Goal: Task Accomplishment & Management: Manage account settings

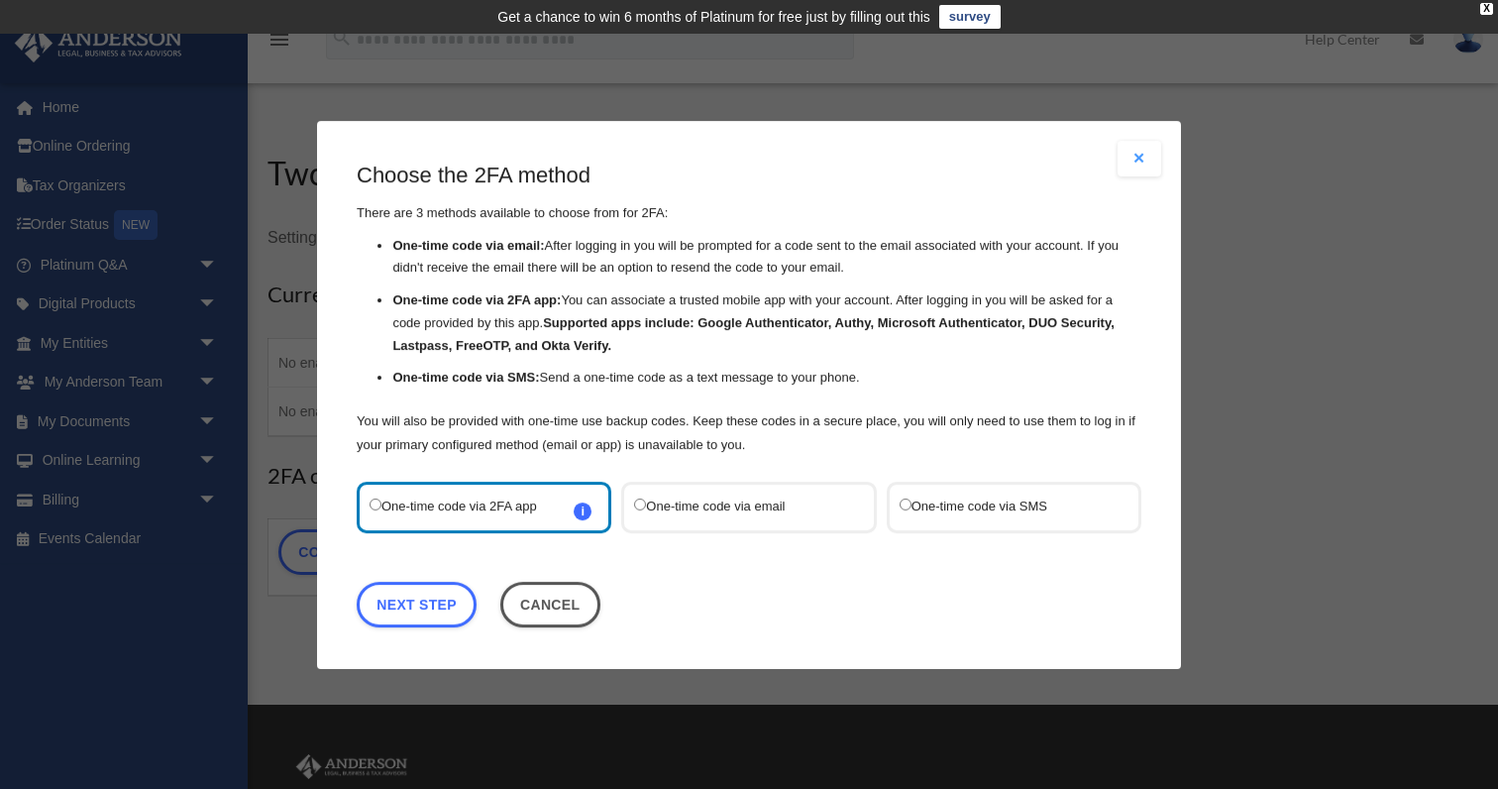
click at [988, 513] on label "One-time code via SMS" at bounding box center [1003, 506] width 209 height 26
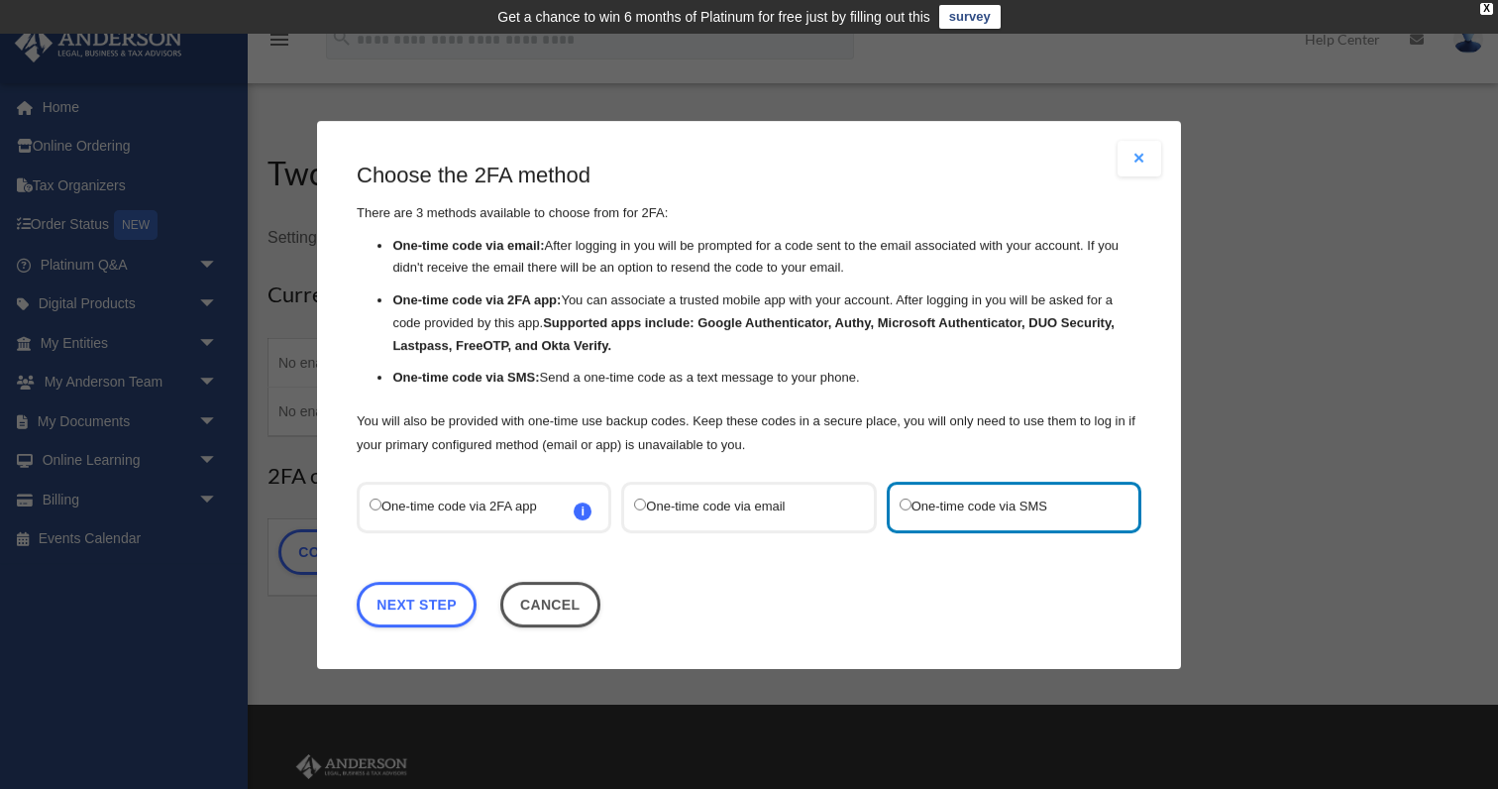
click at [477, 503] on label "One-time code via 2FA app i Refer to the guide on how to set up 2FA apps for mo…" at bounding box center [474, 506] width 209 height 26
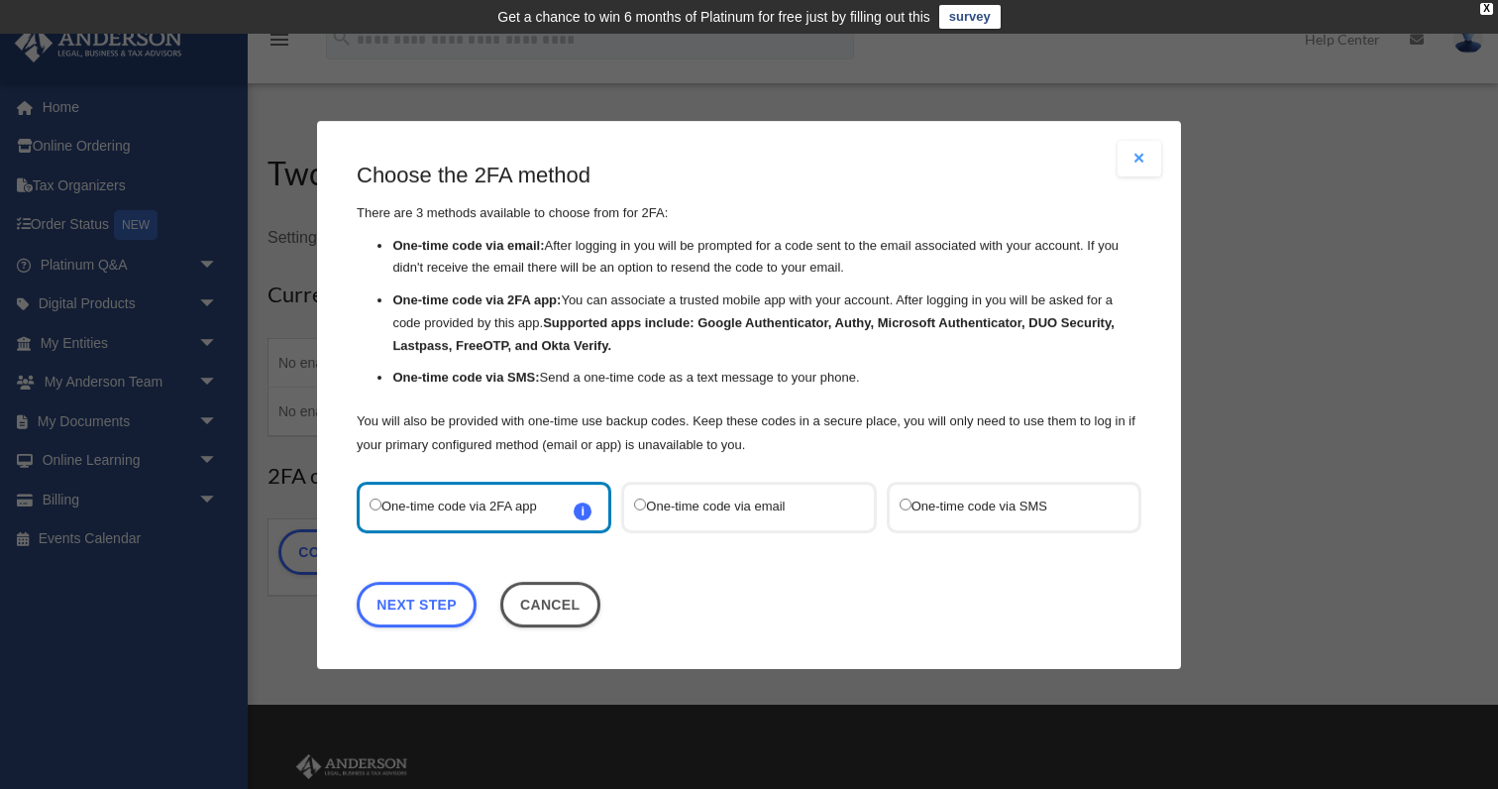
click at [1013, 508] on label "One-time code via SMS" at bounding box center [1003, 506] width 209 height 26
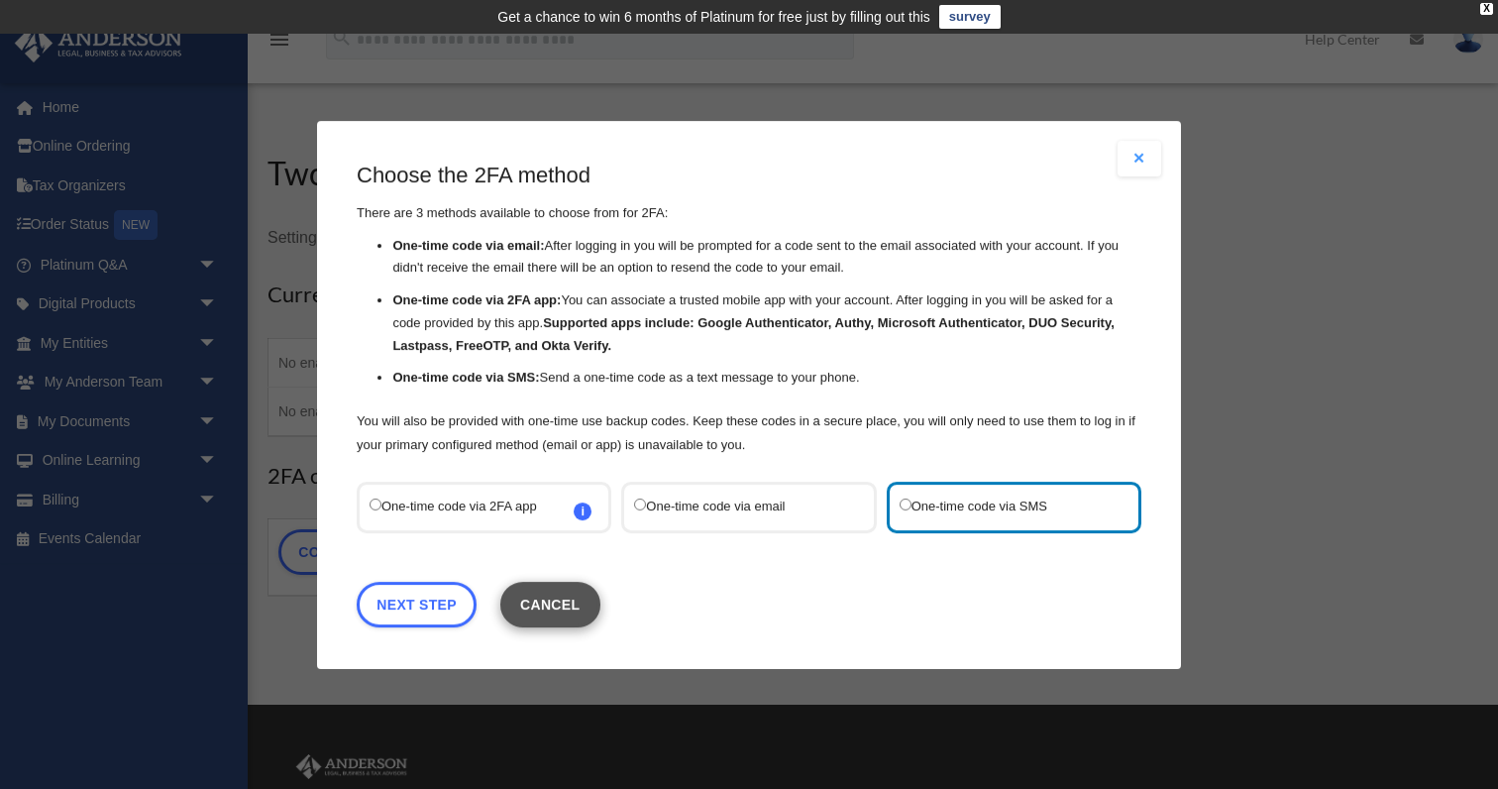
click at [542, 604] on button "Cancel" at bounding box center [550, 604] width 100 height 46
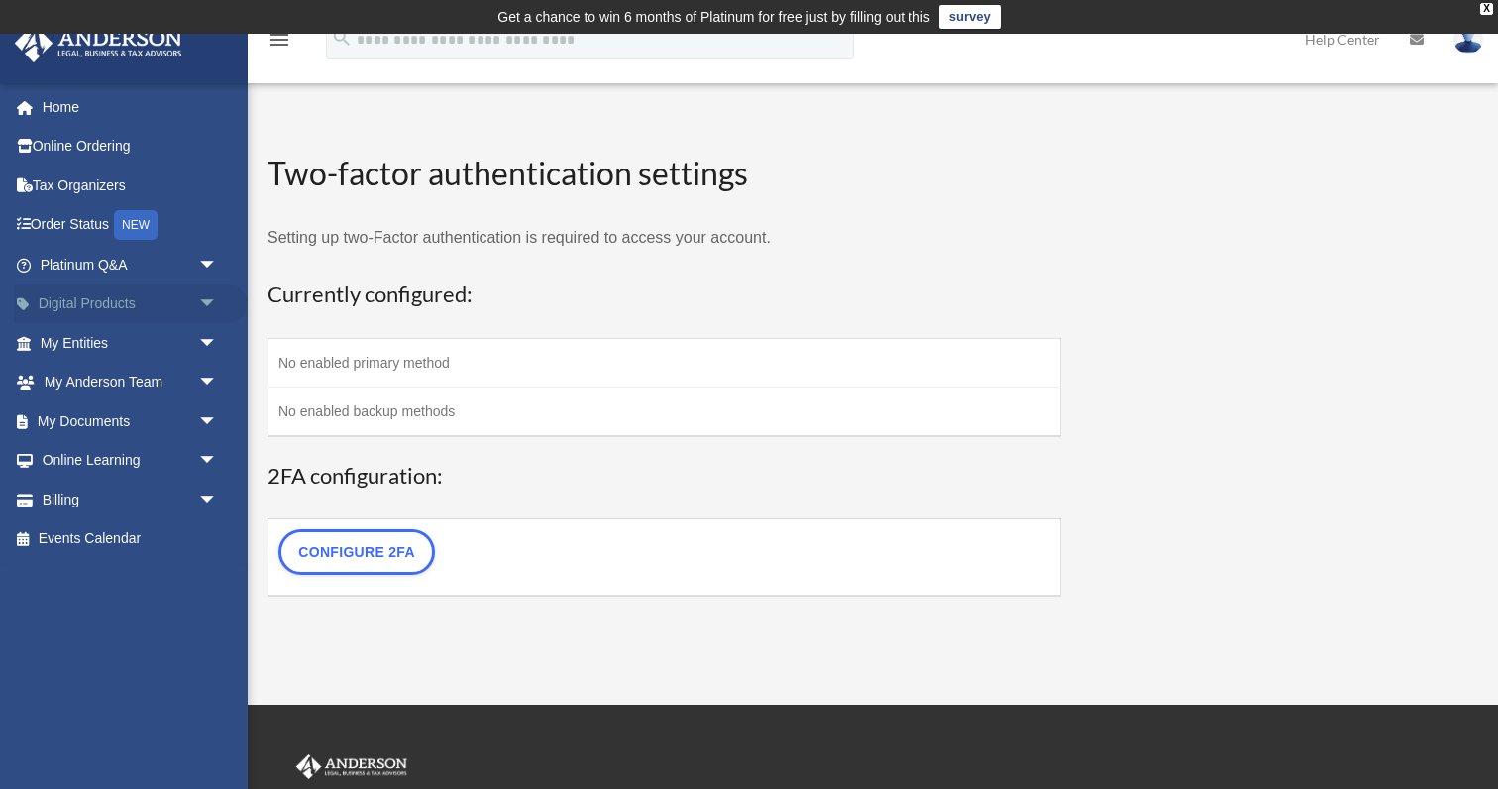
click at [148, 308] on link "Digital Products arrow_drop_down" at bounding box center [131, 304] width 234 height 40
click at [135, 350] on link "My Entities arrow_drop_down" at bounding box center [131, 343] width 234 height 40
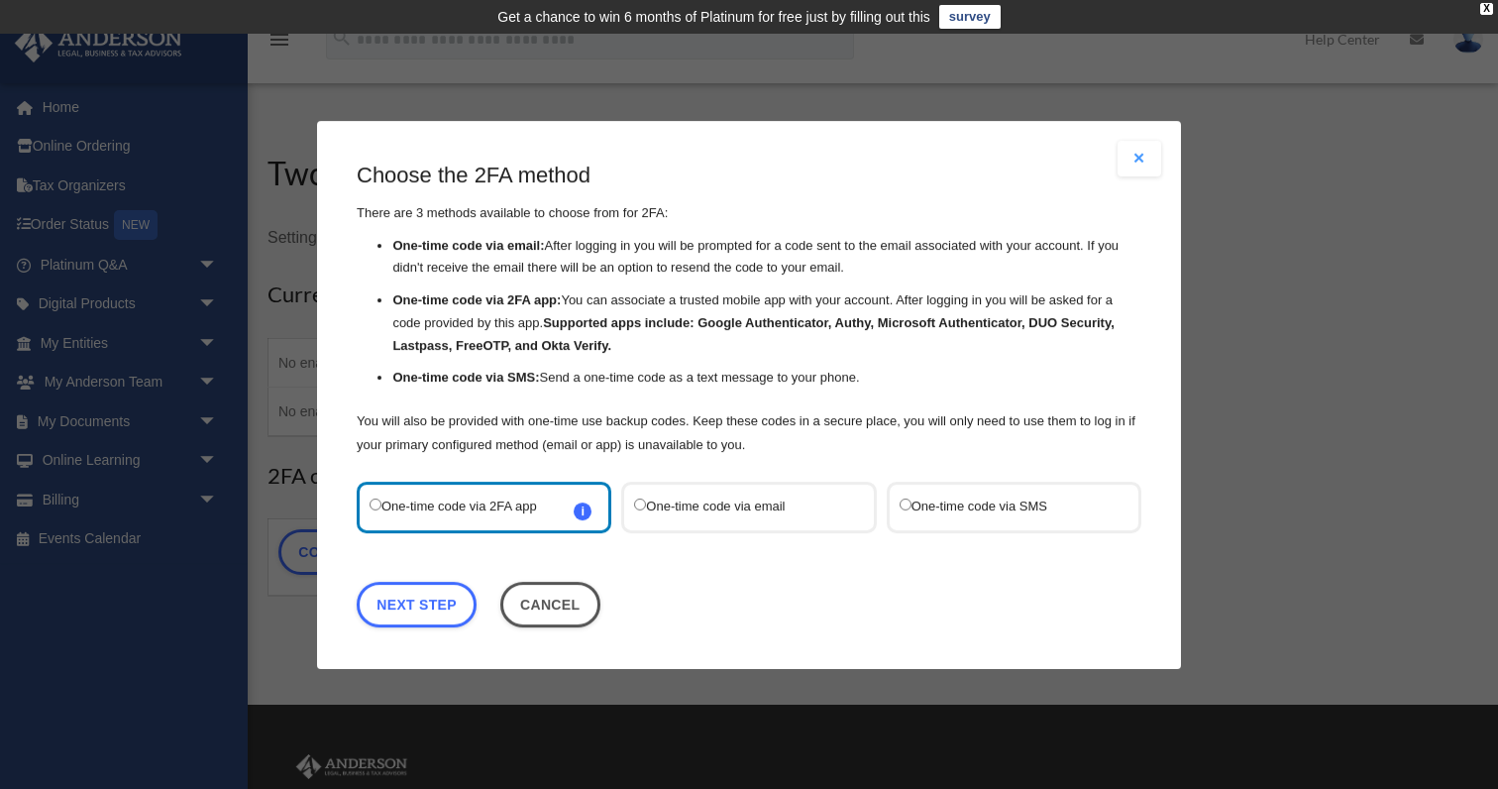
click at [1010, 499] on label "One-time code via SMS" at bounding box center [1003, 506] width 209 height 26
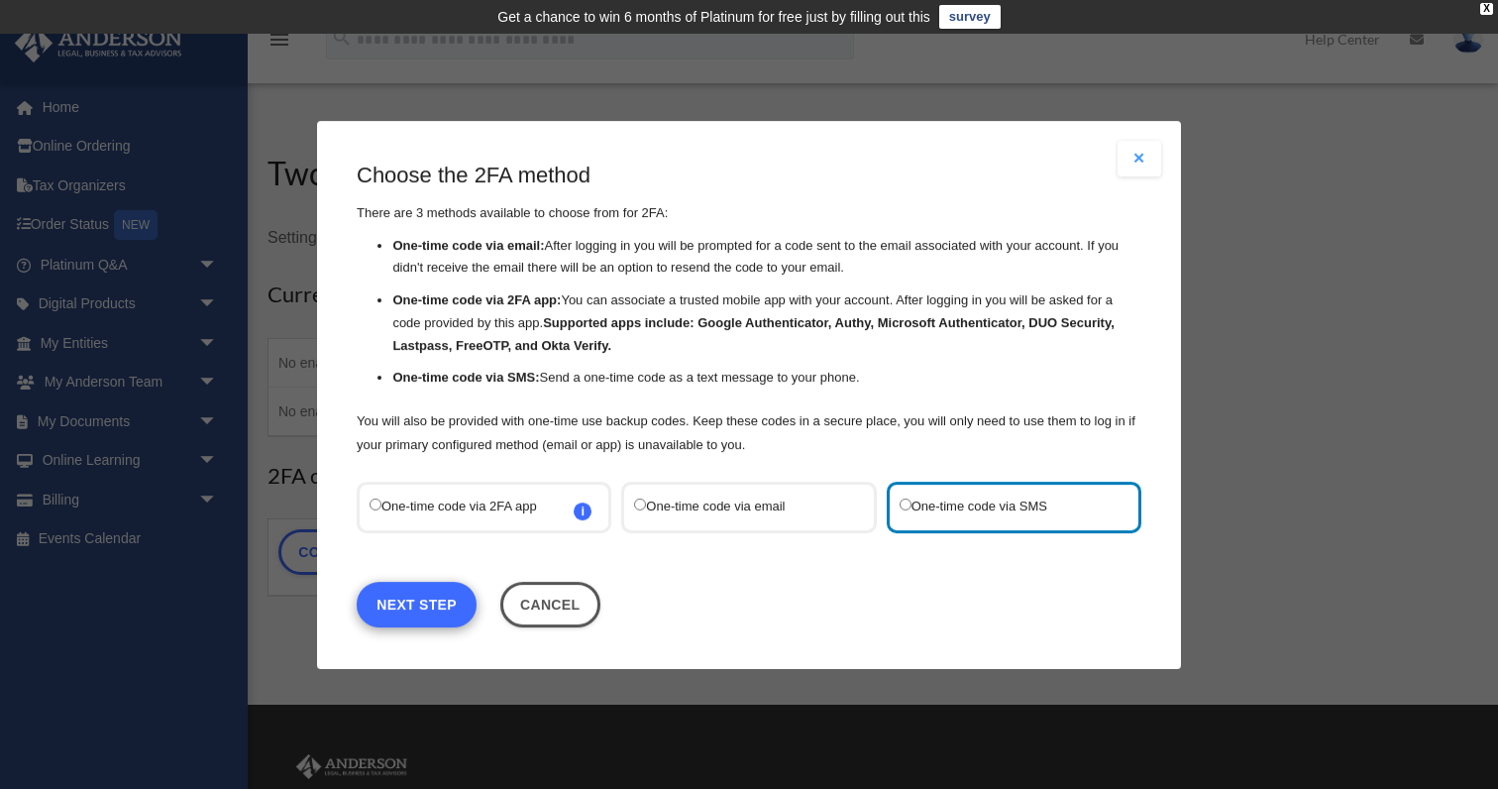
click at [447, 594] on link "Next Step" at bounding box center [417, 604] width 120 height 46
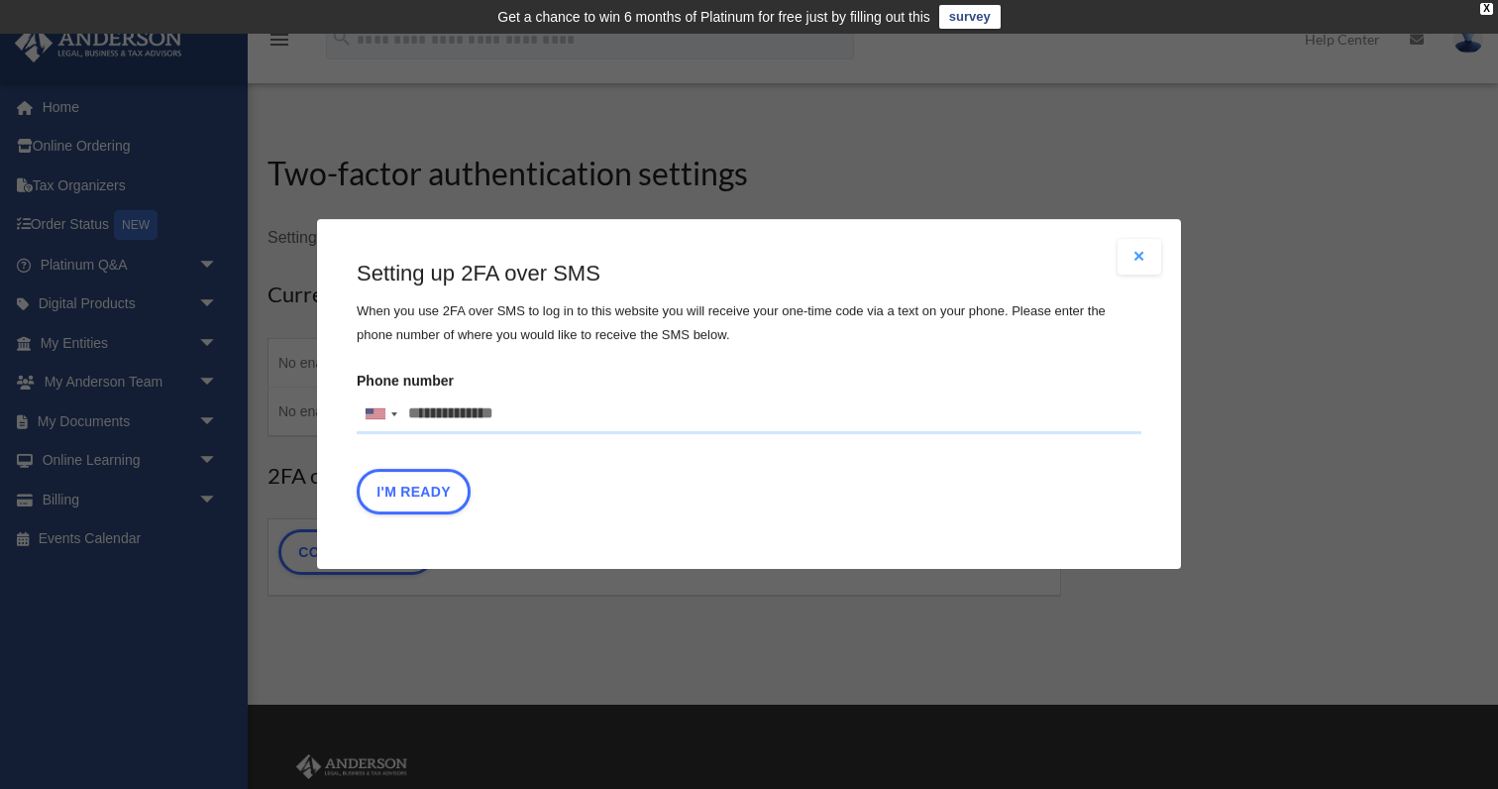
click at [458, 418] on input "Phone number United States +1 United Kingdom +44 Afghanistan (‫افغانستان‬‎) +93…" at bounding box center [749, 414] width 785 height 40
type input "**********"
click at [439, 498] on button "I'm Ready" at bounding box center [414, 493] width 114 height 46
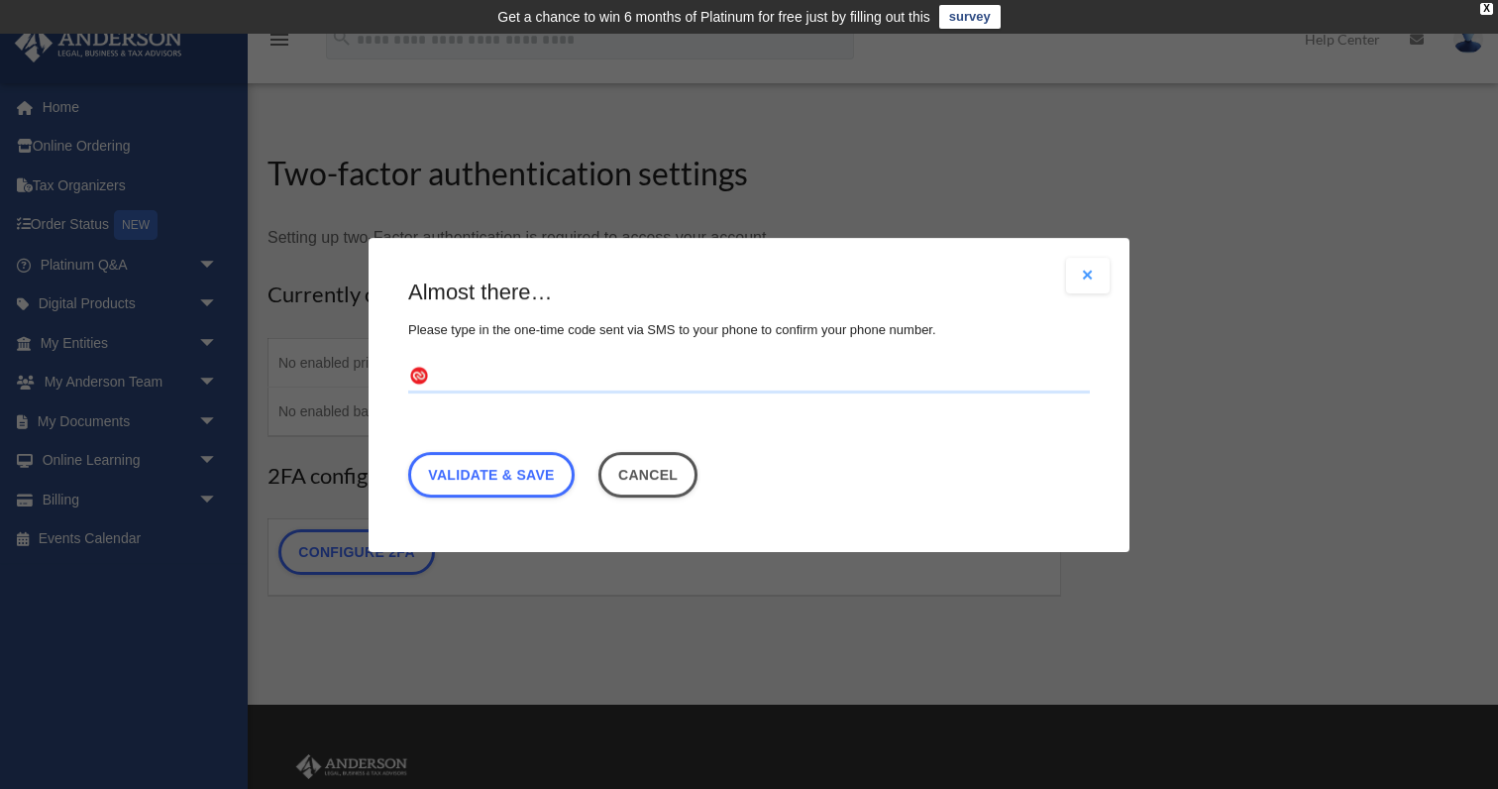
click at [463, 368] on input "text" at bounding box center [749, 377] width 682 height 32
type input "******"
click at [487, 467] on link "Validate & Save" at bounding box center [491, 474] width 166 height 46
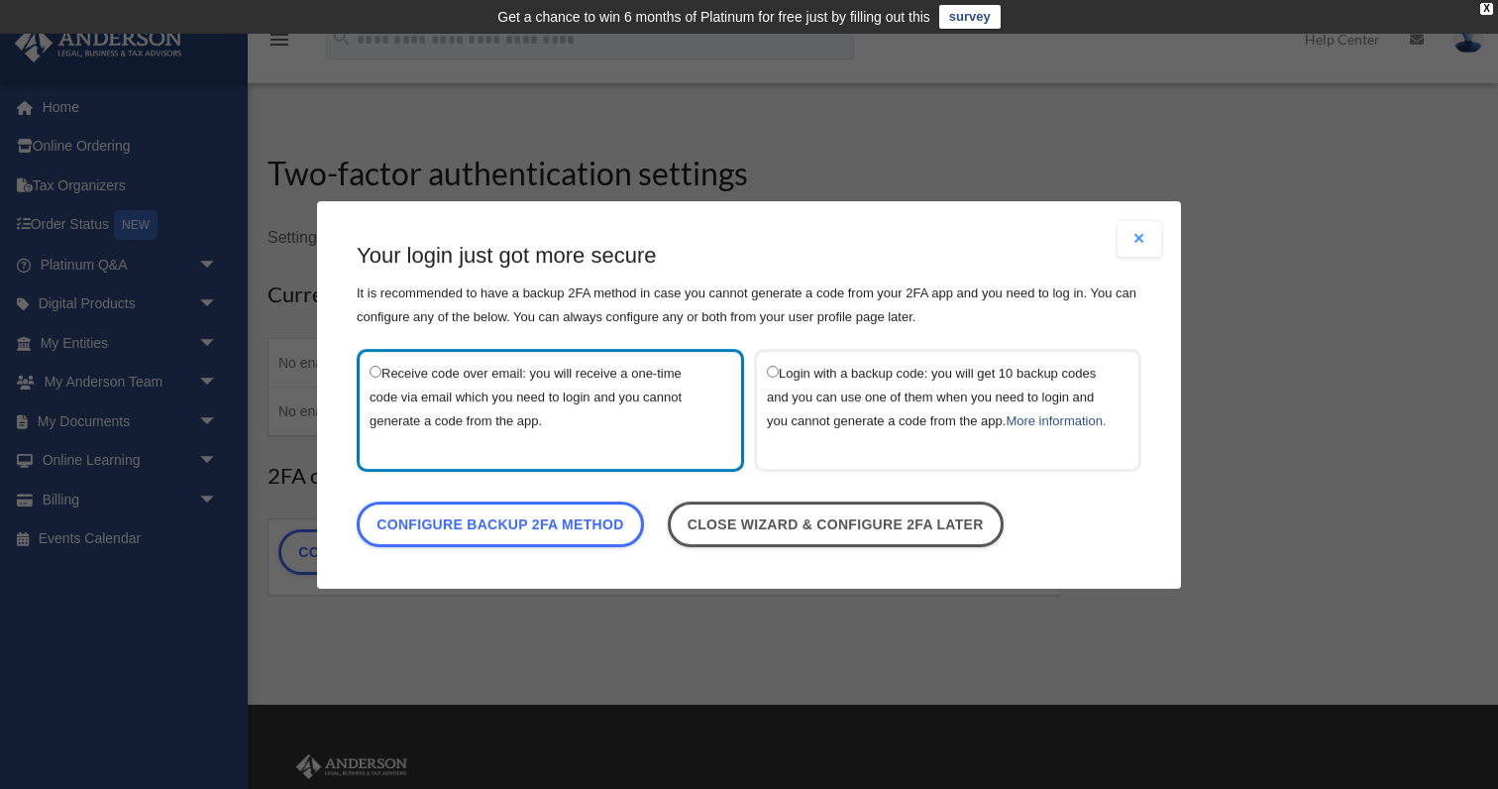
click at [857, 395] on label "Login with a backup code: you will get 10 backup codes and you can use one of t…" at bounding box center [938, 409] width 342 height 97
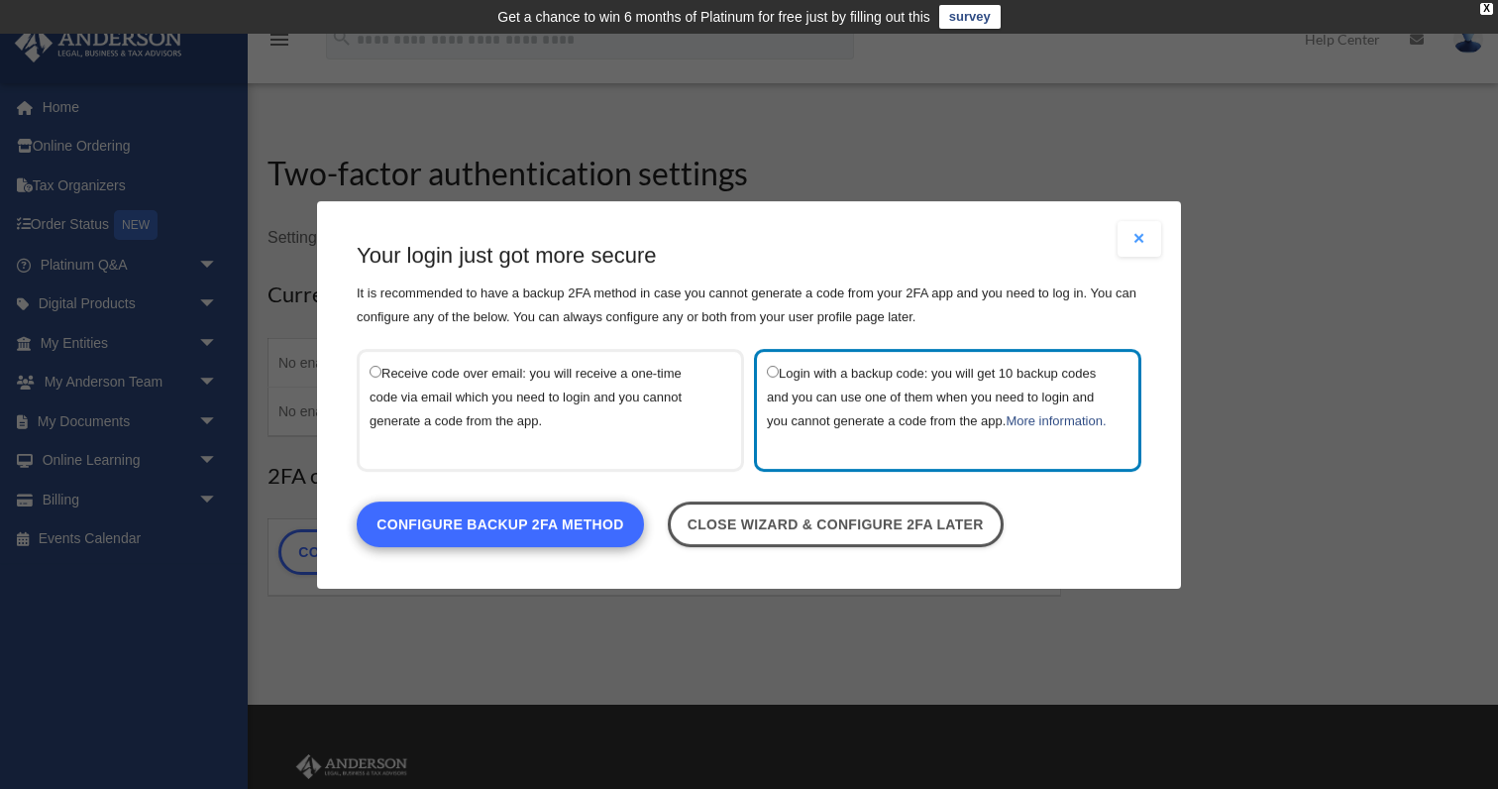
click at [601, 540] on link "Configure backup 2FA method" at bounding box center [500, 523] width 287 height 46
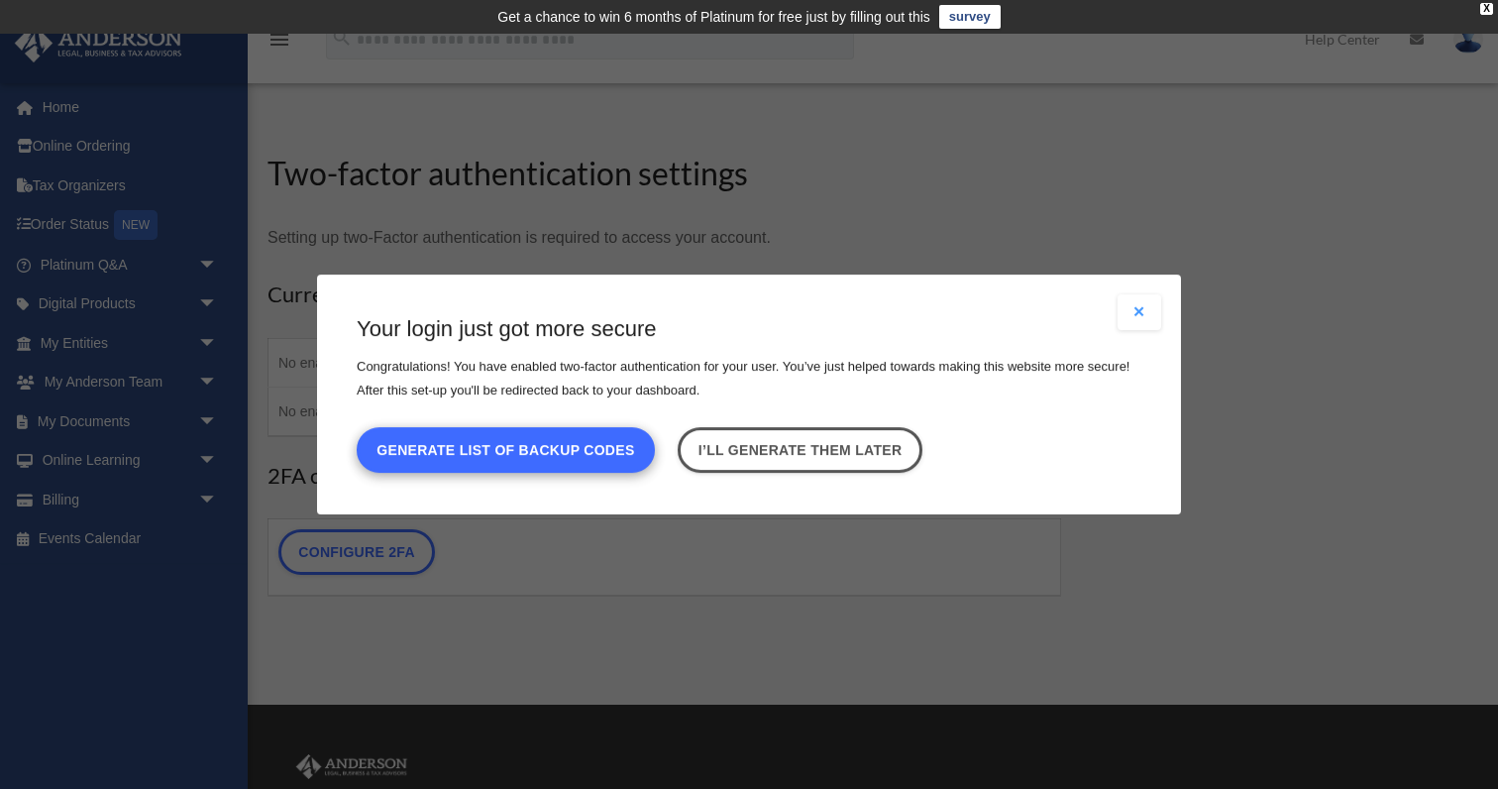
click at [604, 447] on button "Generate list of backup codes" at bounding box center [506, 450] width 298 height 46
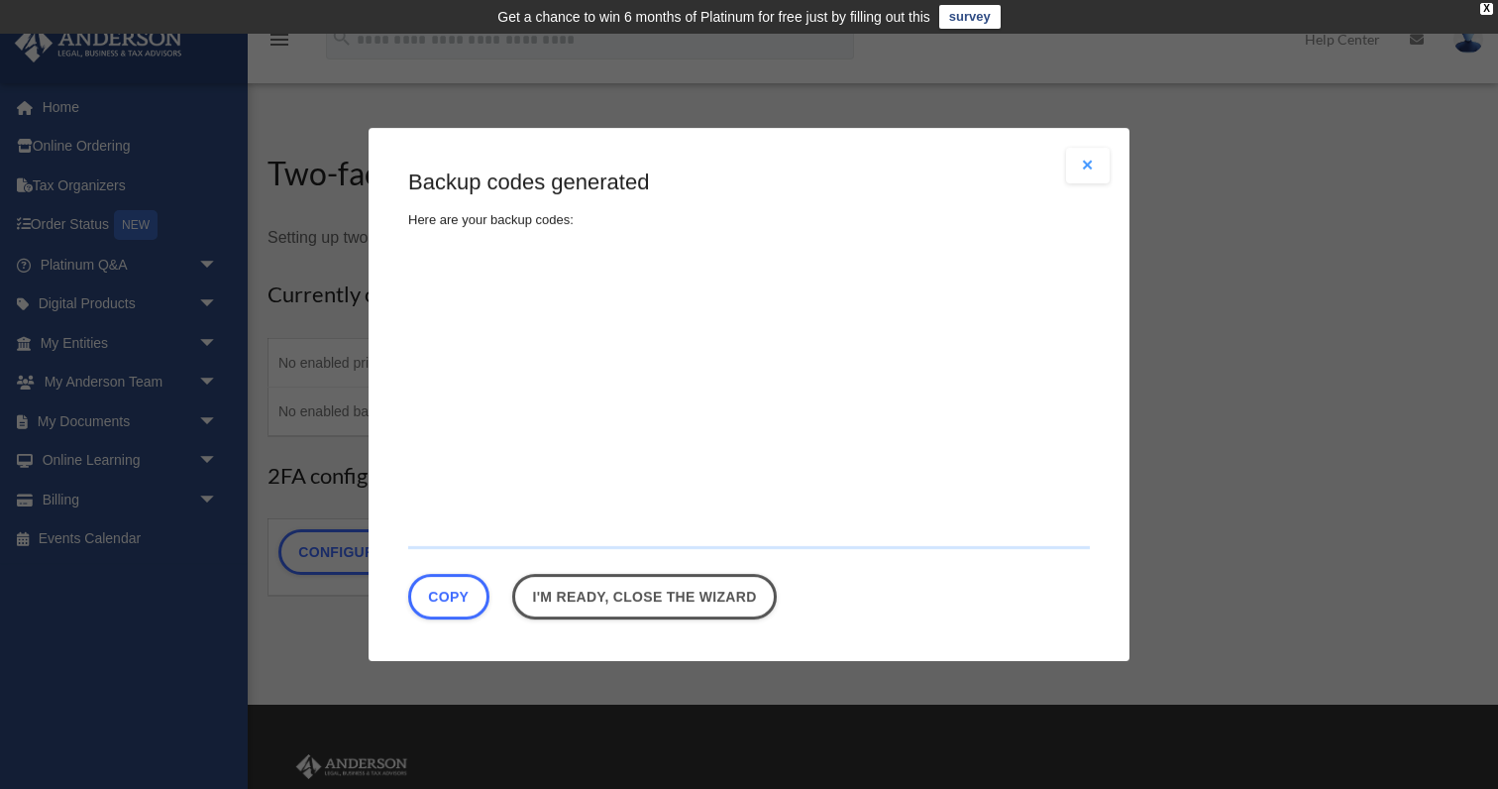
type textarea "**********"
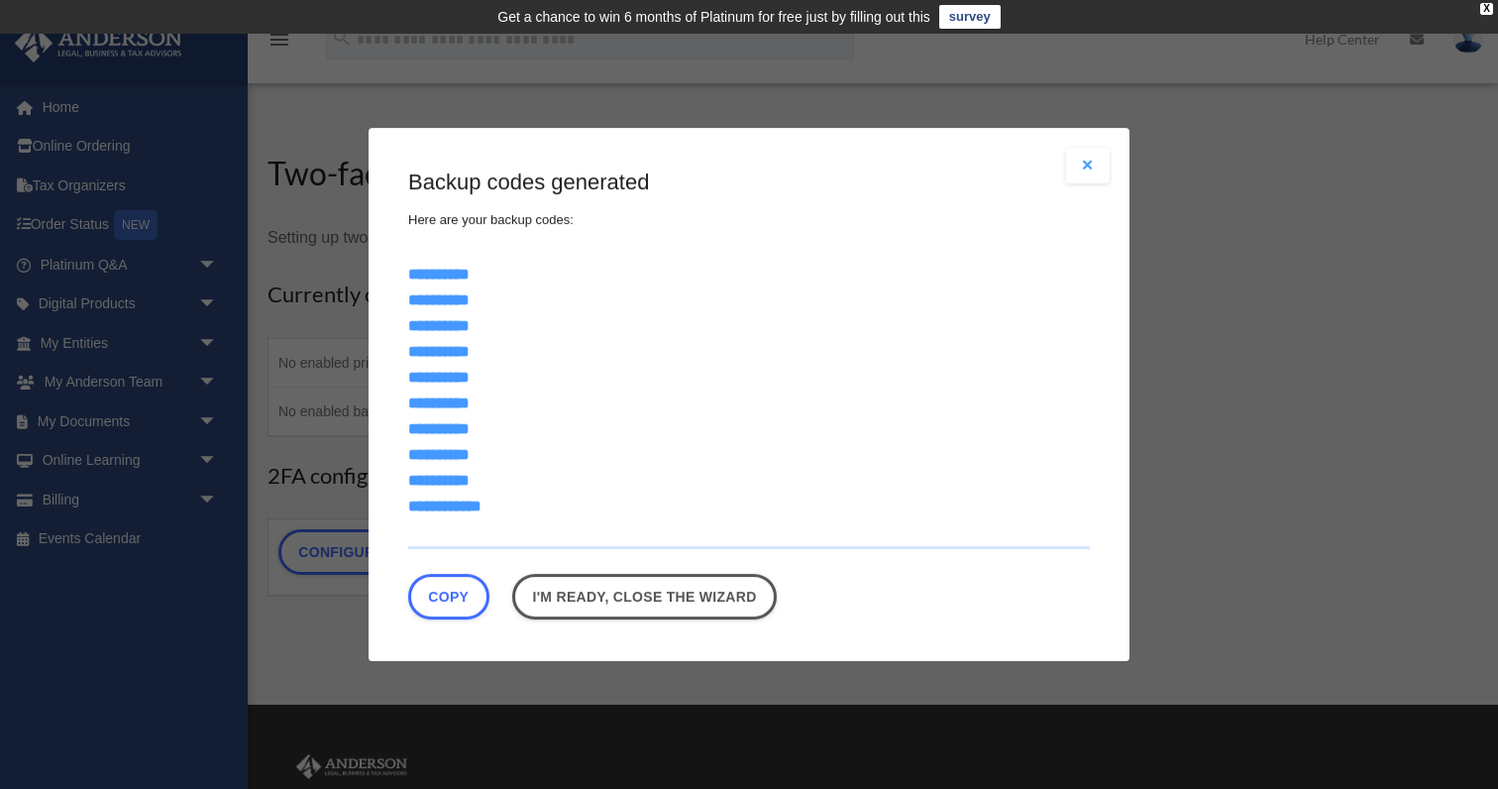
drag, startPoint x: 518, startPoint y: 504, endPoint x: 508, endPoint y: 451, distance: 54.4
click at [508, 451] on textarea "**********" at bounding box center [749, 400] width 682 height 297
click at [597, 397] on textarea "**********" at bounding box center [749, 400] width 682 height 297
click at [455, 585] on button "Copy" at bounding box center [448, 597] width 81 height 46
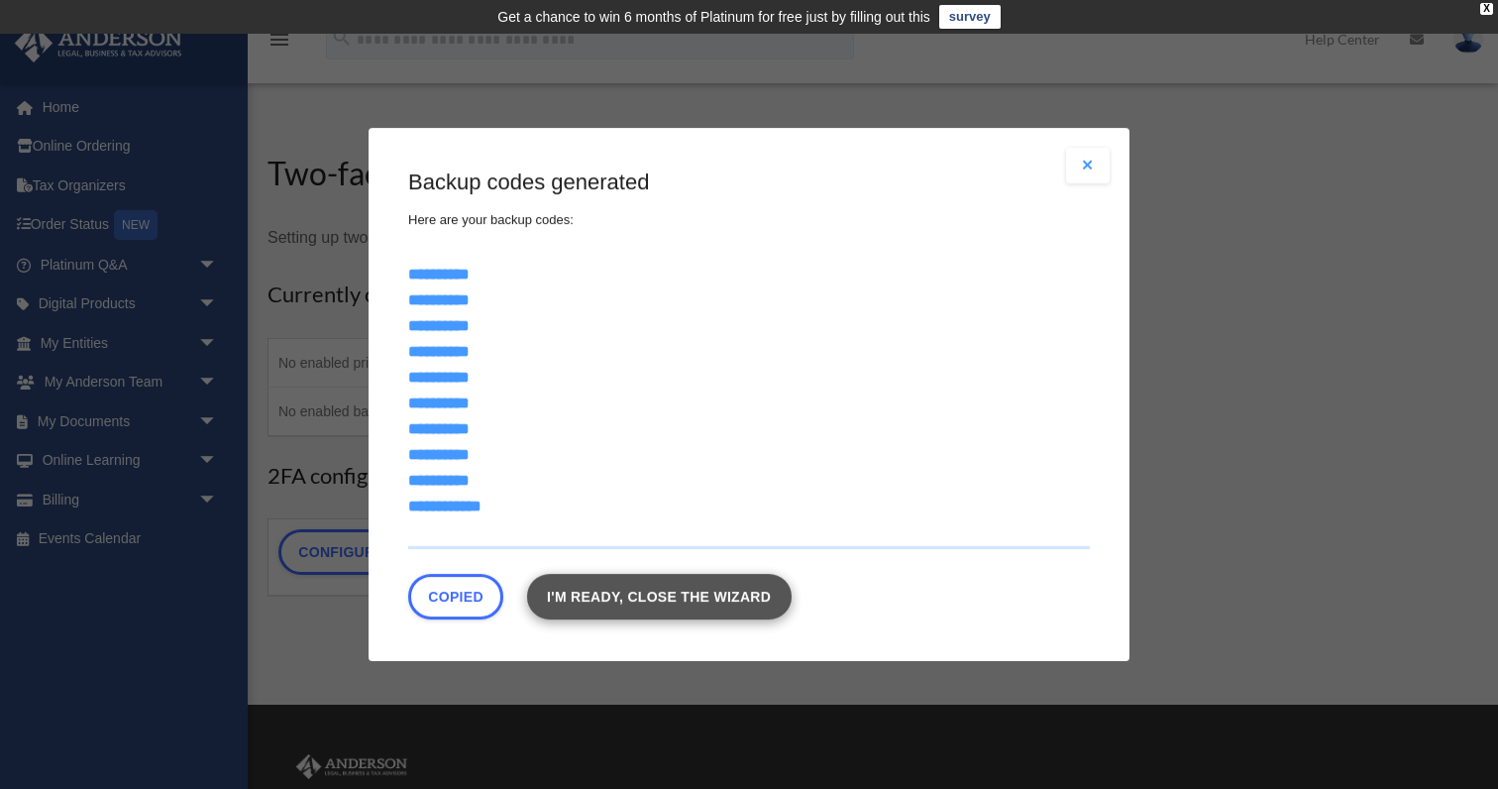
click at [720, 597] on link "I'm ready, close the wizard" at bounding box center [659, 597] width 264 height 46
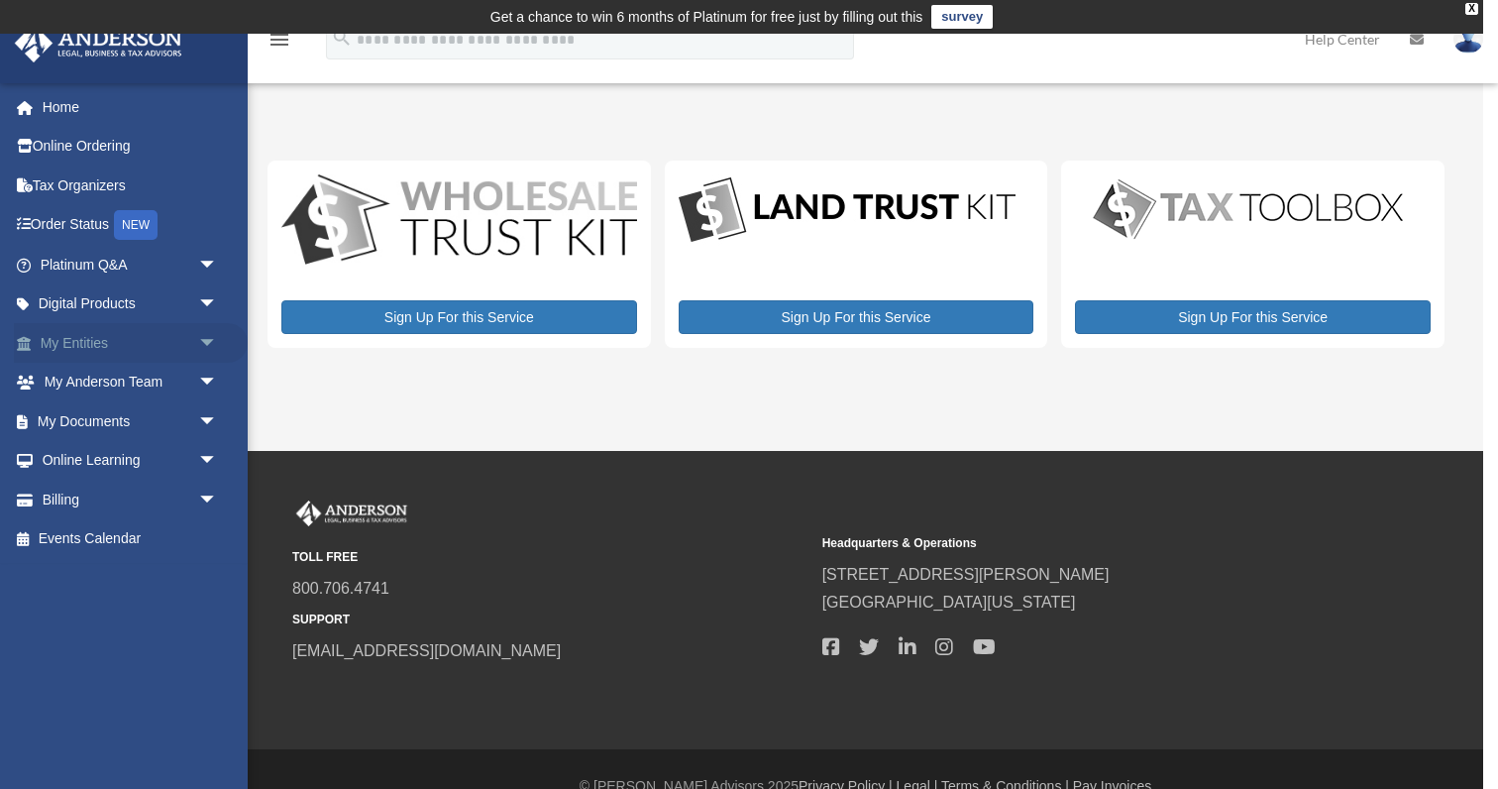
click at [122, 340] on link "My Entities arrow_drop_down" at bounding box center [131, 343] width 234 height 40
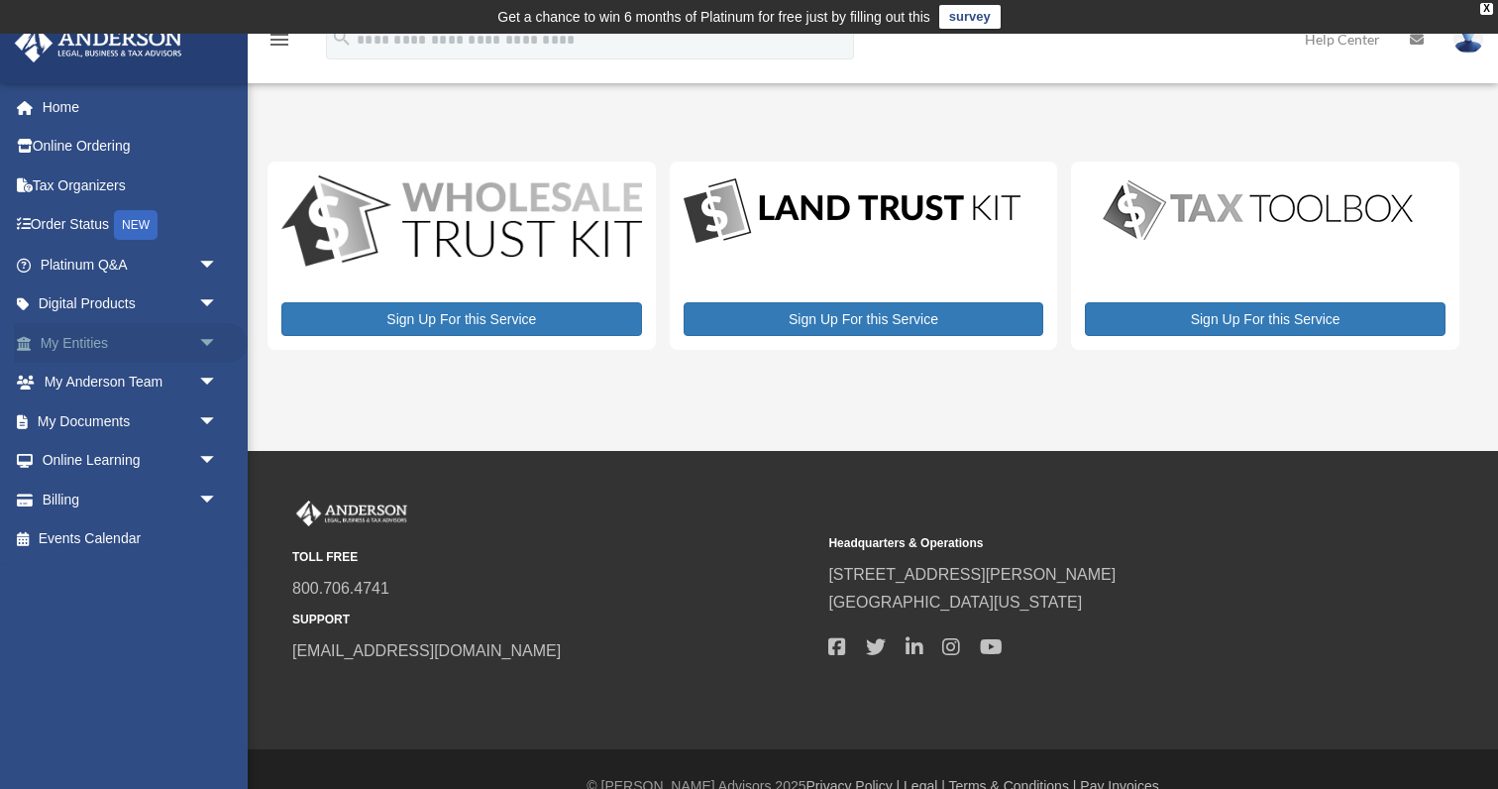
click at [122, 340] on link "My Entities arrow_drop_down" at bounding box center [131, 343] width 234 height 40
click at [60, 102] on link "Home" at bounding box center [131, 107] width 234 height 40
click at [64, 107] on link "Home" at bounding box center [131, 107] width 234 height 40
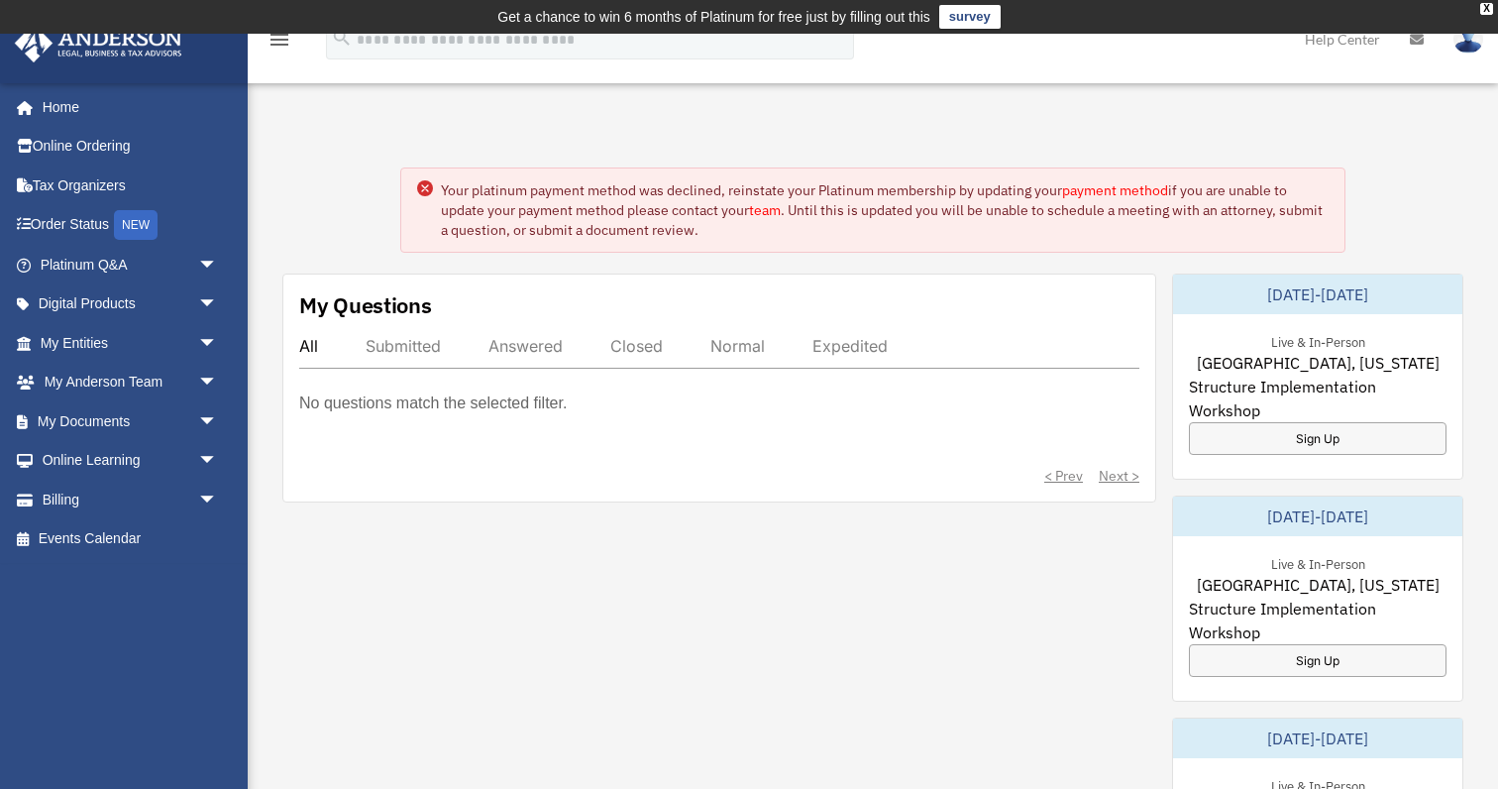
click at [1125, 186] on link "payment method" at bounding box center [1115, 190] width 106 height 18
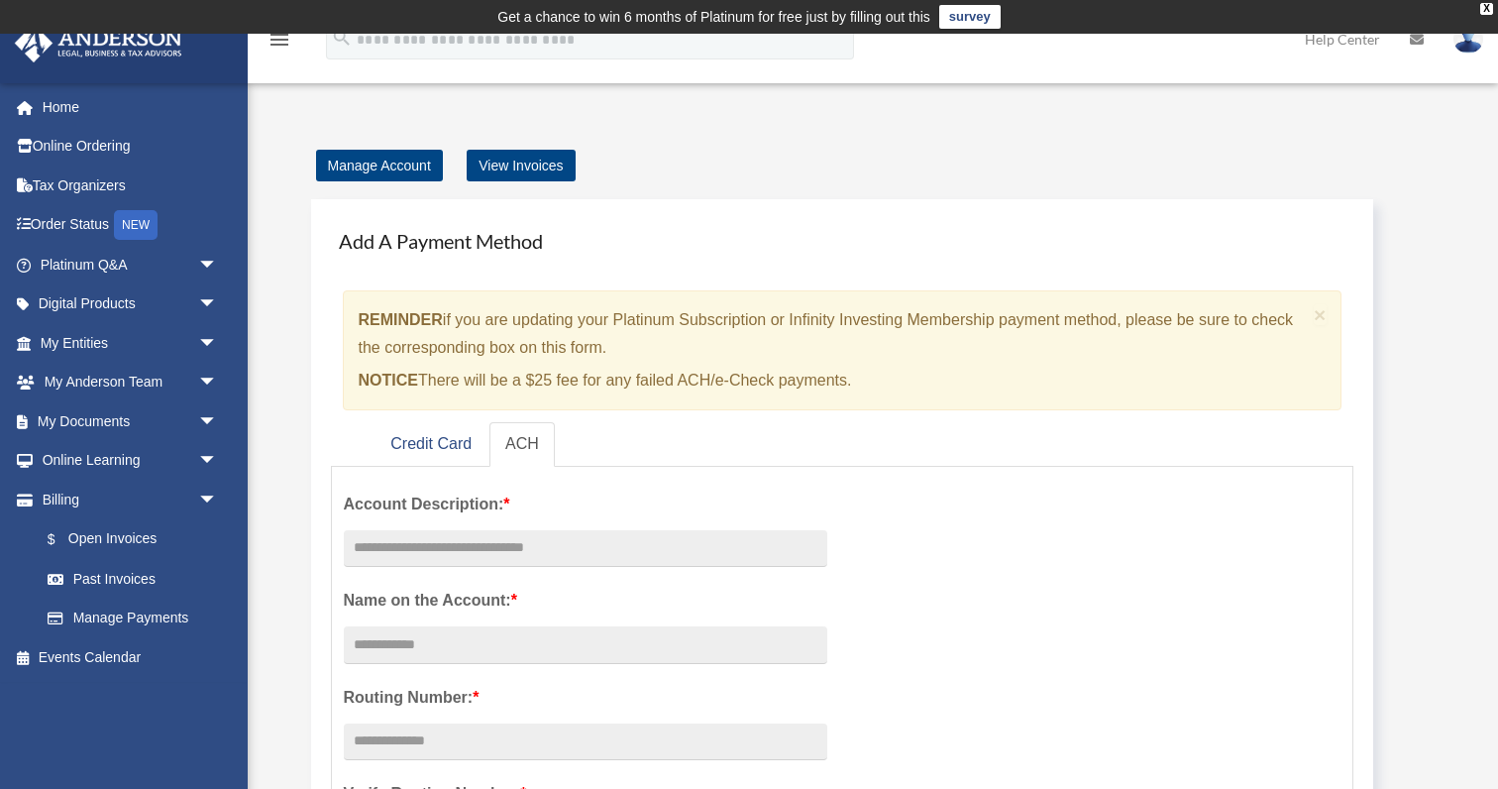
scroll to position [13, 0]
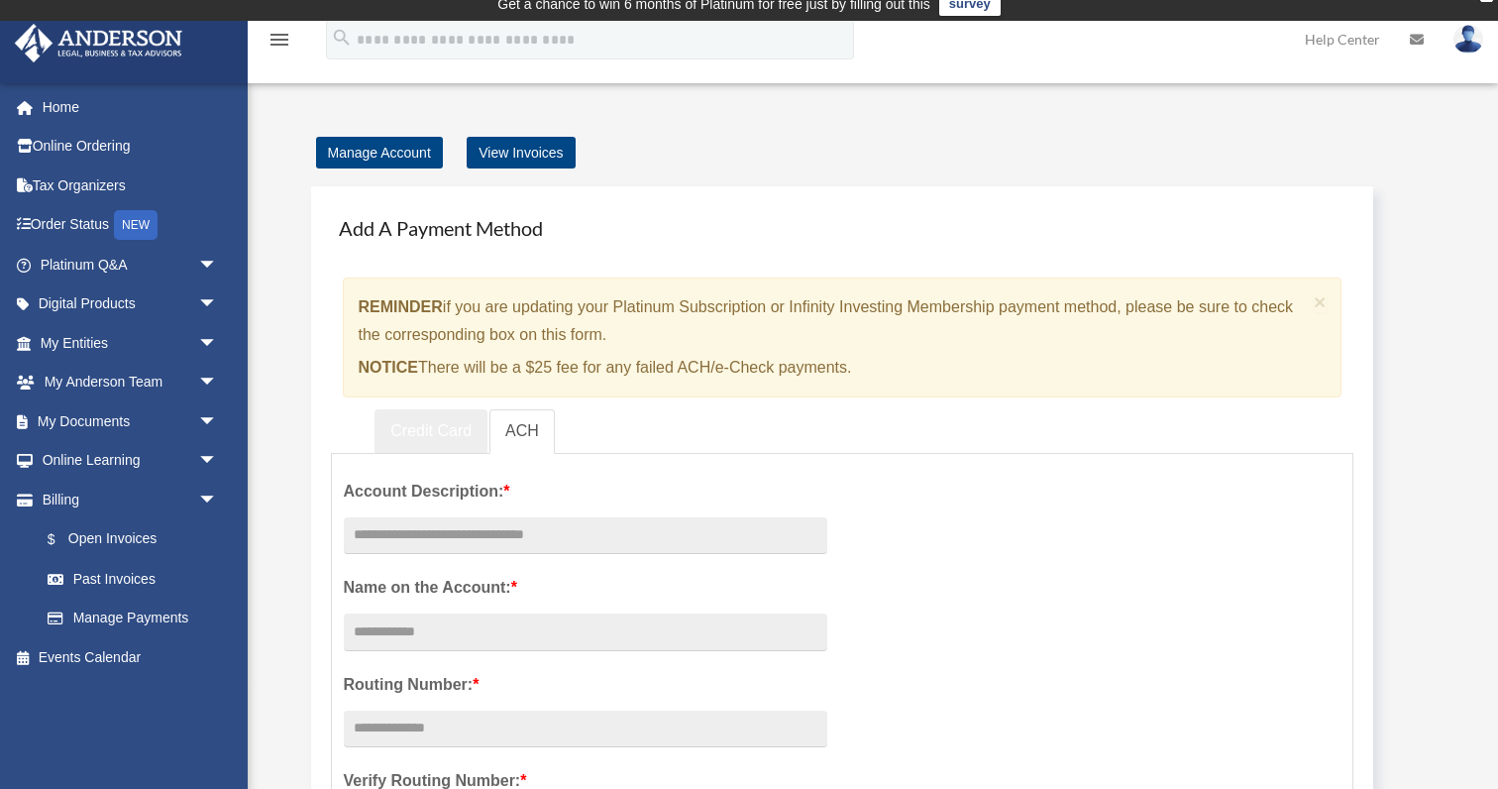
click at [447, 432] on link "Credit Card" at bounding box center [430, 431] width 113 height 45
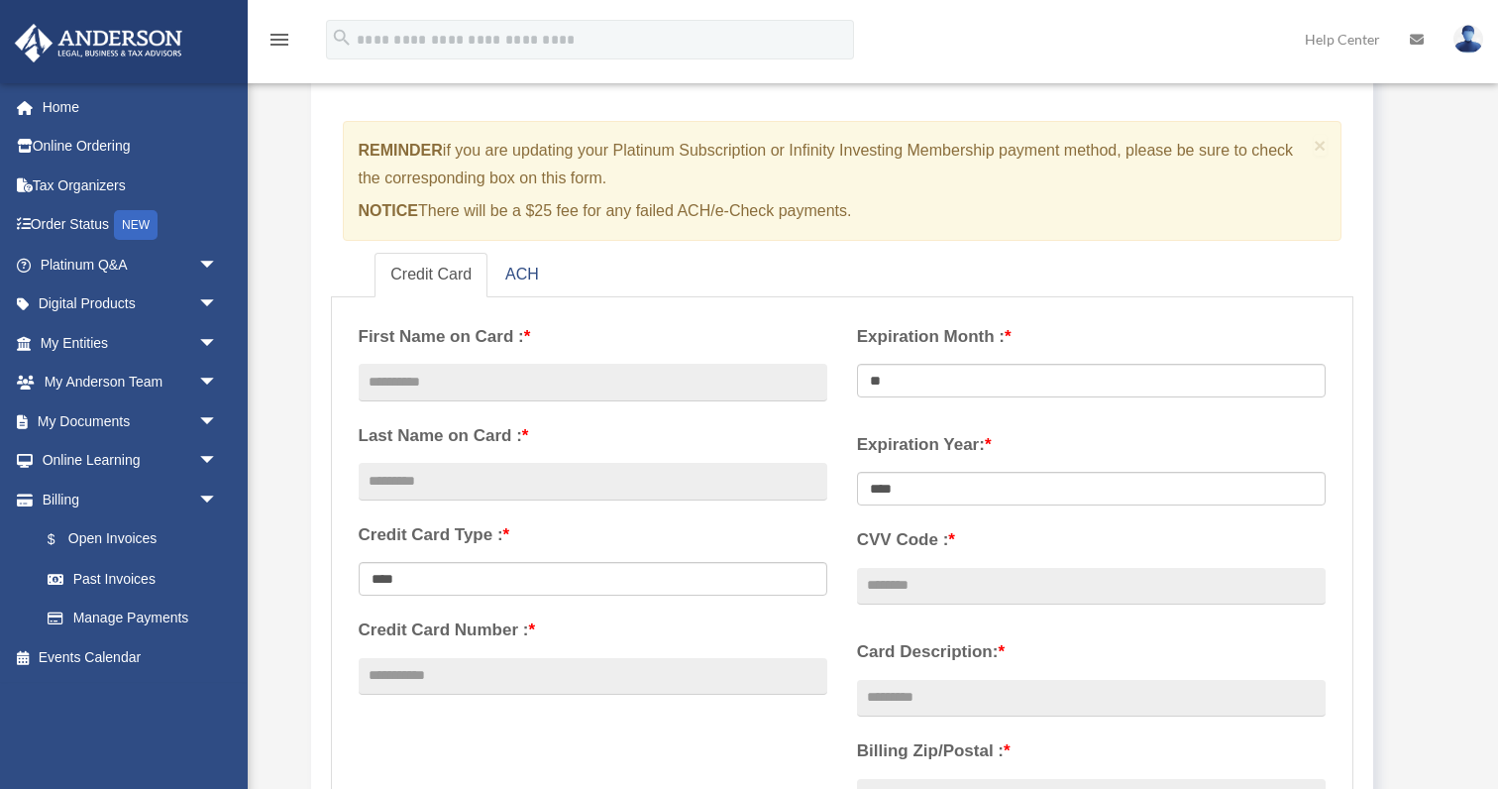
scroll to position [177, 0]
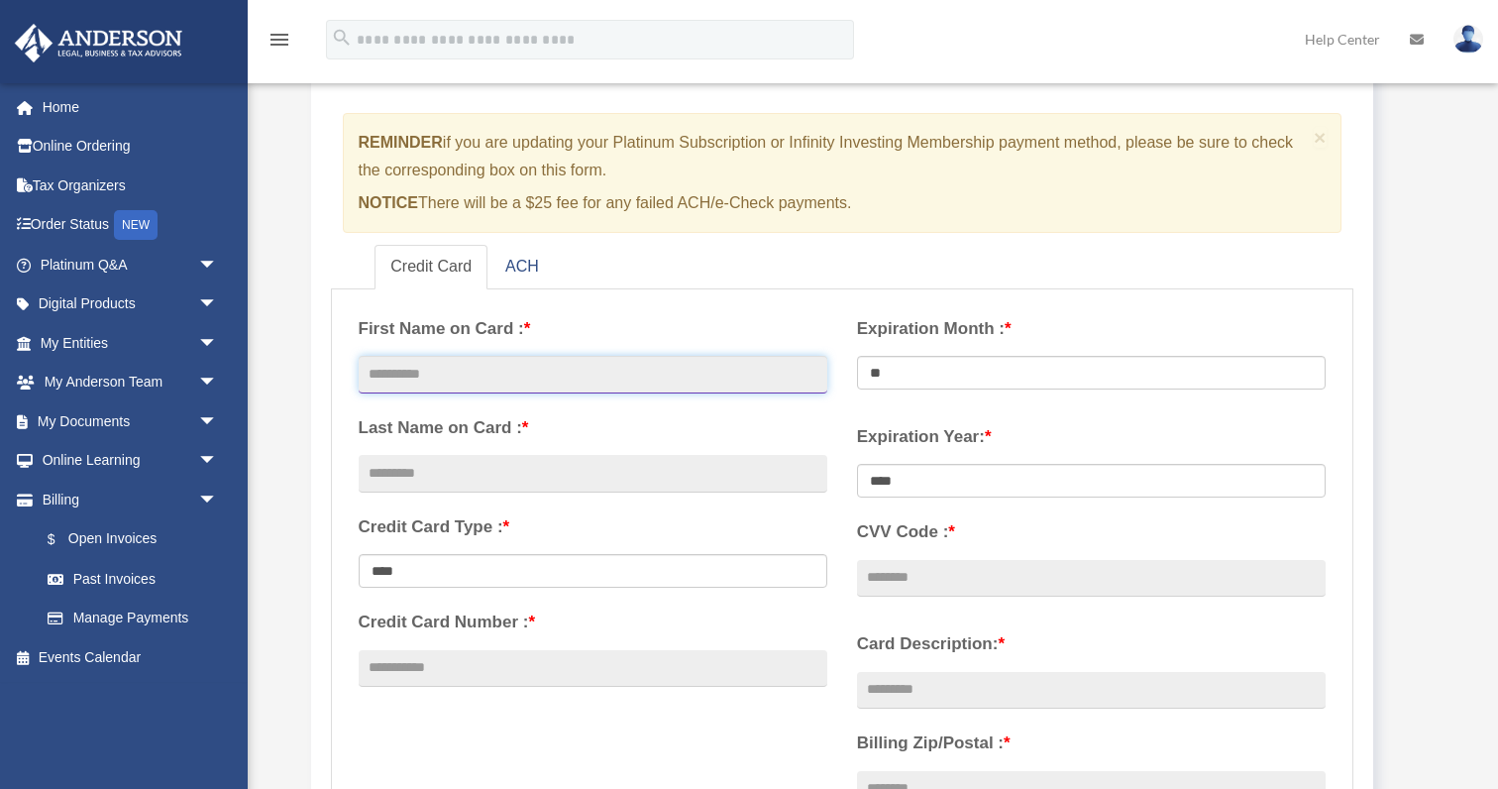
click at [496, 368] on input "text" at bounding box center [593, 375] width 469 height 38
type input "*****"
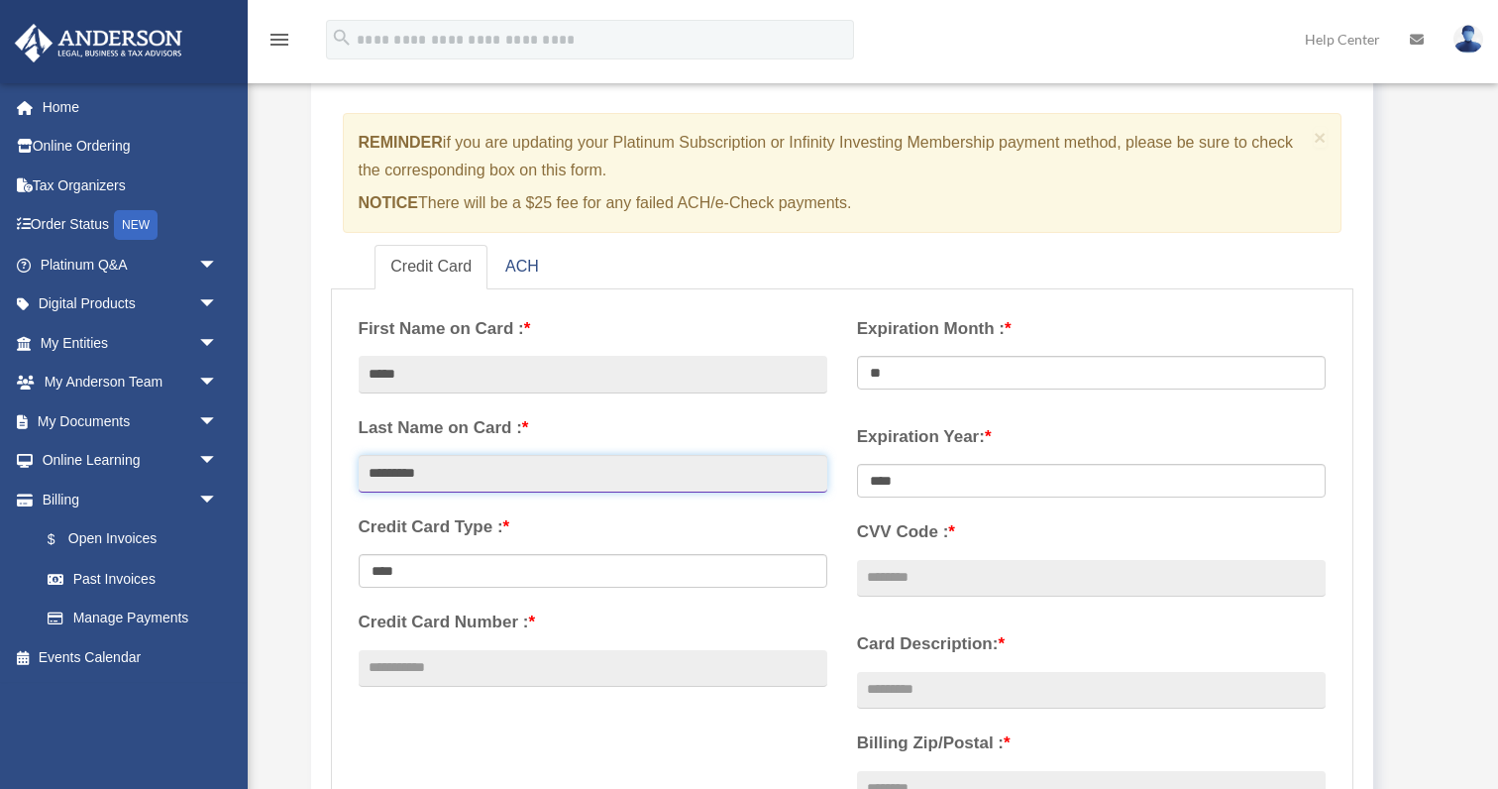
type input "*********"
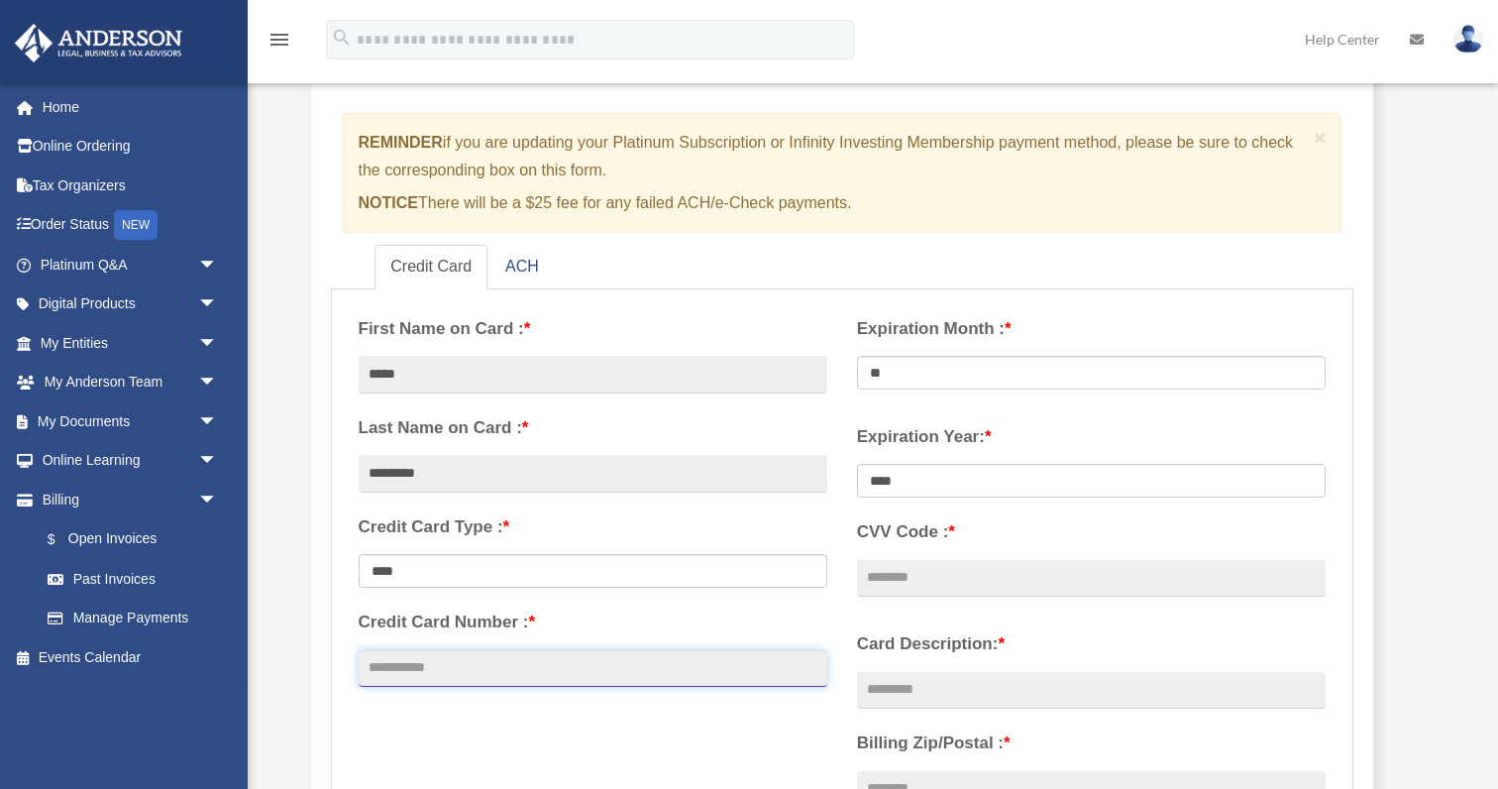
click at [471, 680] on input "Credit Card Number : *" at bounding box center [593, 669] width 469 height 38
type input "**********"
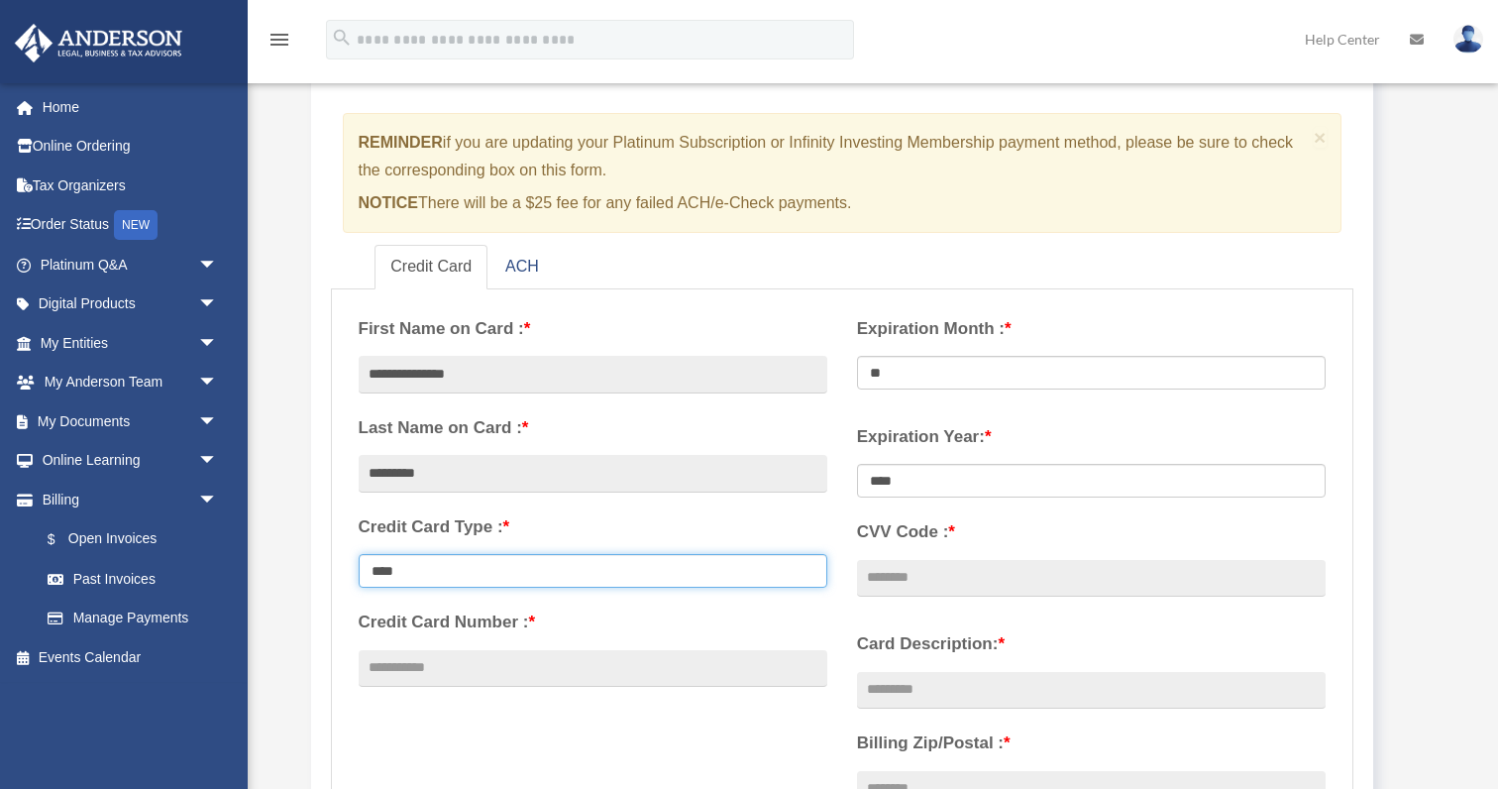
select select "**********"
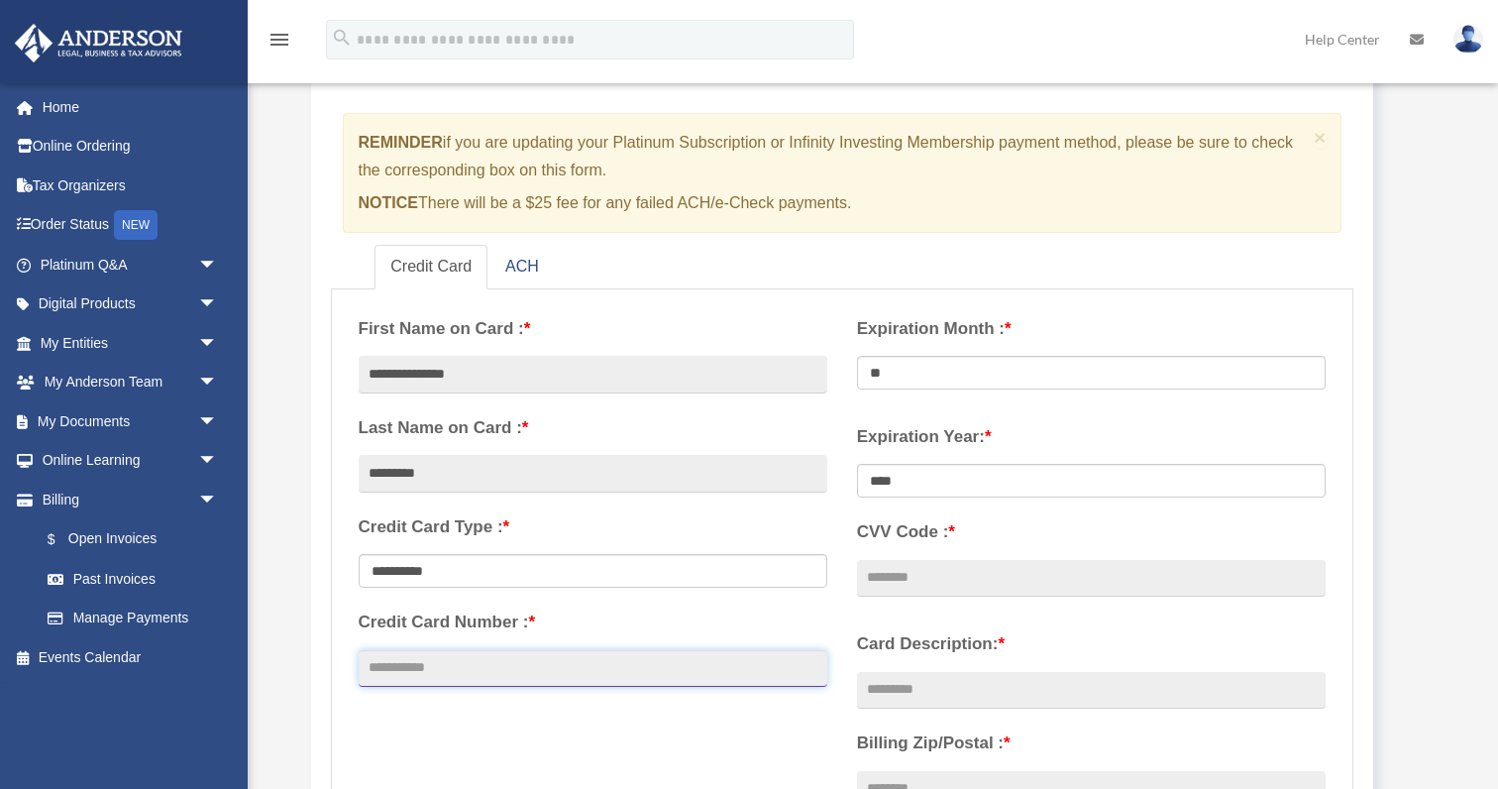
type input "**********"
select select "**"
select select "****"
type input "***"
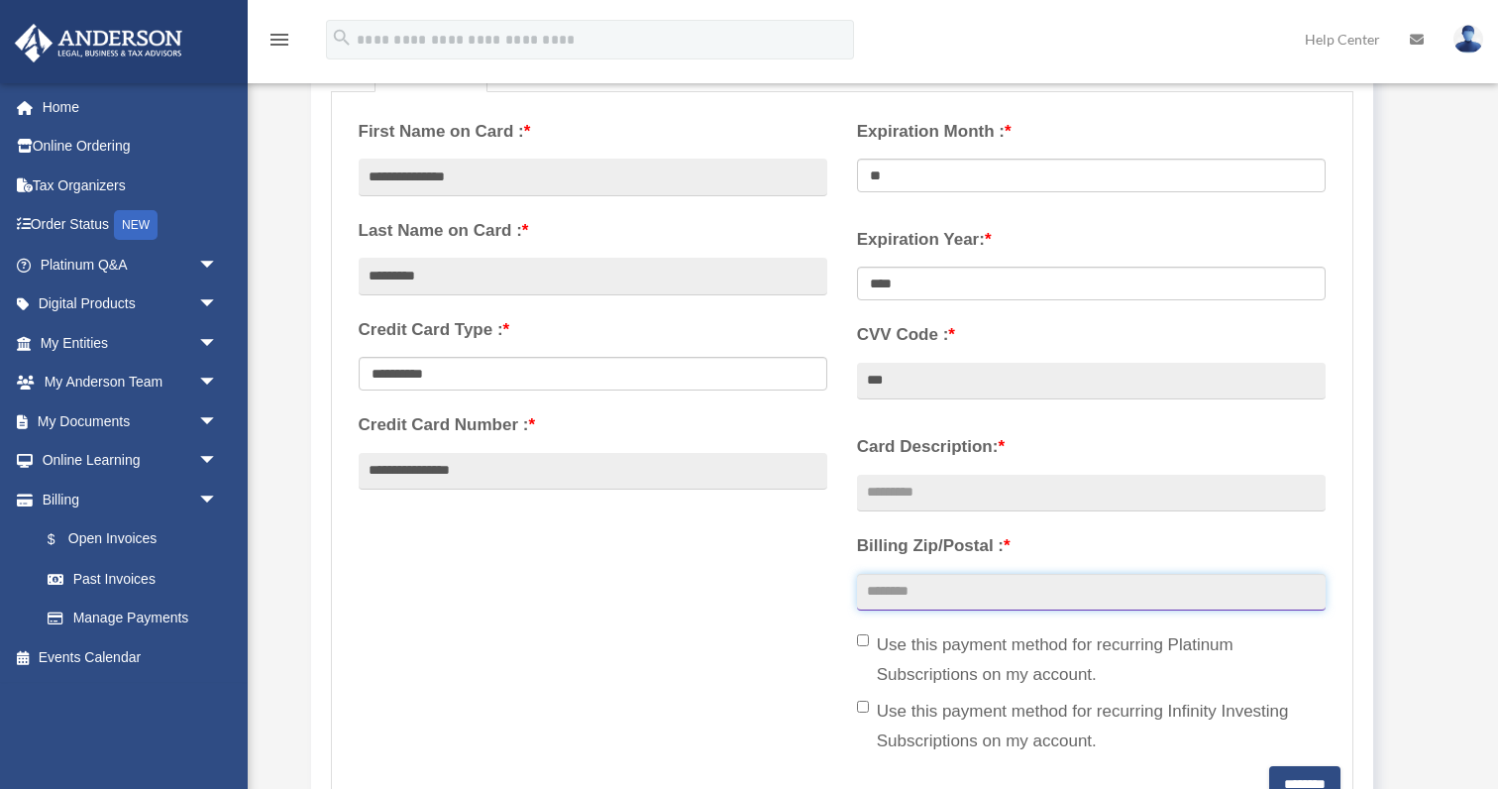
scroll to position [429, 0]
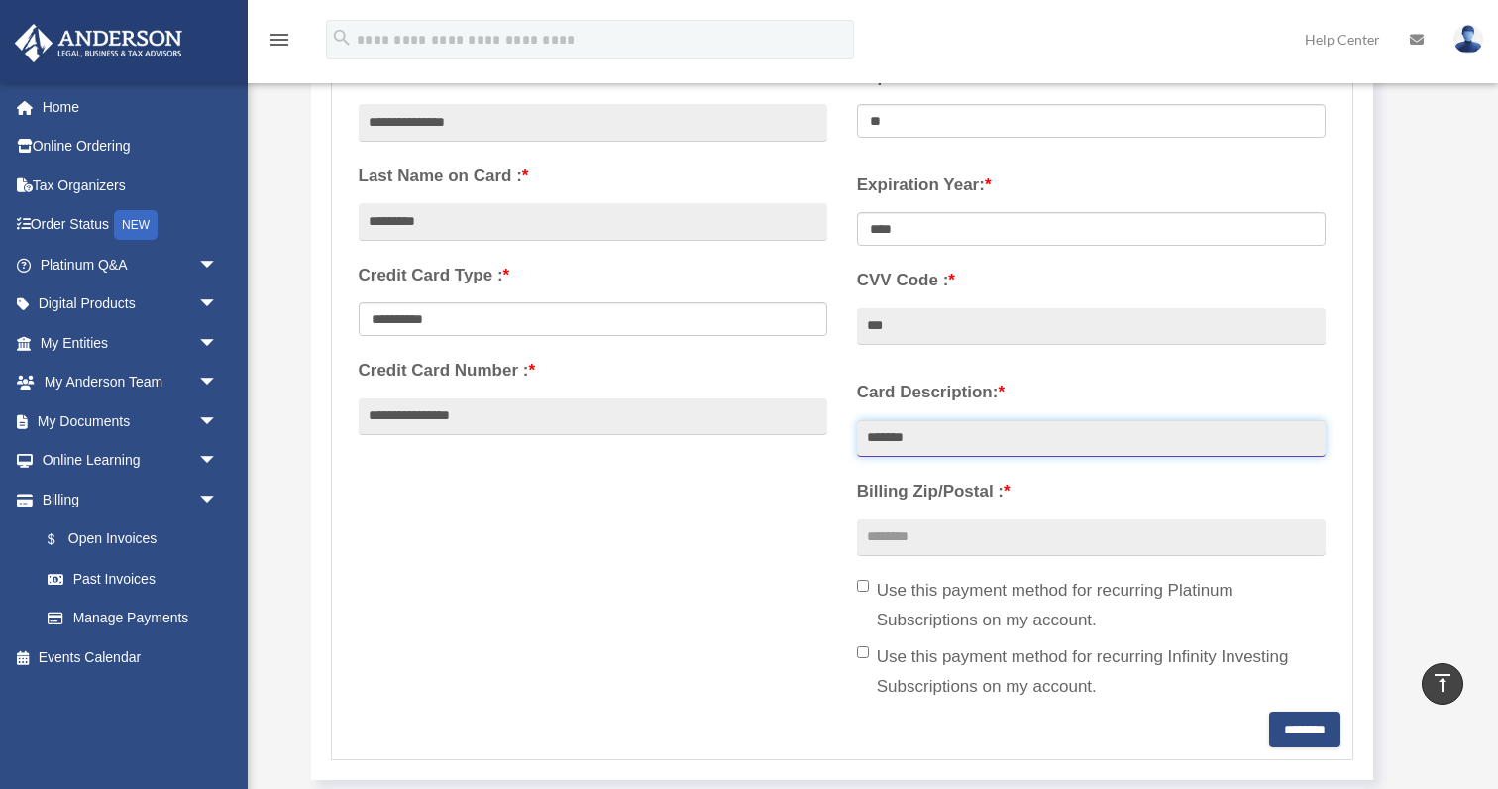
type input "*******"
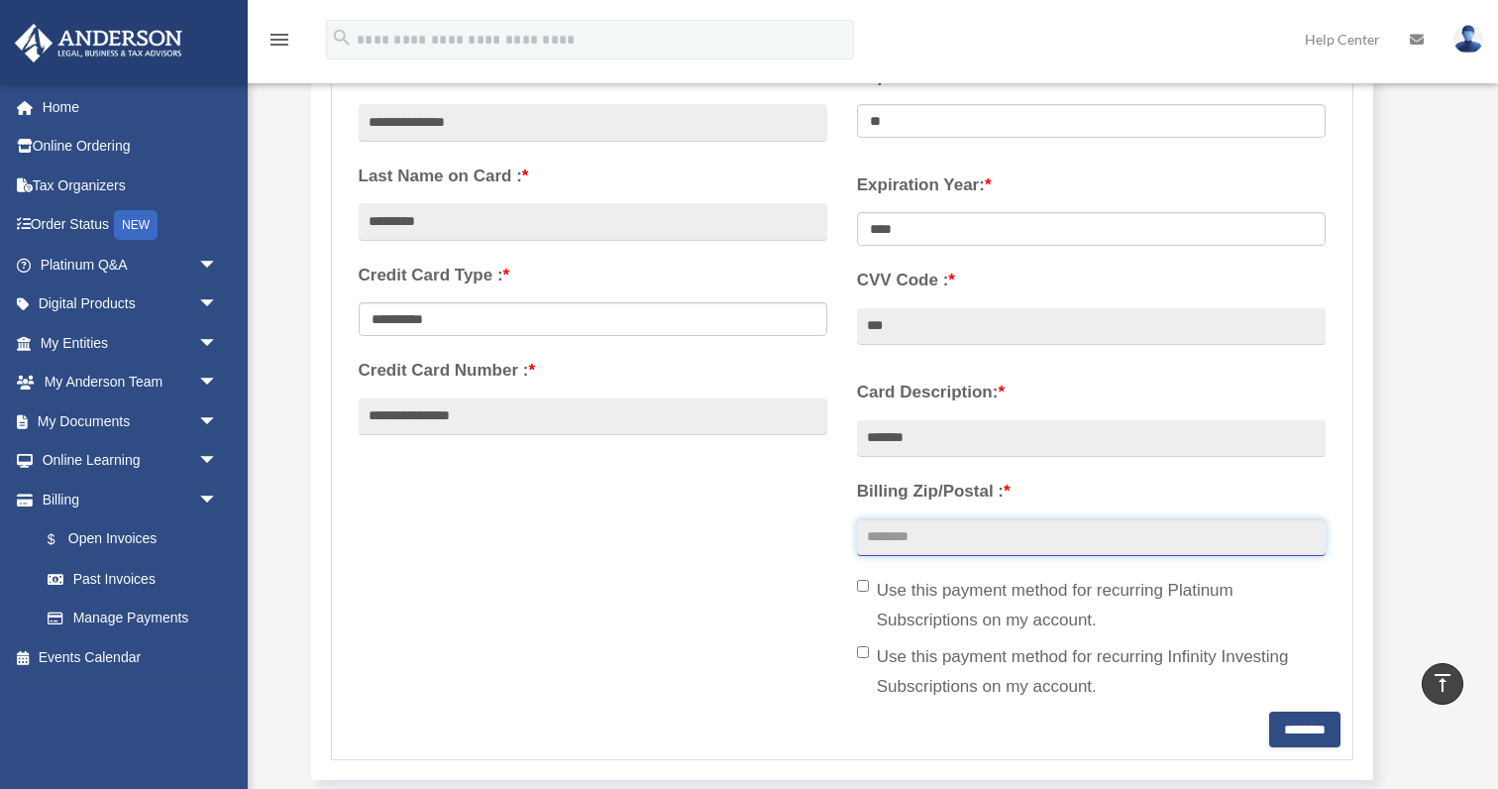
click at [901, 543] on input "Billing Zip/Postal : *" at bounding box center [1091, 538] width 469 height 38
type input "*****"
click at [819, 641] on div "**********" at bounding box center [843, 381] width 998 height 662
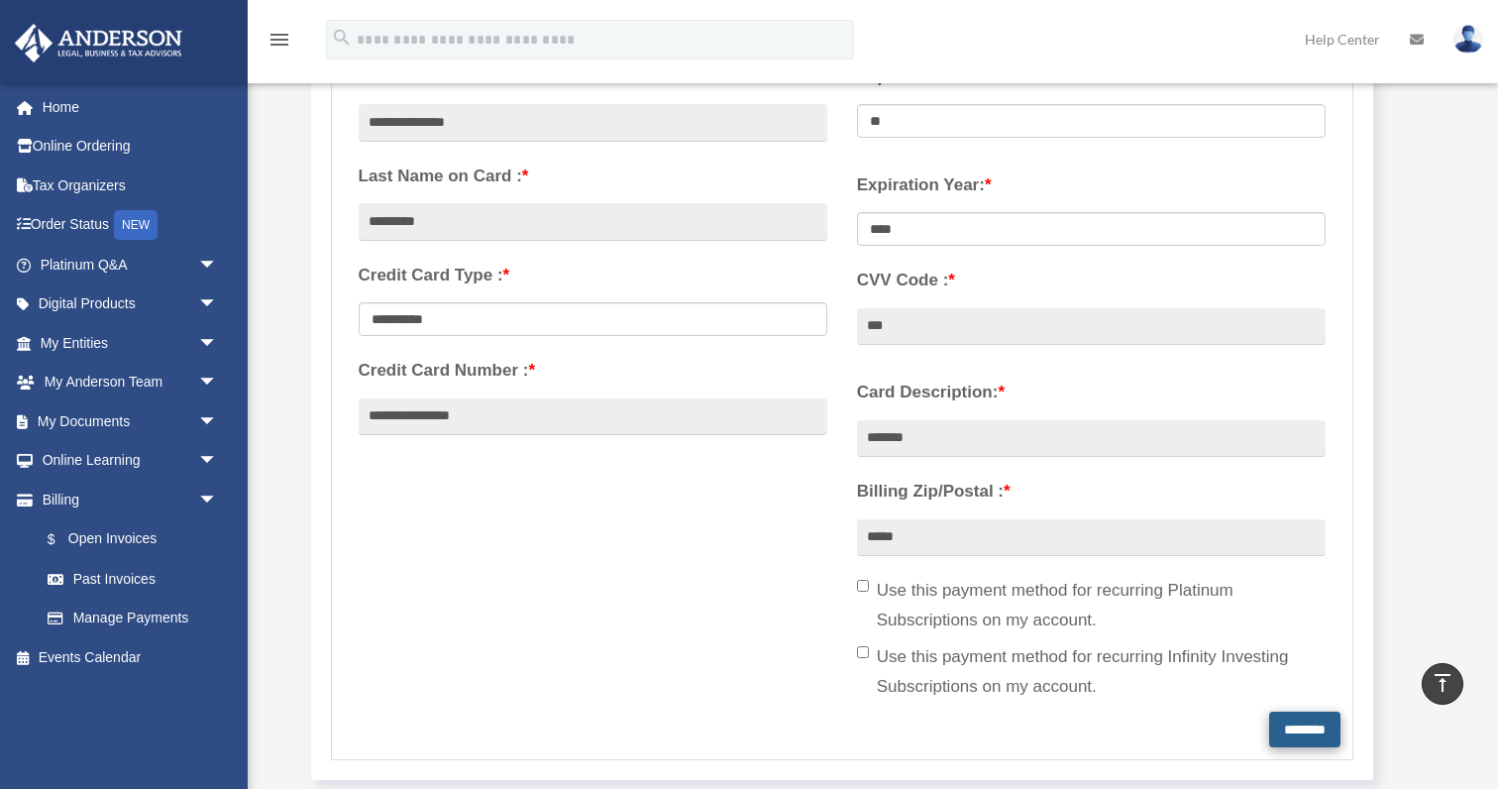
click at [1277, 717] on input "********" at bounding box center [1304, 729] width 71 height 36
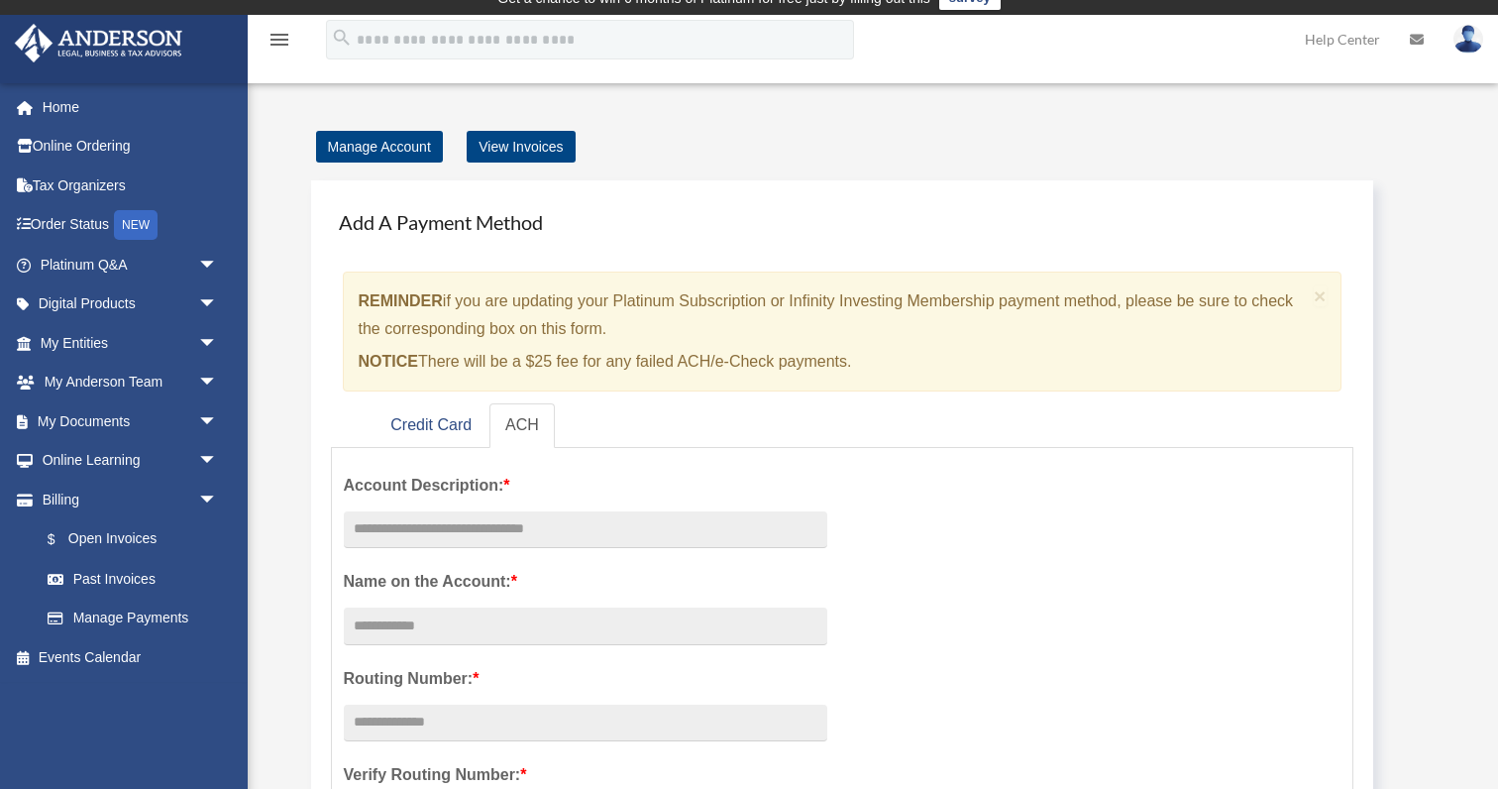
scroll to position [34, 0]
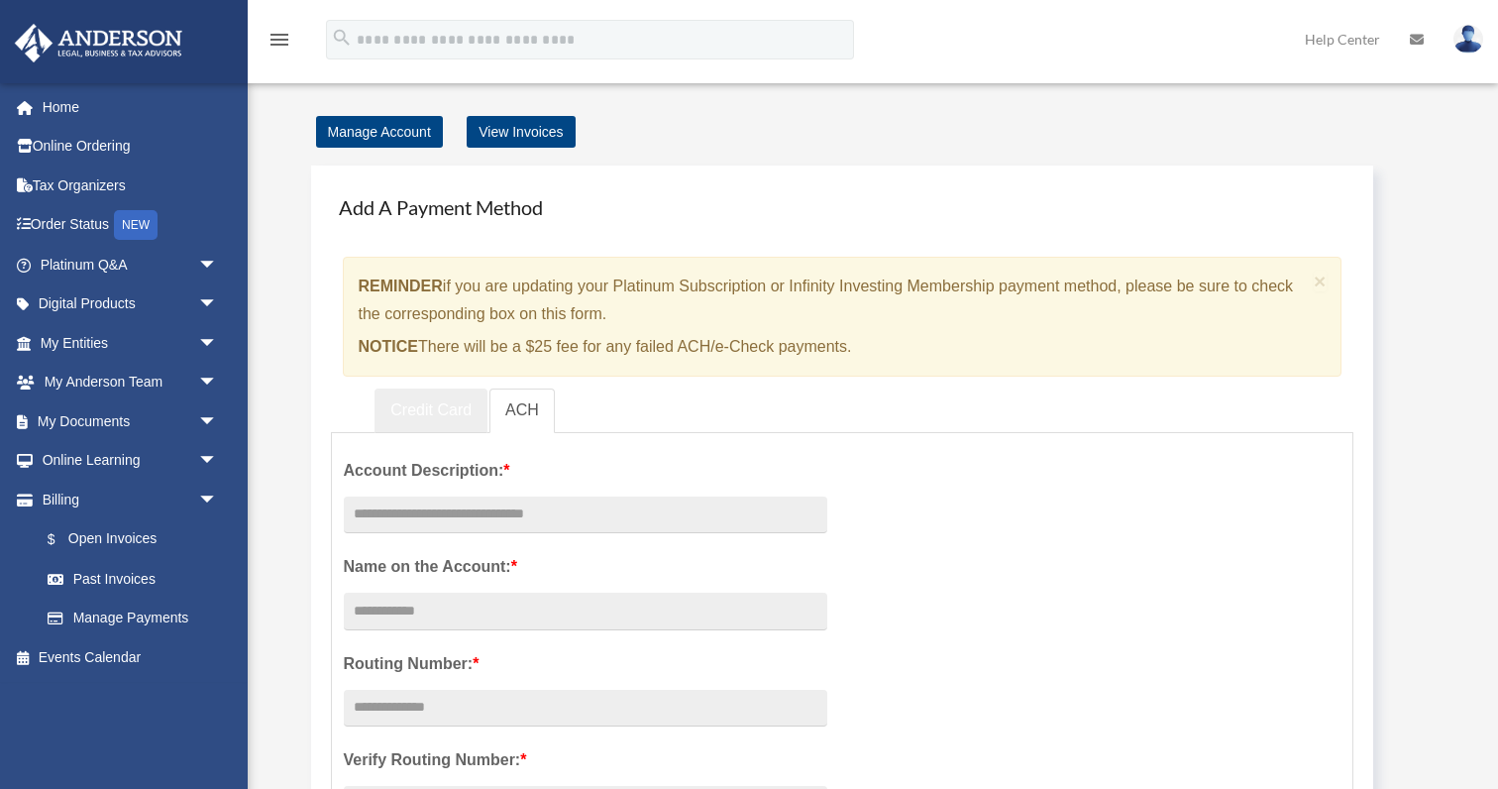
click at [458, 397] on link "Credit Card" at bounding box center [430, 410] width 113 height 45
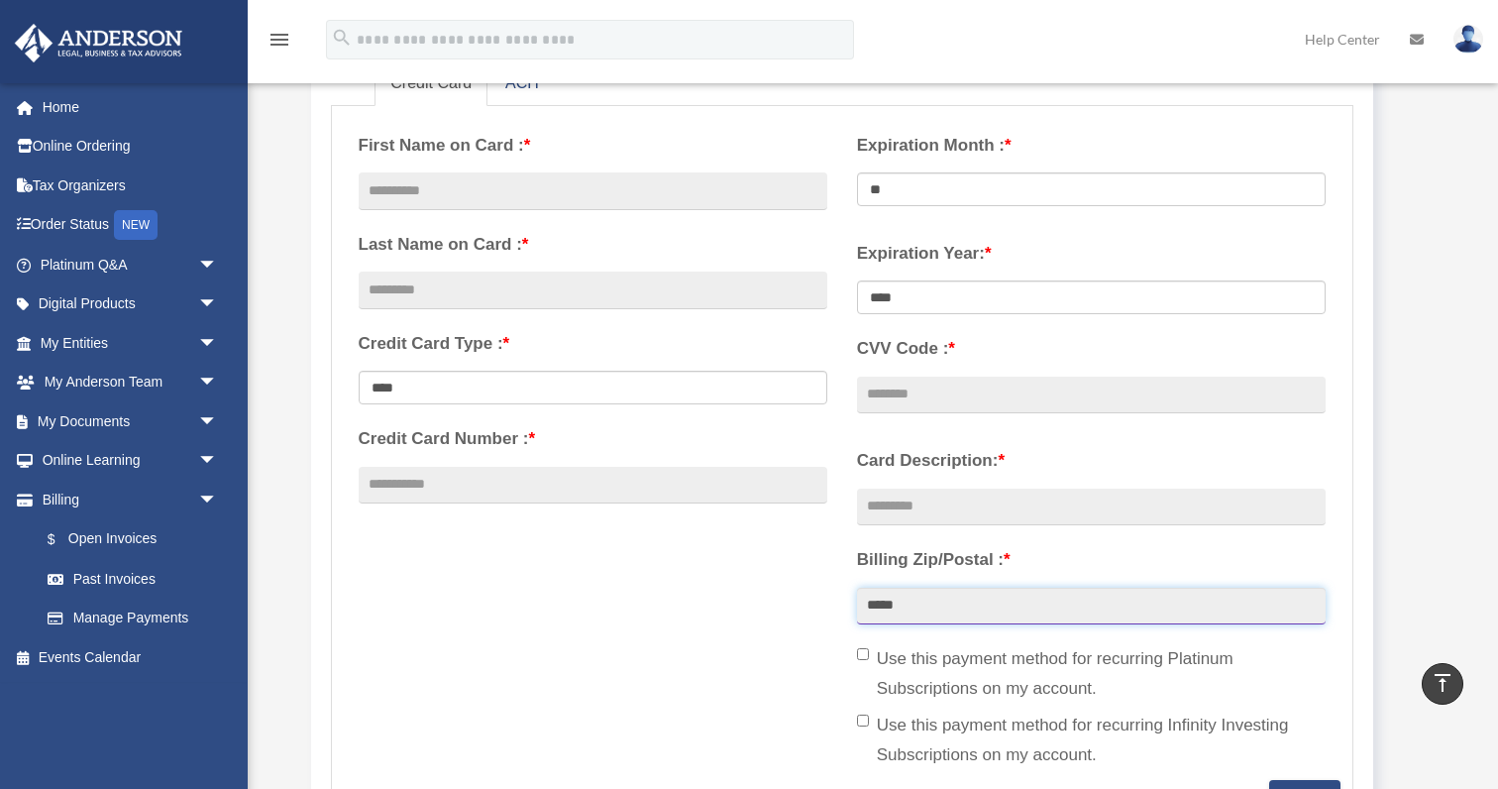
scroll to position [344, 0]
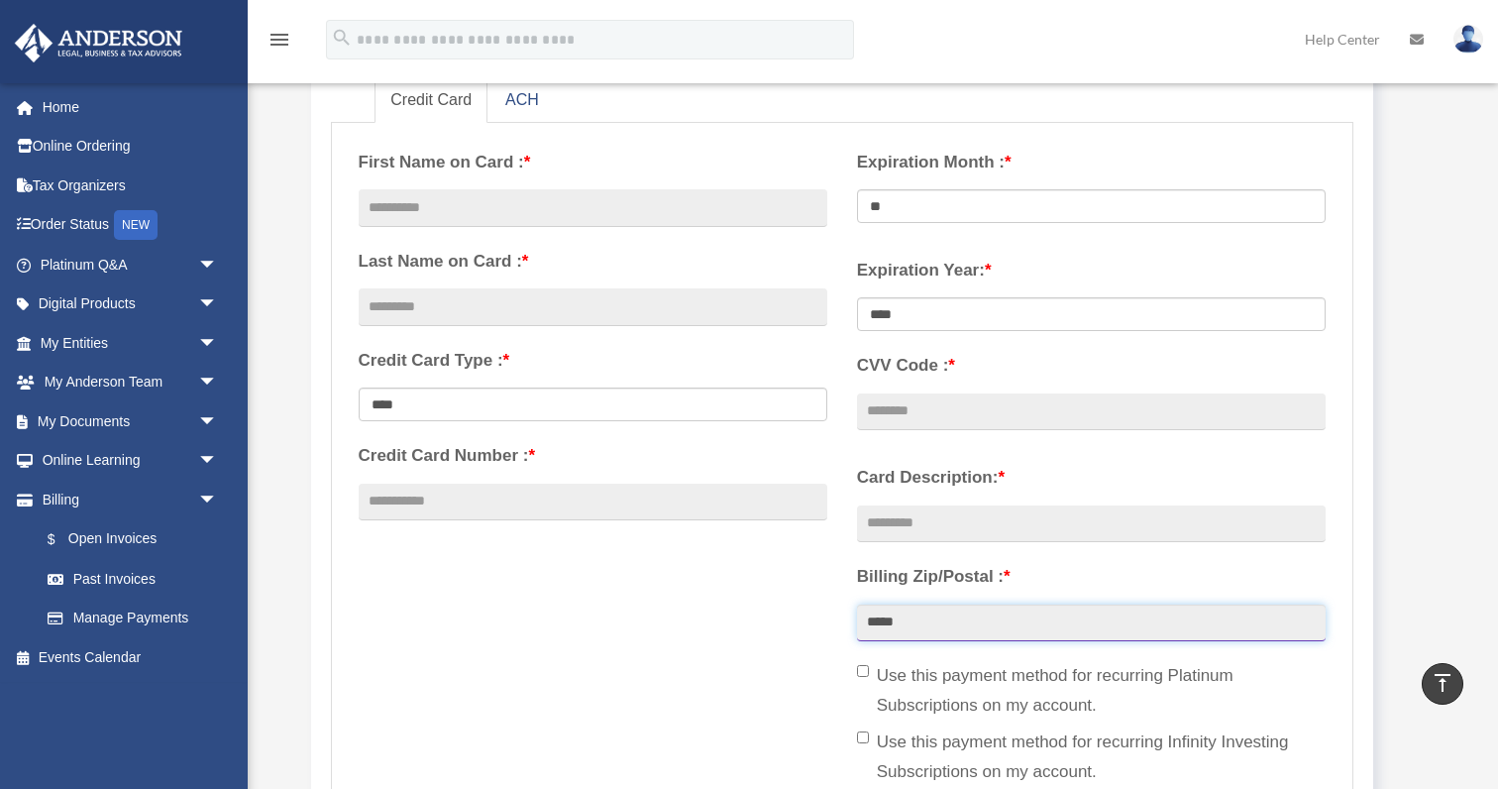
type input "*****"
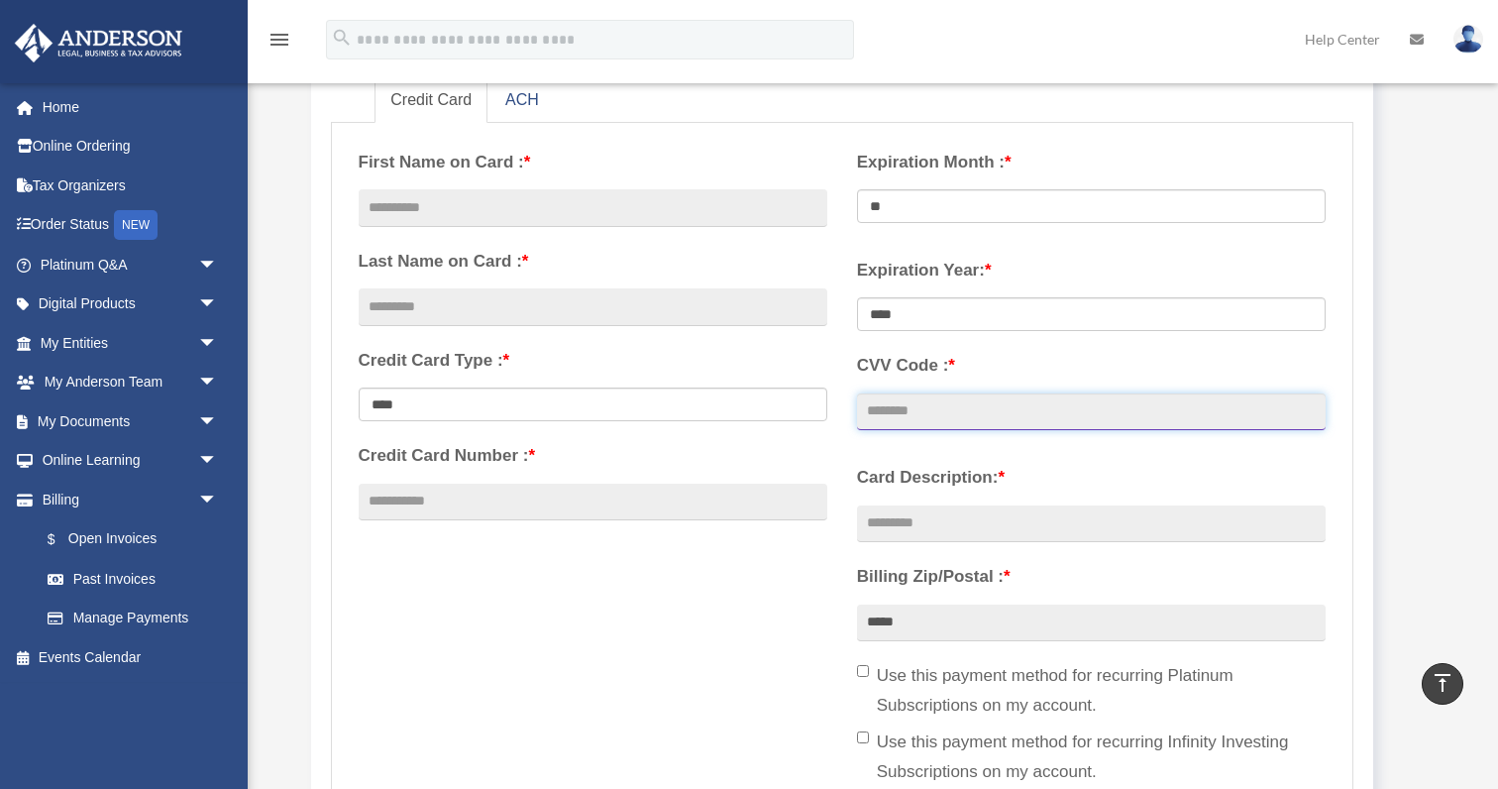
click at [981, 410] on input "CVV Code : *" at bounding box center [1091, 412] width 469 height 38
type input "***"
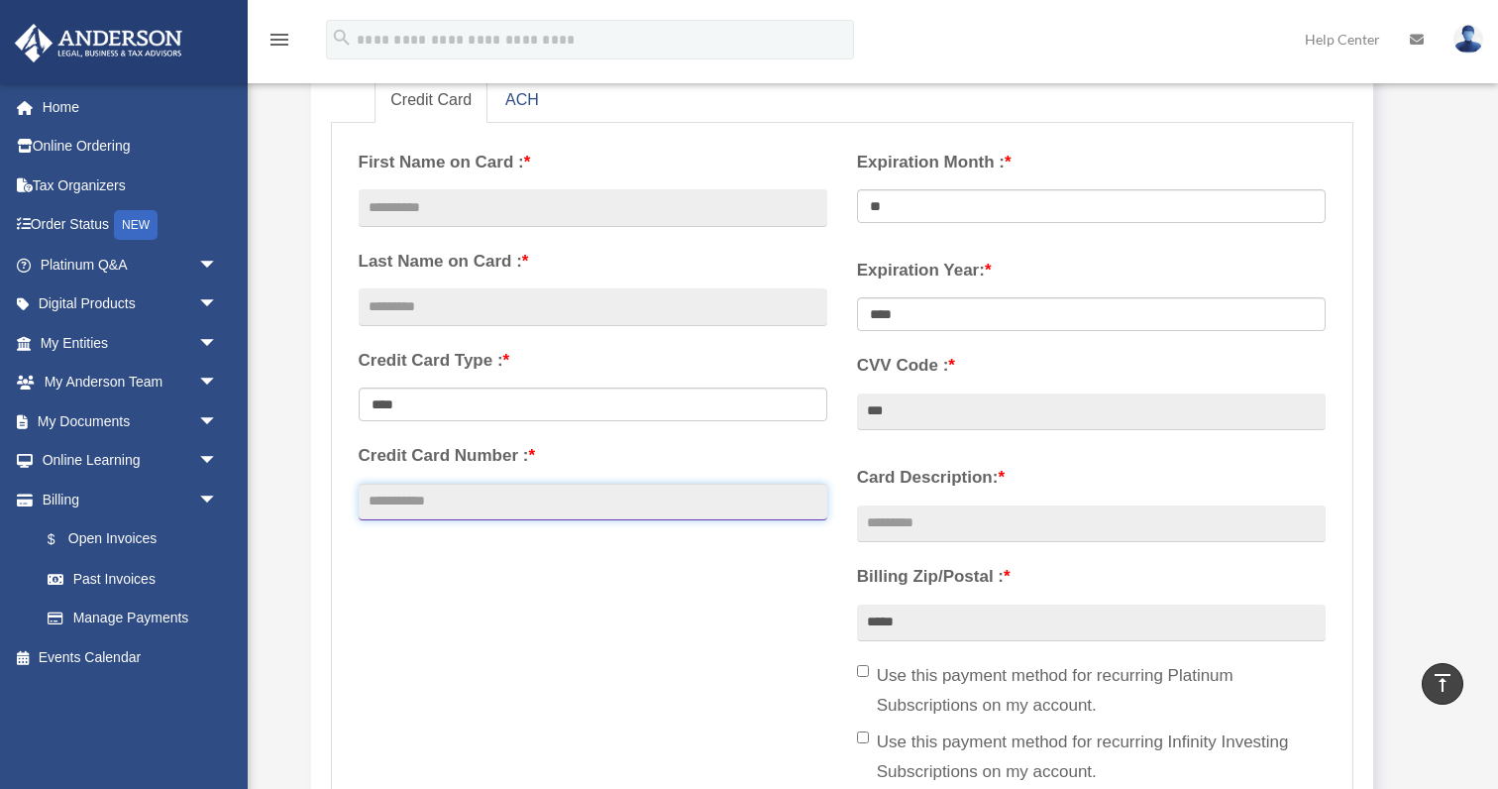
click at [647, 508] on input "Credit Card Number : *" at bounding box center [593, 502] width 469 height 38
type input "**********"
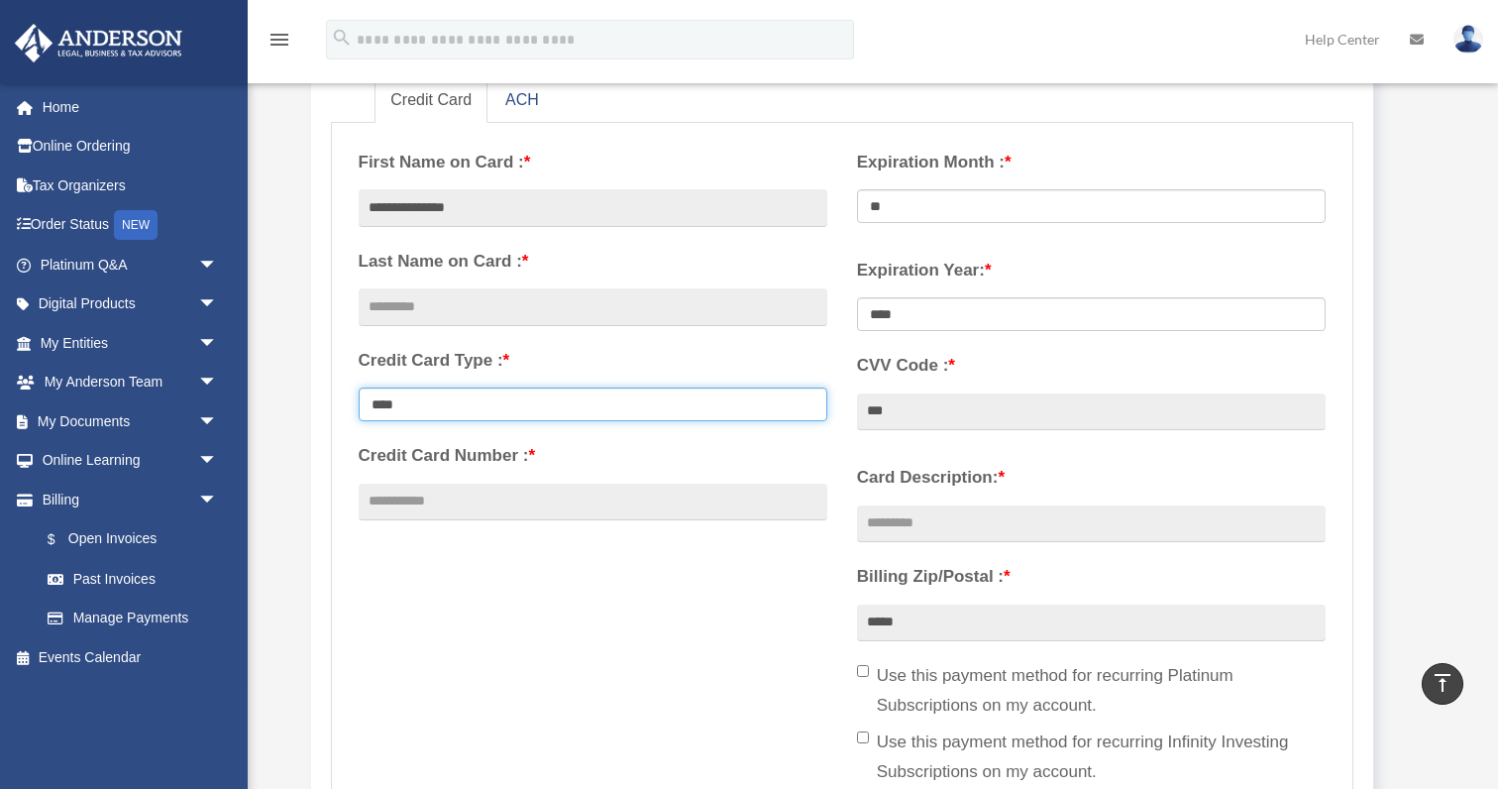
select select "**********"
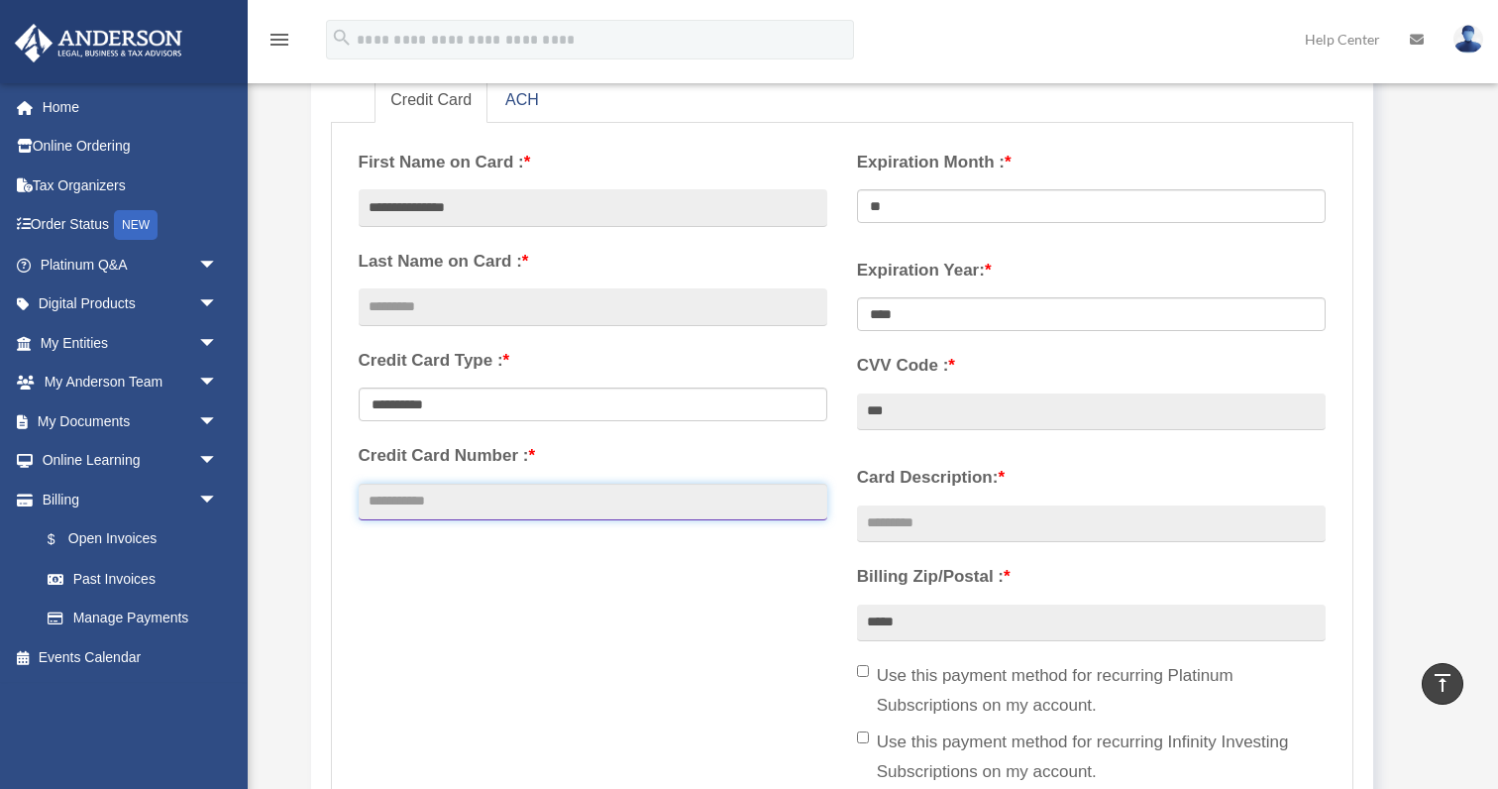
type input "**********"
select select "**"
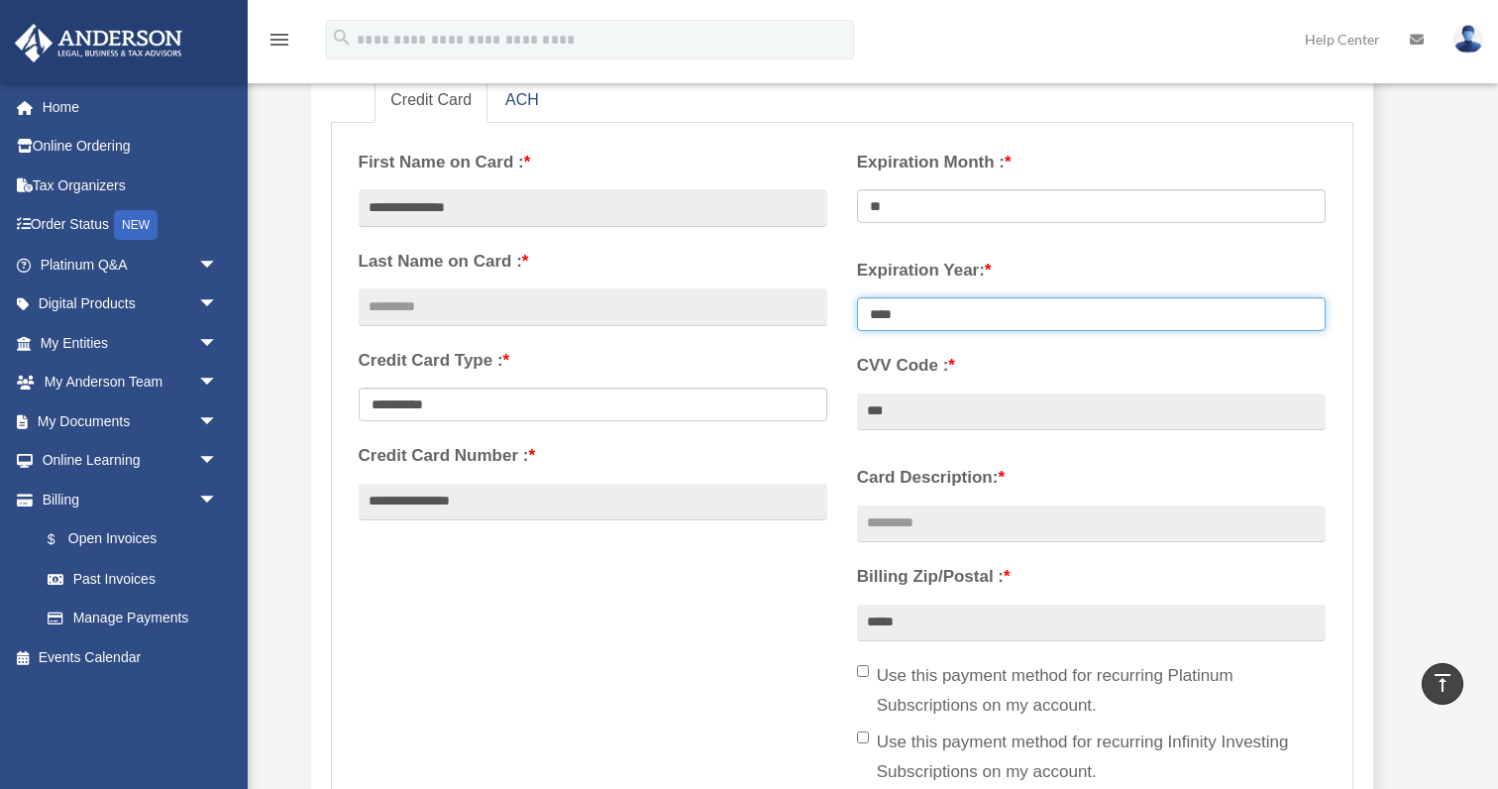
select select "****"
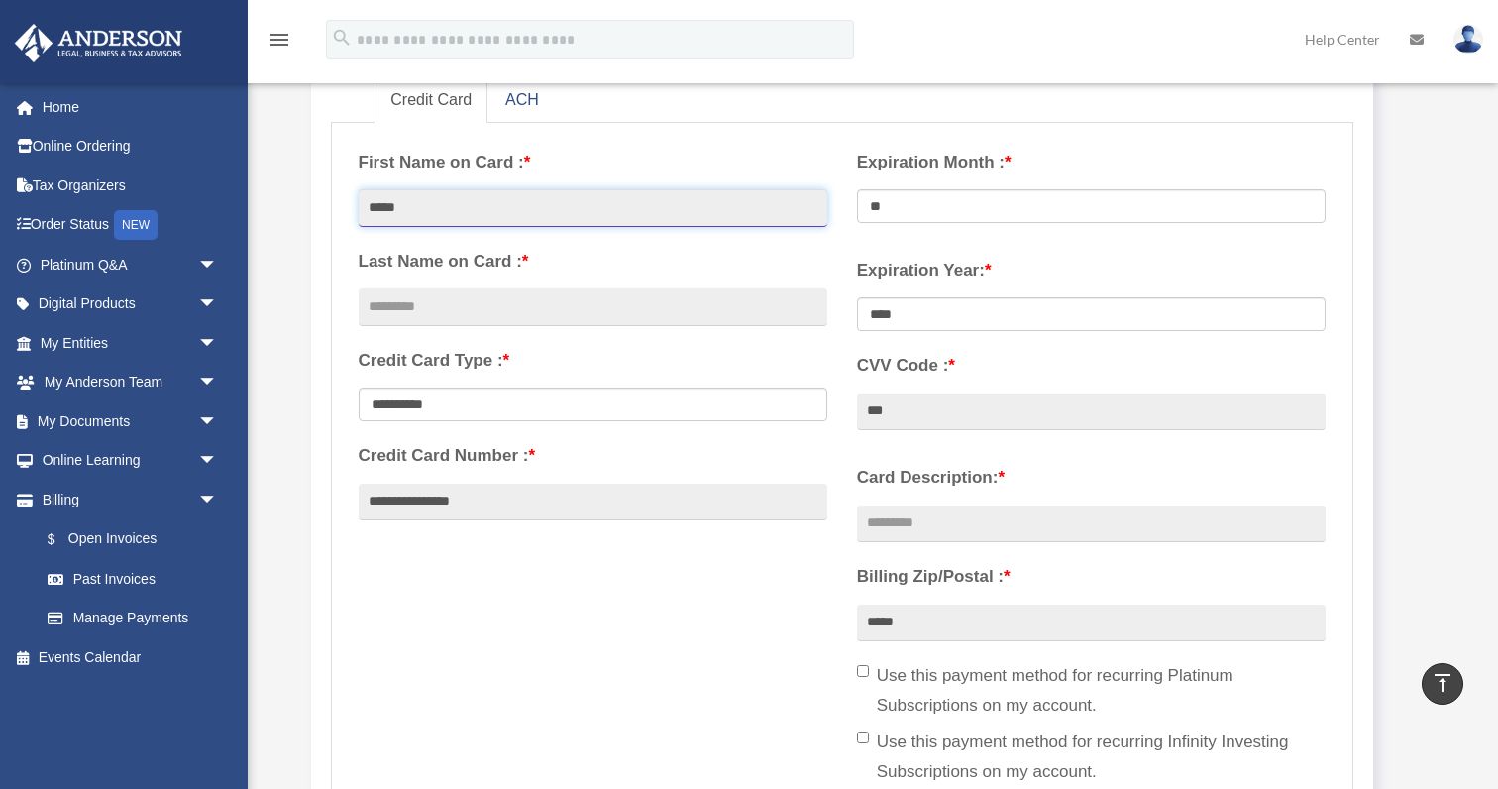
type input "*****"
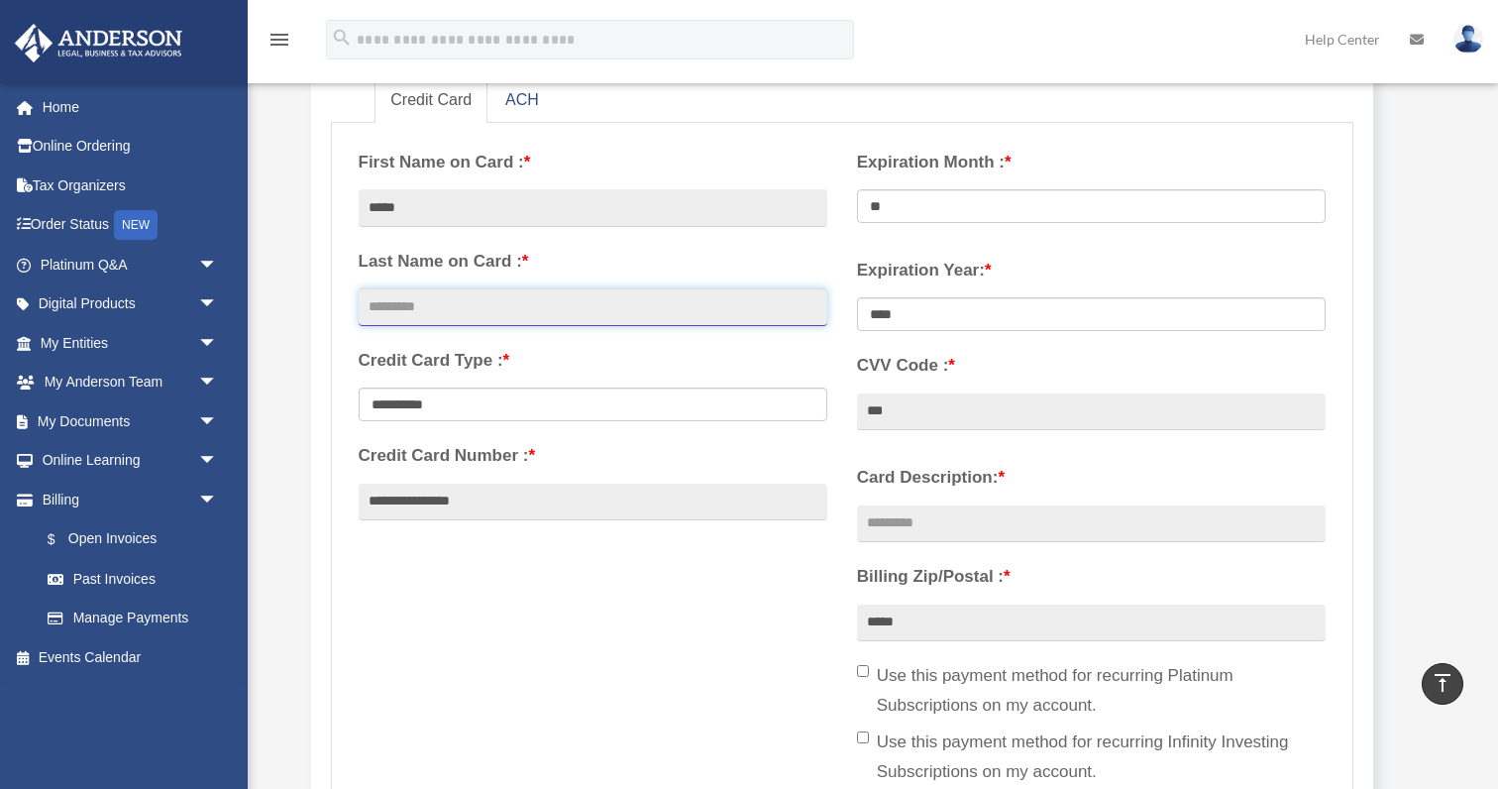
click at [411, 304] on input "text" at bounding box center [593, 307] width 469 height 38
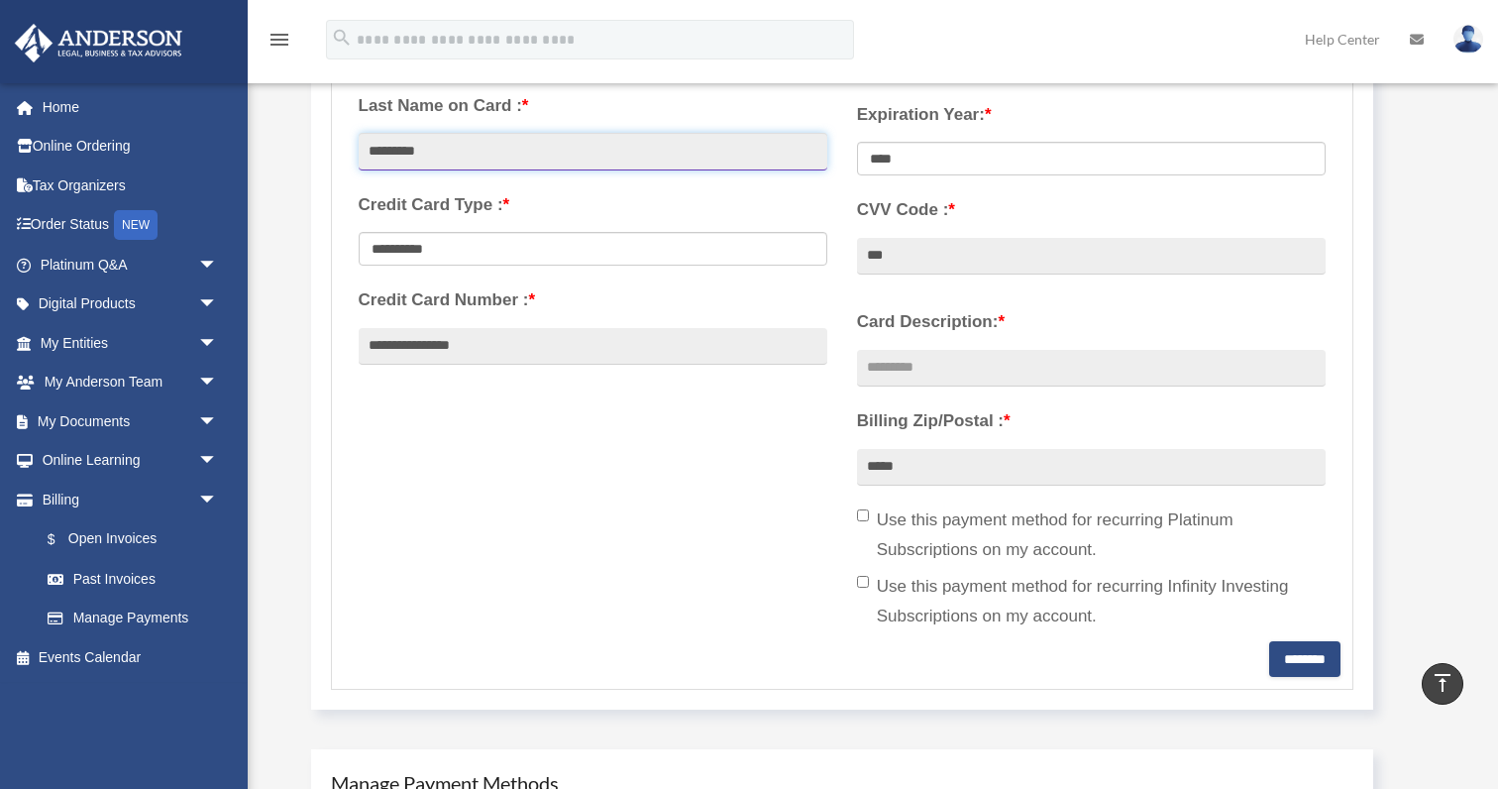
scroll to position [503, 0]
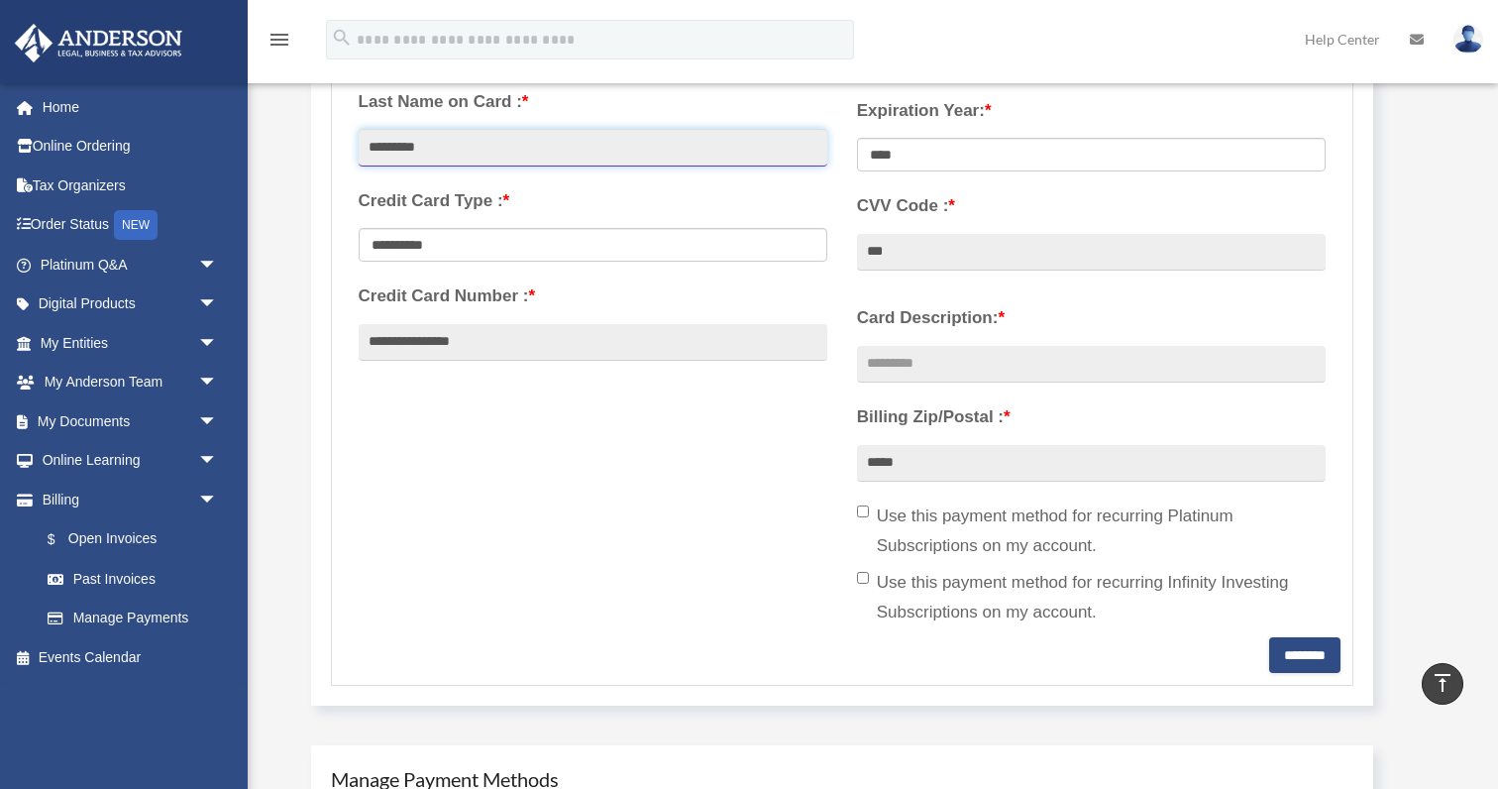
type input "*********"
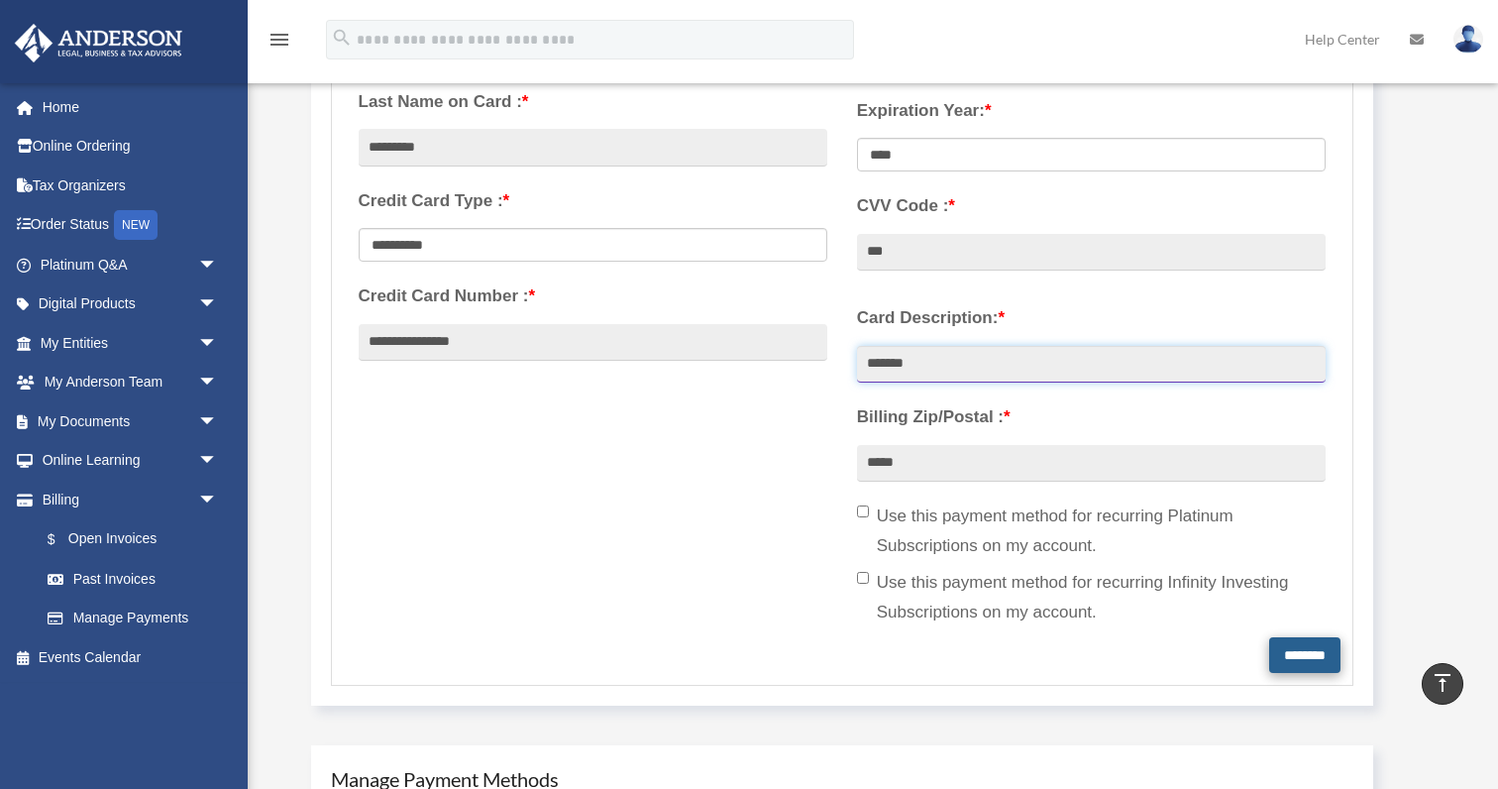
type input "*******"
click at [1296, 644] on input "********" at bounding box center [1304, 655] width 71 height 36
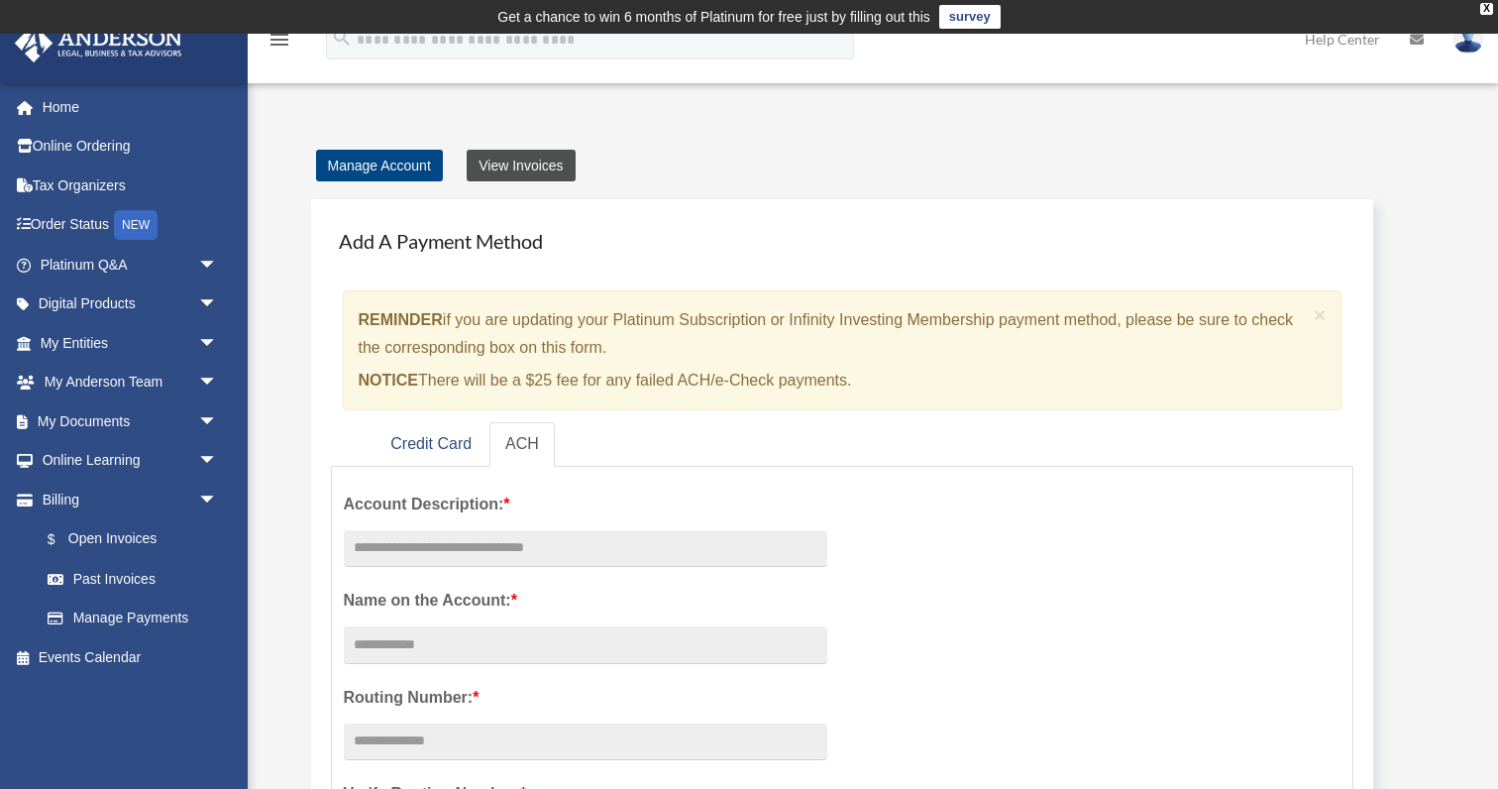
click at [548, 165] on link "View Invoices" at bounding box center [521, 166] width 108 height 32
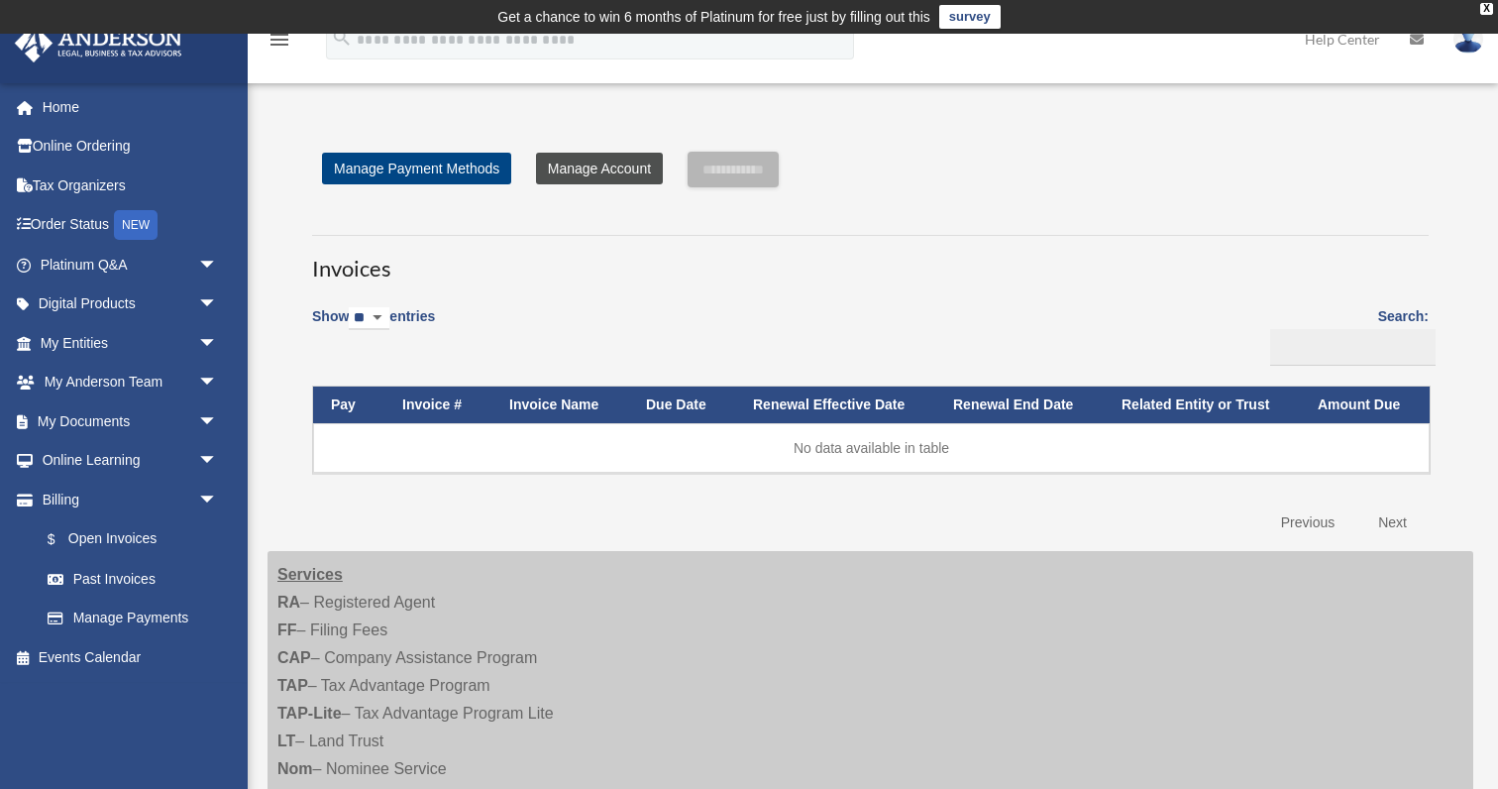
click at [575, 165] on link "Manage Account" at bounding box center [599, 169] width 127 height 32
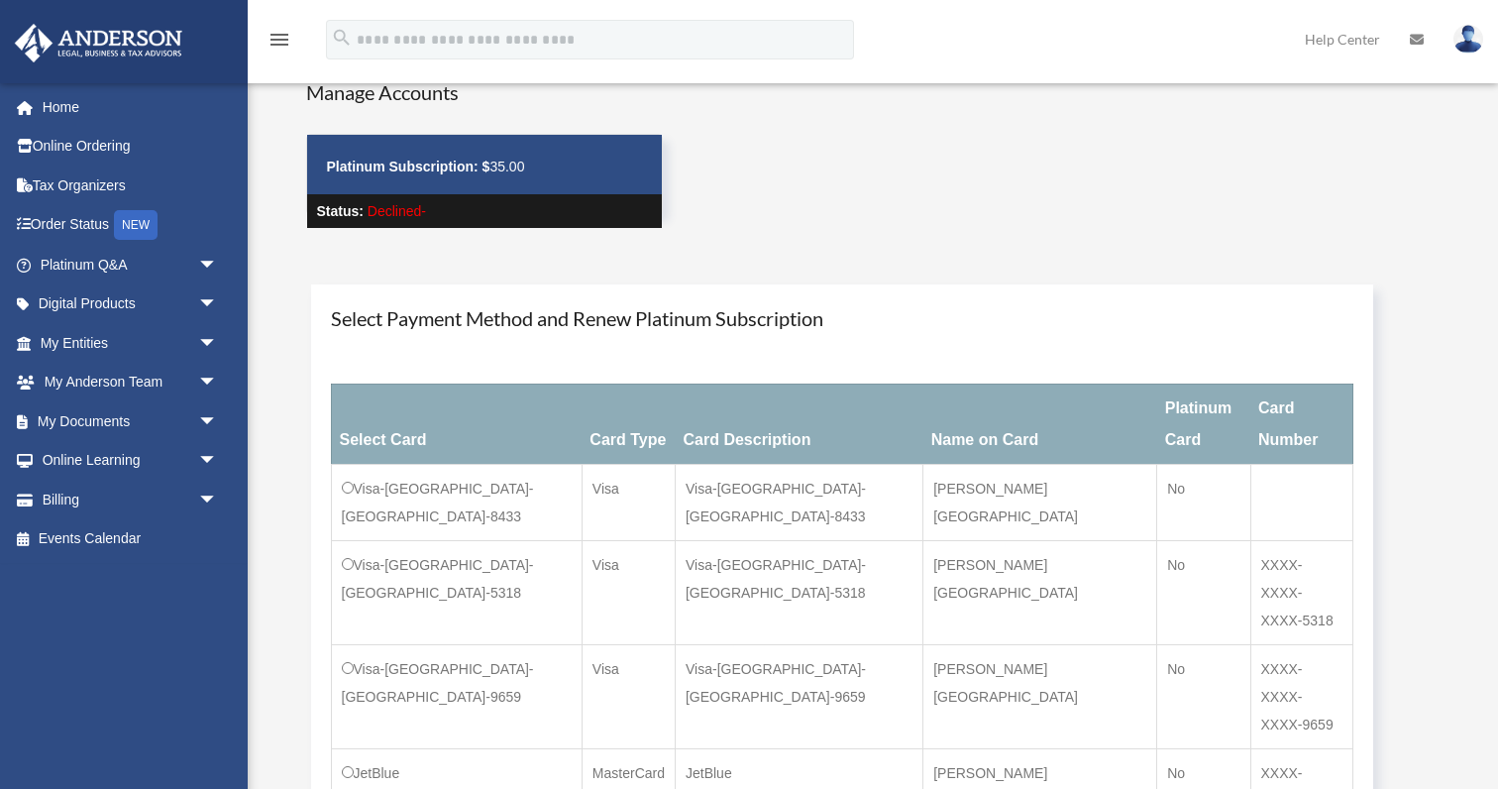
scroll to position [71, 0]
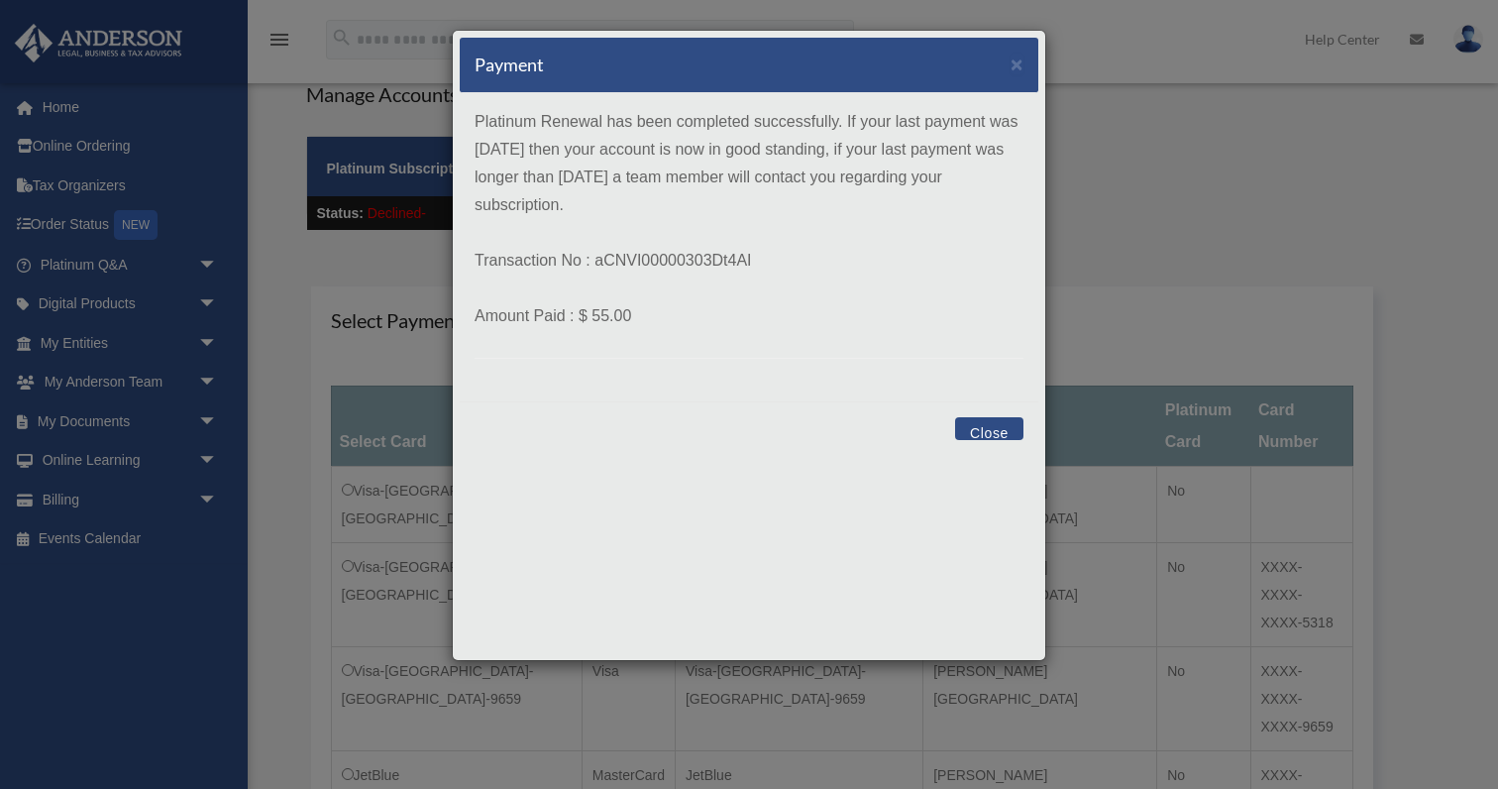
click at [985, 435] on button "Close" at bounding box center [989, 428] width 68 height 23
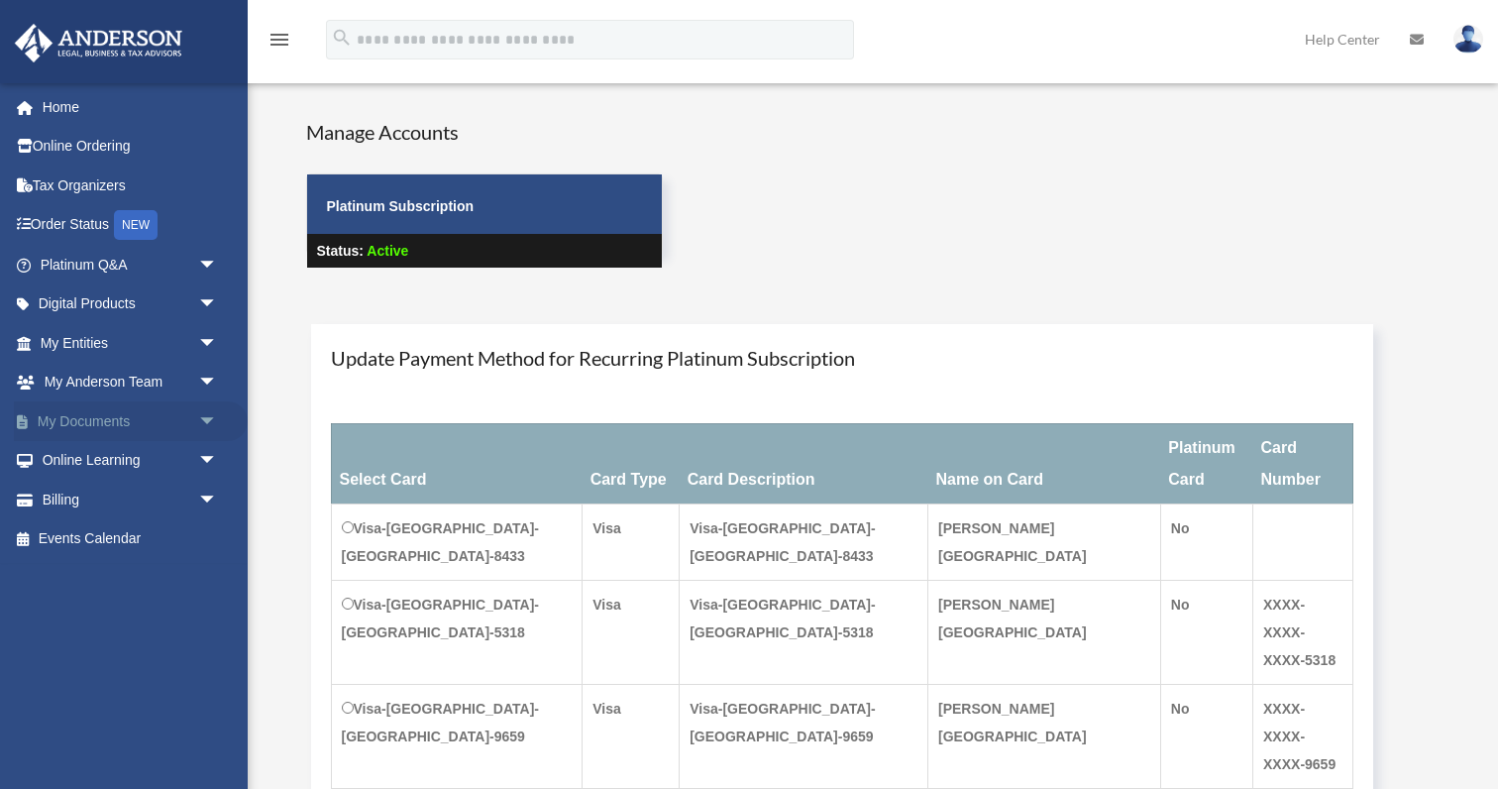
scroll to position [71, 0]
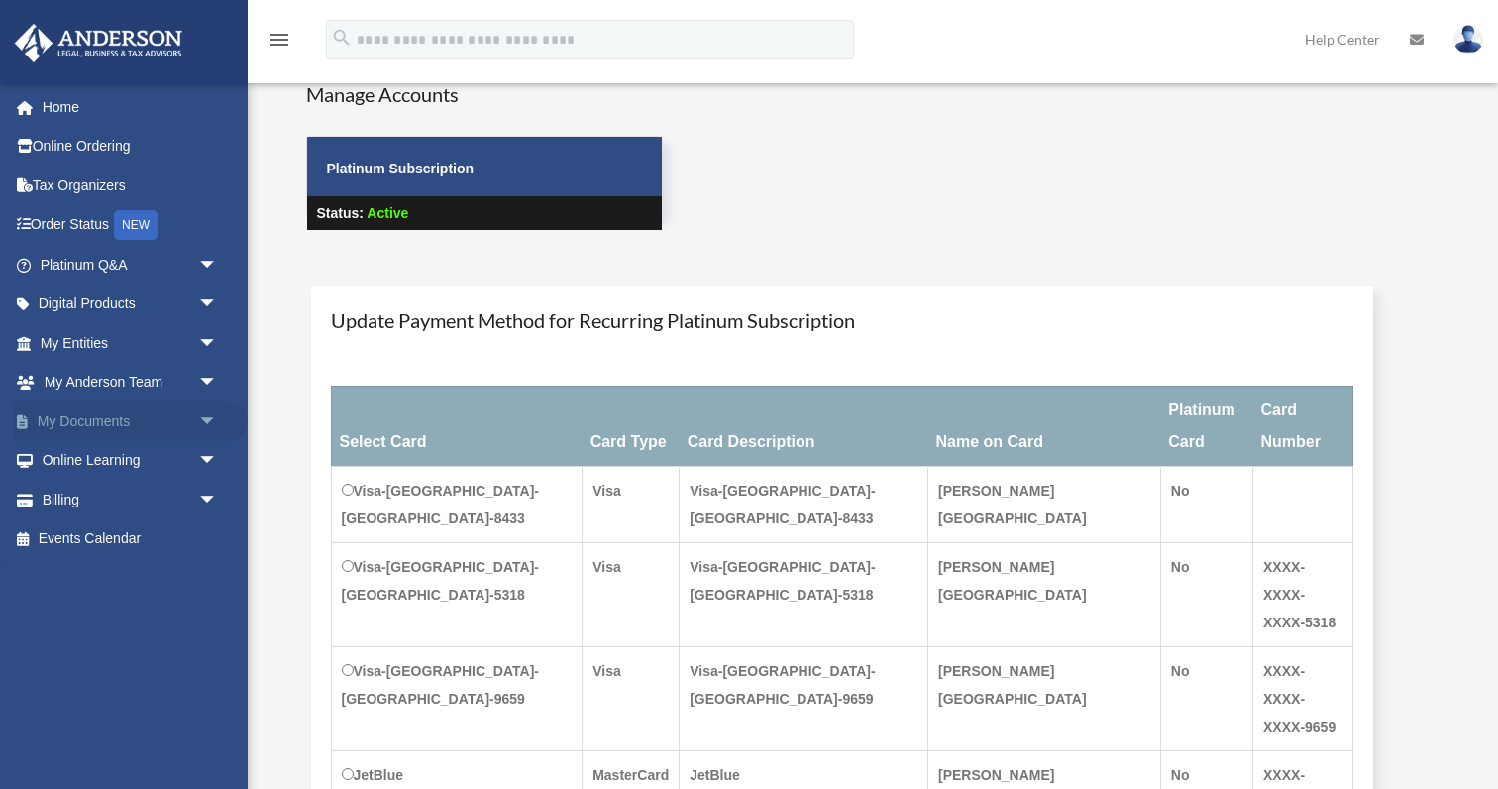
click at [129, 412] on link "My Documents arrow_drop_down" at bounding box center [131, 421] width 234 height 40
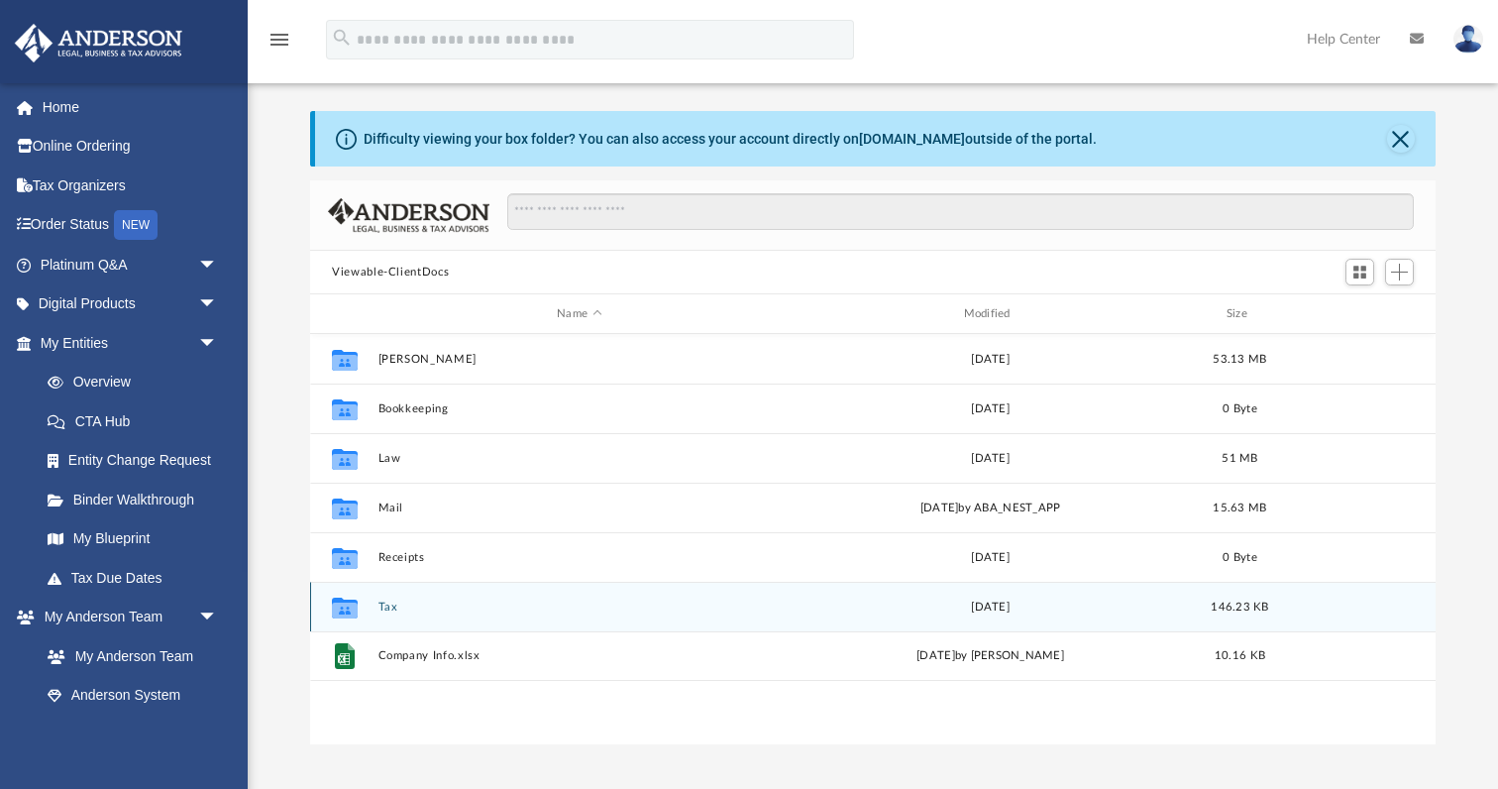
scroll to position [46, 0]
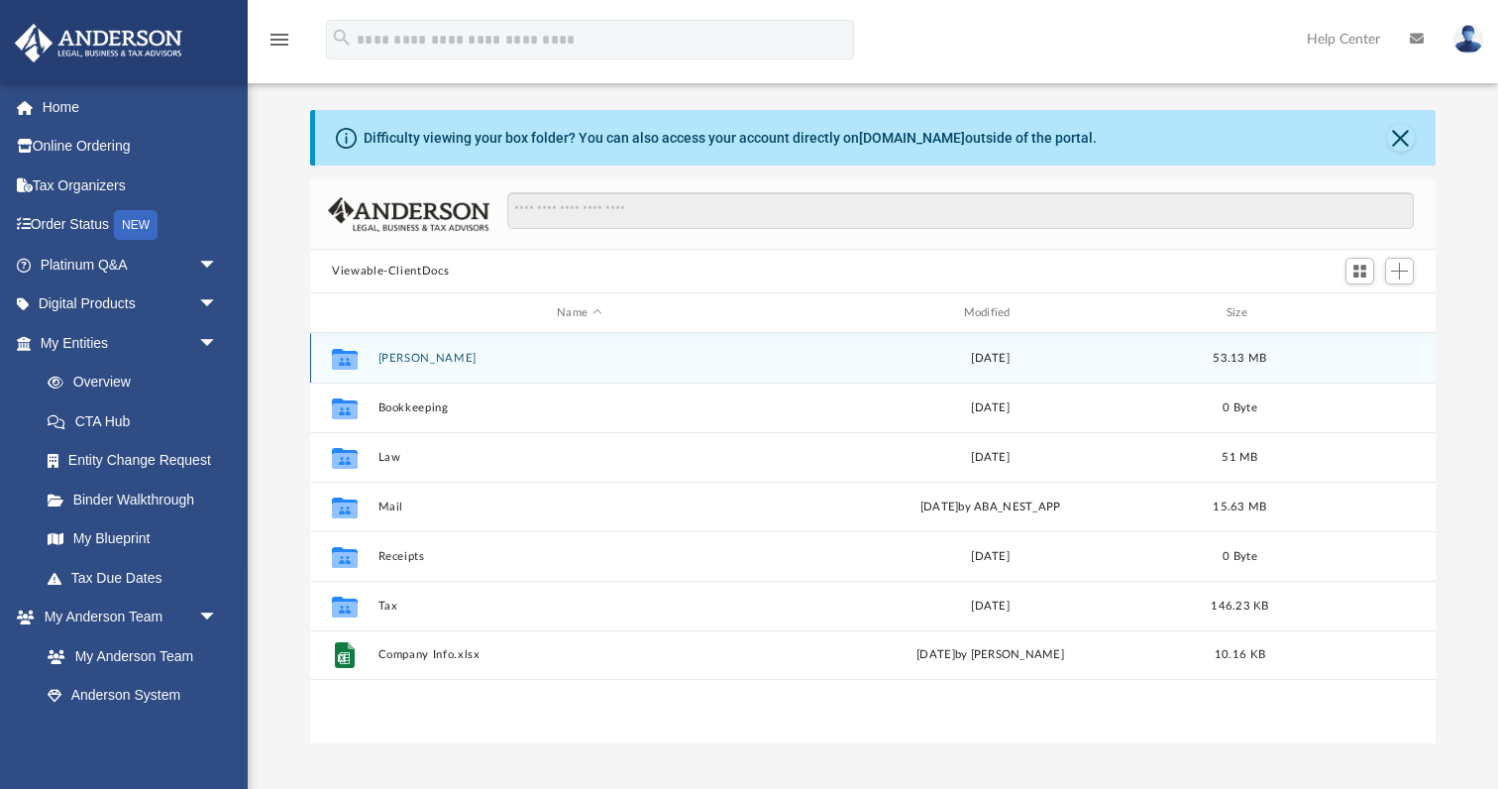
click at [530, 373] on div "Collaborated Folder Anderson Wed Sep 4 2019 53.13 MB" at bounding box center [872, 358] width 1125 height 50
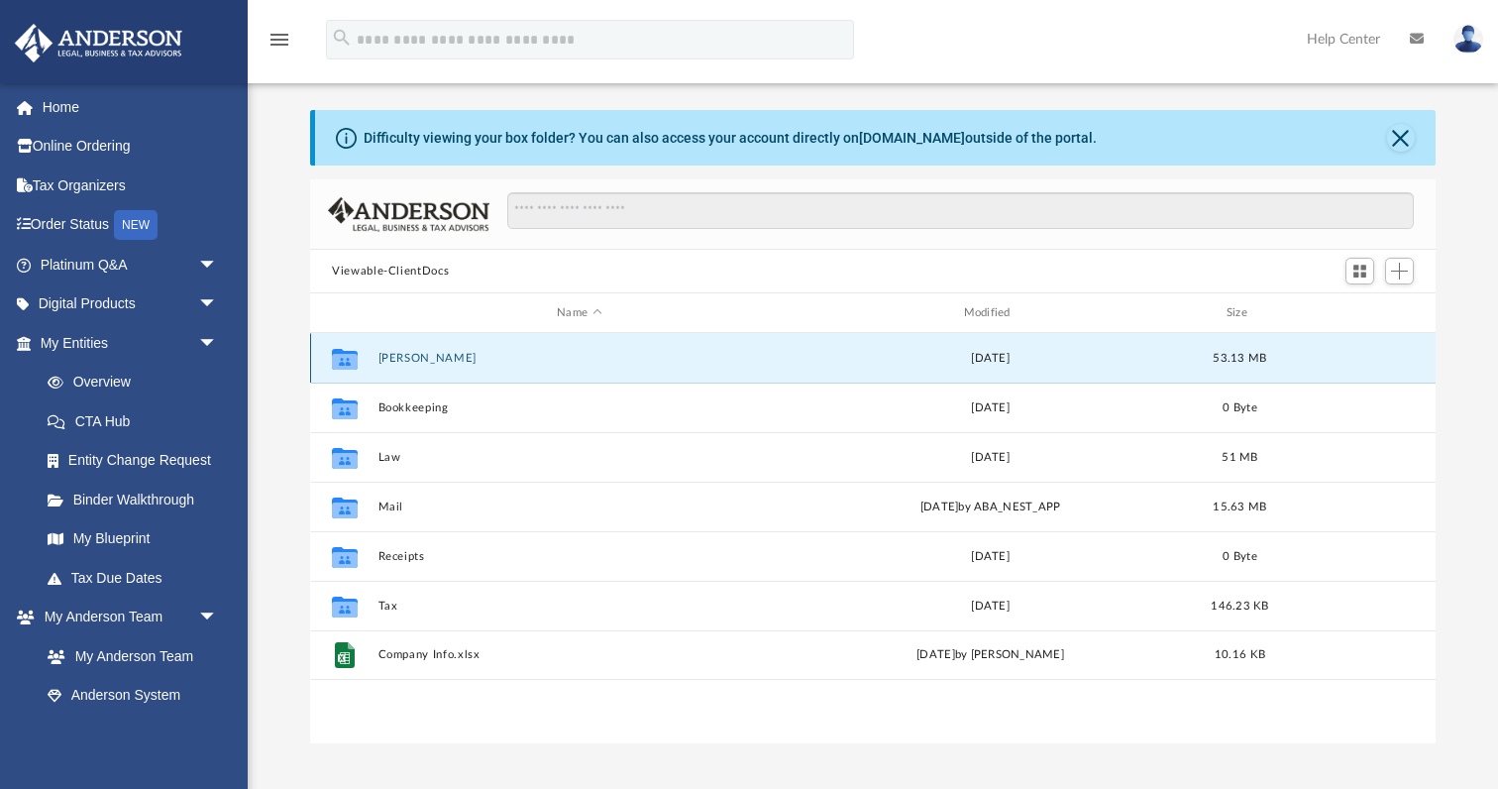
click at [416, 362] on button "Anderson" at bounding box center [579, 358] width 402 height 13
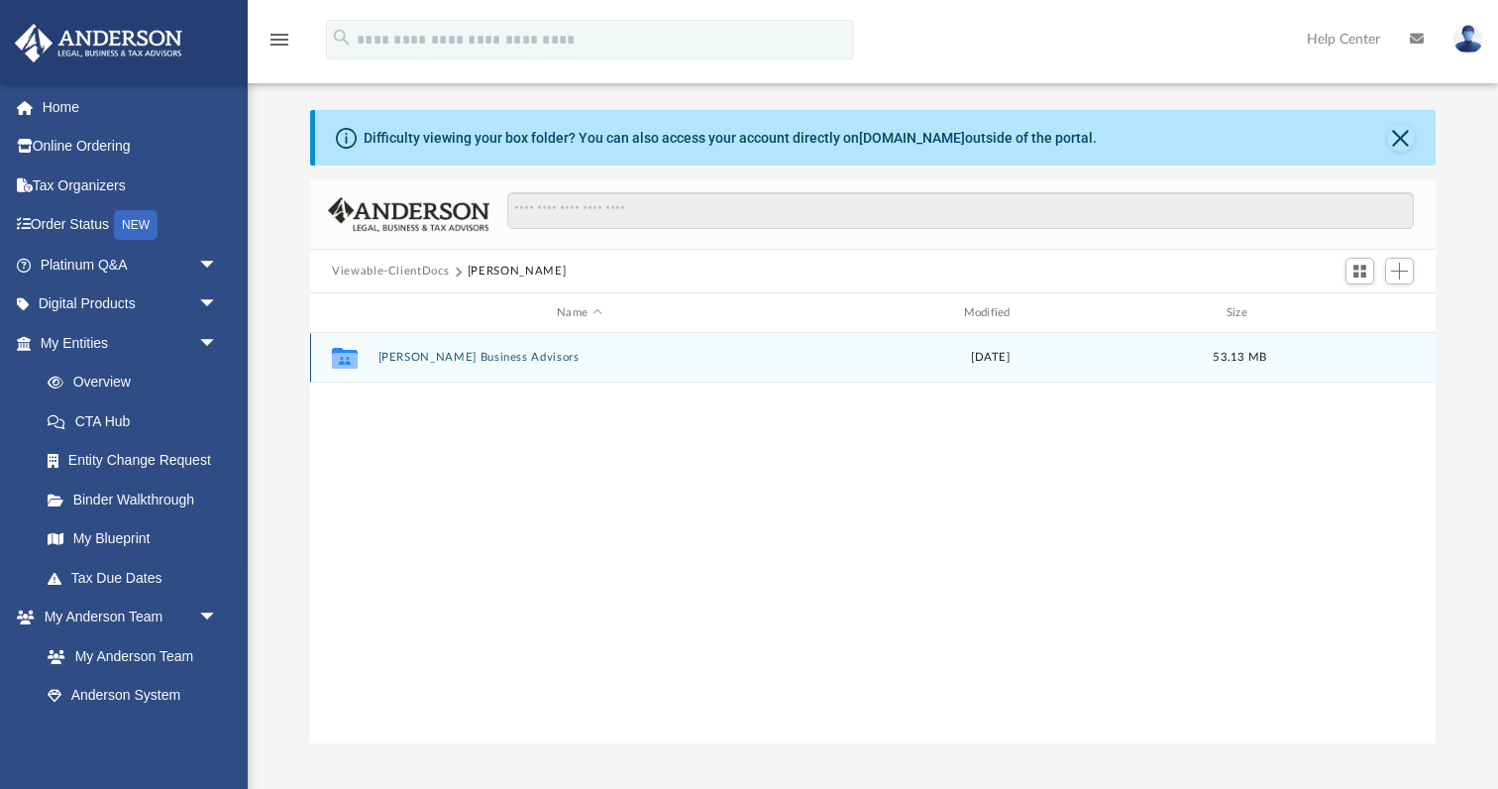
click at [416, 362] on button "Anderson Business Advisors" at bounding box center [579, 357] width 402 height 13
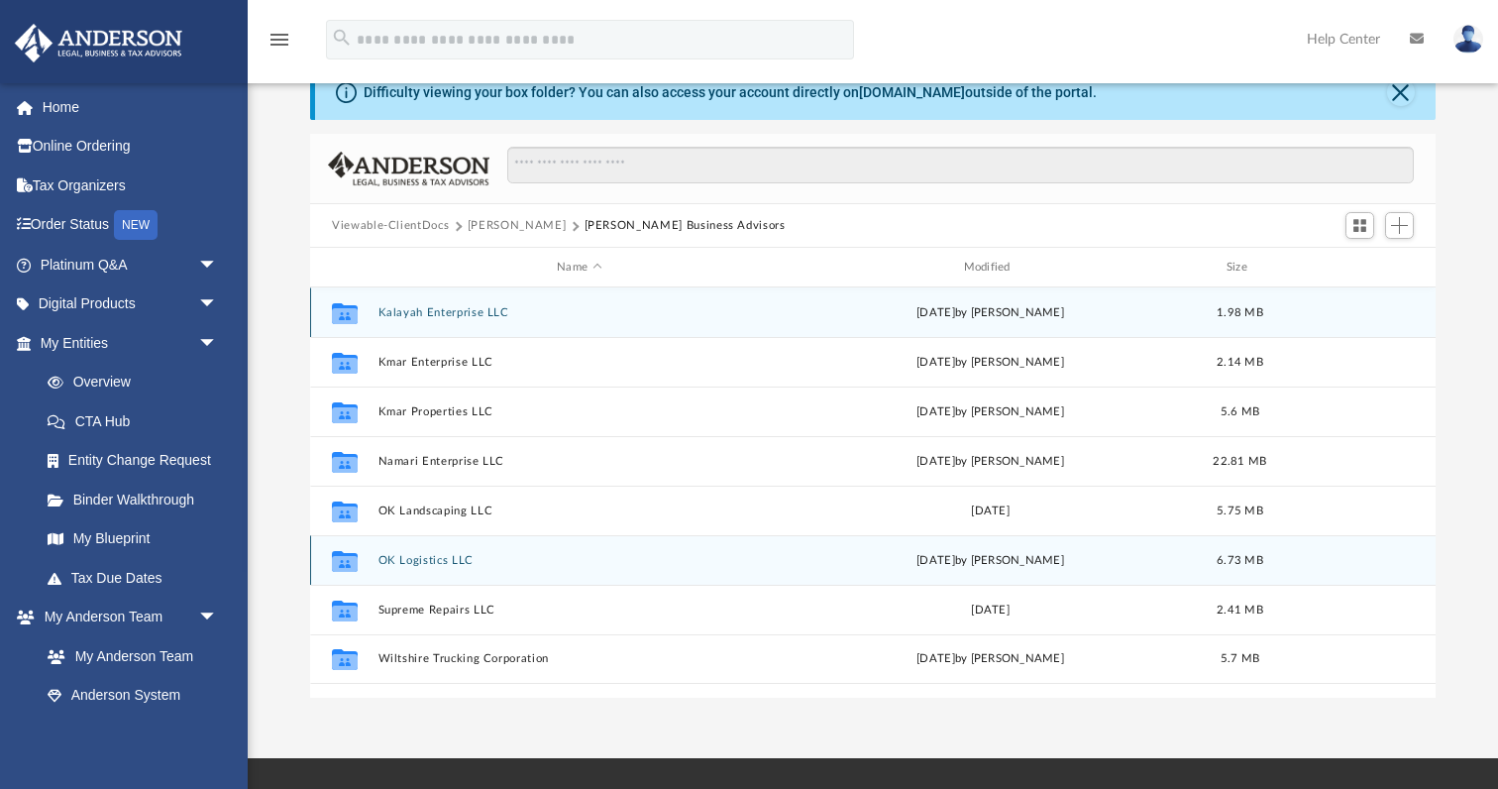
scroll to position [91, 0]
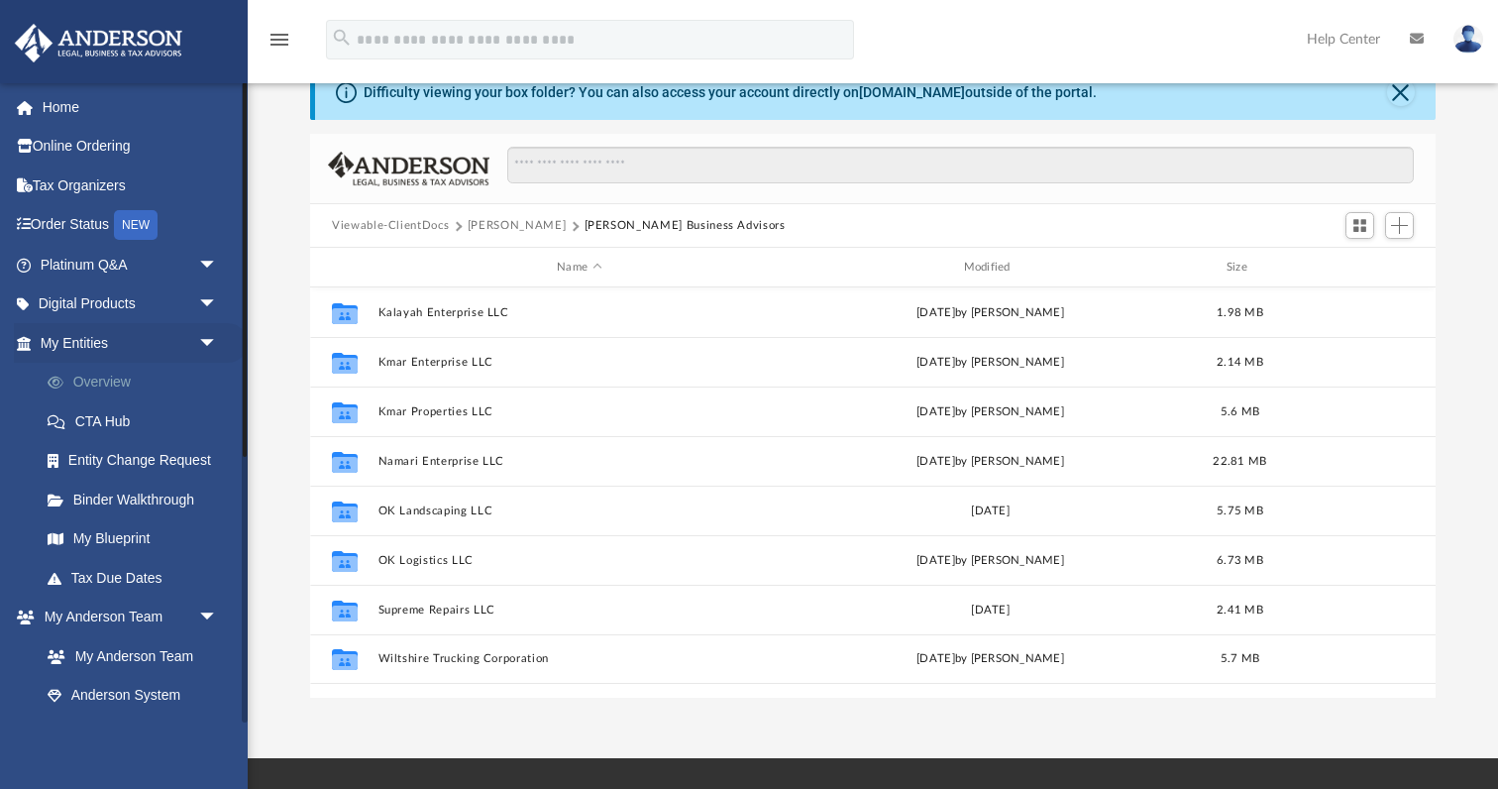
click at [131, 375] on link "Overview" at bounding box center [138, 383] width 220 height 40
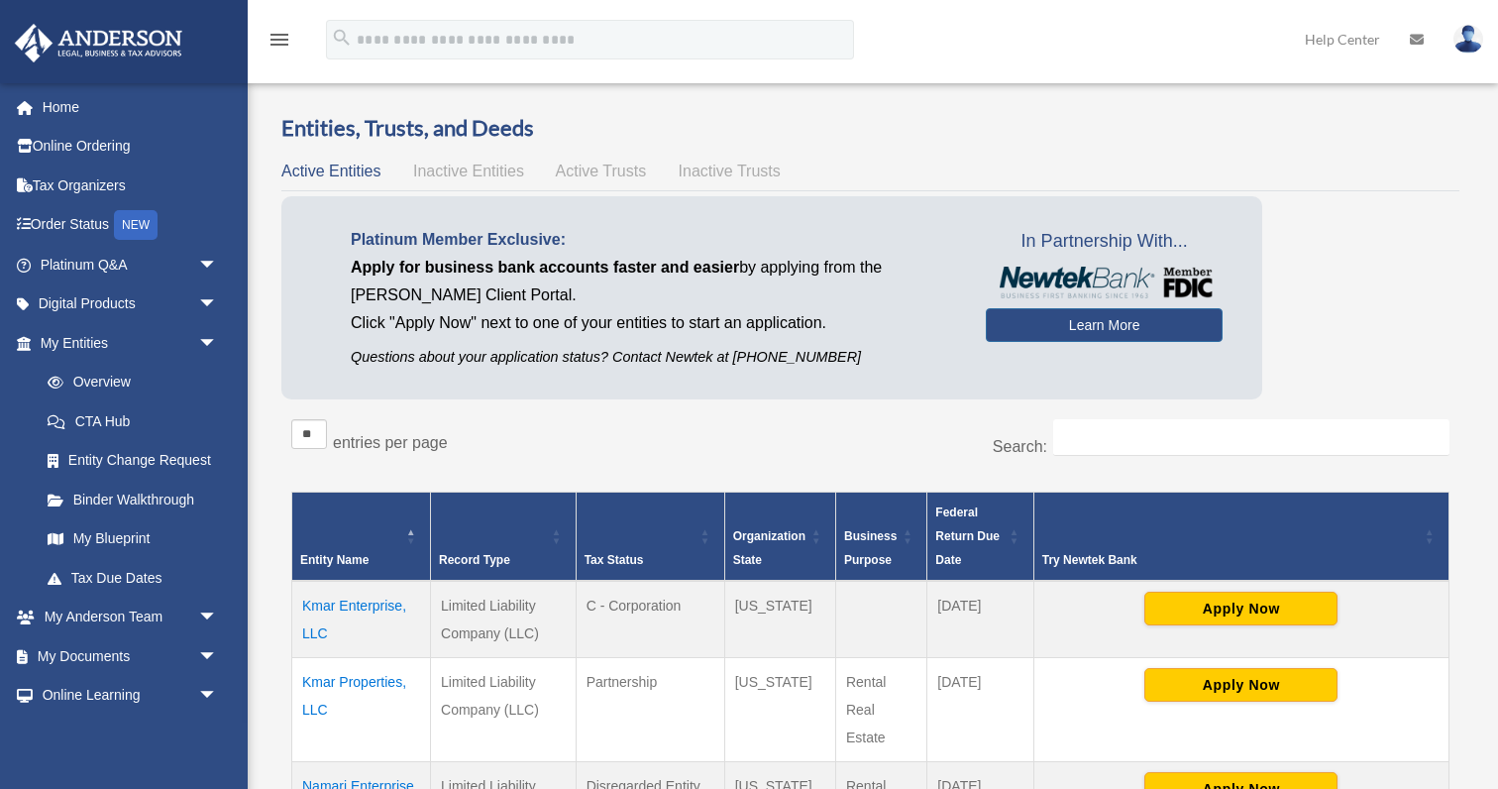
scroll to position [39, 0]
click at [494, 173] on span "Inactive Entities" at bounding box center [468, 170] width 111 height 17
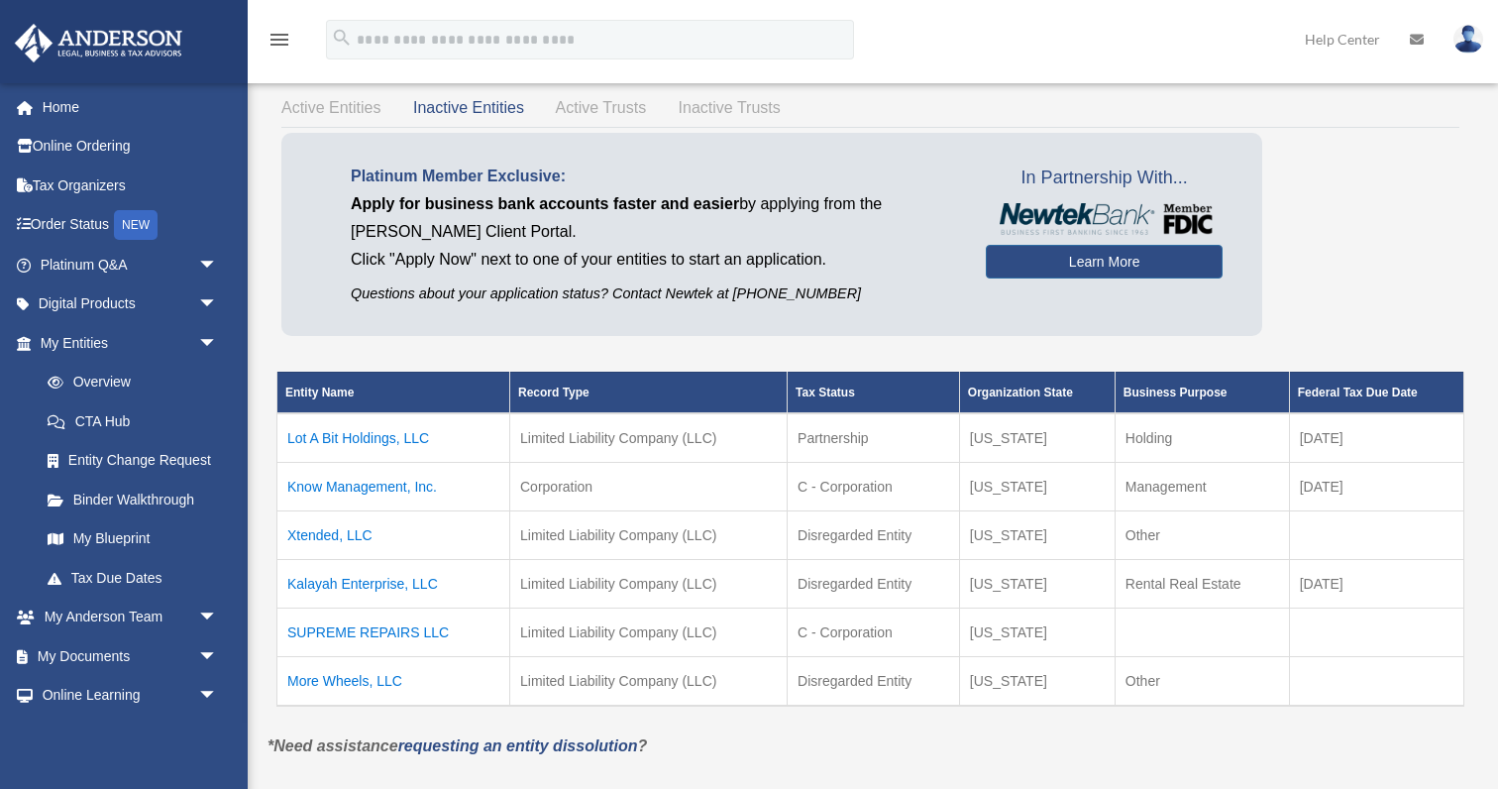
scroll to position [126, 0]
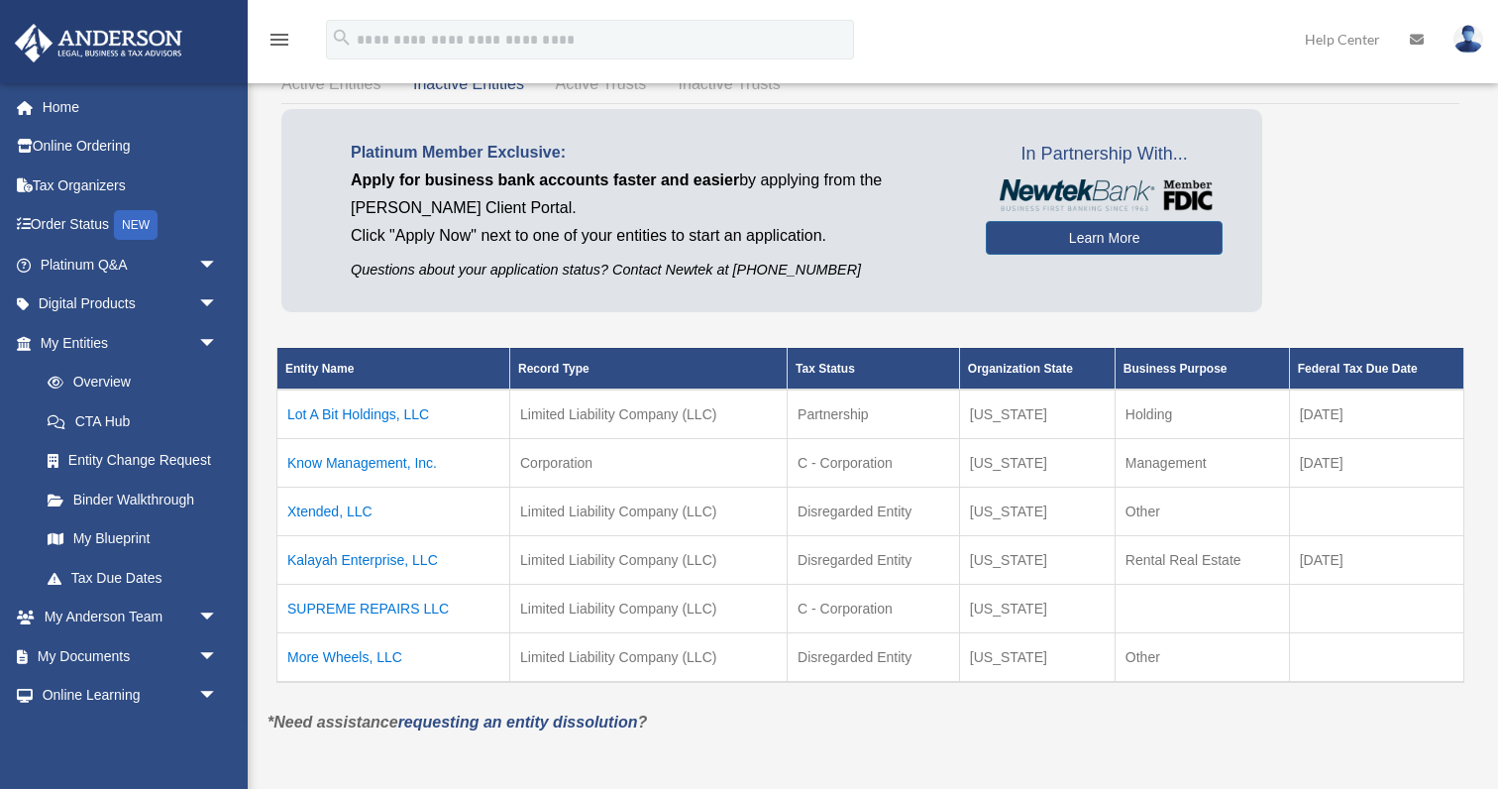
click at [388, 460] on td "Know Management, Inc." at bounding box center [393, 462] width 233 height 49
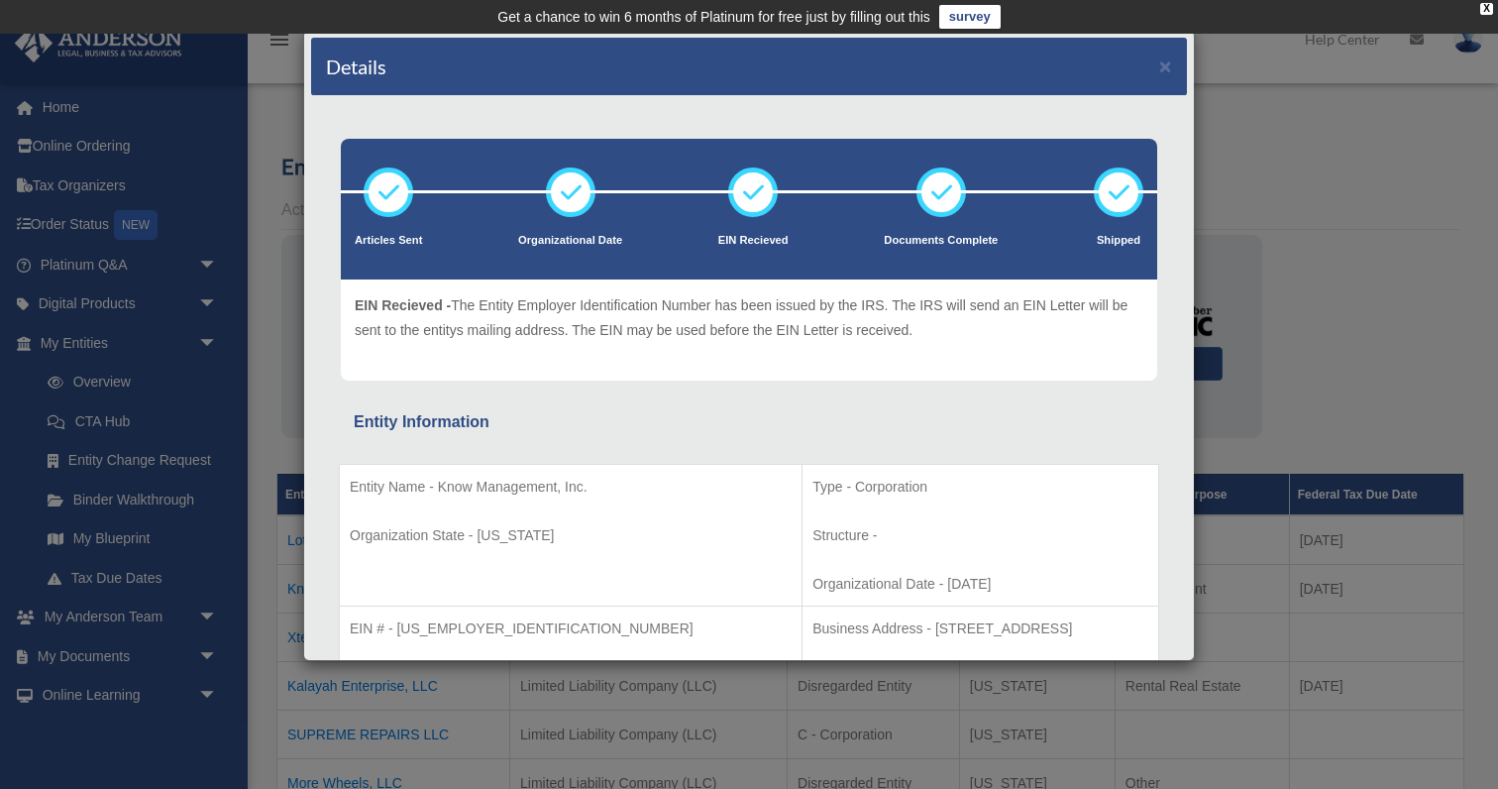
scroll to position [0, 0]
click at [1160, 64] on button "×" at bounding box center [1165, 65] width 13 height 21
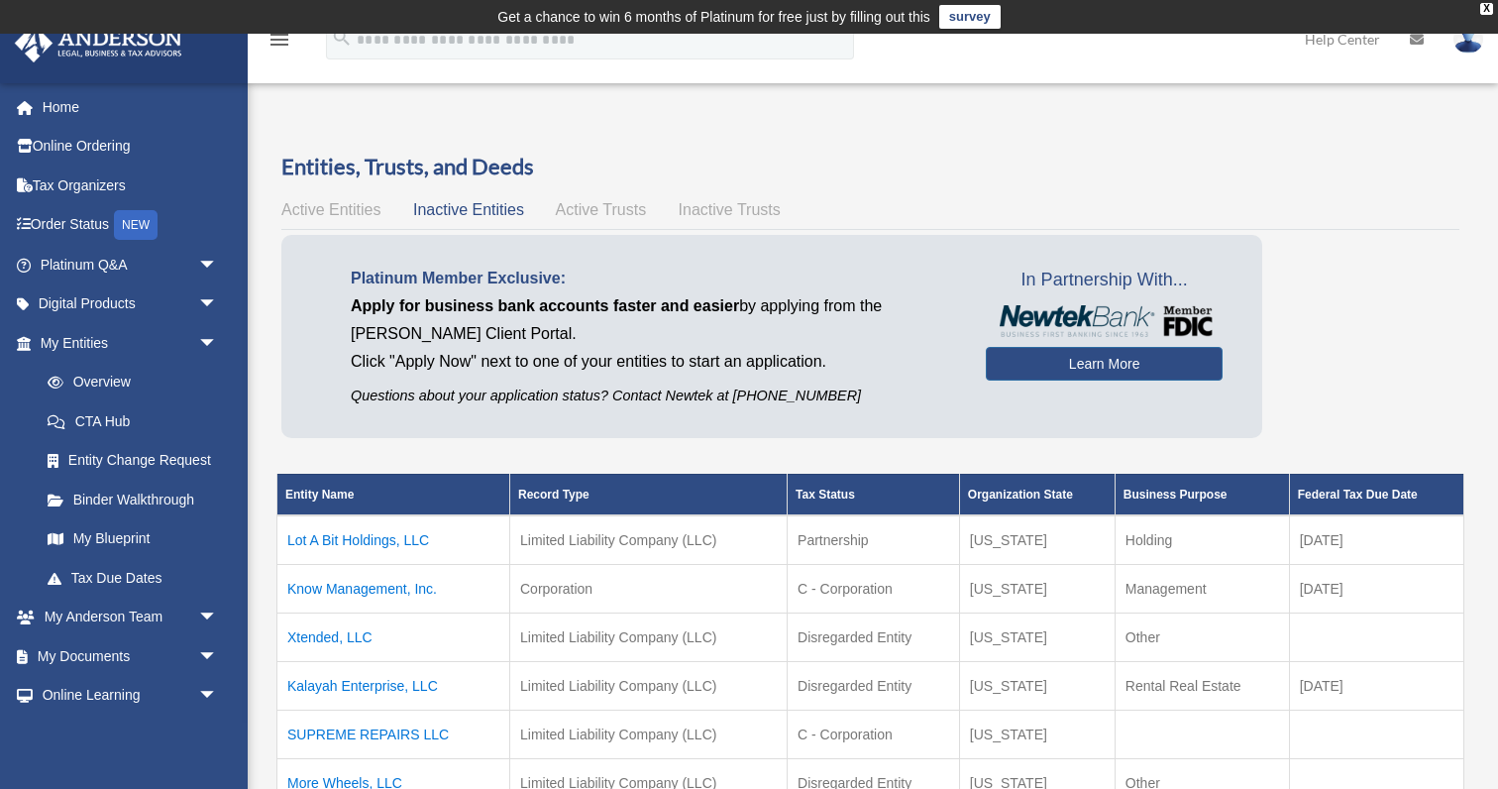
click at [631, 205] on span "Active Trusts" at bounding box center [601, 209] width 91 height 17
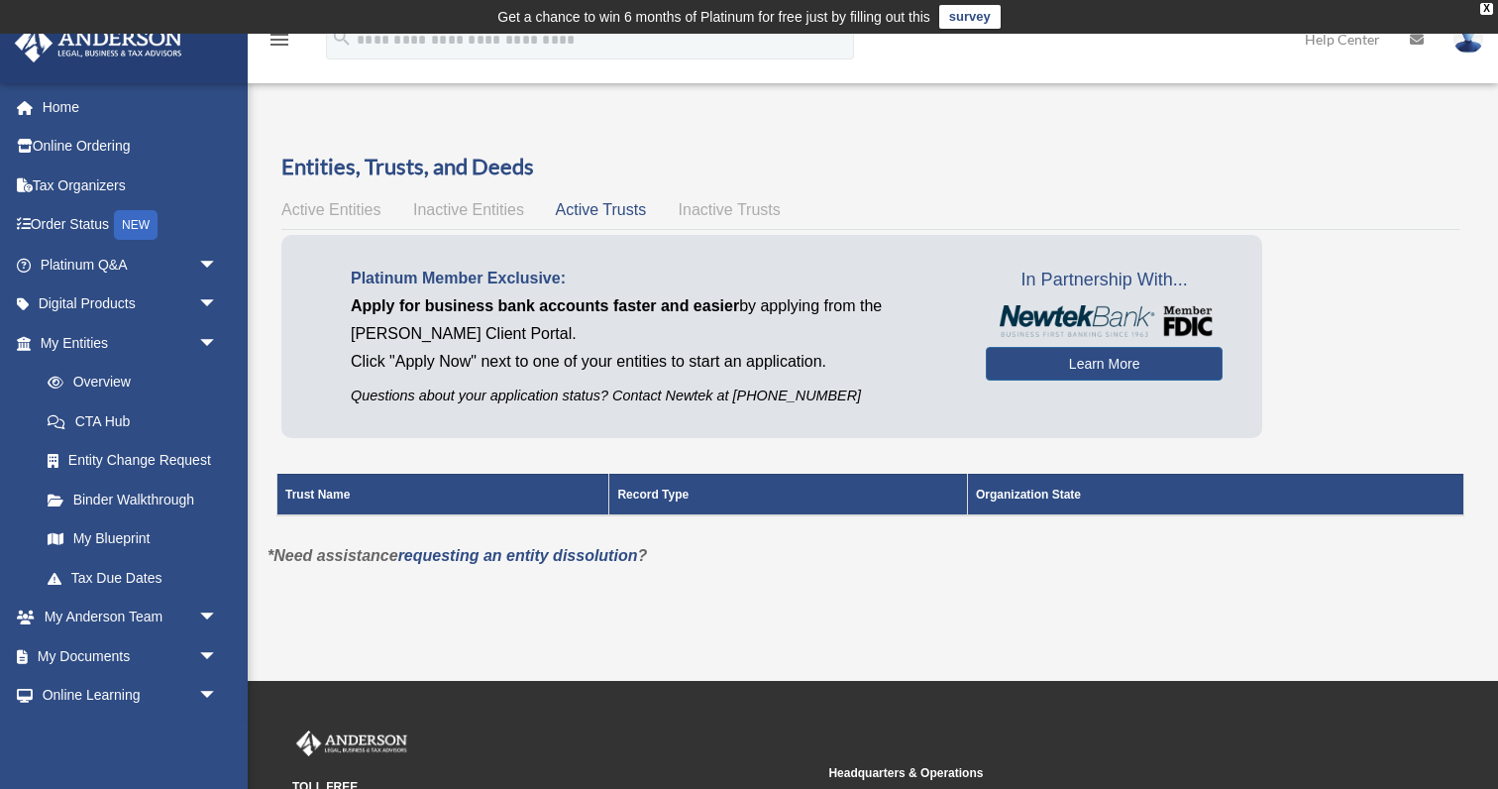
click at [710, 203] on span "Inactive Trusts" at bounding box center [730, 209] width 102 height 17
click at [617, 215] on span "Active Trusts" at bounding box center [601, 209] width 91 height 17
click at [452, 213] on span "Inactive Entities" at bounding box center [468, 209] width 111 height 17
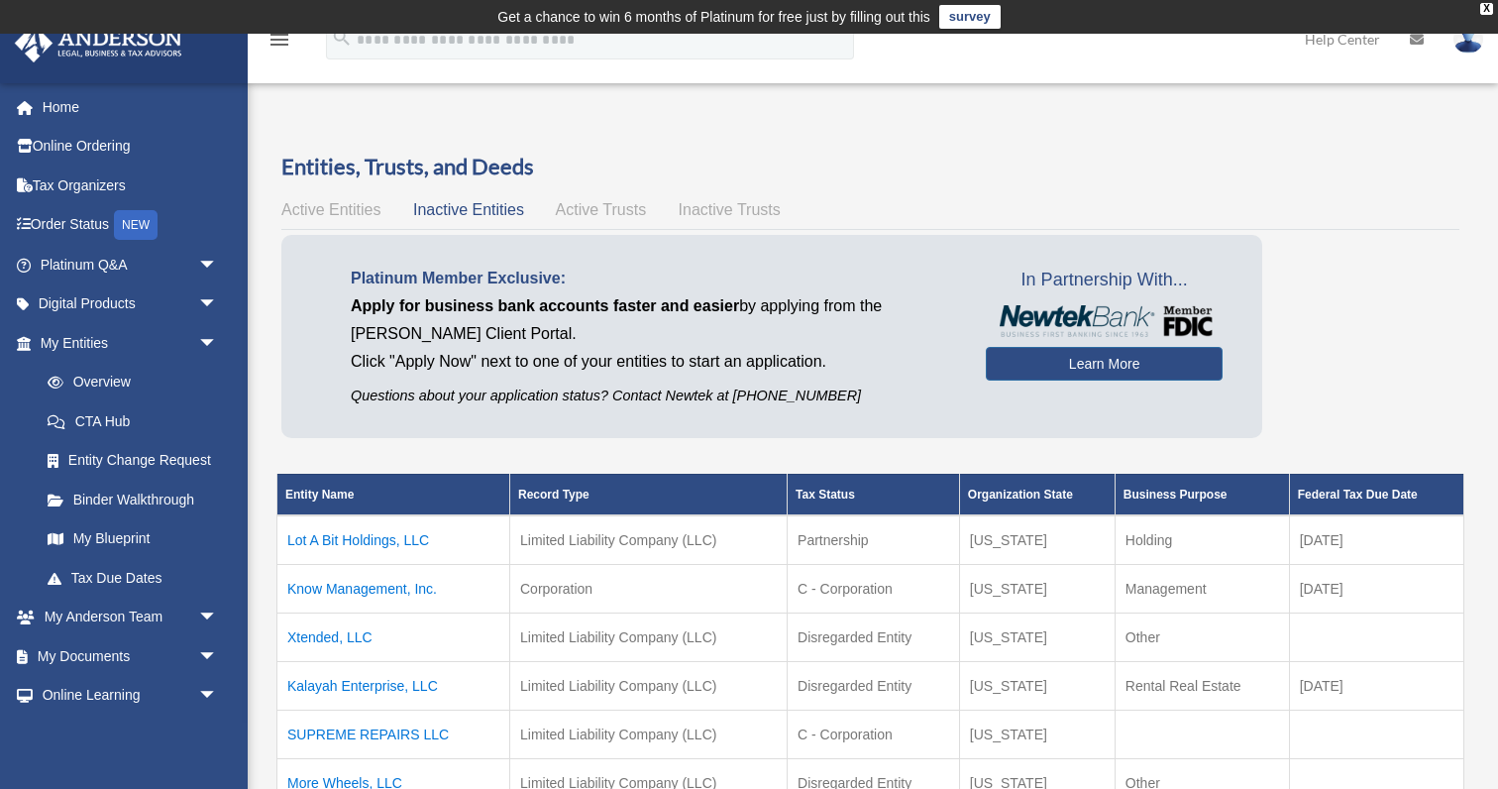
click at [340, 210] on span "Active Entities" at bounding box center [330, 209] width 99 height 17
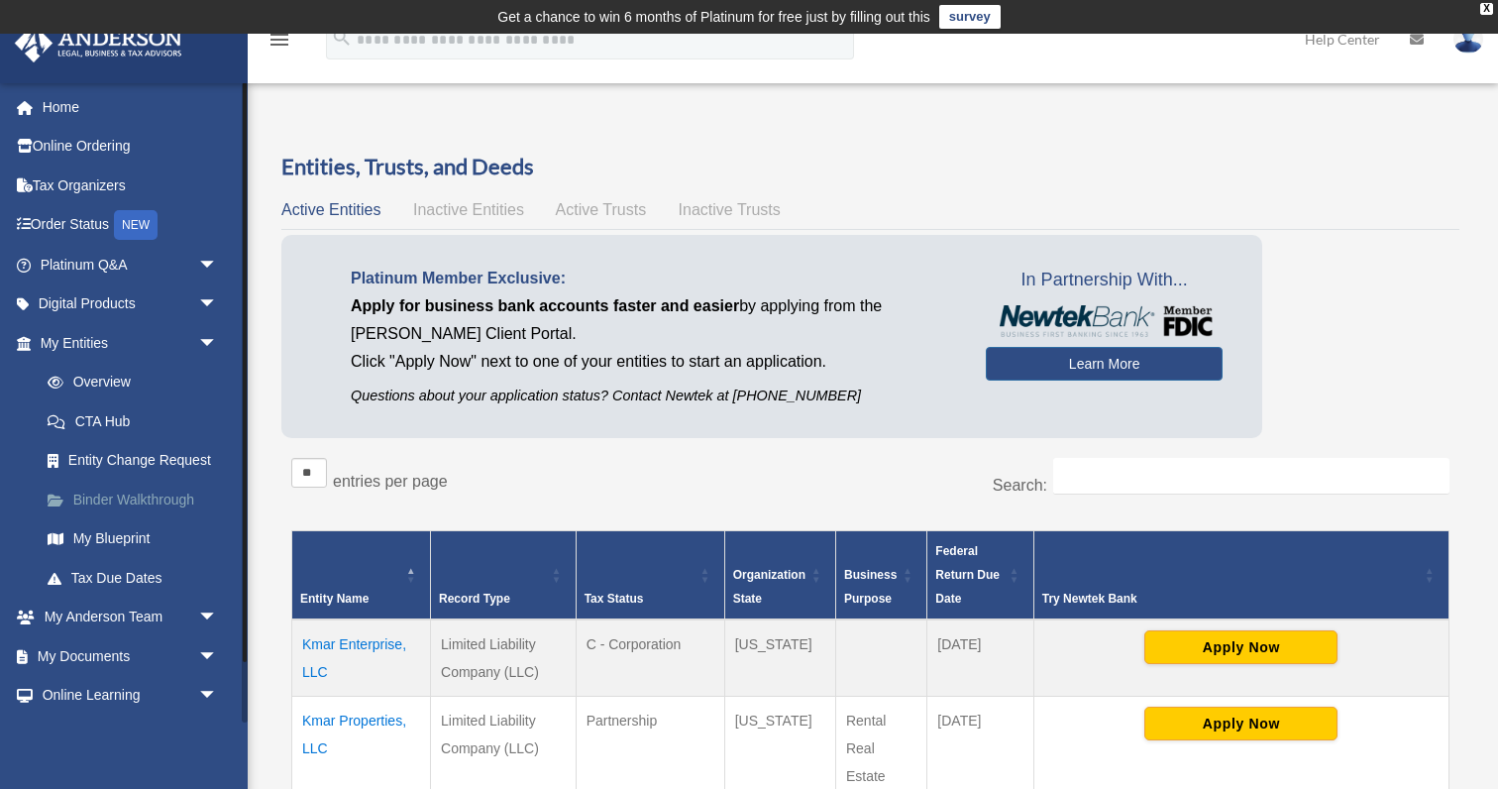
click at [98, 504] on link "Binder Walkthrough" at bounding box center [138, 499] width 220 height 40
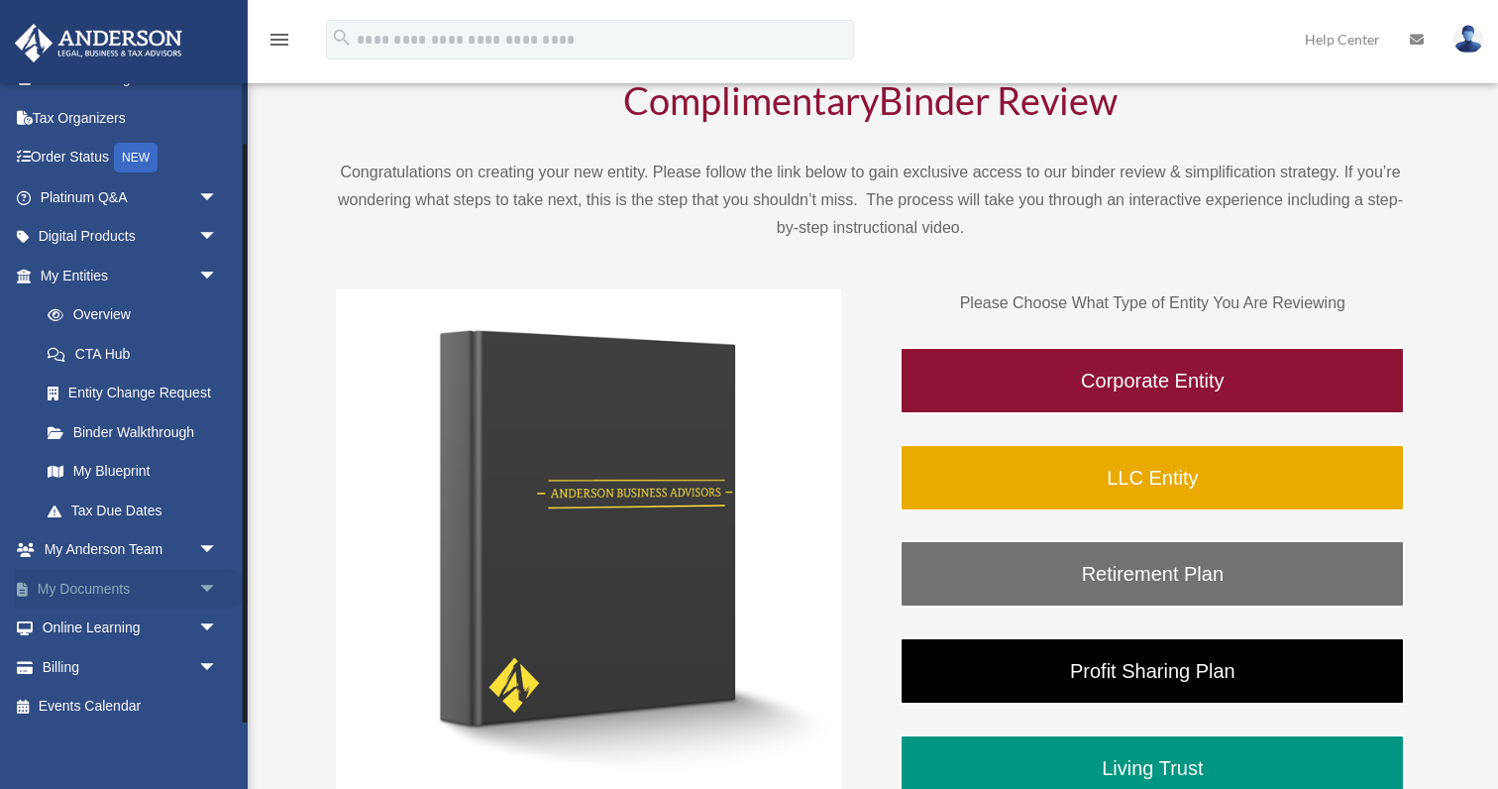
scroll to position [66, 0]
click at [114, 581] on link "My Documents arrow_drop_down" at bounding box center [131, 590] width 234 height 40
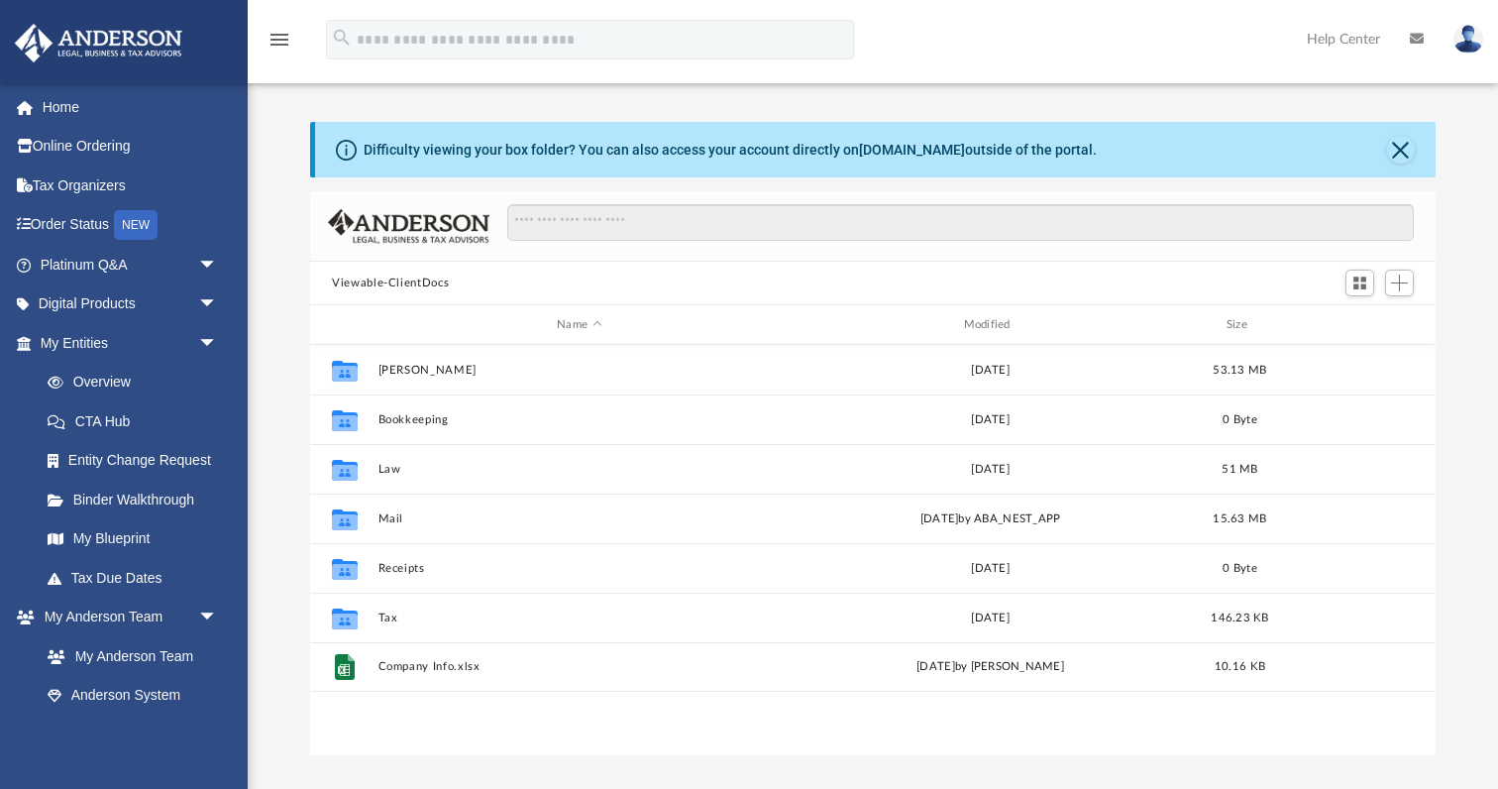
scroll to position [1, 1]
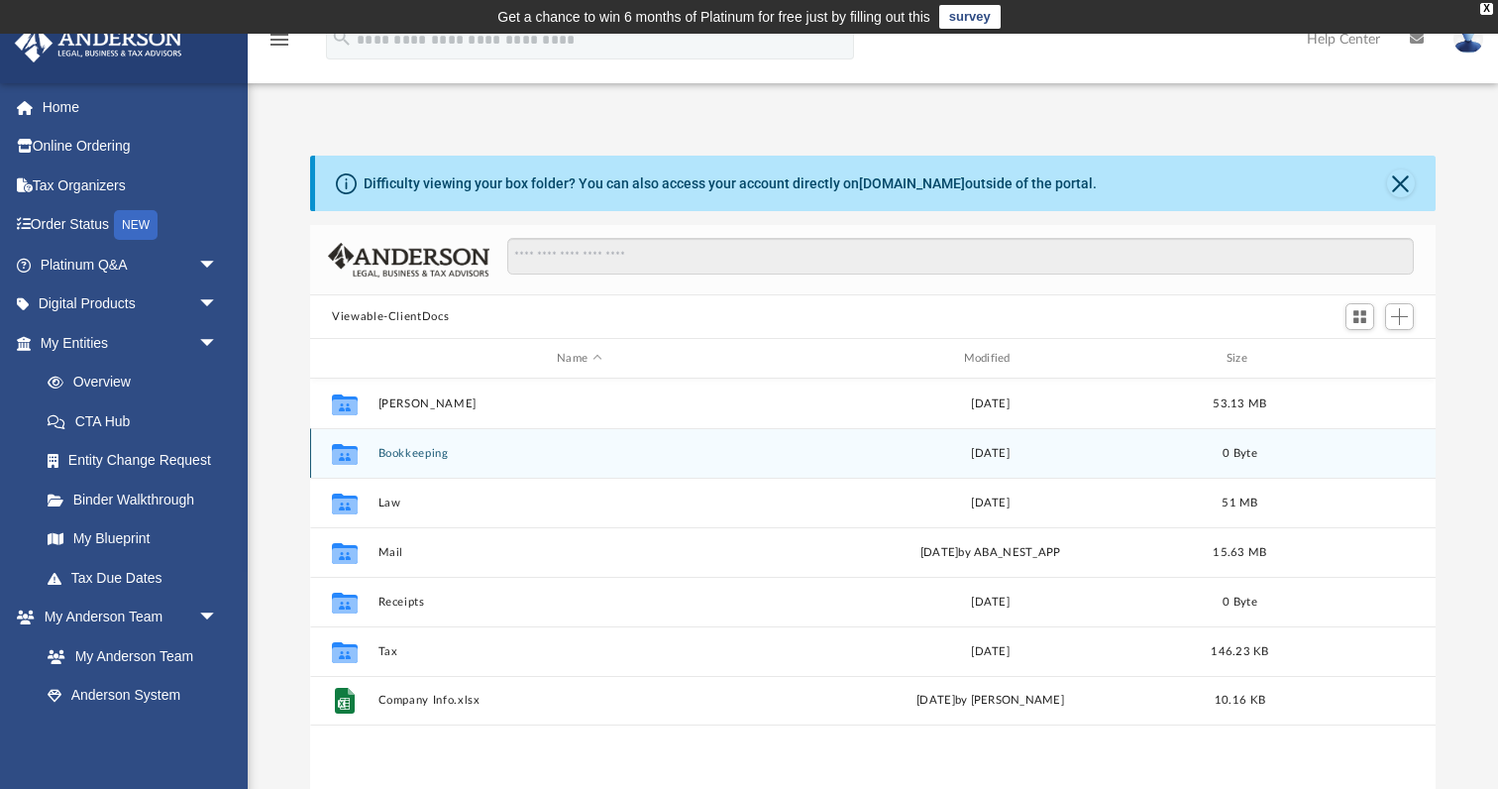
click at [437, 450] on button "Bookkeeping" at bounding box center [579, 453] width 402 height 13
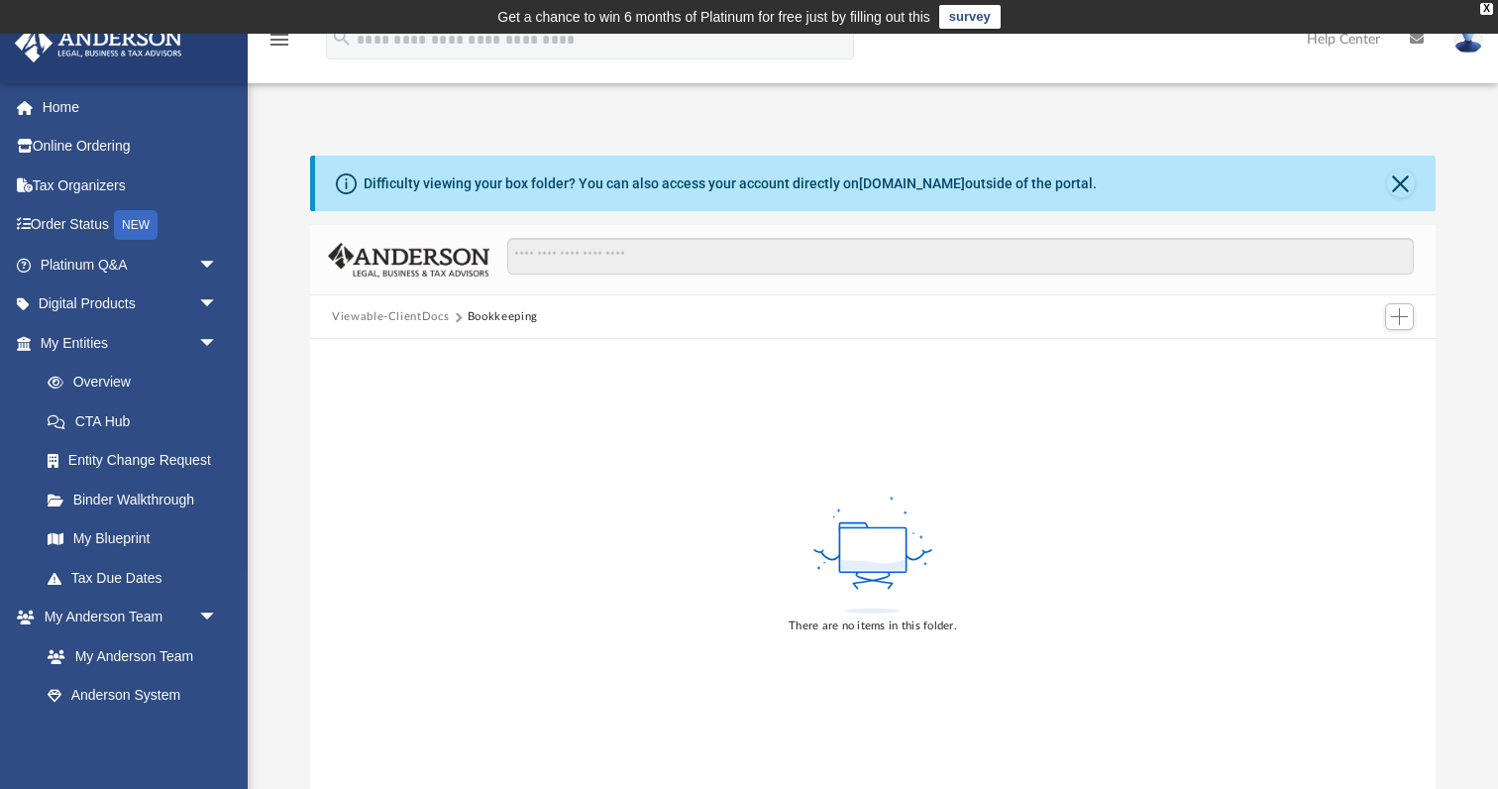
click at [420, 315] on button "Viewable-ClientDocs" at bounding box center [390, 317] width 117 height 18
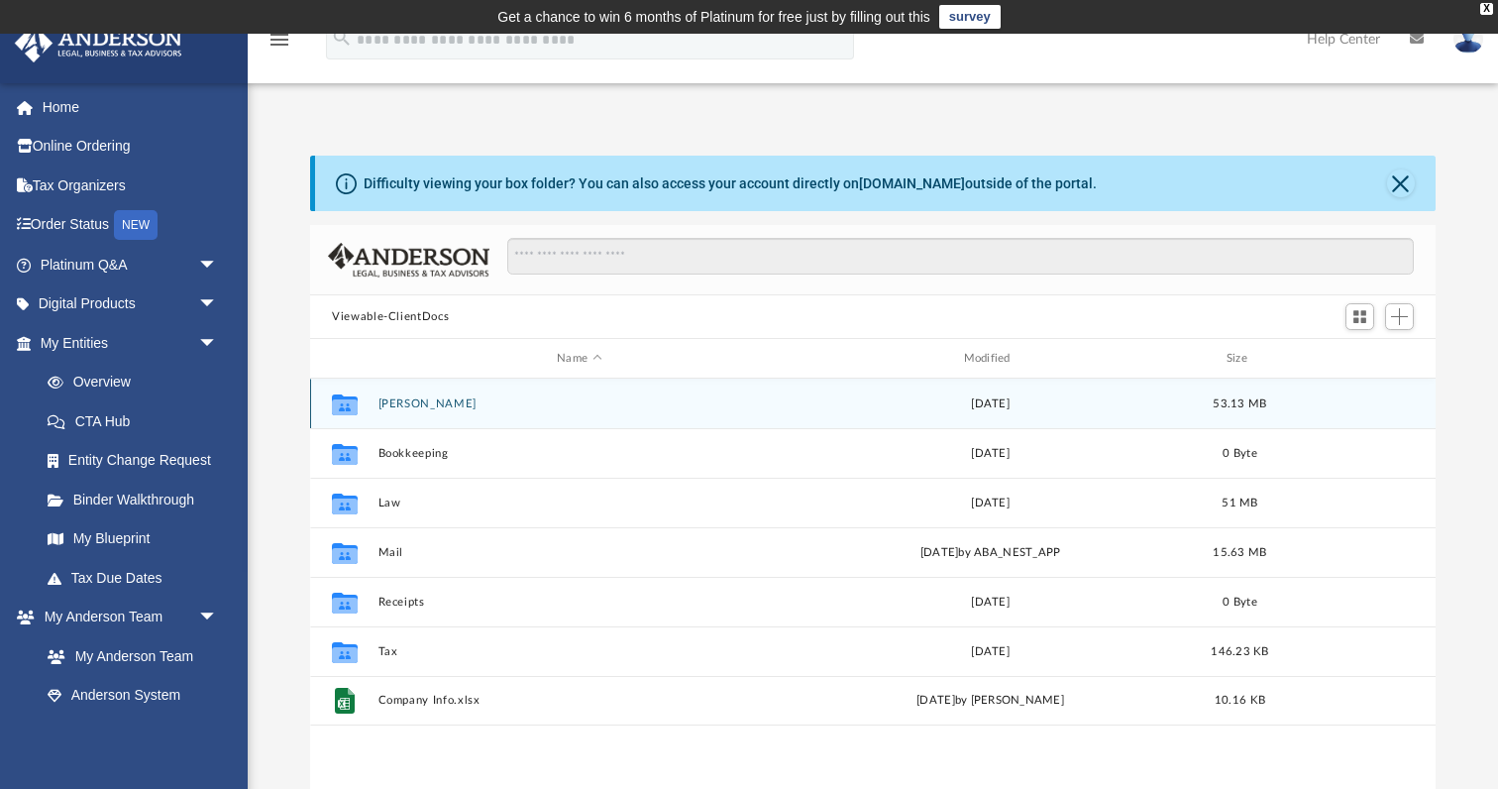
scroll to position [451, 1125]
click at [417, 399] on button "[PERSON_NAME]" at bounding box center [579, 403] width 402 height 13
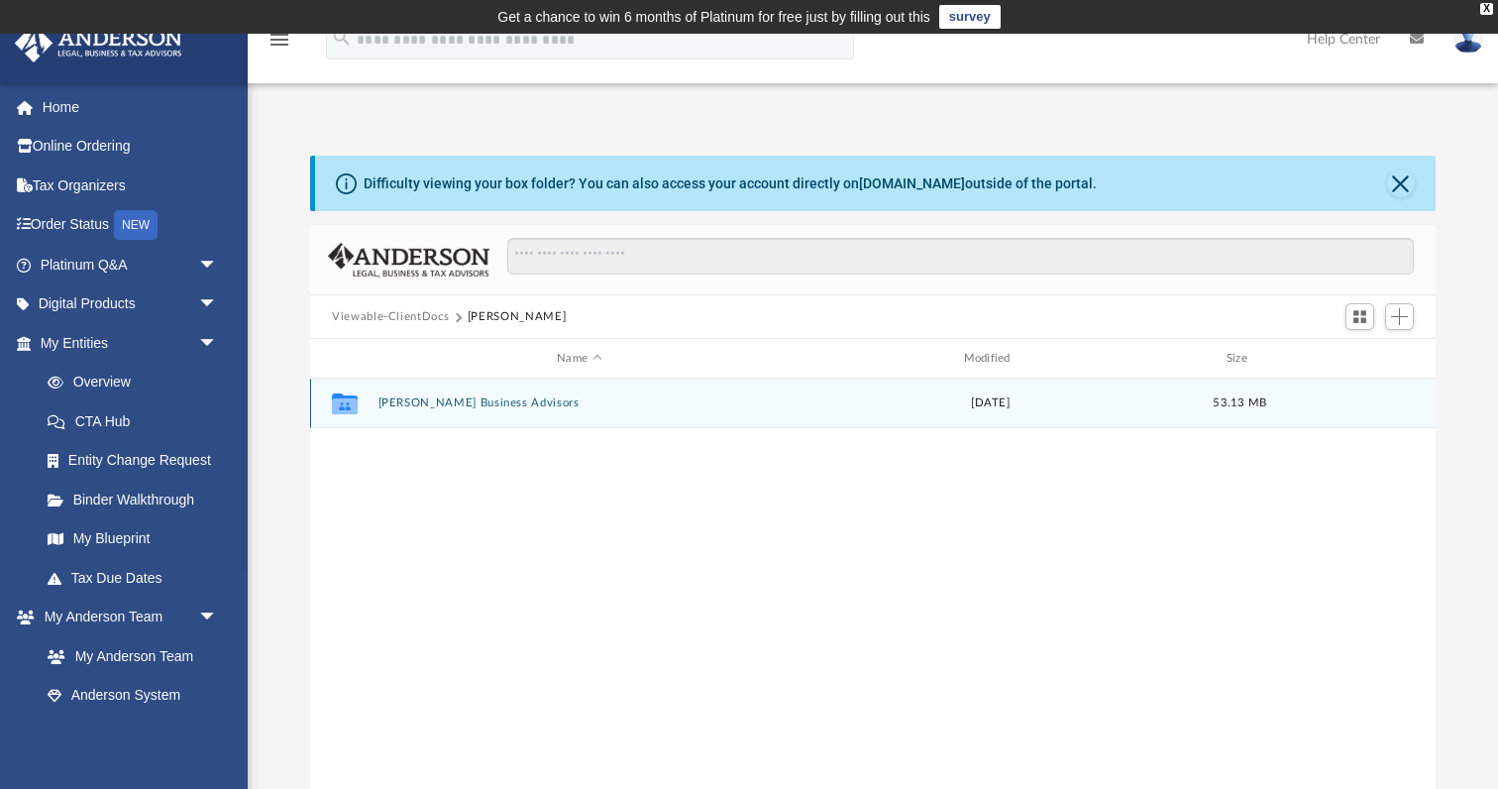
click at [355, 396] on icon "grid" at bounding box center [345, 403] width 26 height 21
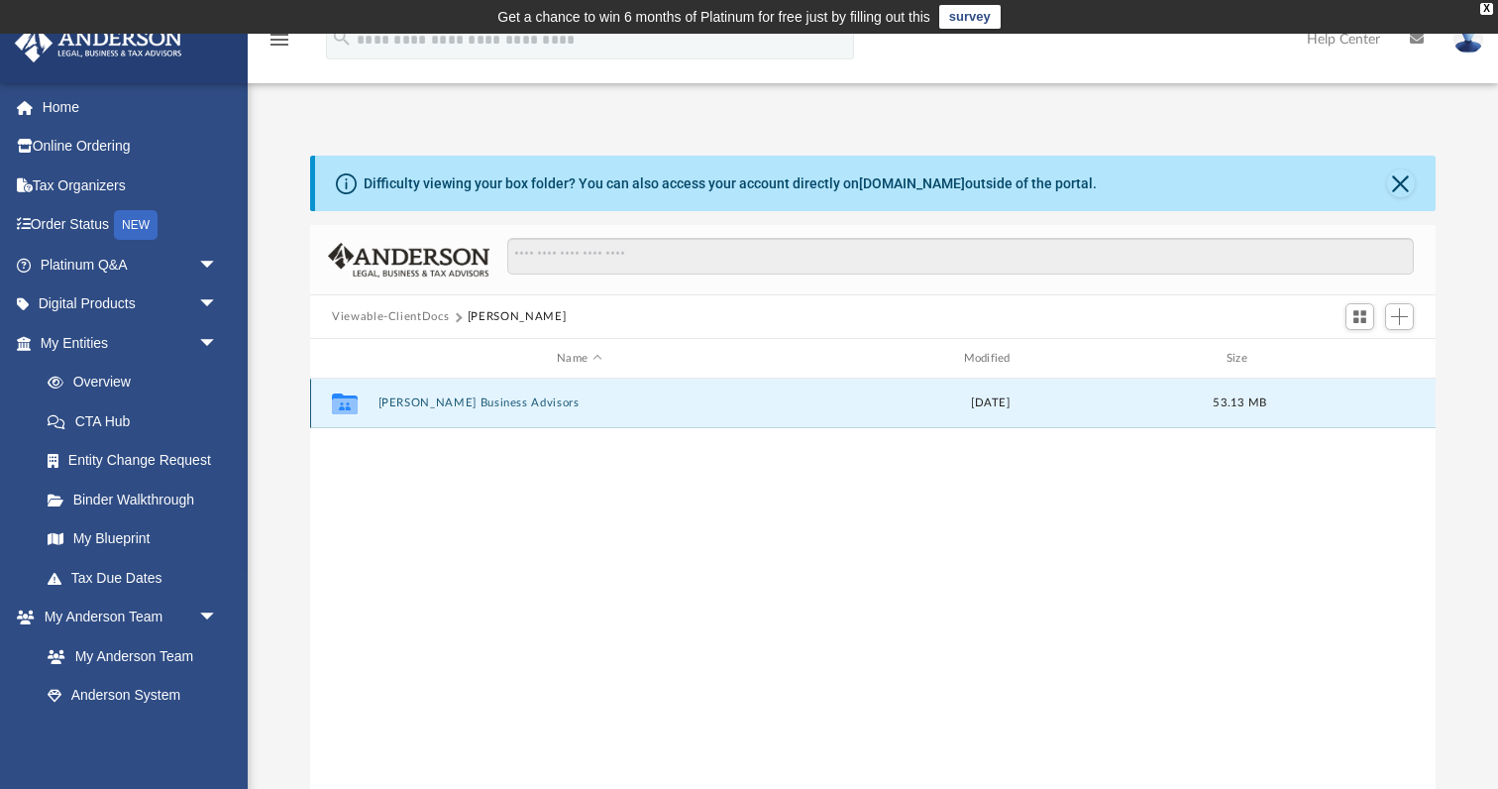
click at [413, 400] on button "[PERSON_NAME] Business Advisors" at bounding box center [579, 402] width 402 height 13
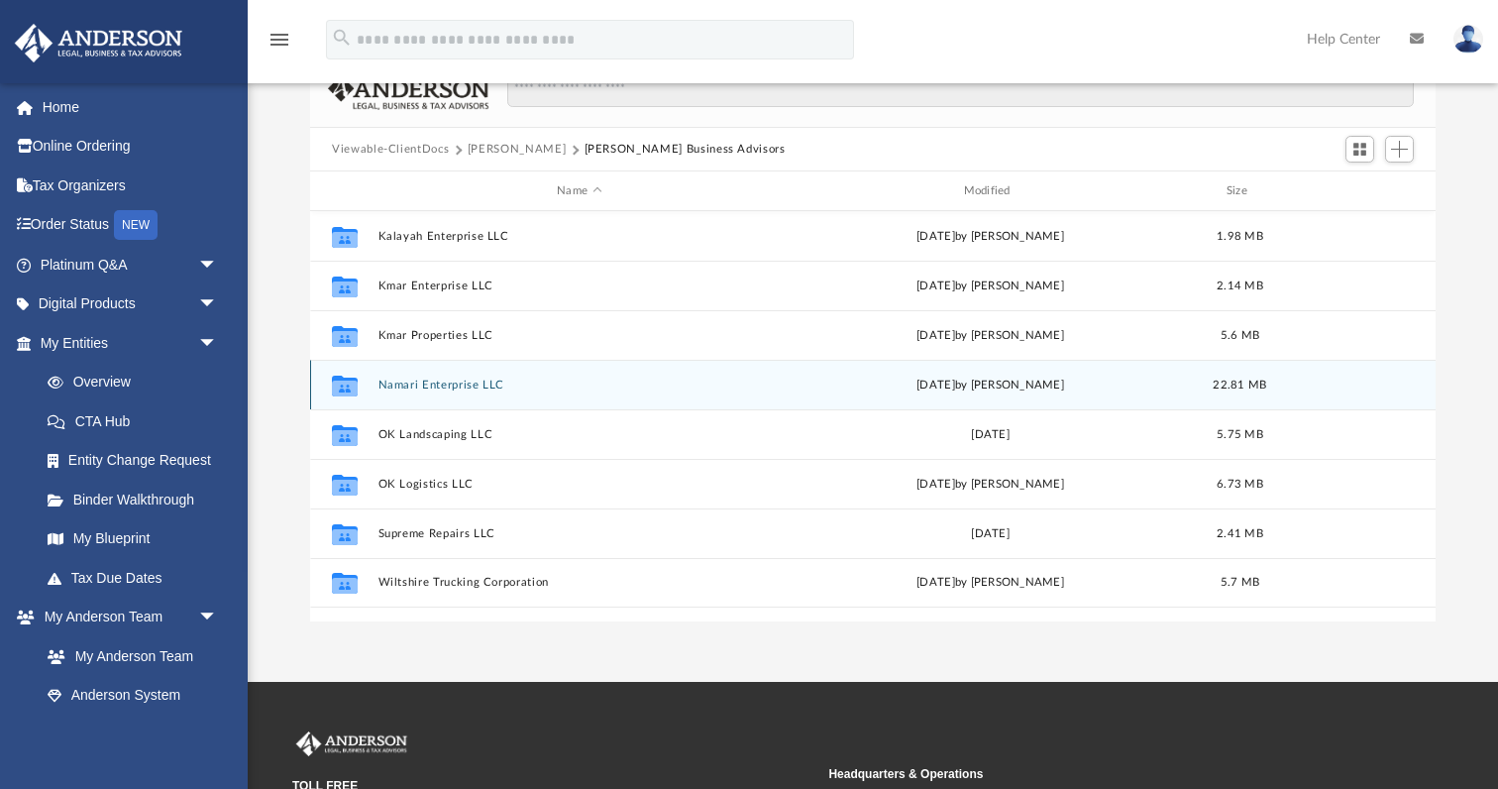
scroll to position [172, 0]
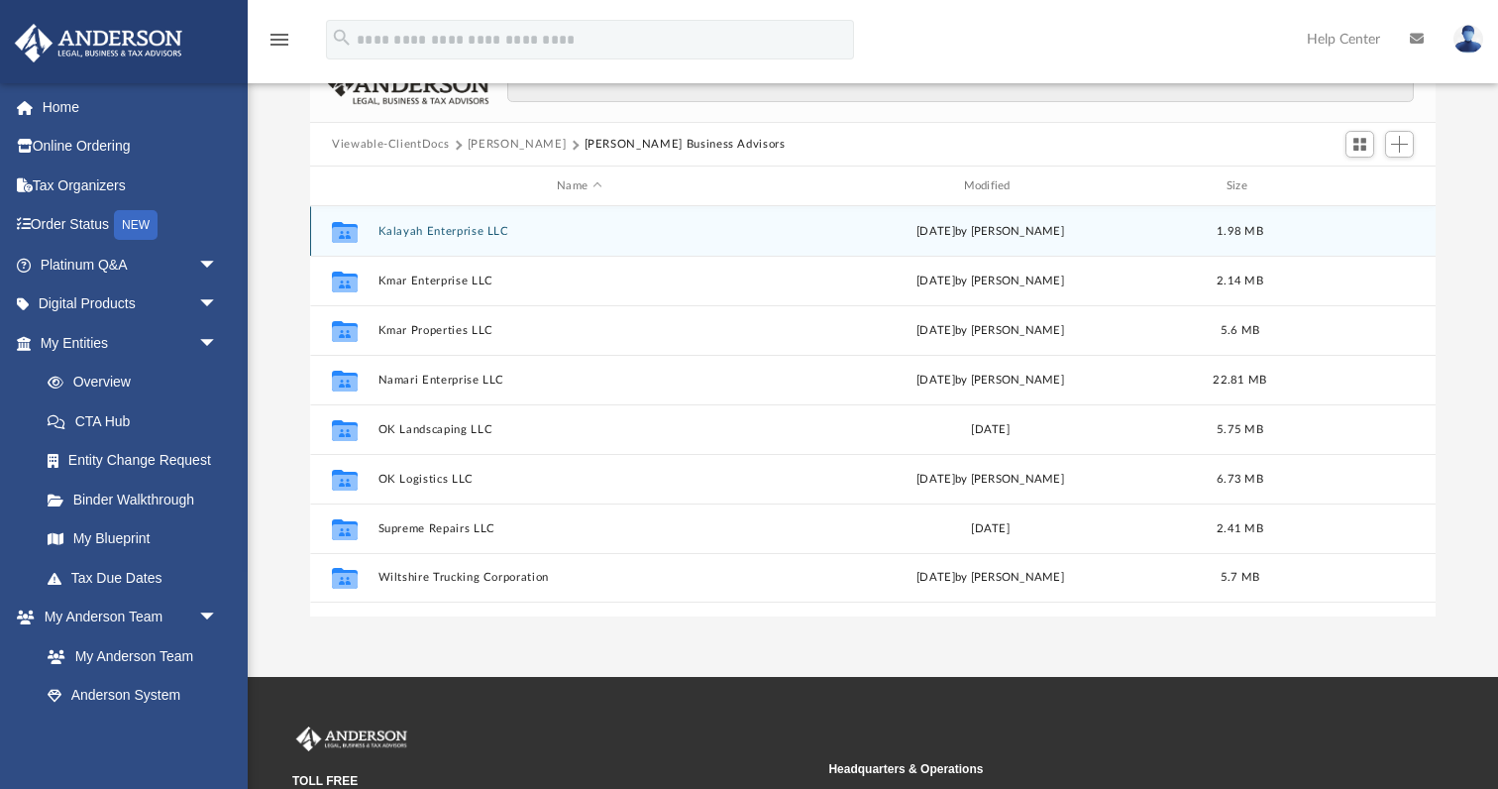
click at [429, 227] on button "Kalayah Enterprise LLC" at bounding box center [579, 231] width 402 height 13
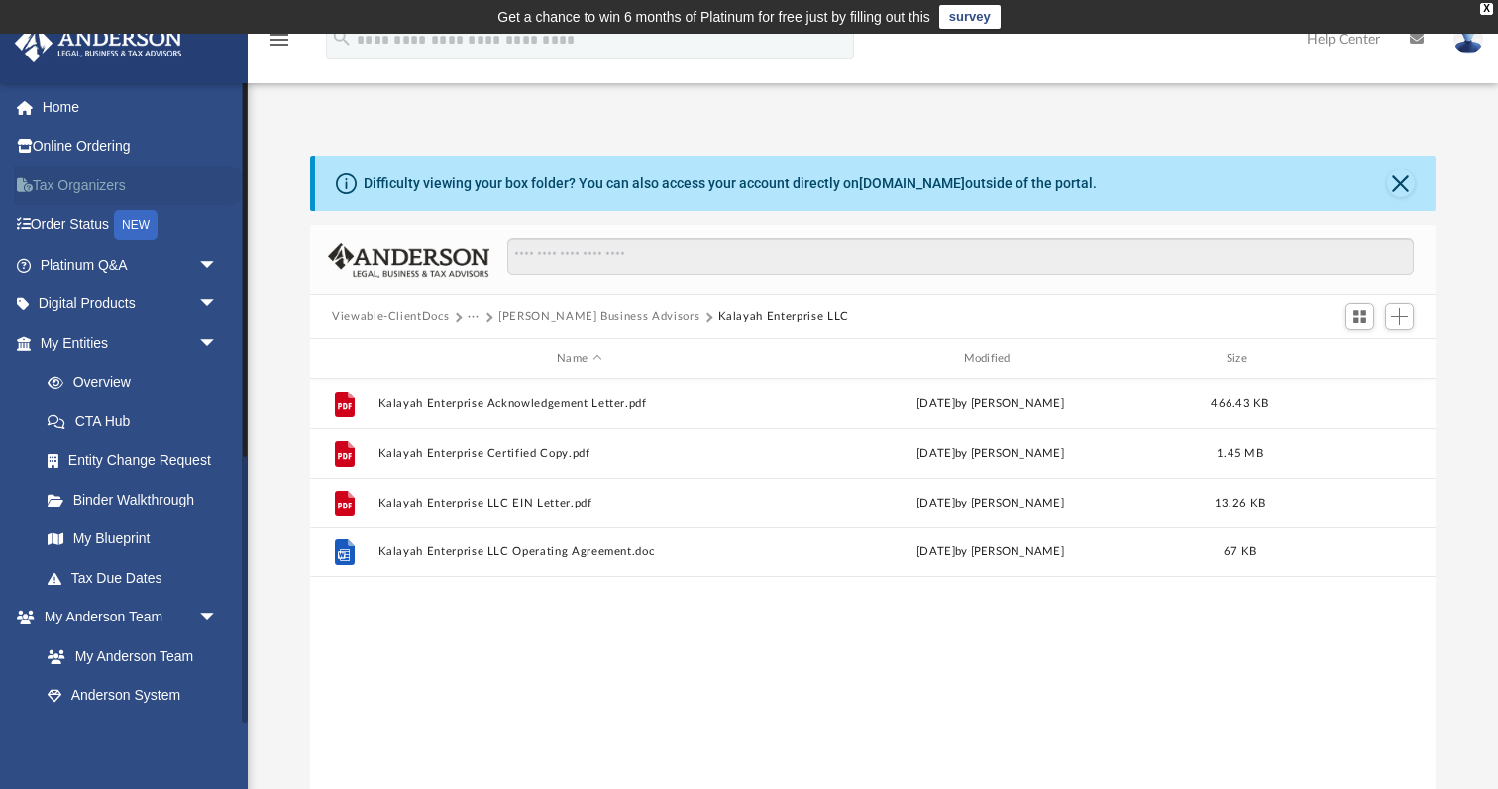
scroll to position [0, 0]
click at [190, 291] on link "Digital Products arrow_drop_down" at bounding box center [131, 304] width 234 height 40
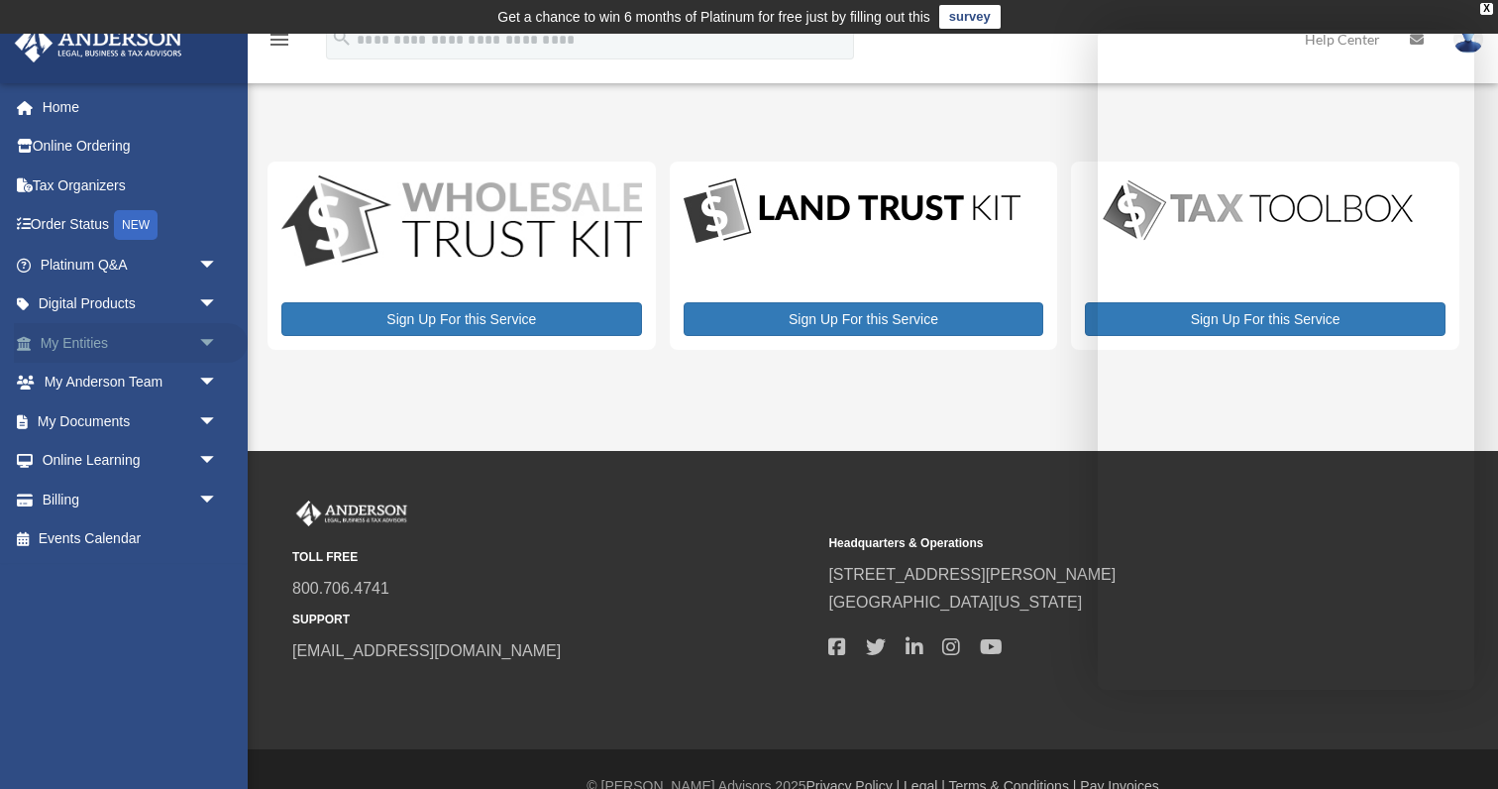
click at [141, 344] on link "My Entities arrow_drop_down" at bounding box center [131, 343] width 234 height 40
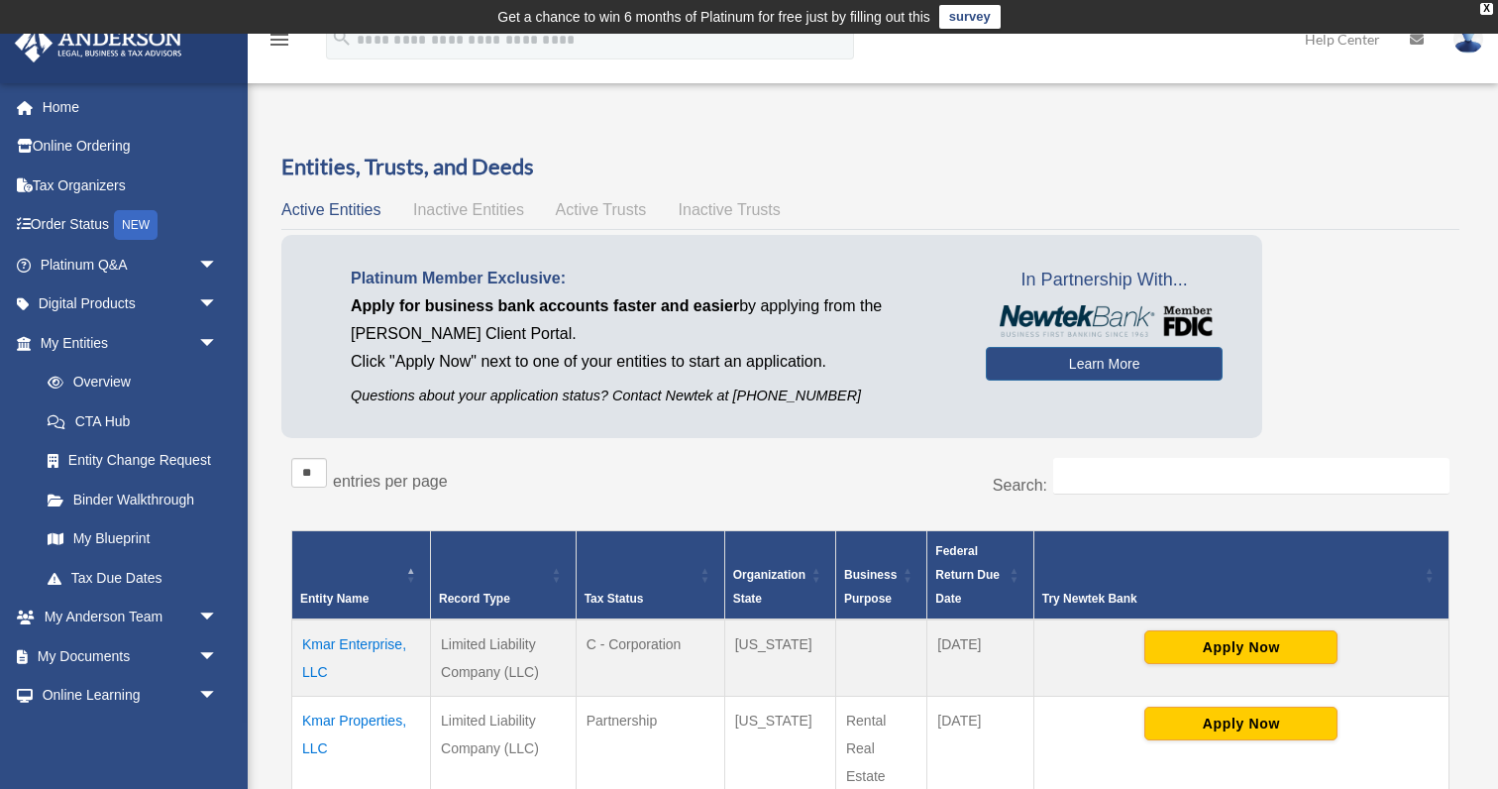
click at [491, 216] on span "Inactive Entities" at bounding box center [468, 209] width 111 height 17
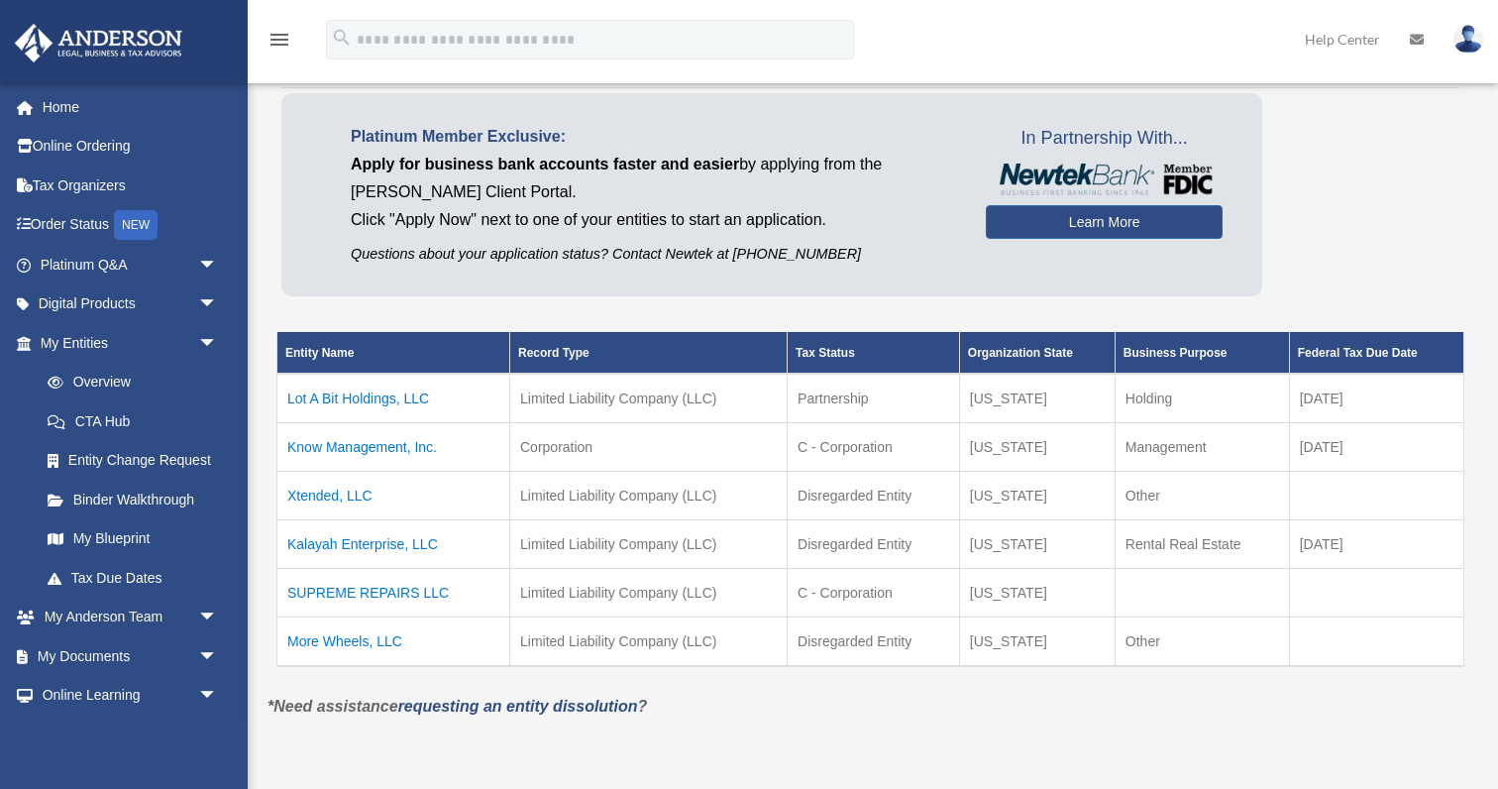
scroll to position [149, 0]
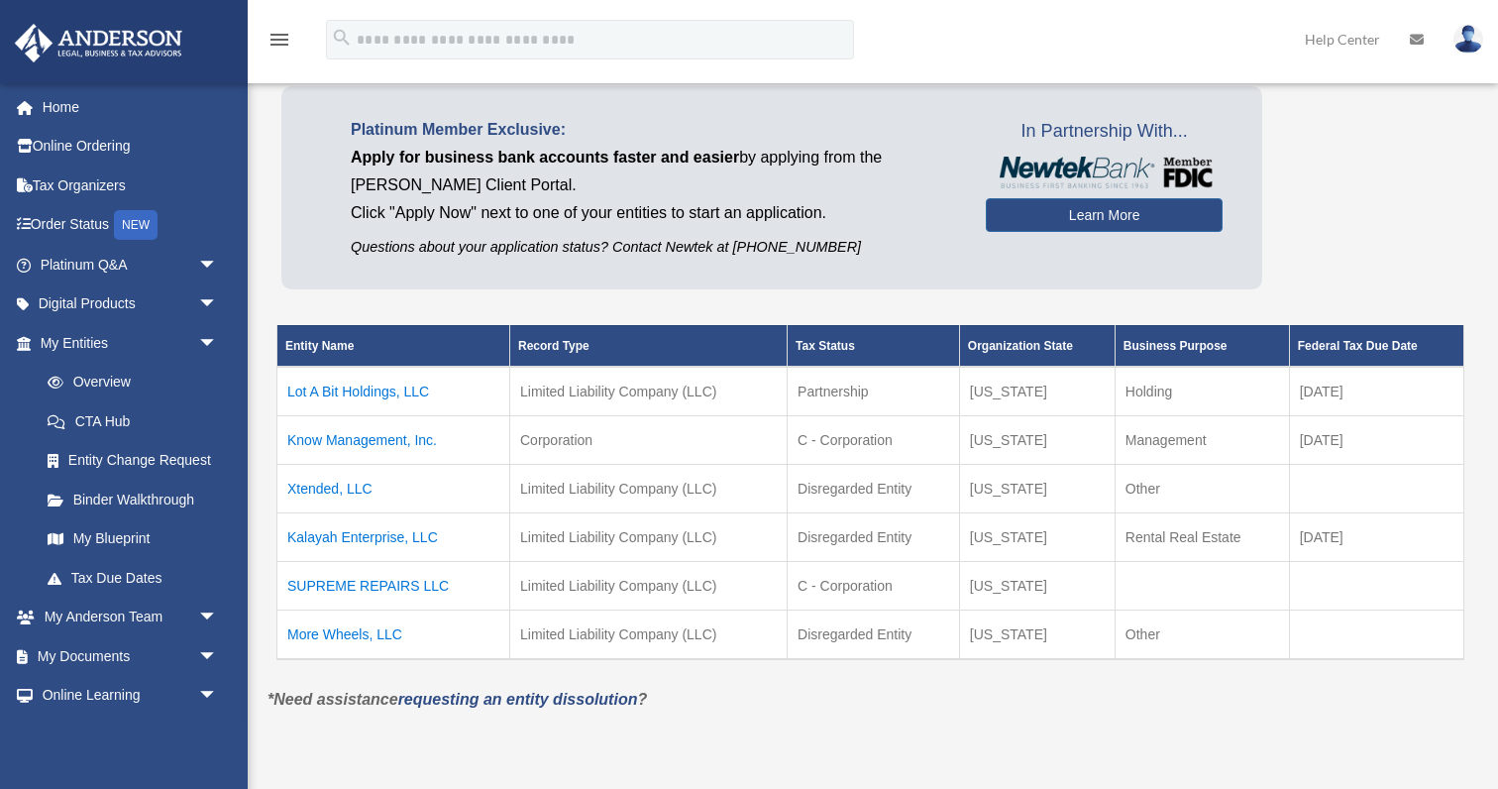
click at [395, 433] on td "Know Management, Inc." at bounding box center [393, 439] width 233 height 49
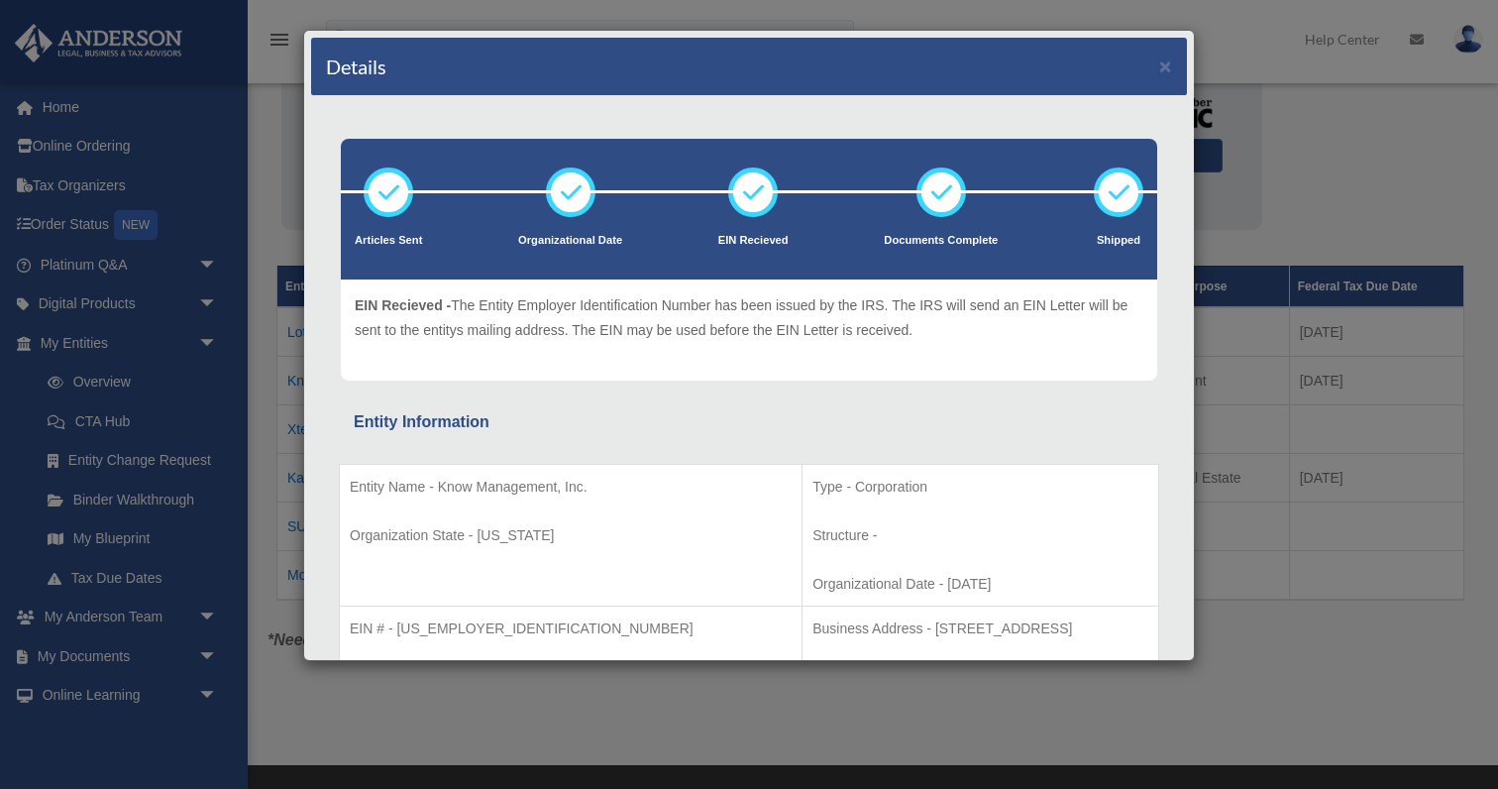
scroll to position [0, 0]
click at [1165, 60] on button "×" at bounding box center [1165, 65] width 13 height 21
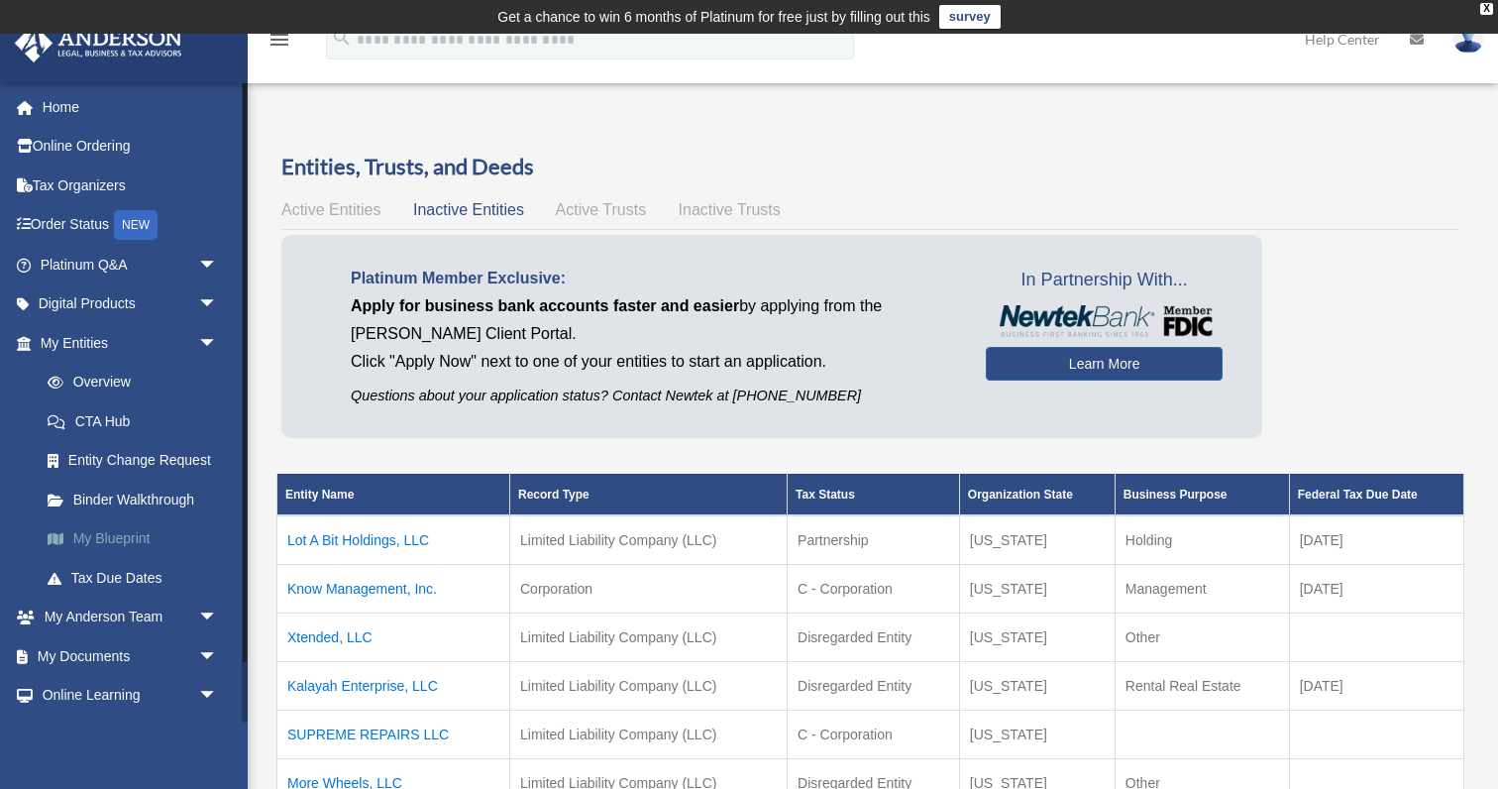
click at [157, 537] on link "My Blueprint" at bounding box center [138, 539] width 220 height 40
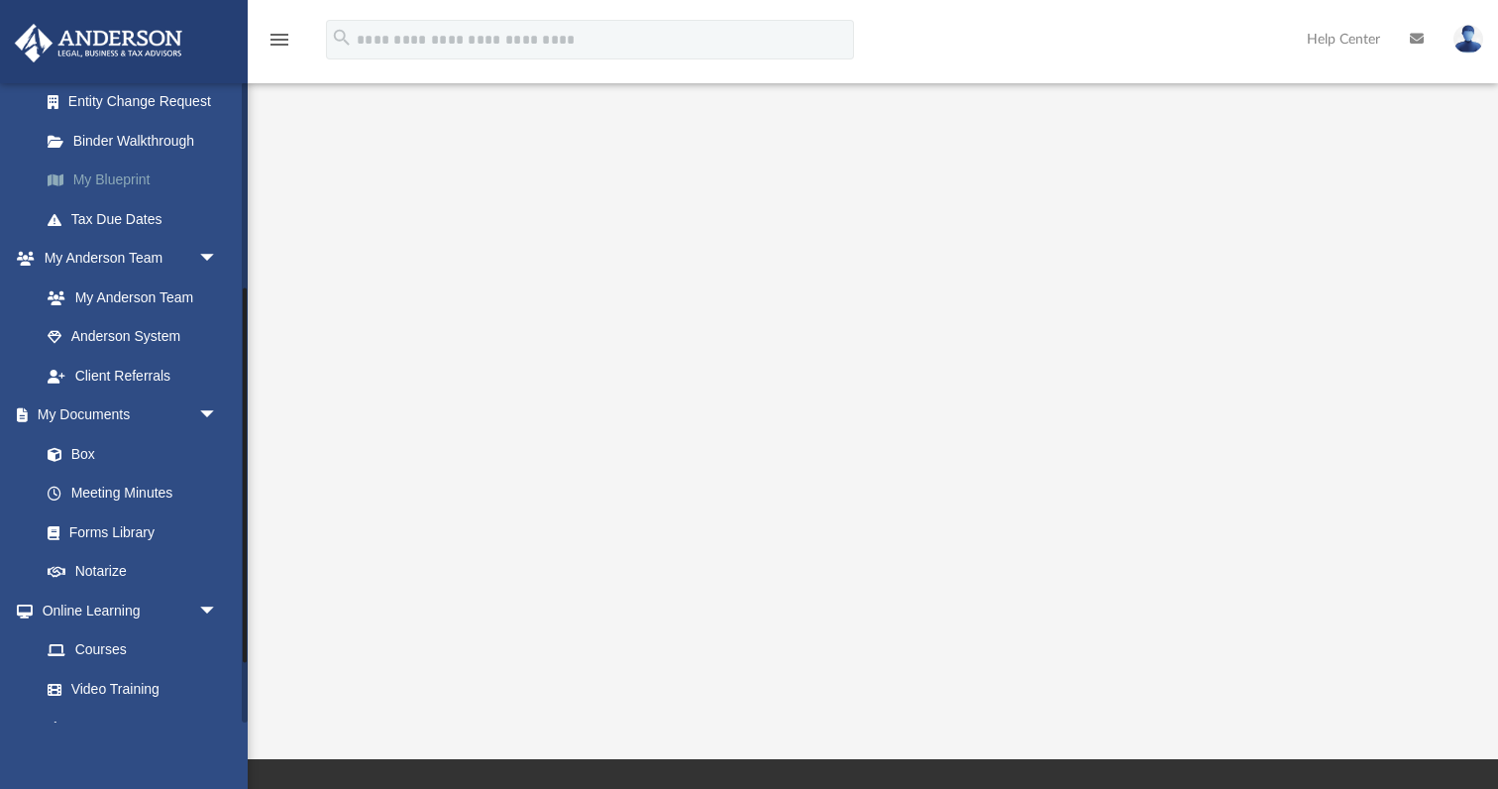
scroll to position [370, 0]
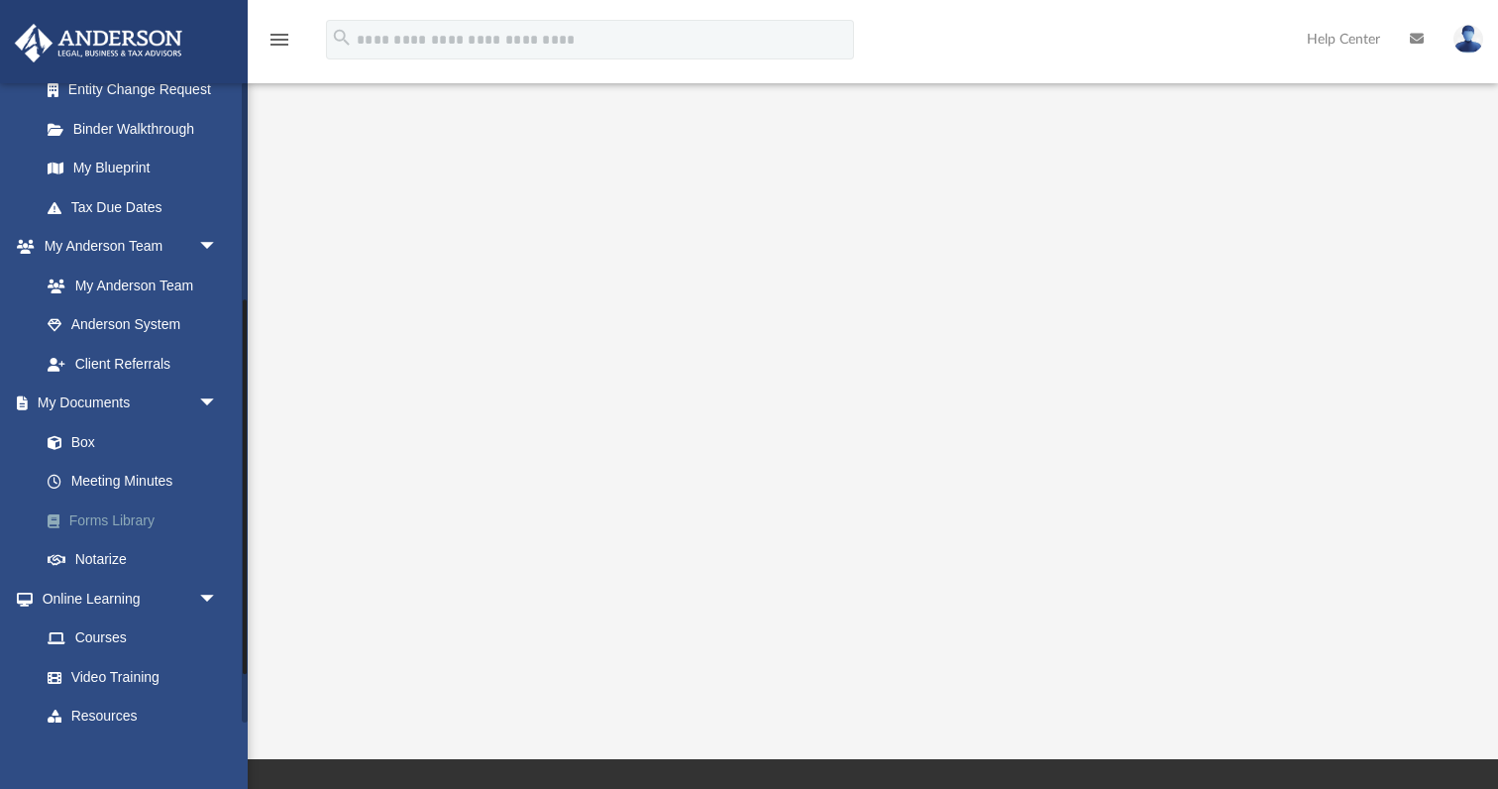
click at [109, 506] on link "Forms Library" at bounding box center [138, 520] width 220 height 40
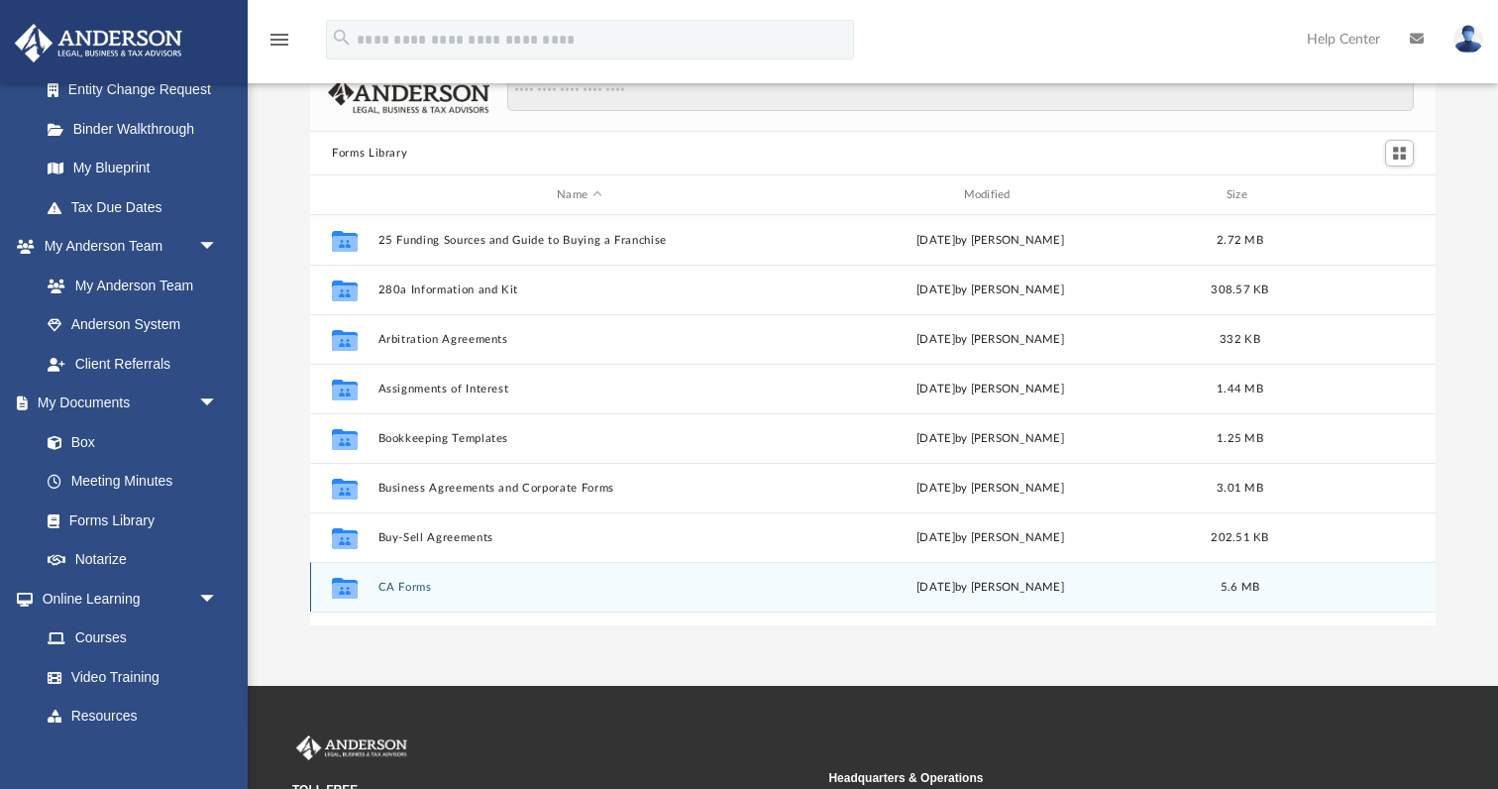
scroll to position [92, 0]
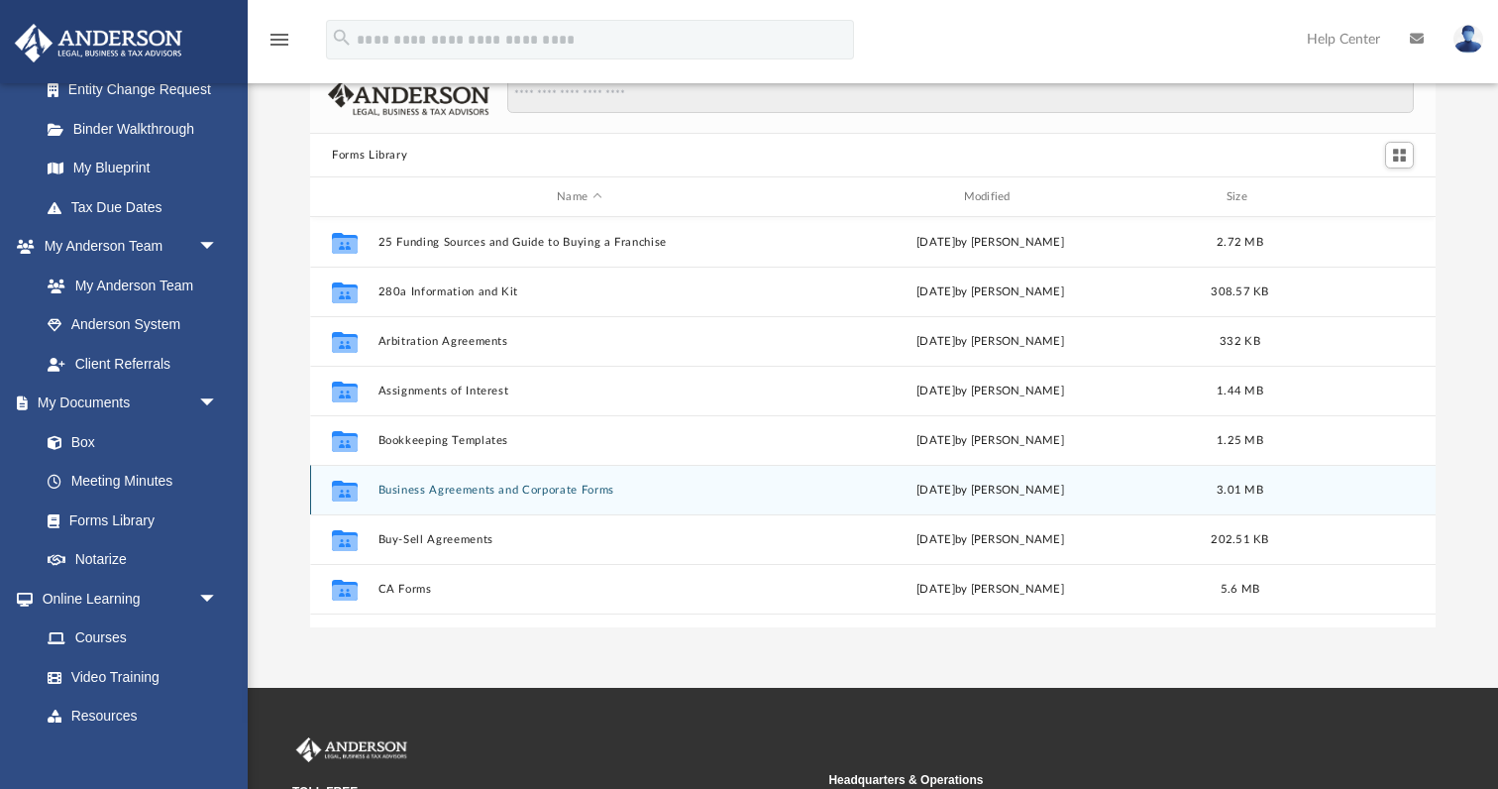
click at [414, 491] on button "Business Agreements and Corporate Forms" at bounding box center [579, 489] width 402 height 13
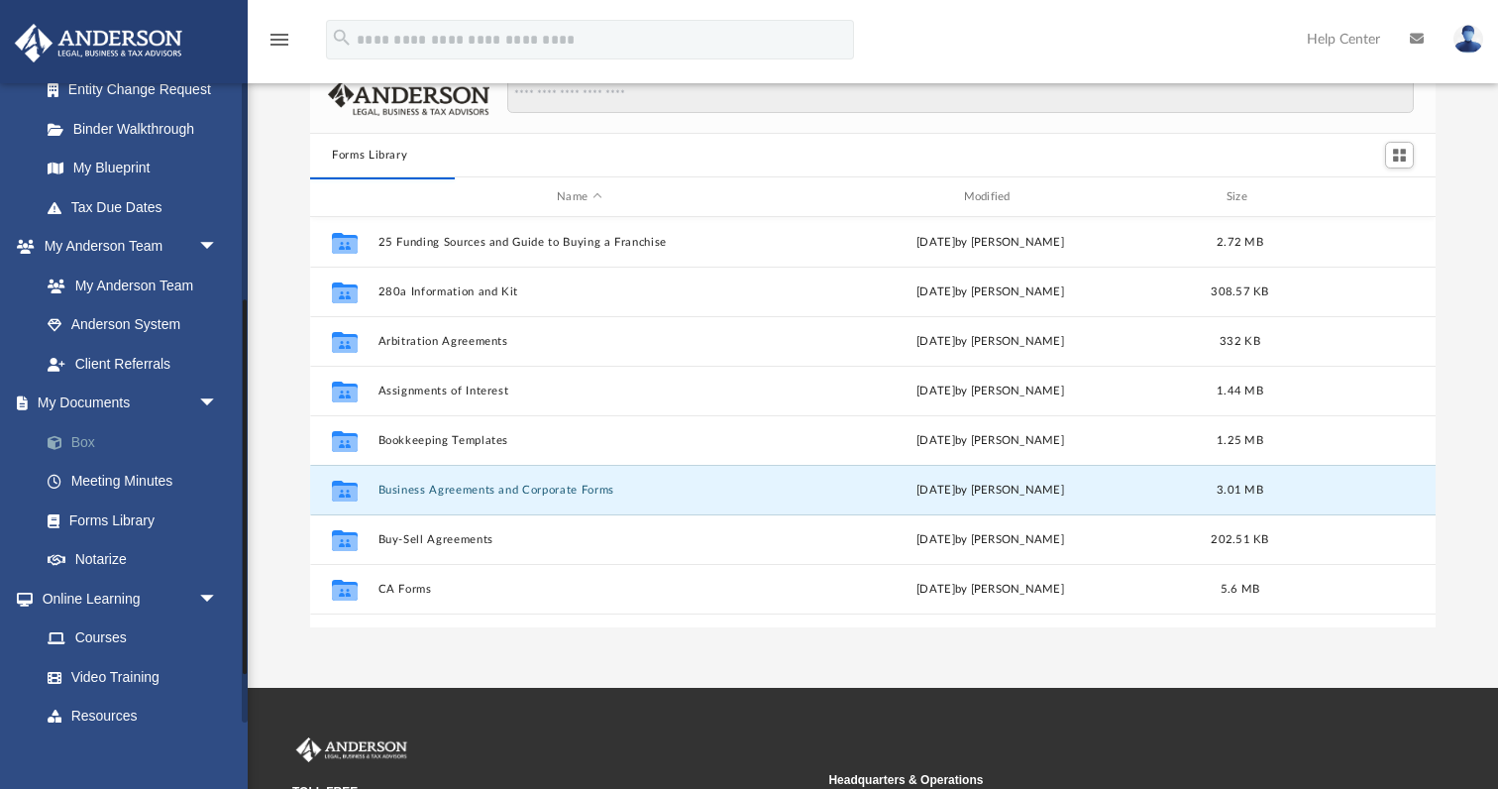
click at [85, 434] on link "Box" at bounding box center [138, 442] width 220 height 40
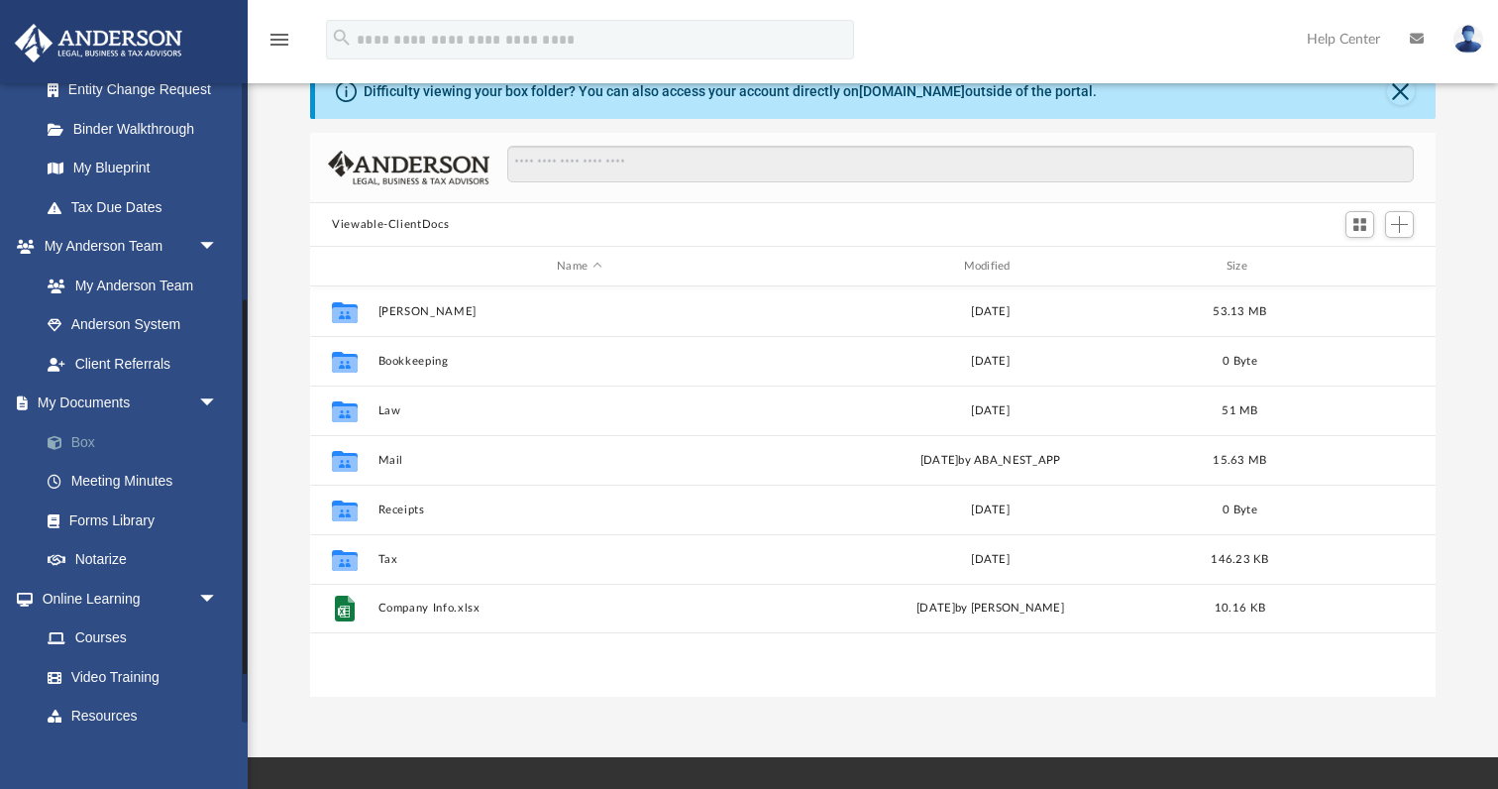
scroll to position [451, 1125]
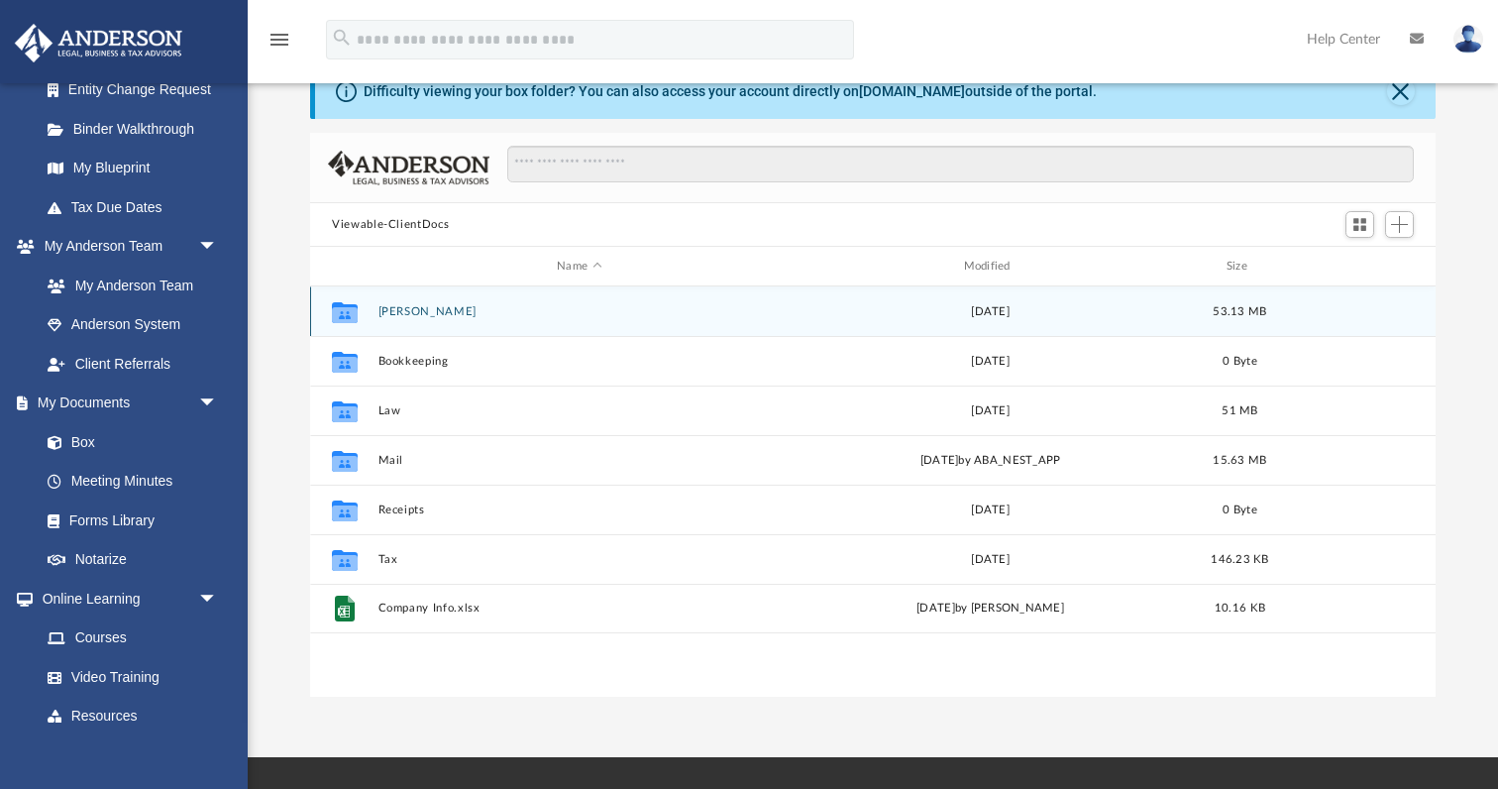
click at [383, 308] on button "[PERSON_NAME]" at bounding box center [579, 311] width 402 height 13
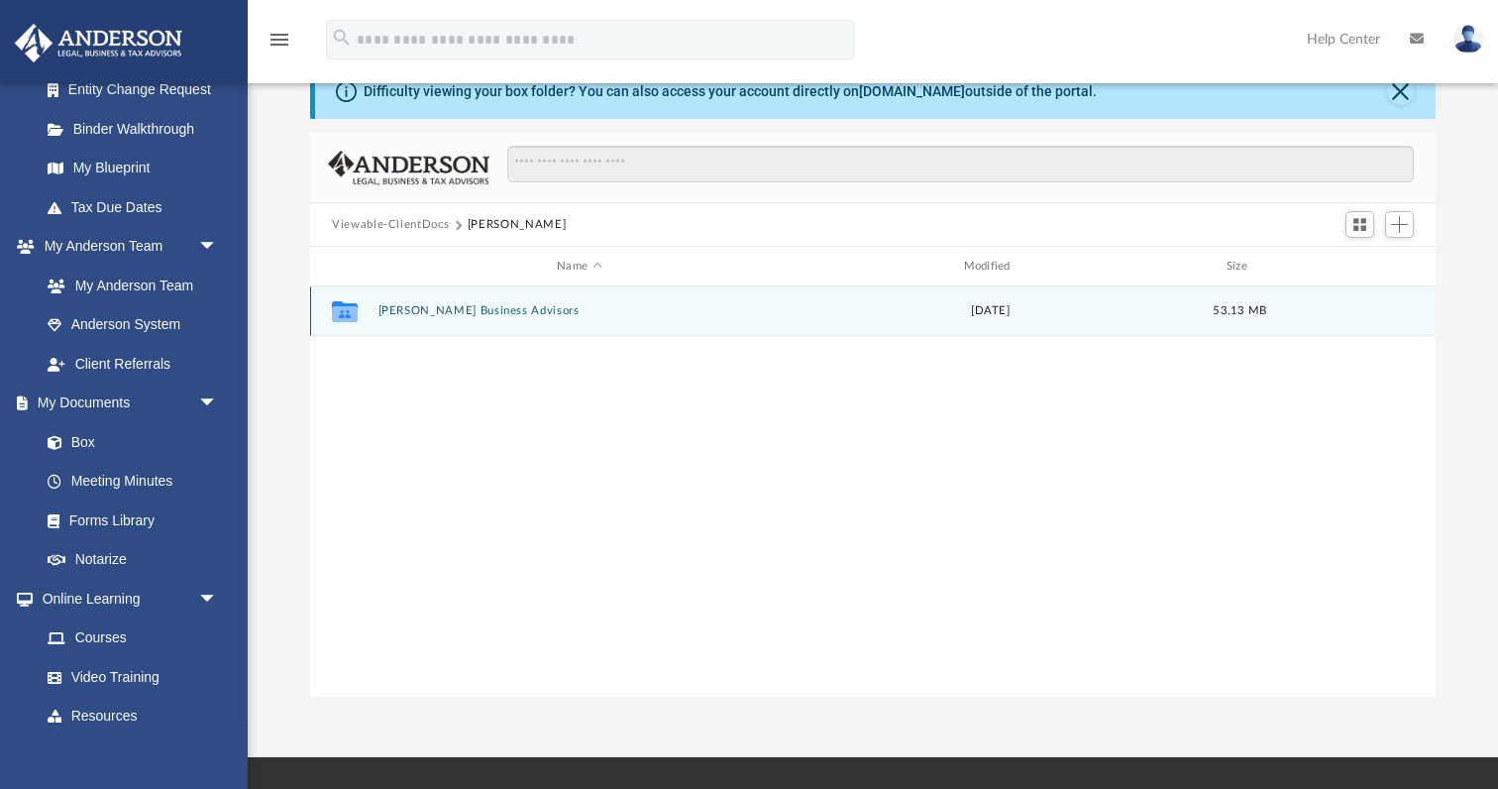
click at [383, 308] on button "[PERSON_NAME] Business Advisors" at bounding box center [579, 310] width 402 height 13
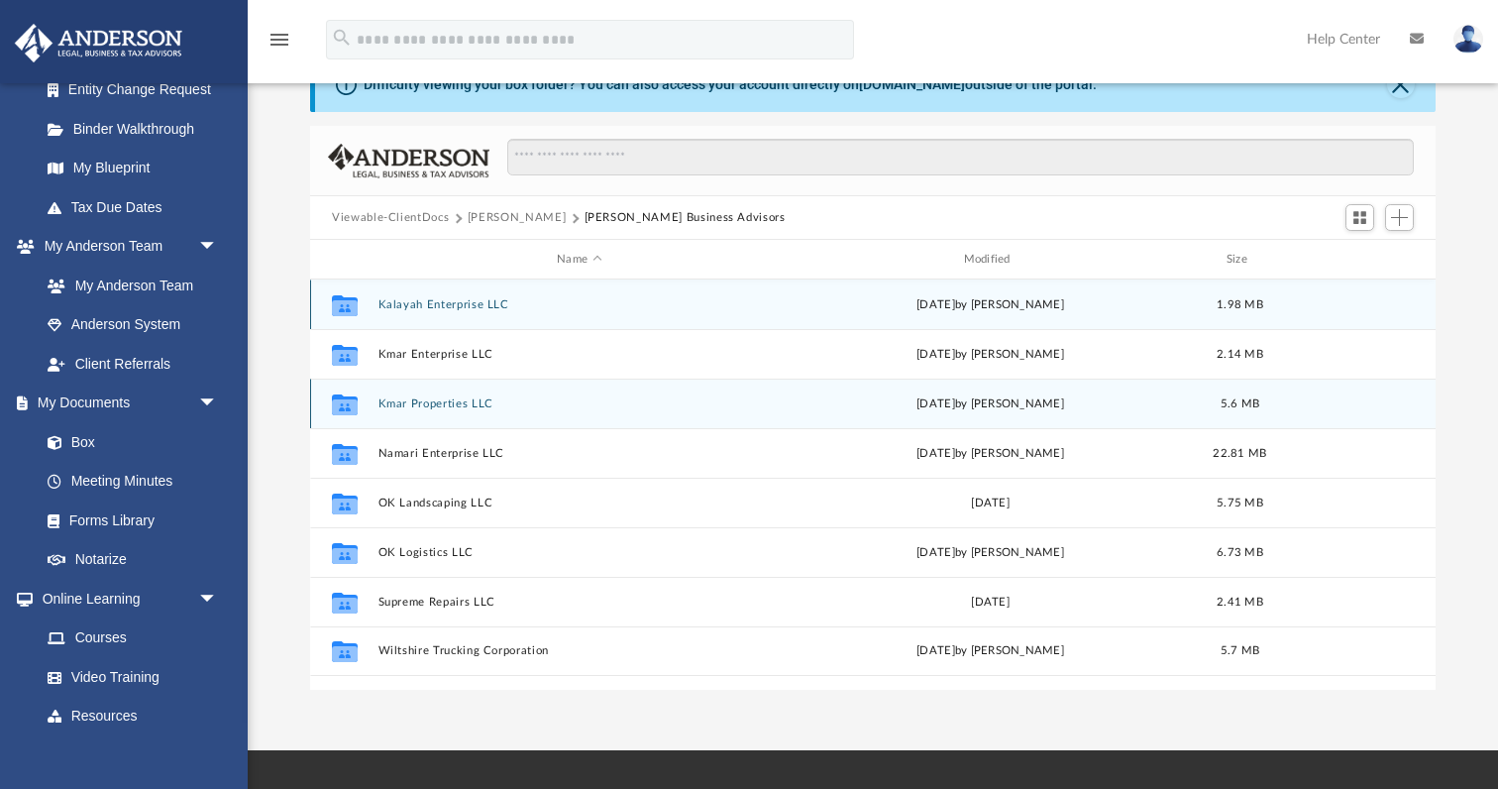
scroll to position [98, 0]
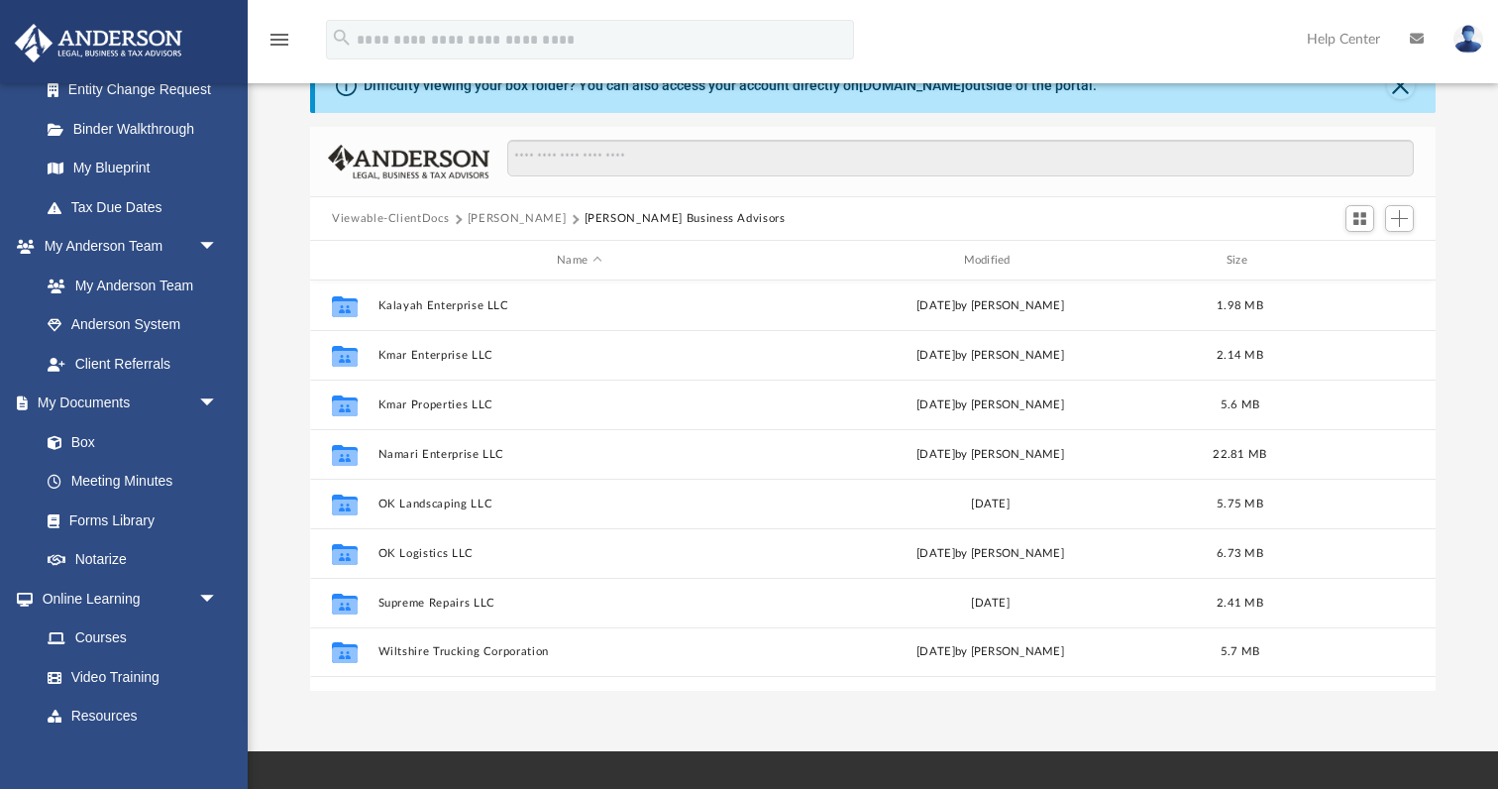
click at [495, 225] on button "[PERSON_NAME]" at bounding box center [517, 219] width 98 height 18
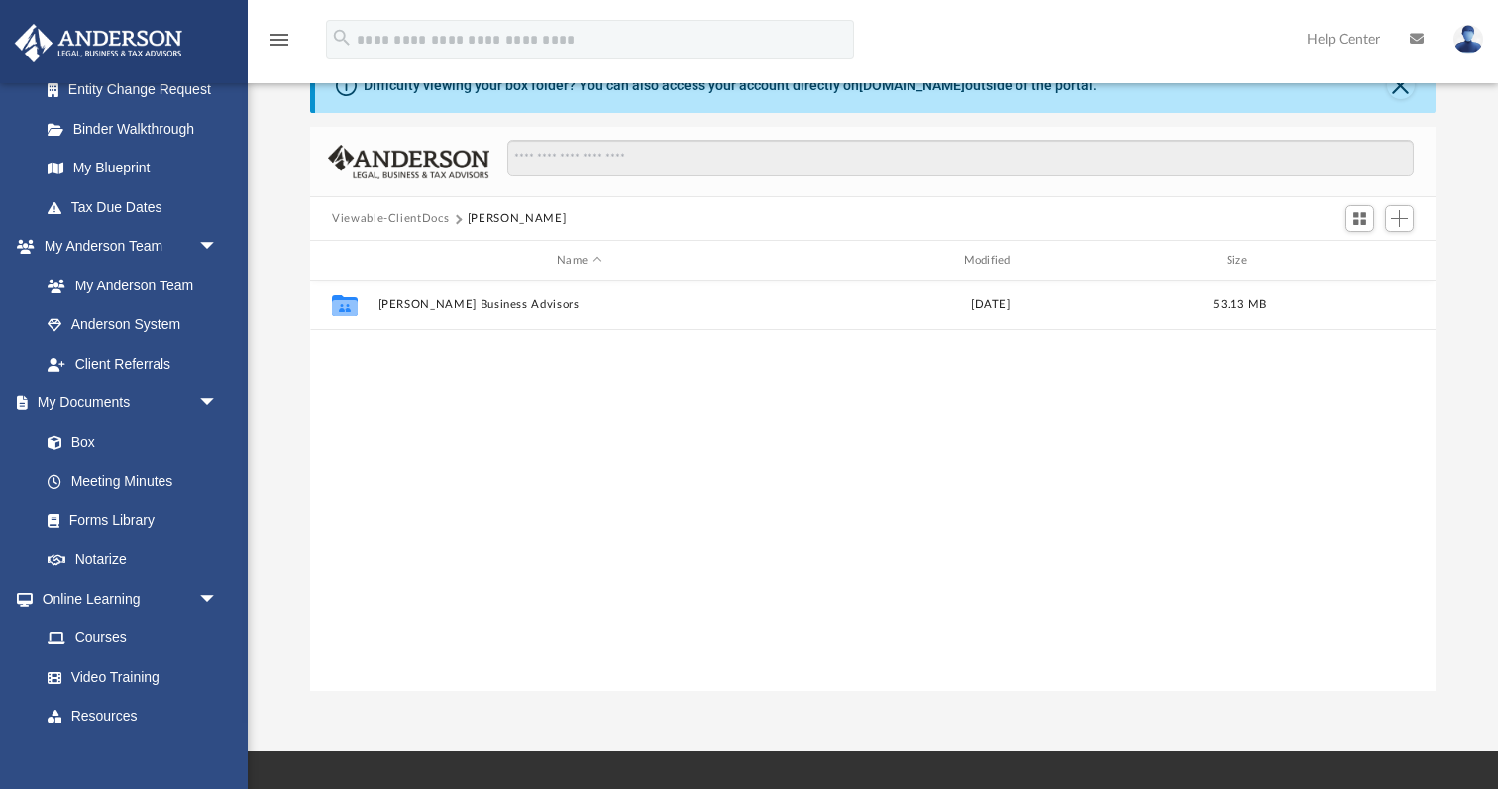
click at [398, 213] on button "Viewable-ClientDocs" at bounding box center [390, 219] width 117 height 18
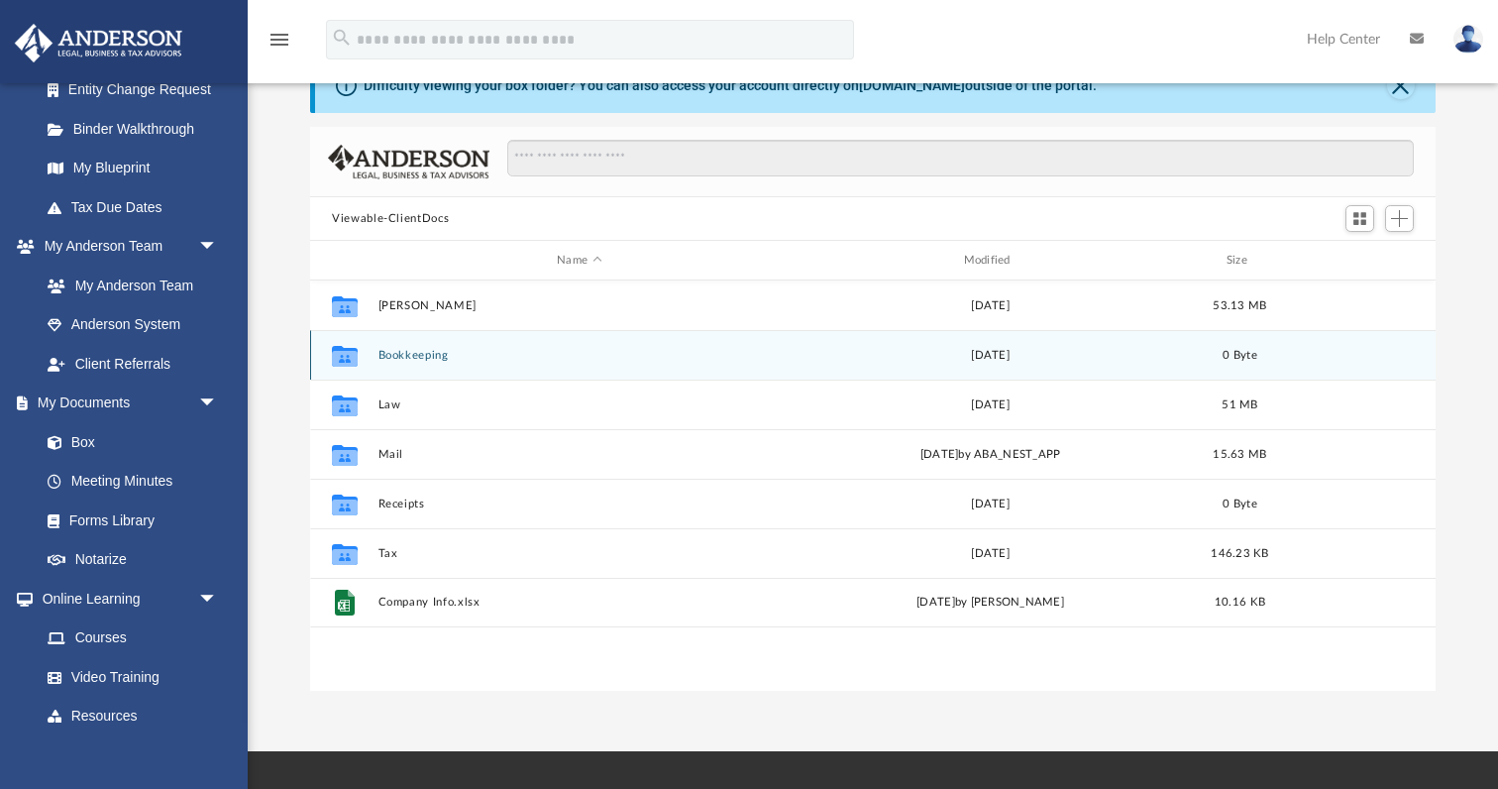
click at [403, 353] on button "Bookkeeping" at bounding box center [579, 355] width 402 height 13
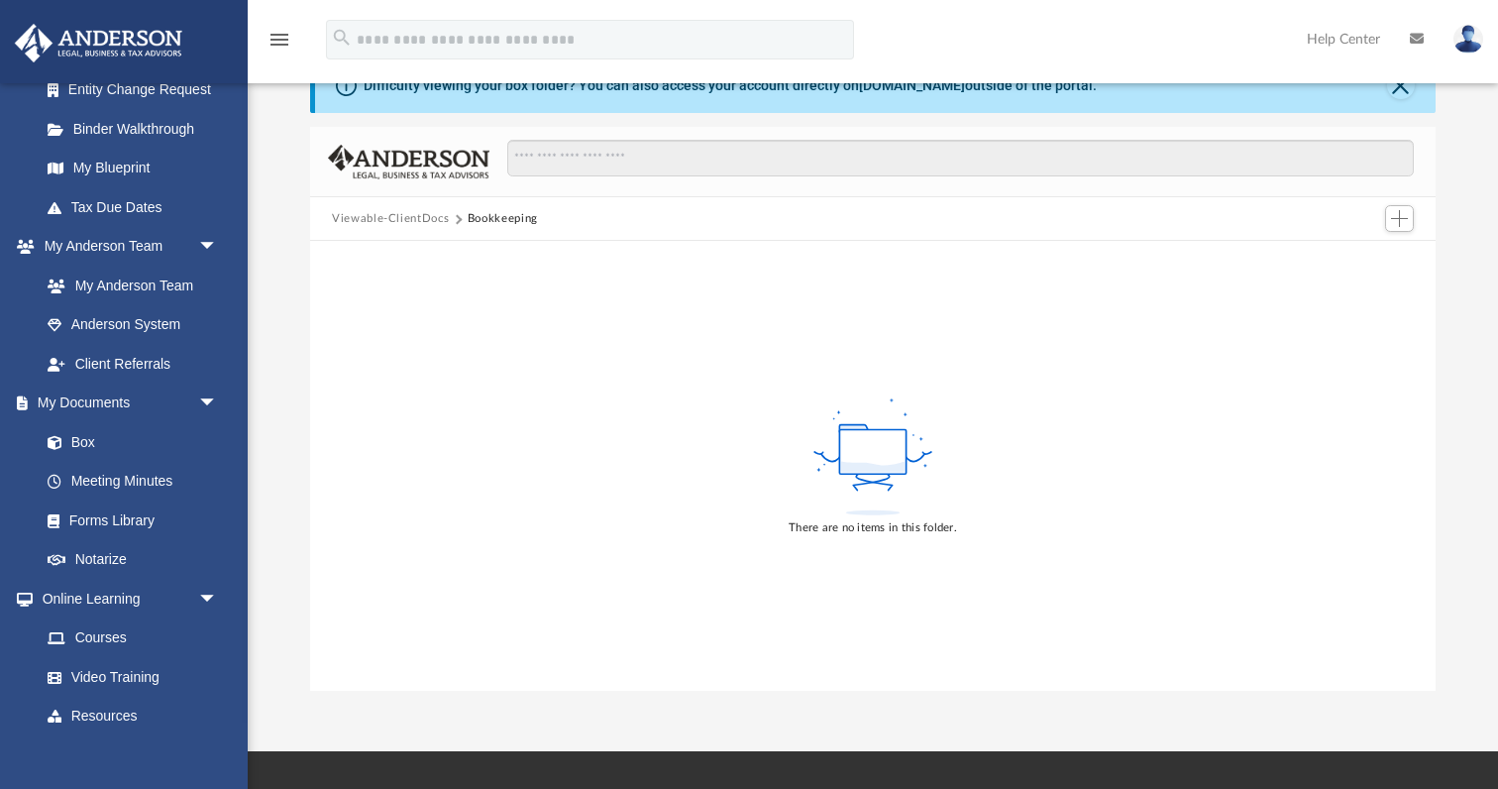
click at [417, 222] on button "Viewable-ClientDocs" at bounding box center [390, 219] width 117 height 18
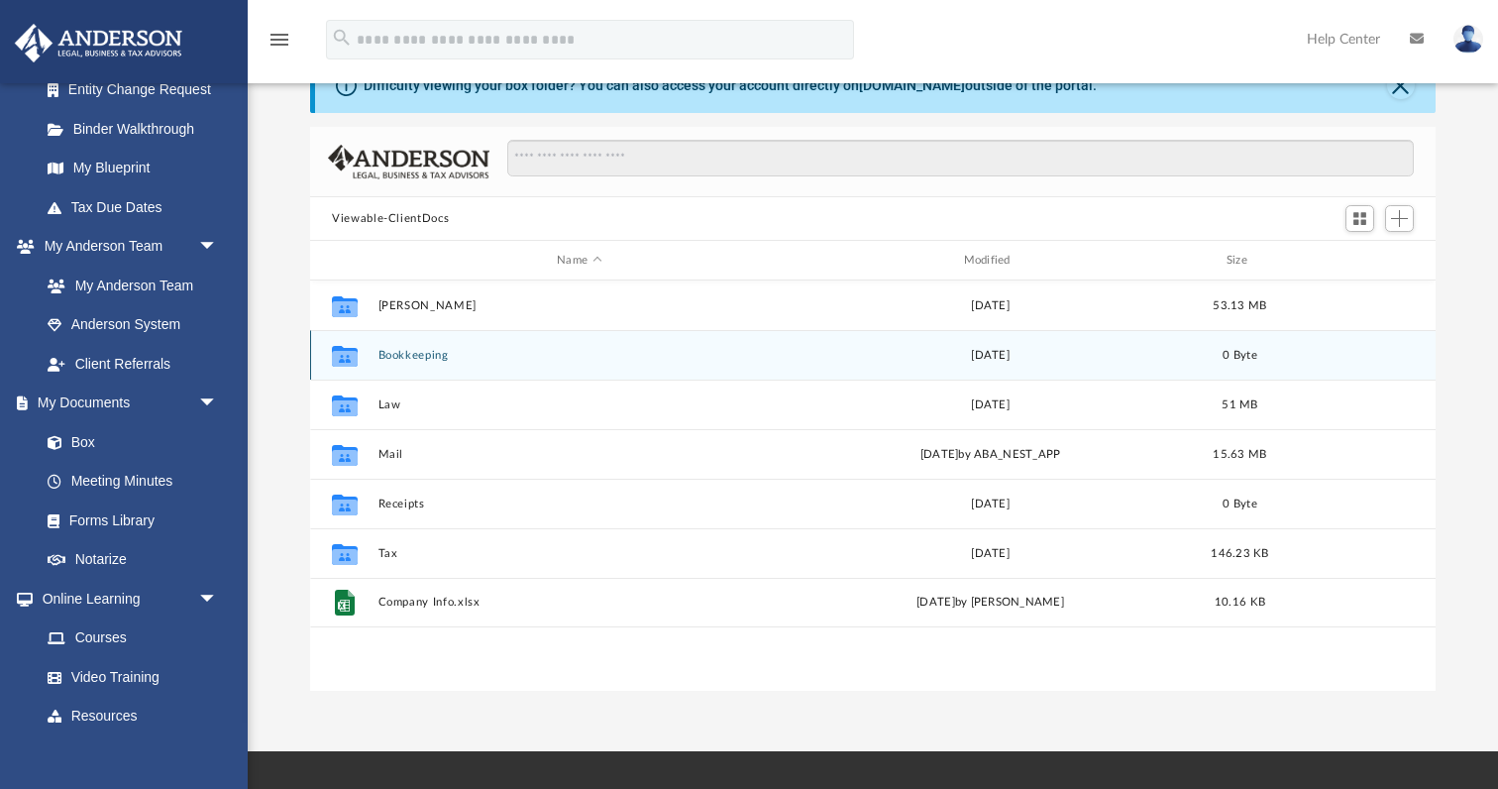
scroll to position [451, 1125]
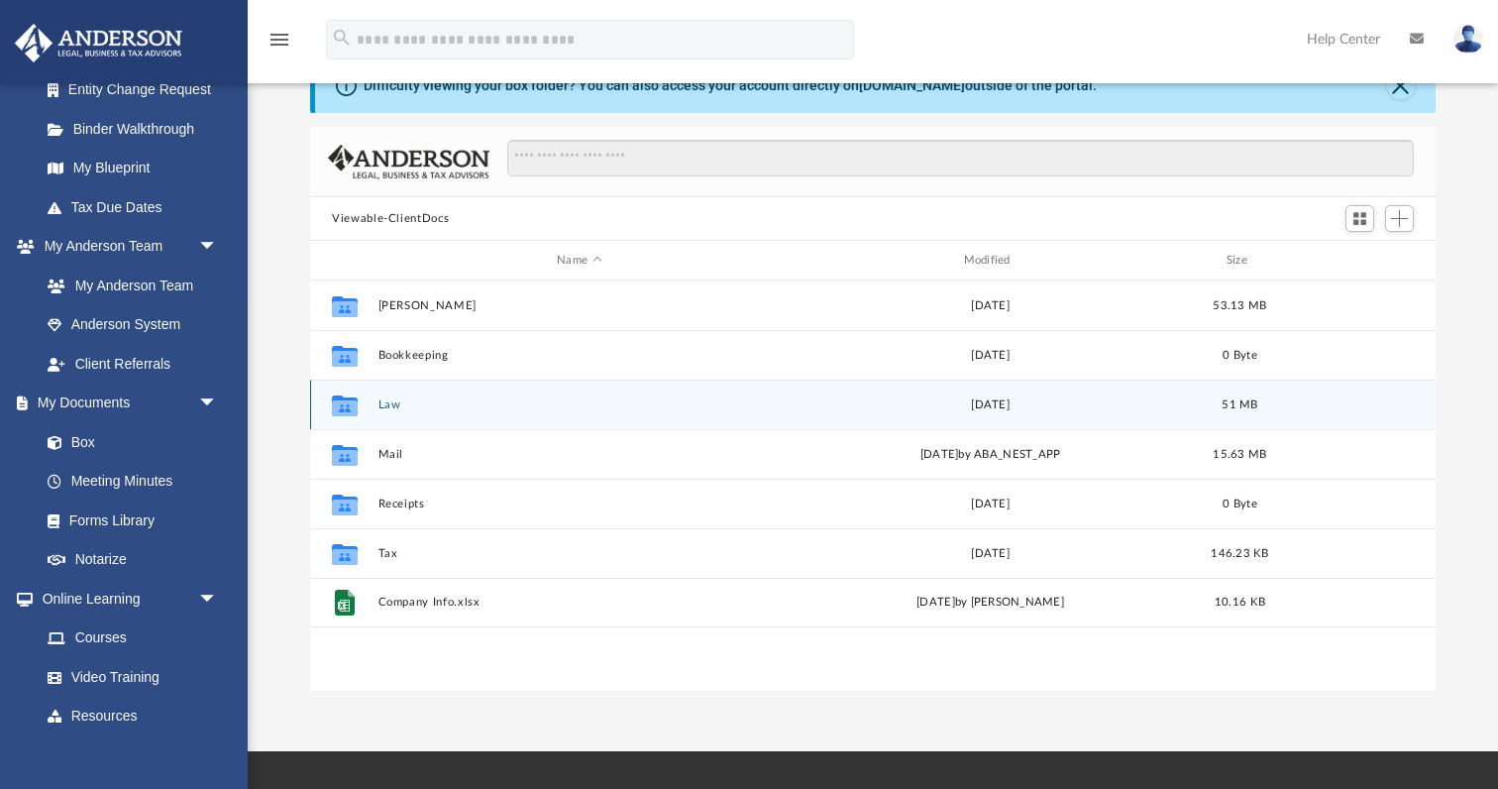
click at [386, 405] on button "Law" at bounding box center [579, 404] width 402 height 13
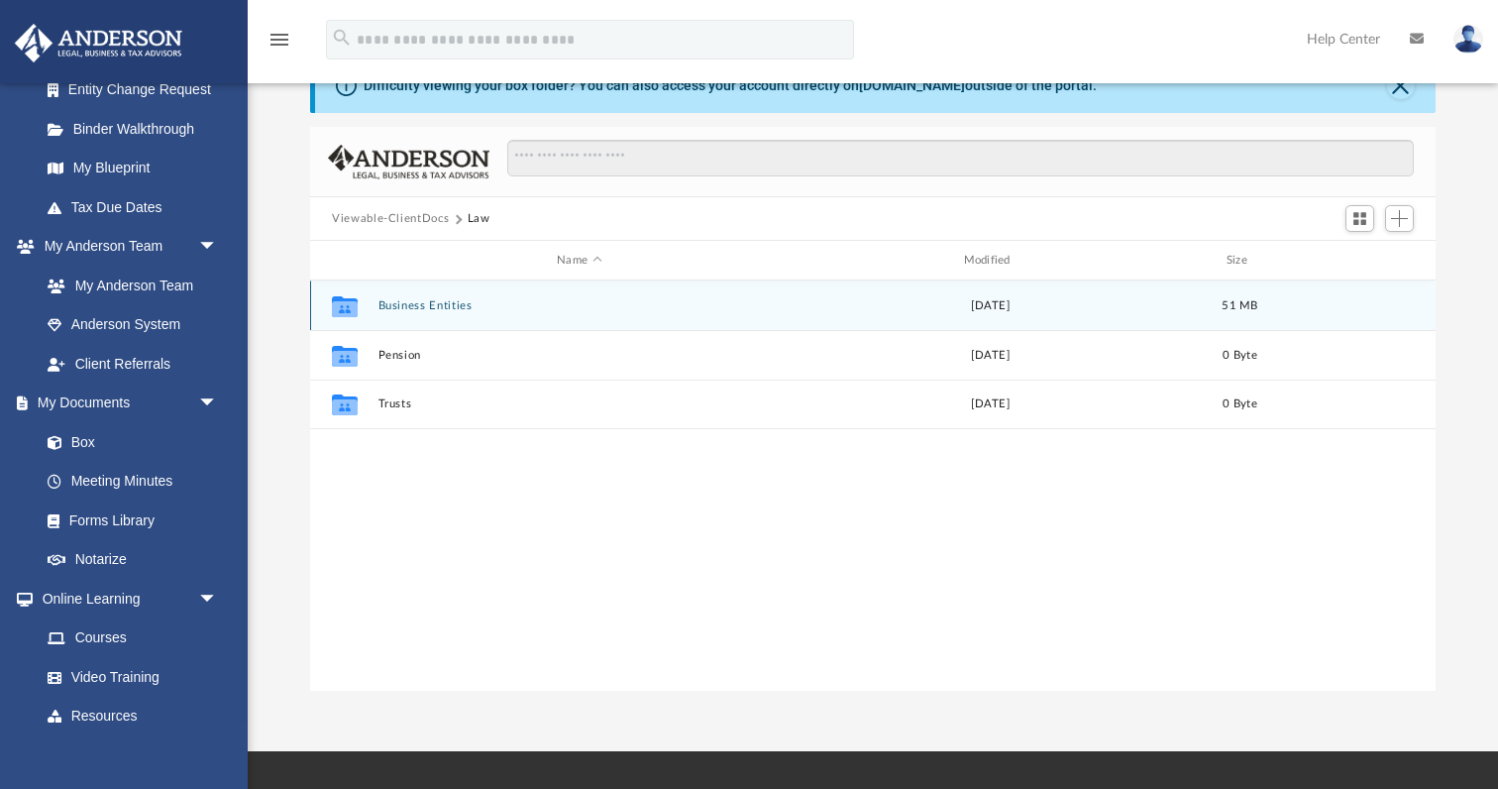
click at [412, 305] on button "Business Entities" at bounding box center [579, 305] width 402 height 13
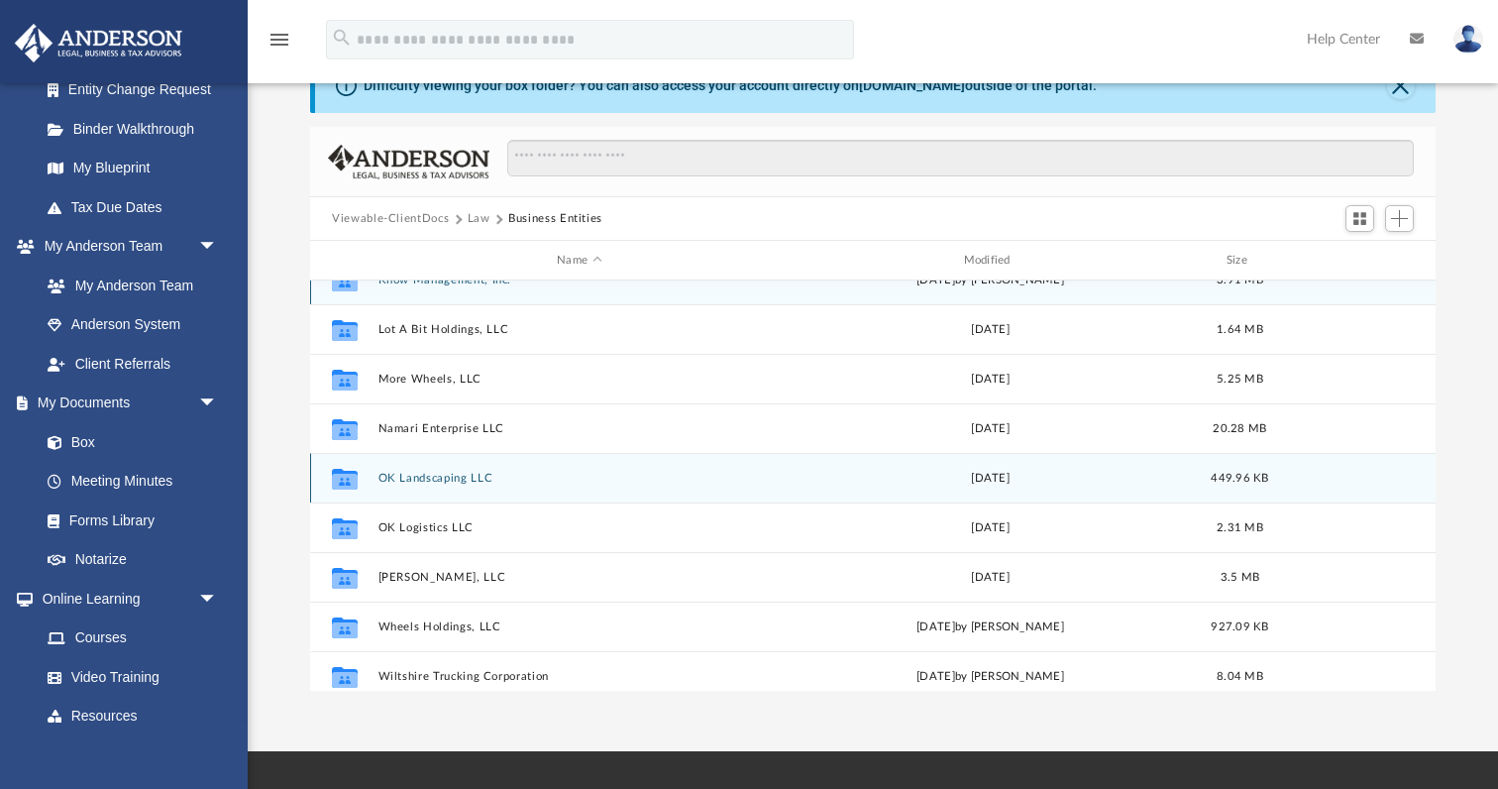
scroll to position [8, 0]
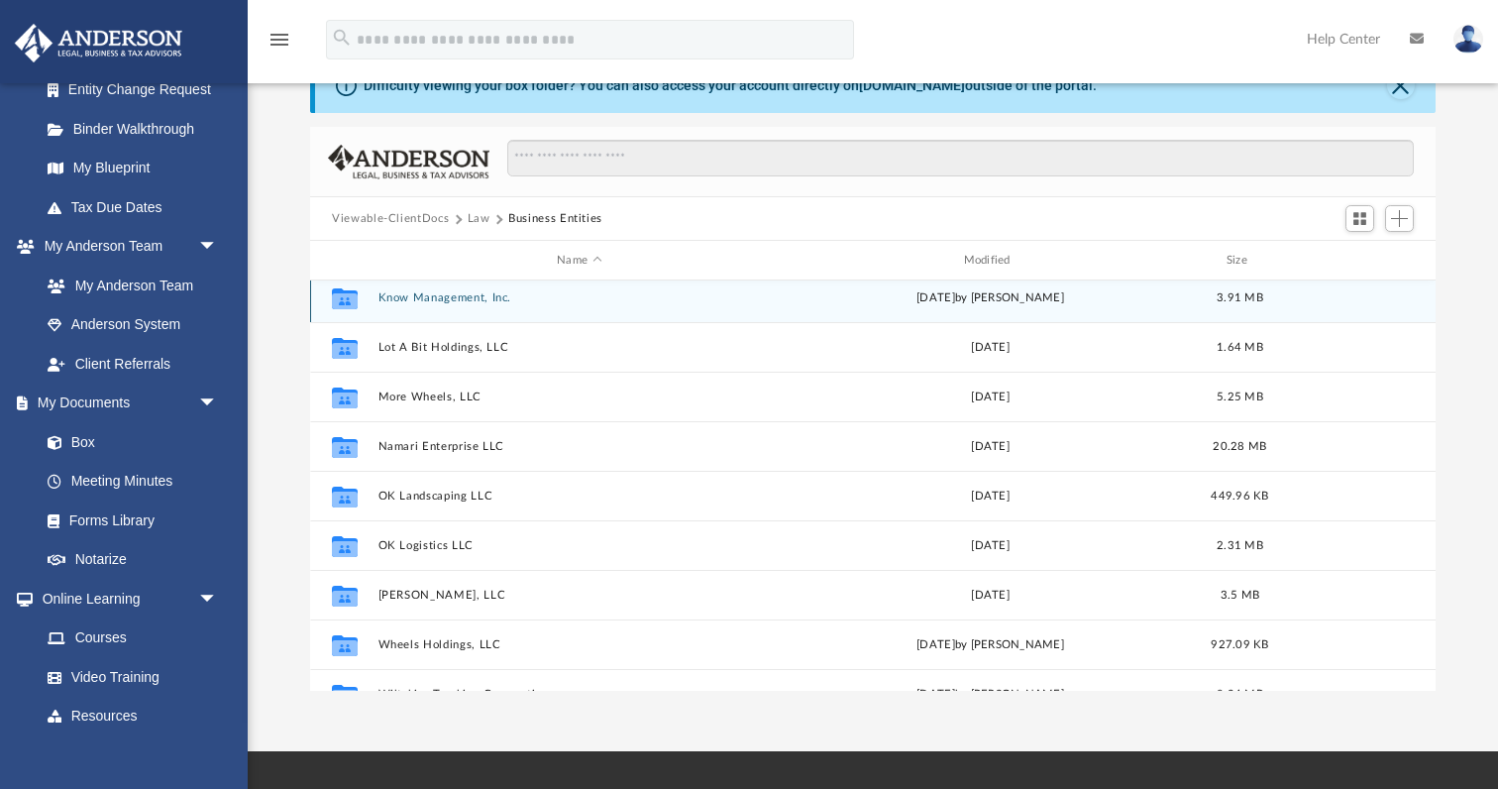
click at [430, 294] on button "Know Management, Inc." at bounding box center [579, 297] width 402 height 13
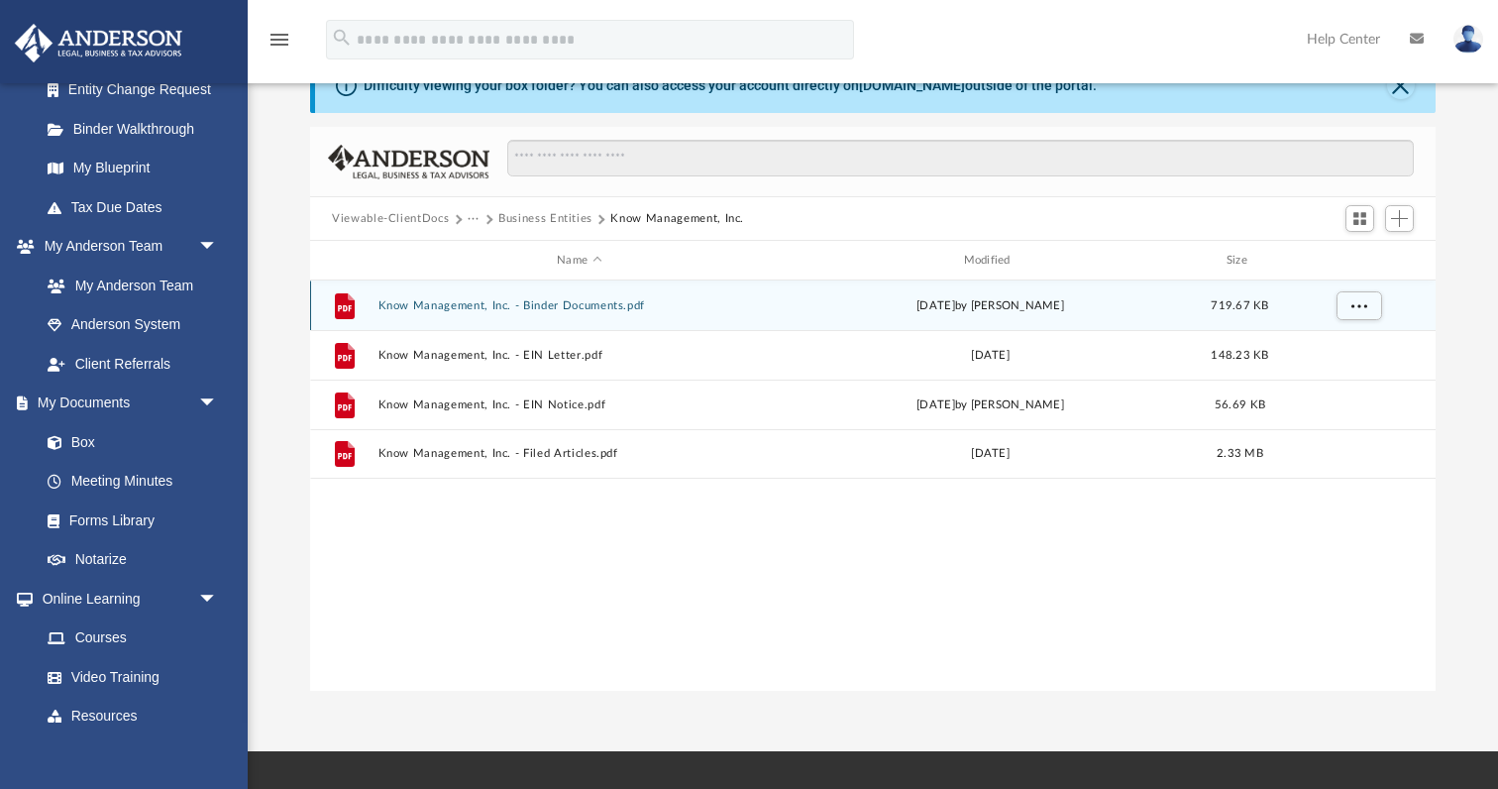
scroll to position [0, 0]
click at [441, 304] on button "Know Management, Inc. - Binder Documents.pdf" at bounding box center [579, 305] width 402 height 13
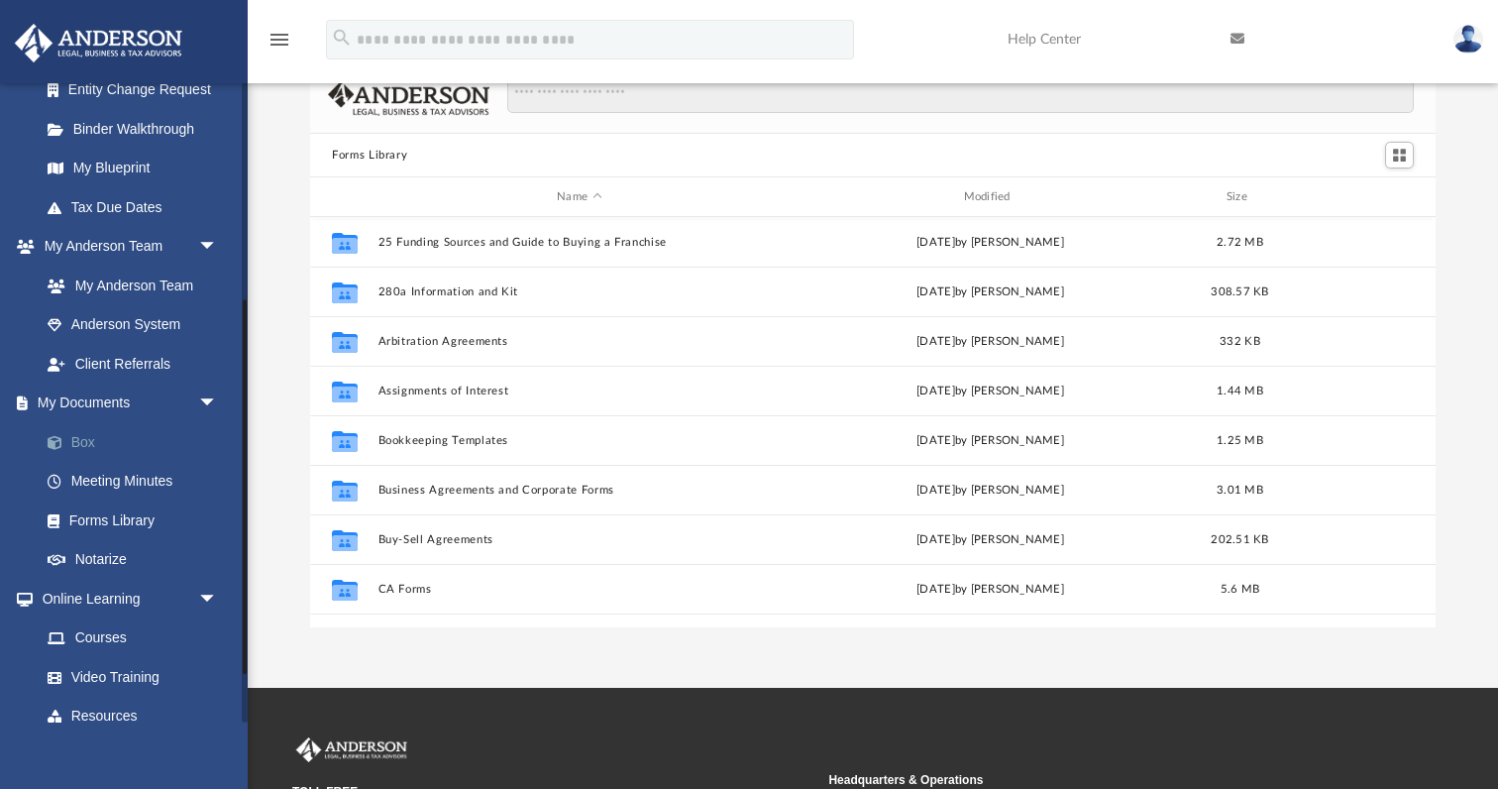
click at [142, 422] on link "Box" at bounding box center [138, 442] width 220 height 40
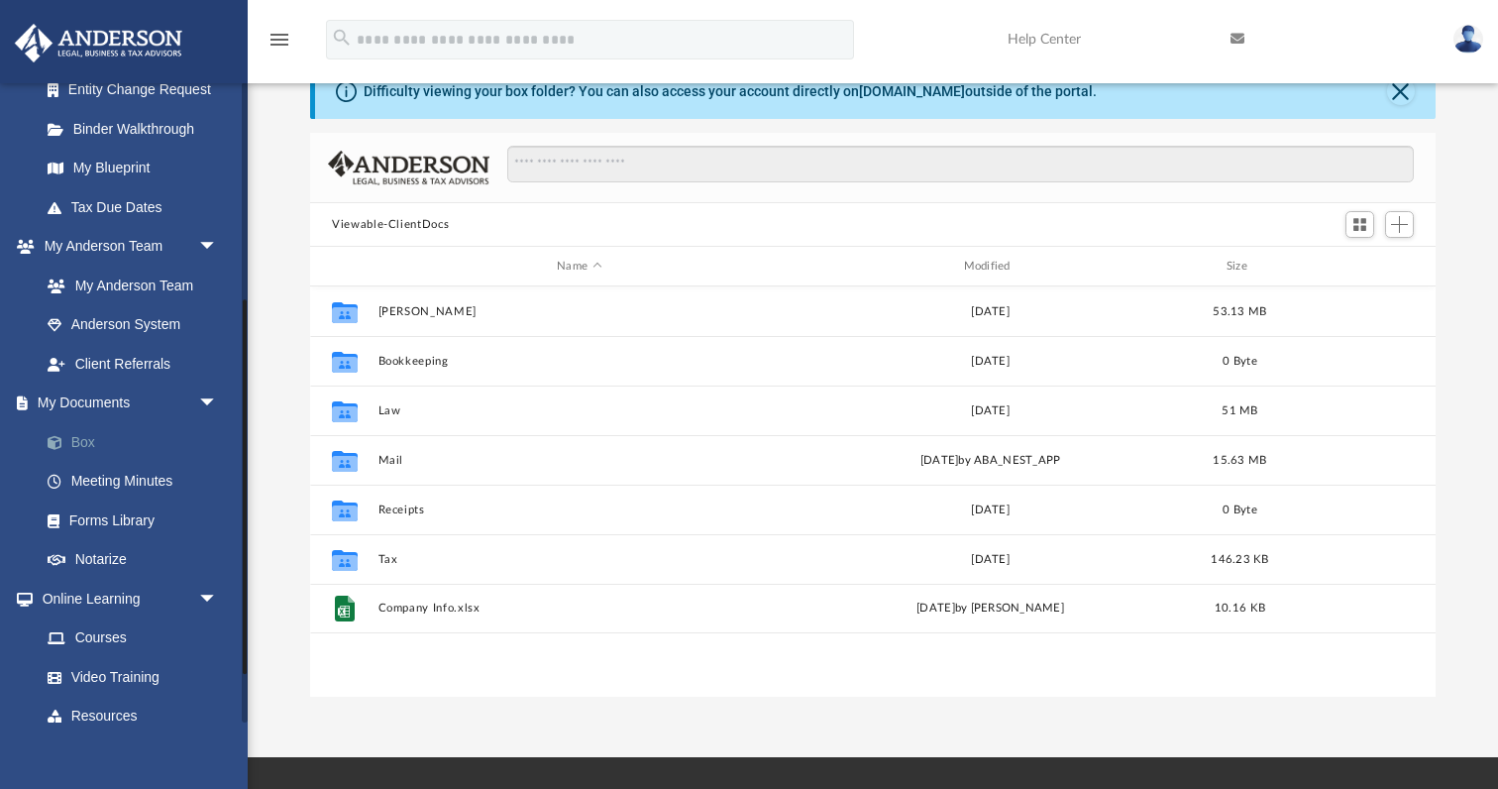
scroll to position [451, 1125]
click at [131, 517] on link "Forms Library" at bounding box center [138, 520] width 220 height 40
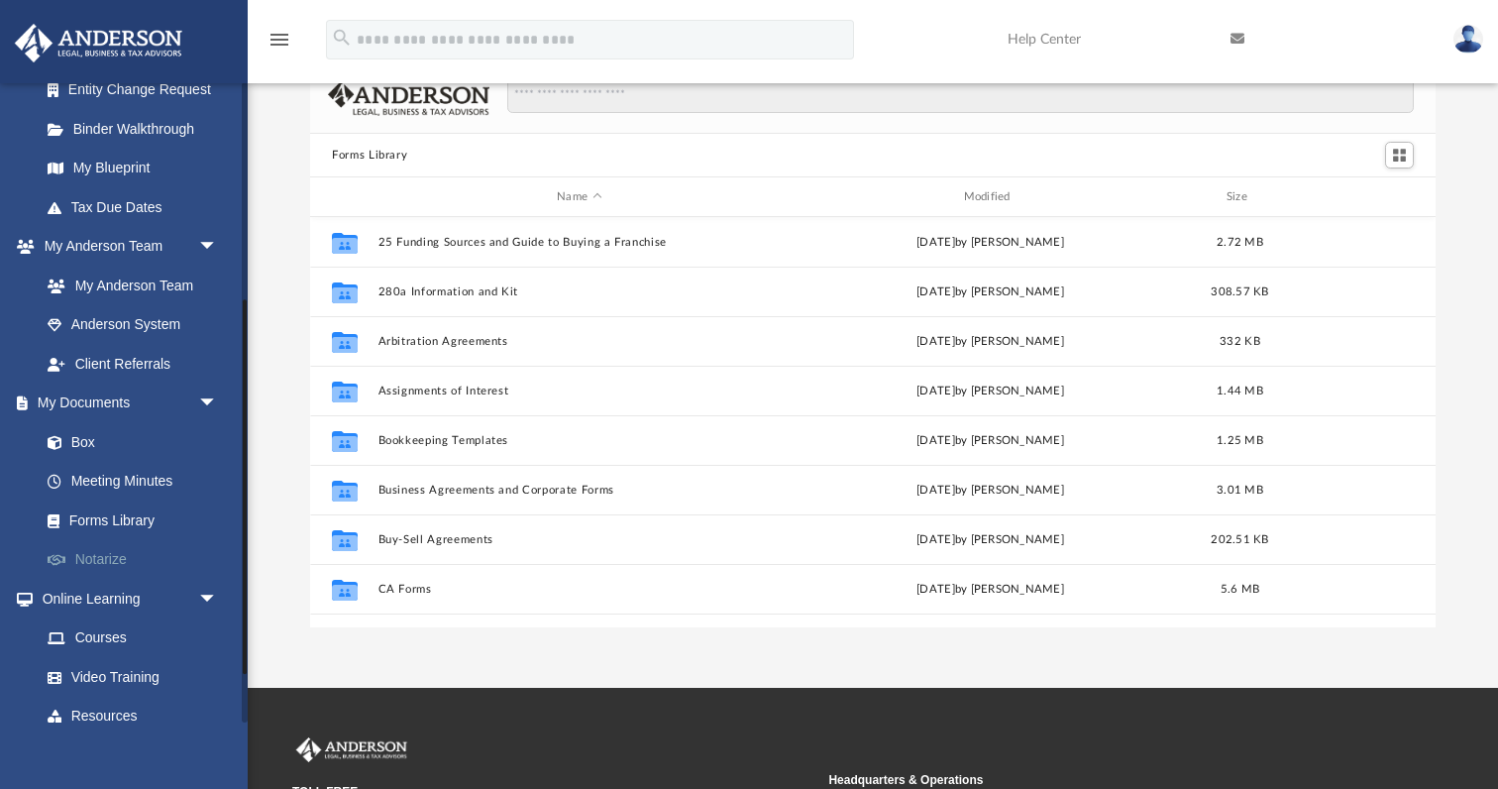
scroll to position [451, 1125]
click at [112, 429] on link "Box" at bounding box center [138, 442] width 220 height 40
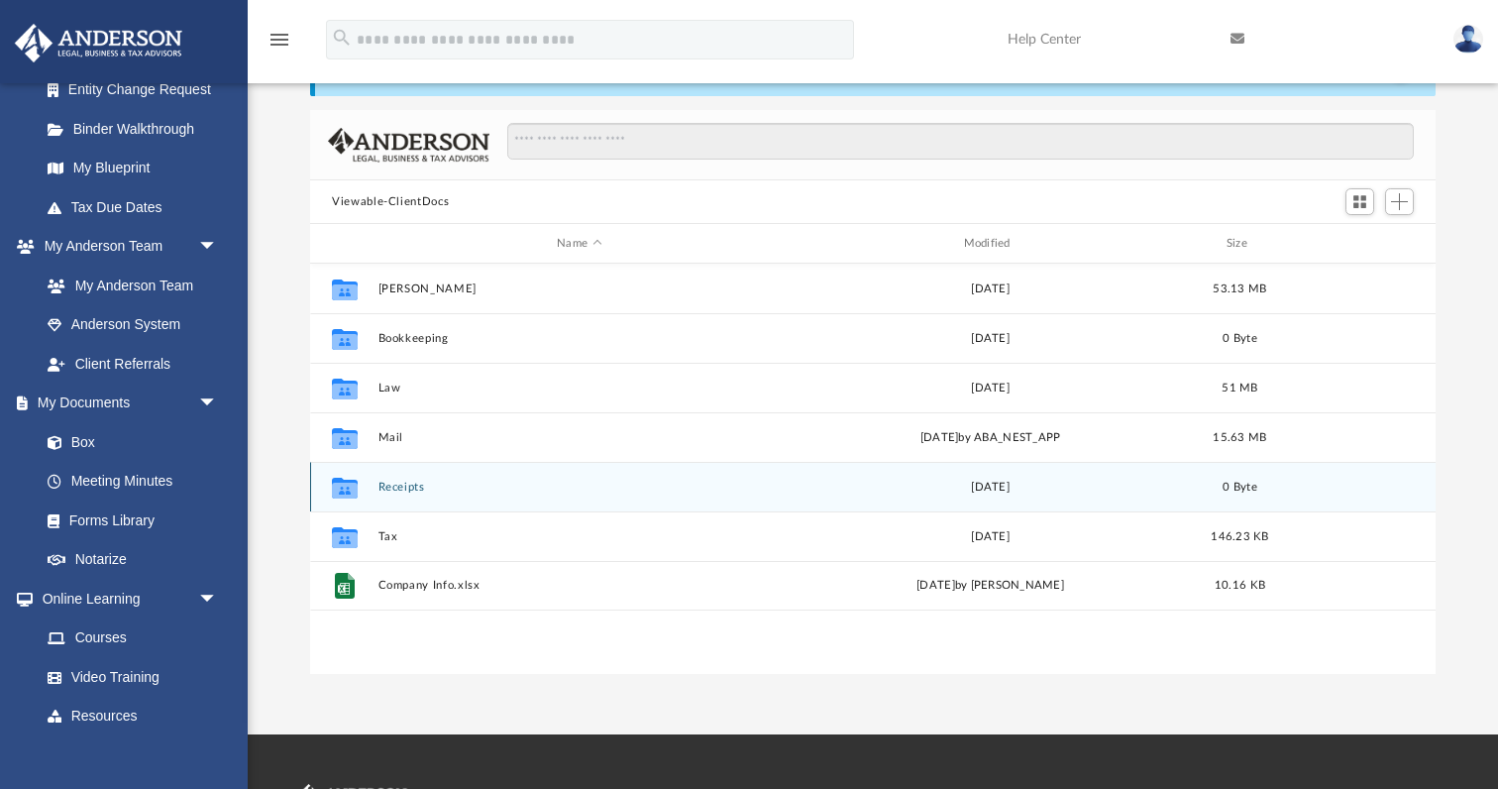
scroll to position [116, 0]
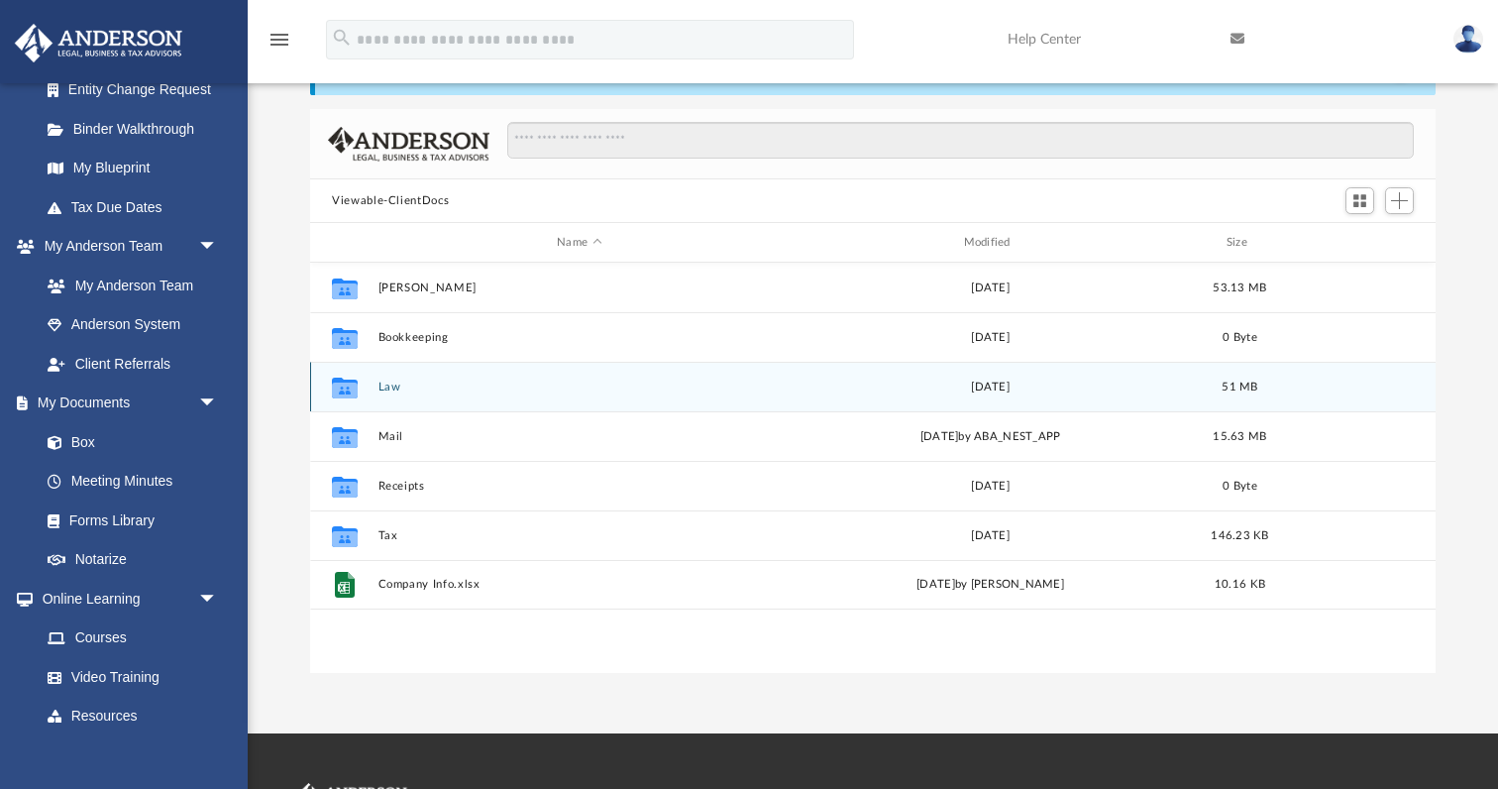
click at [405, 388] on button "Law" at bounding box center [579, 386] width 402 height 13
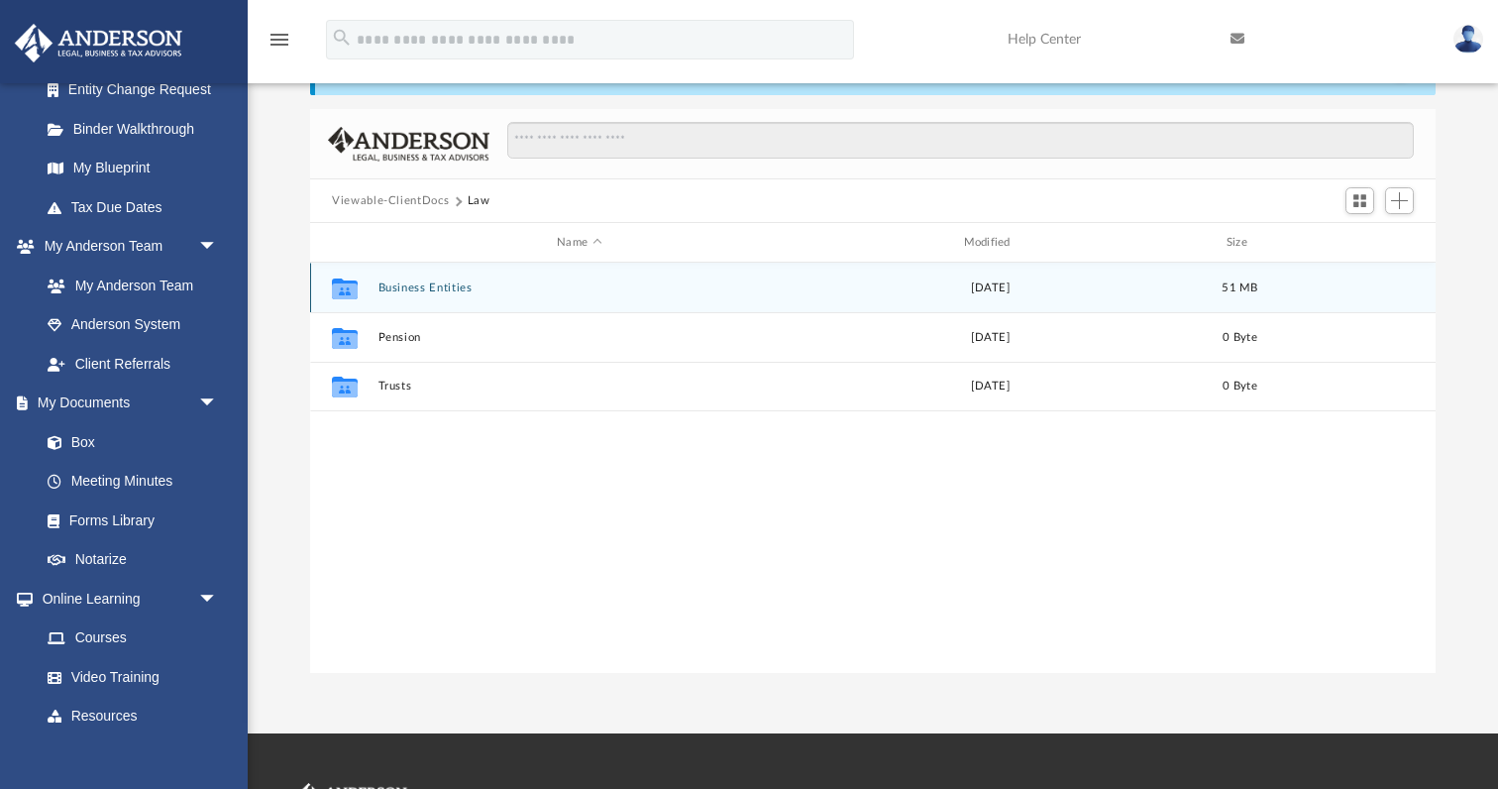
click at [411, 291] on button "Business Entities" at bounding box center [579, 287] width 402 height 13
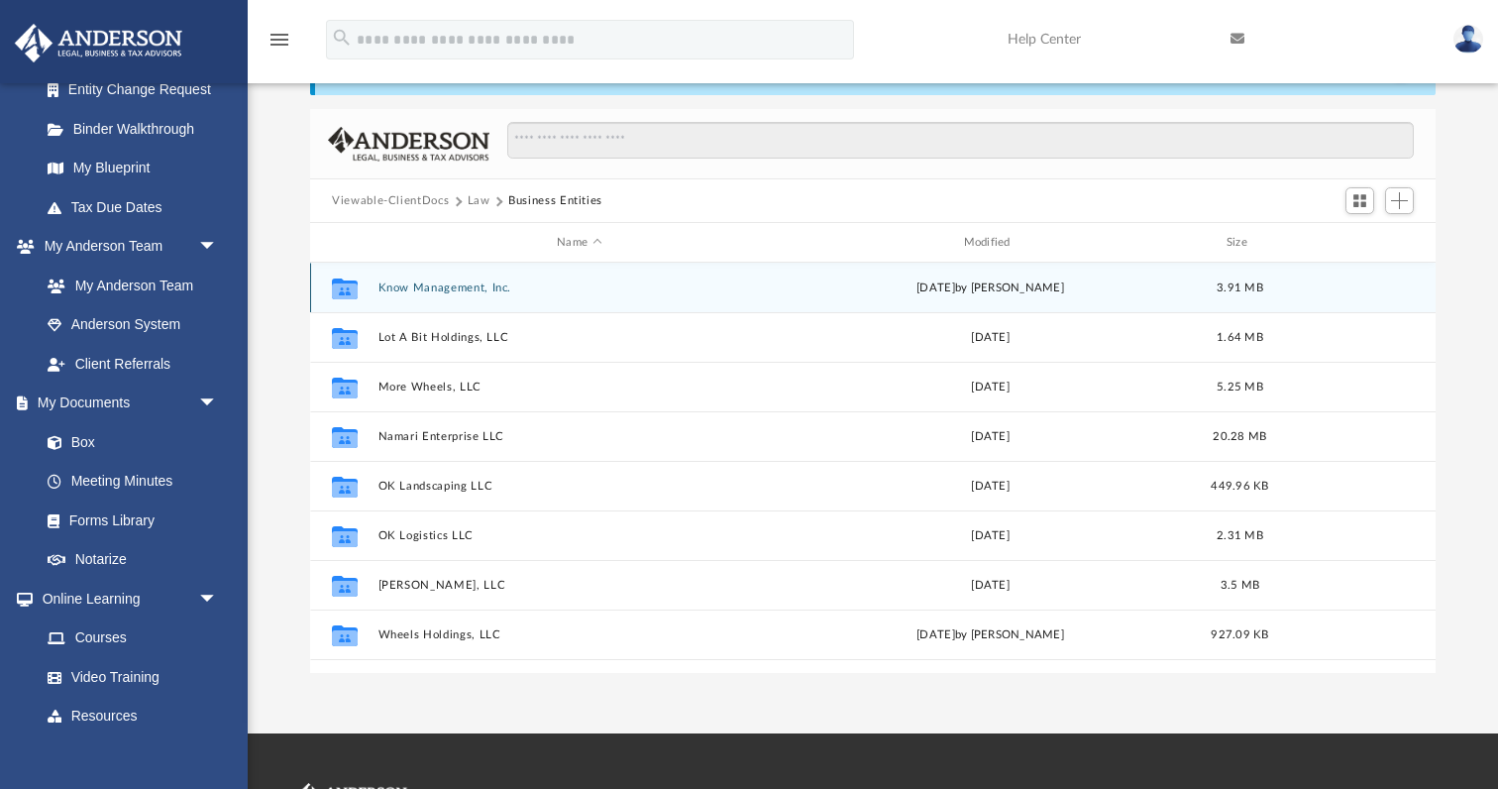
click at [411, 291] on button "Know Management, Inc." at bounding box center [579, 287] width 402 height 13
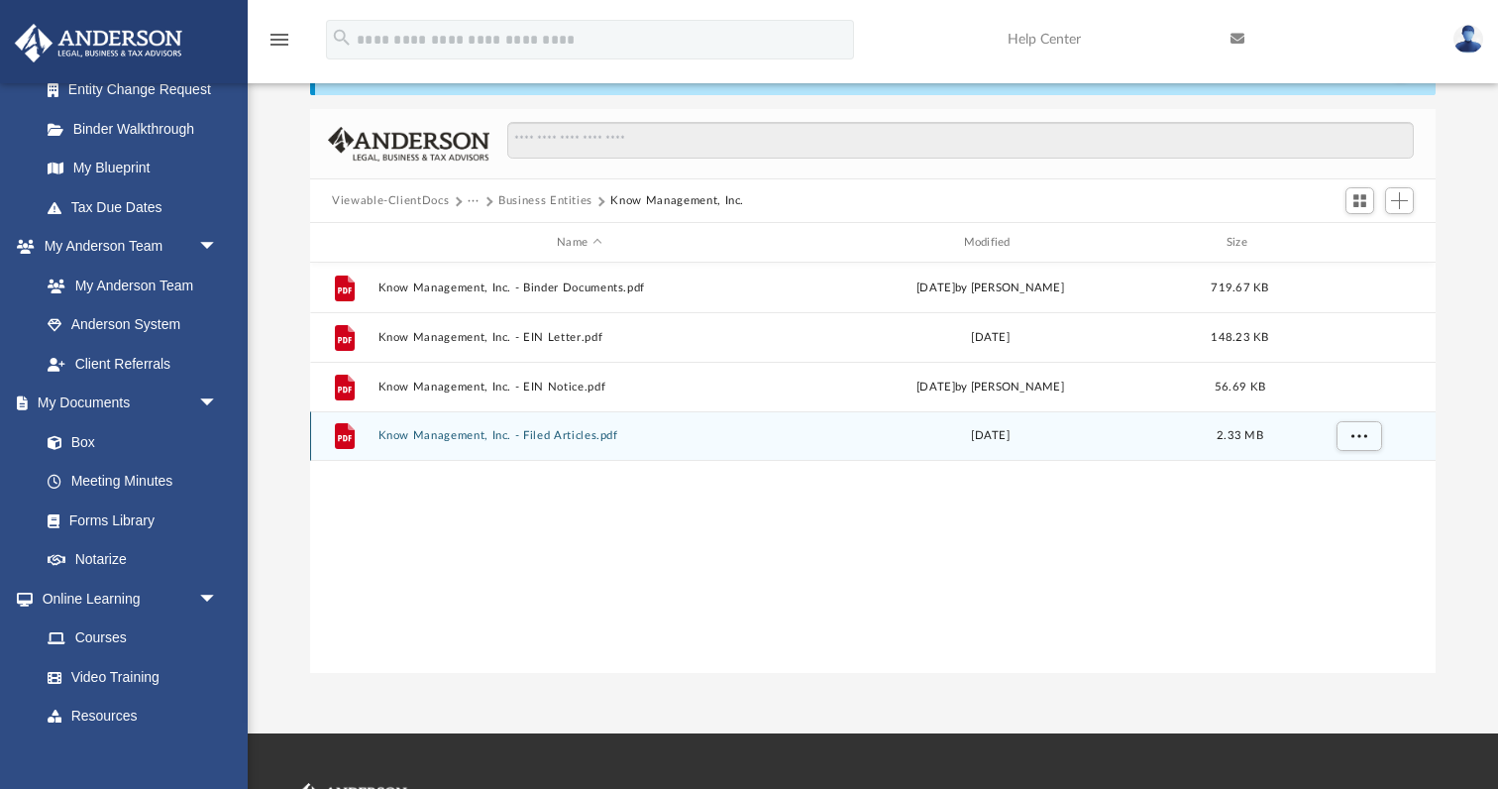
click at [430, 440] on button "Know Management, Inc. - Filed Articles.pdf" at bounding box center [579, 435] width 402 height 13
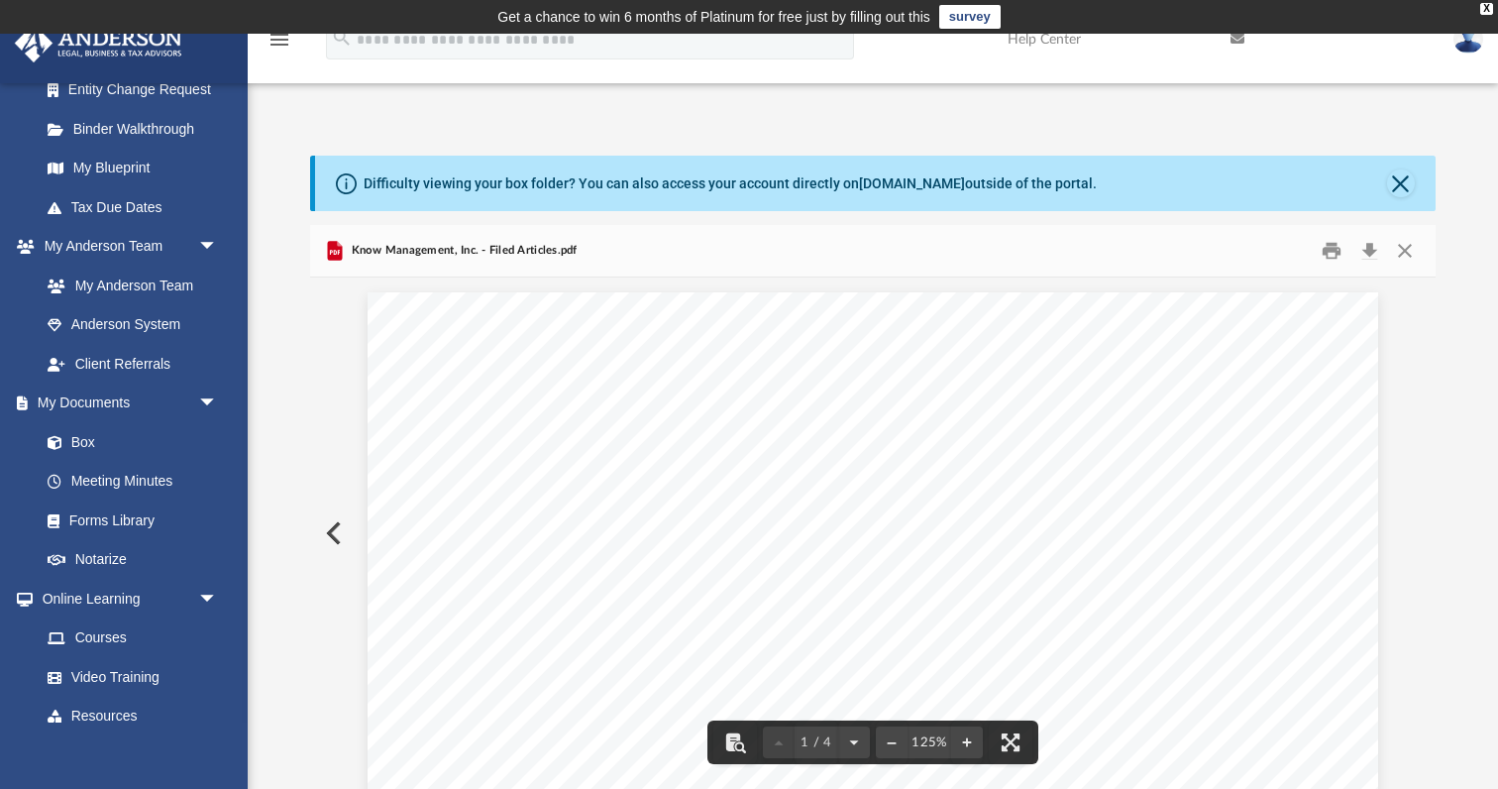
scroll to position [0, 0]
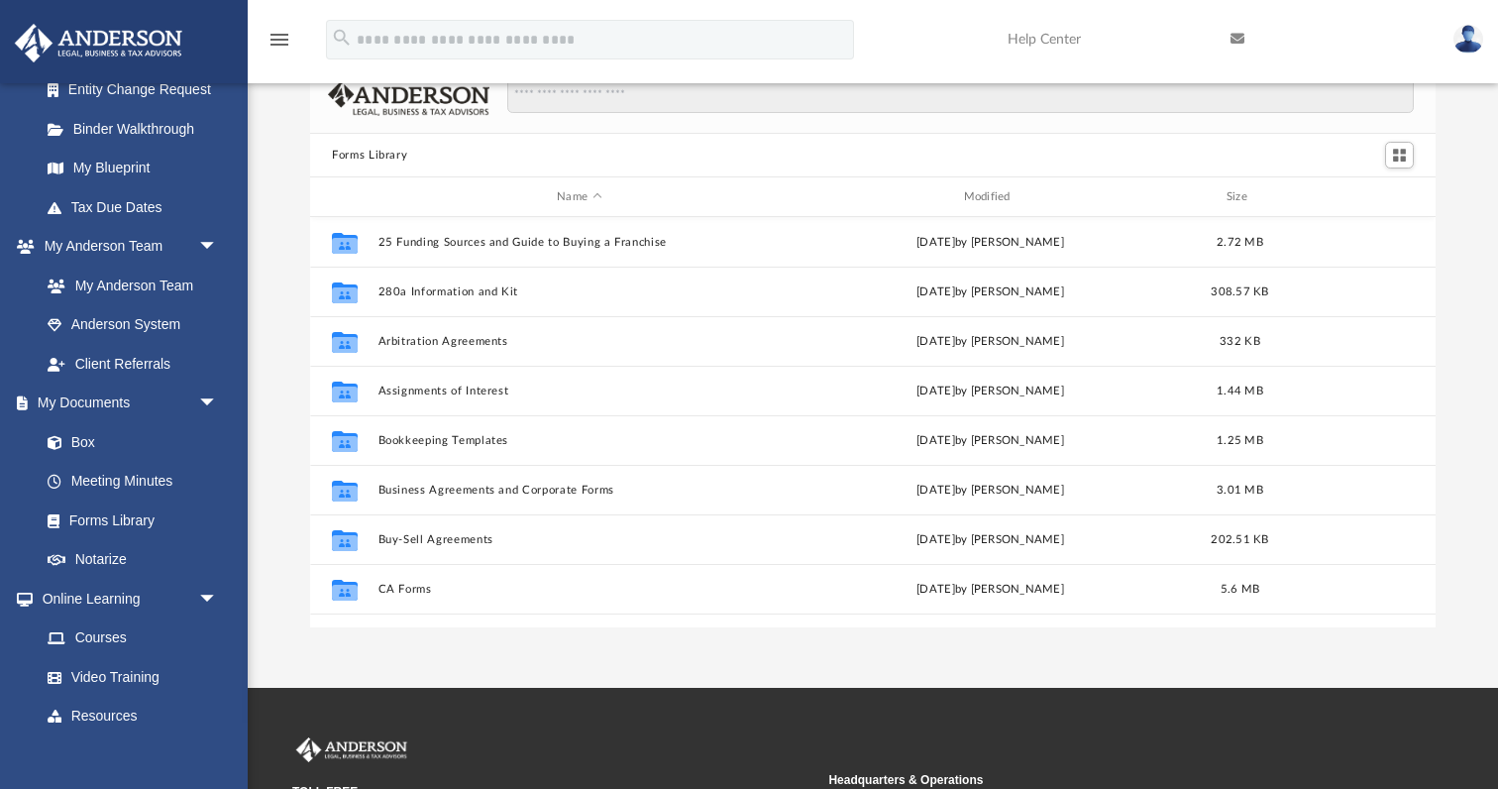
scroll to position [451, 1125]
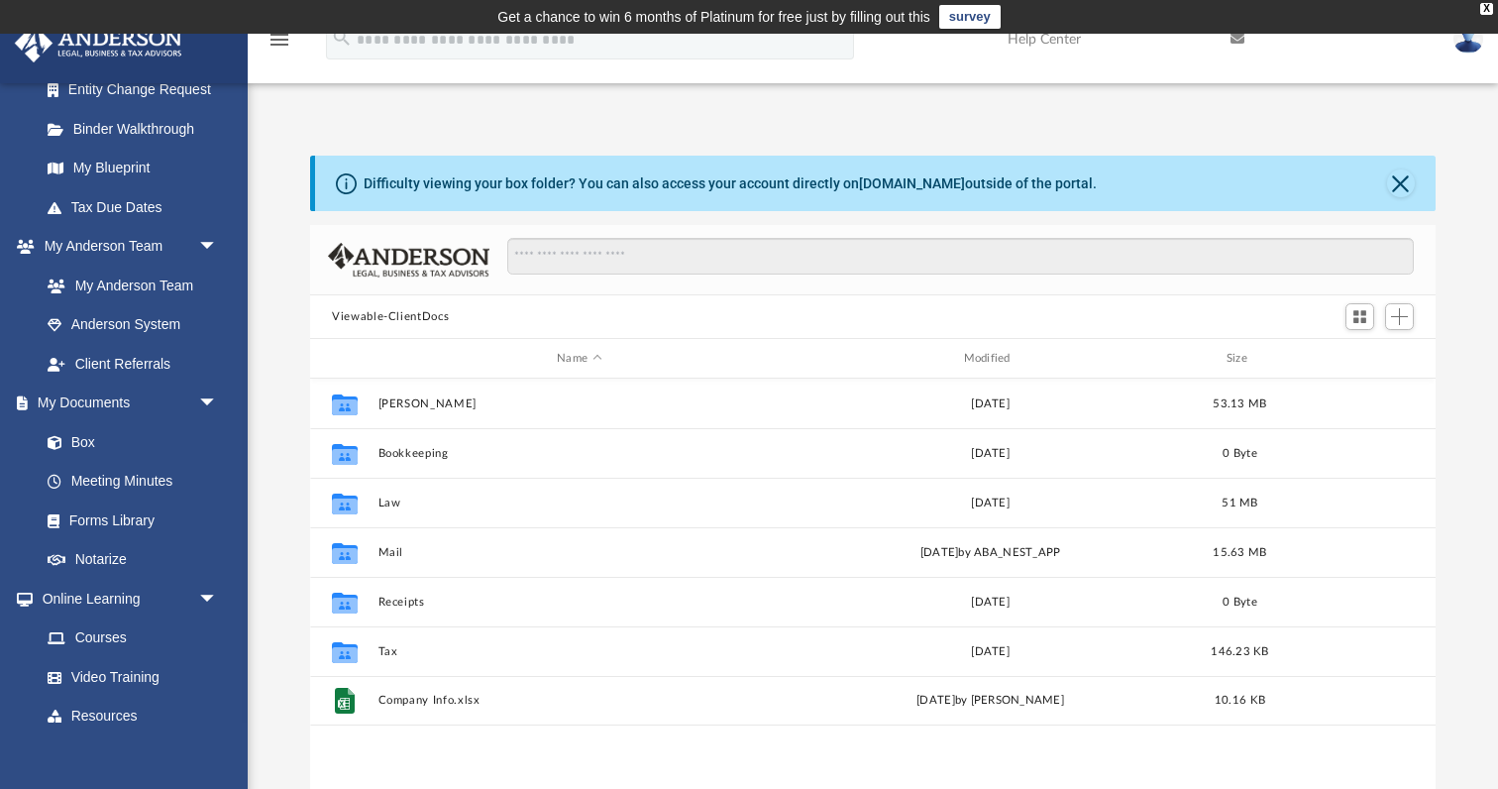
scroll to position [451, 1125]
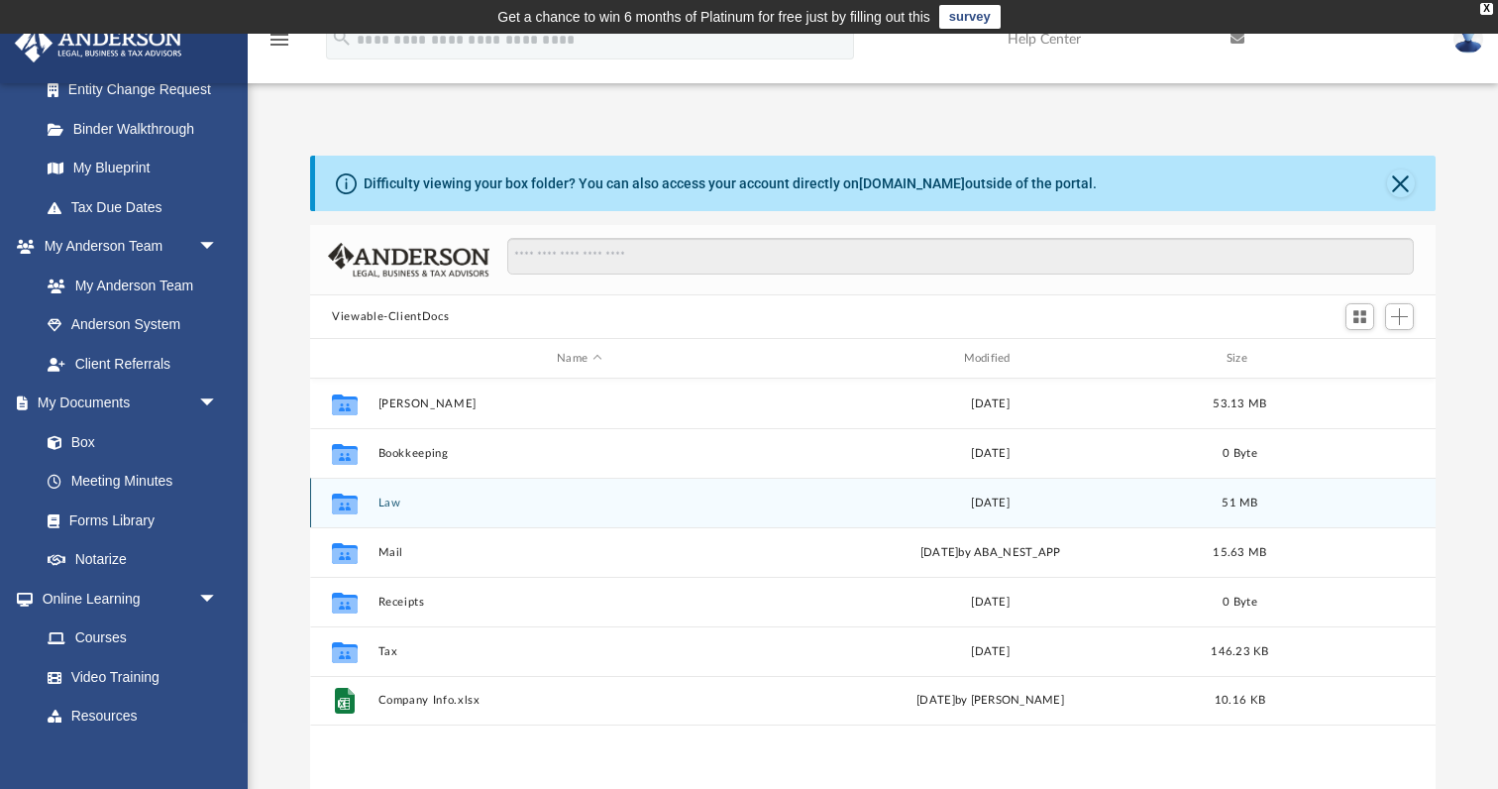
click at [391, 501] on button "Law" at bounding box center [579, 502] width 402 height 13
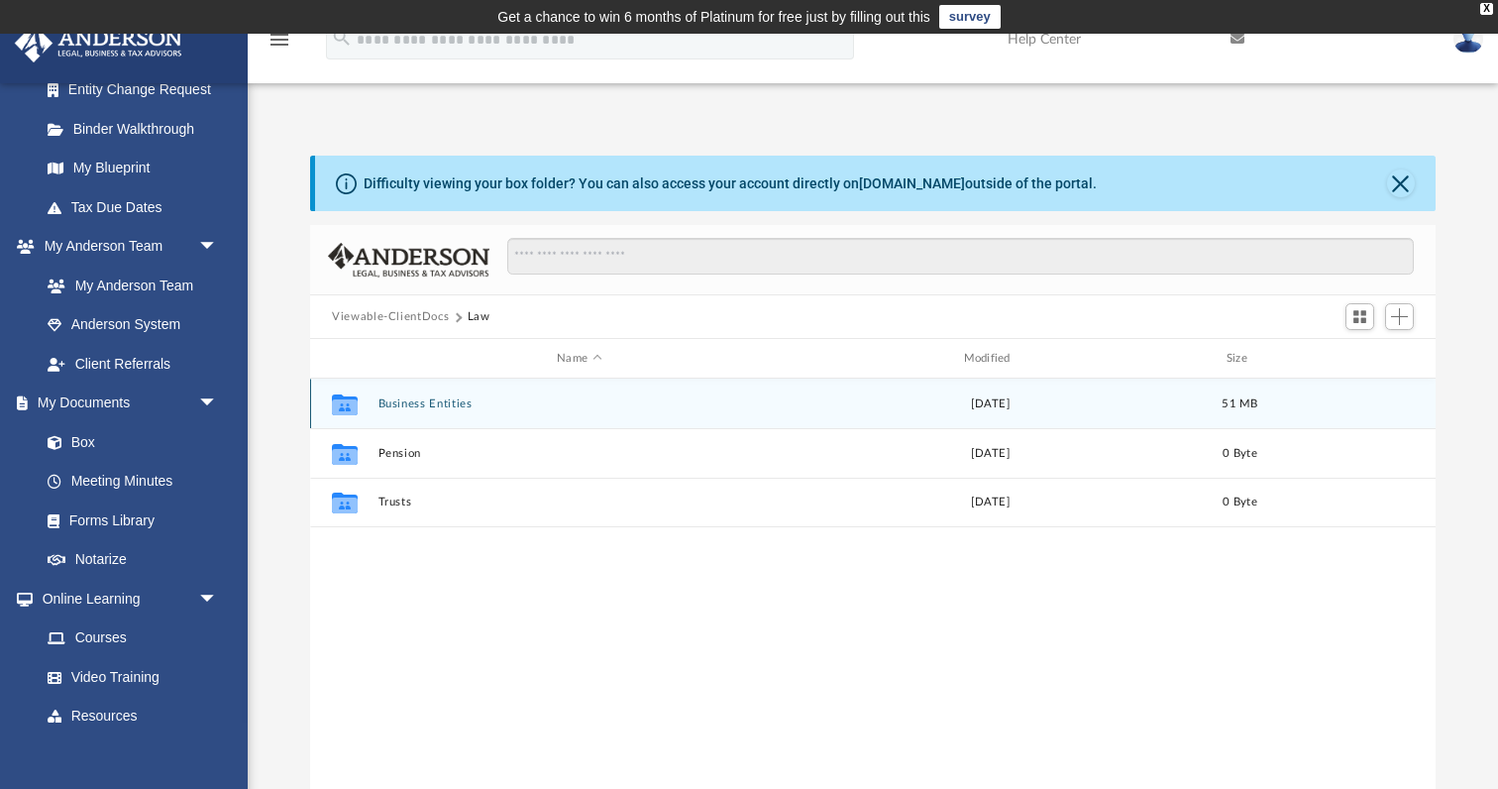
click at [424, 405] on button "Business Entities" at bounding box center [579, 403] width 402 height 13
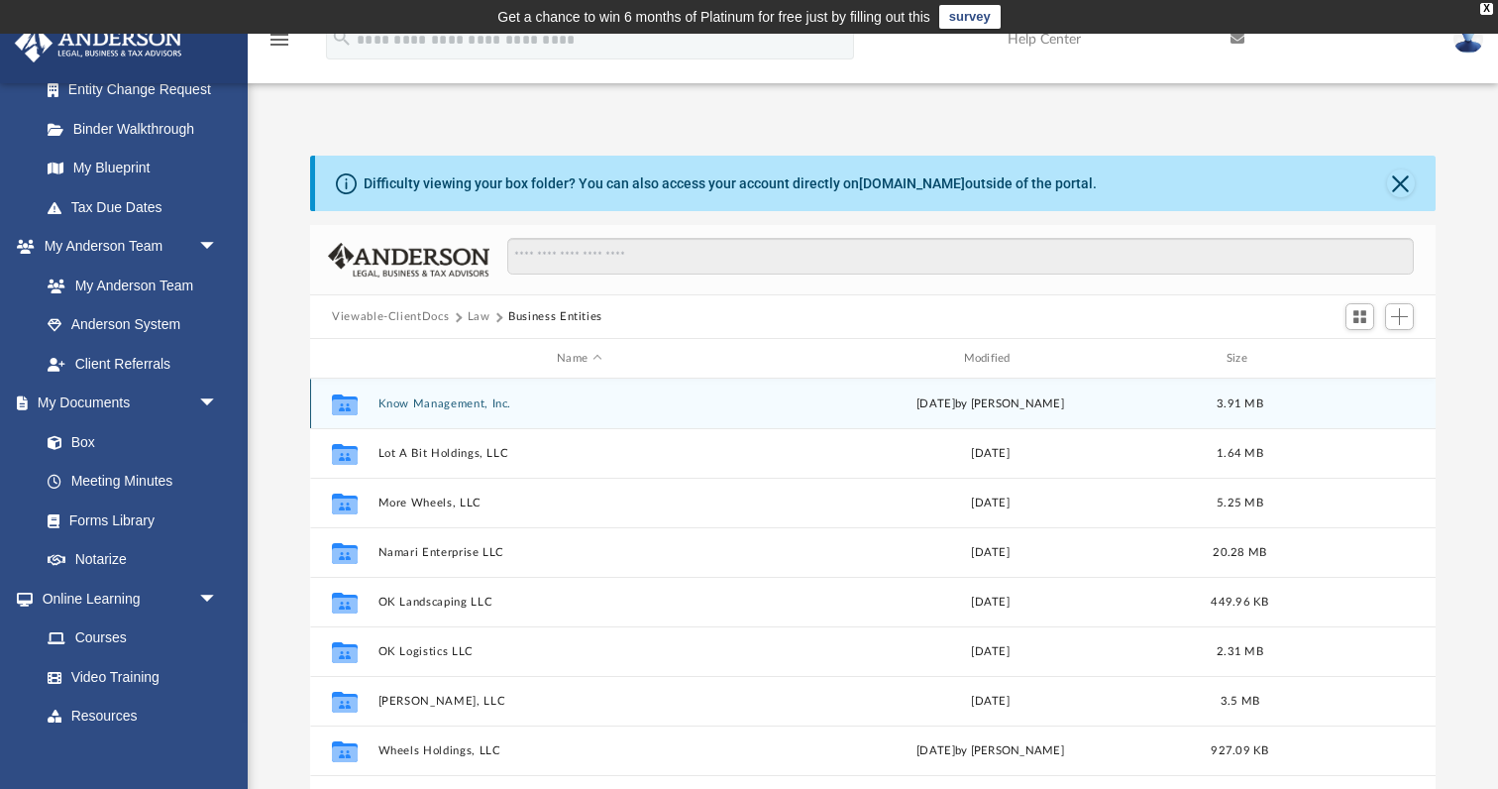
click at [424, 405] on button "Know Management, Inc." at bounding box center [579, 403] width 402 height 13
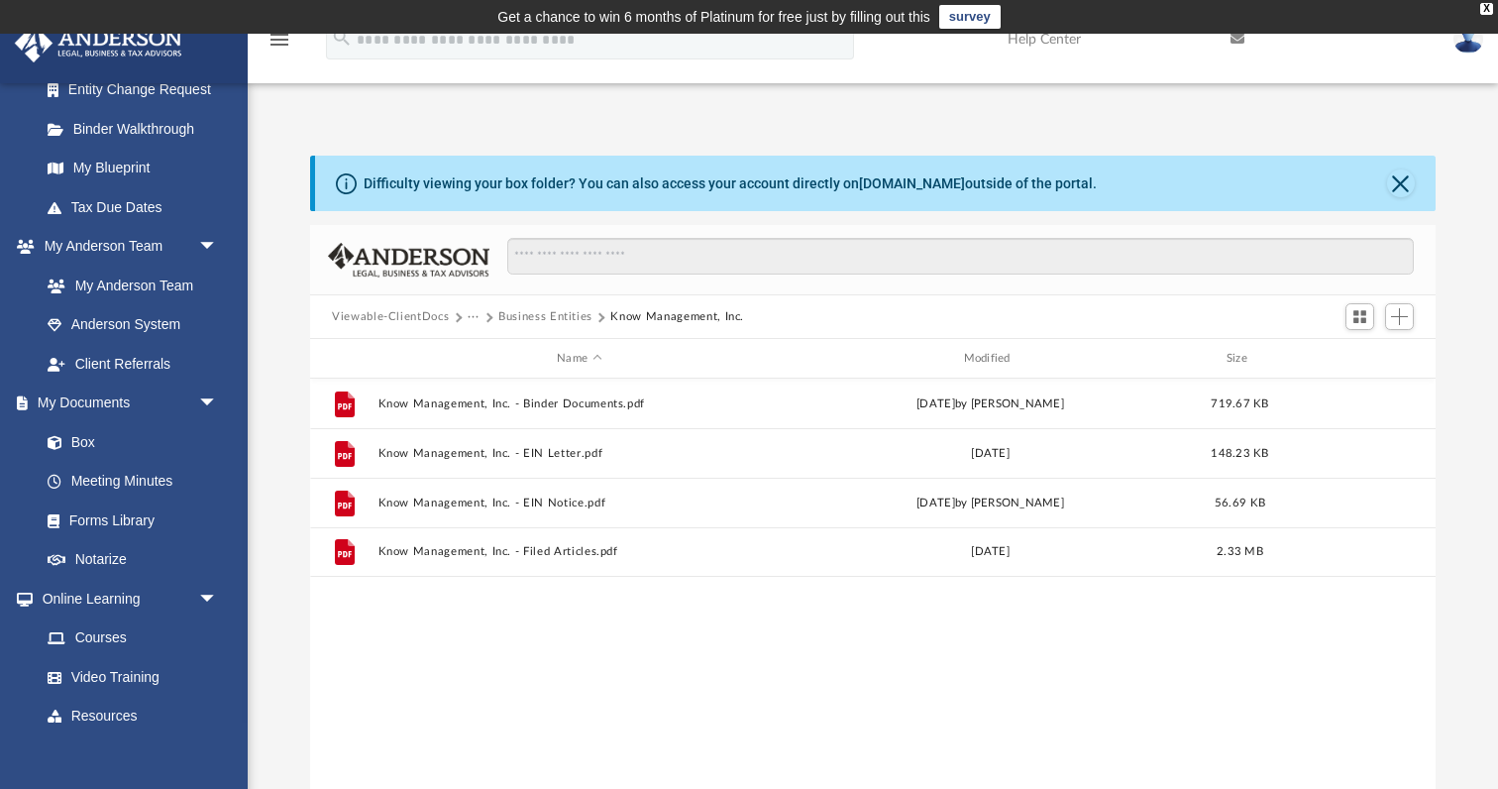
click at [541, 316] on button "Business Entities" at bounding box center [545, 317] width 94 height 18
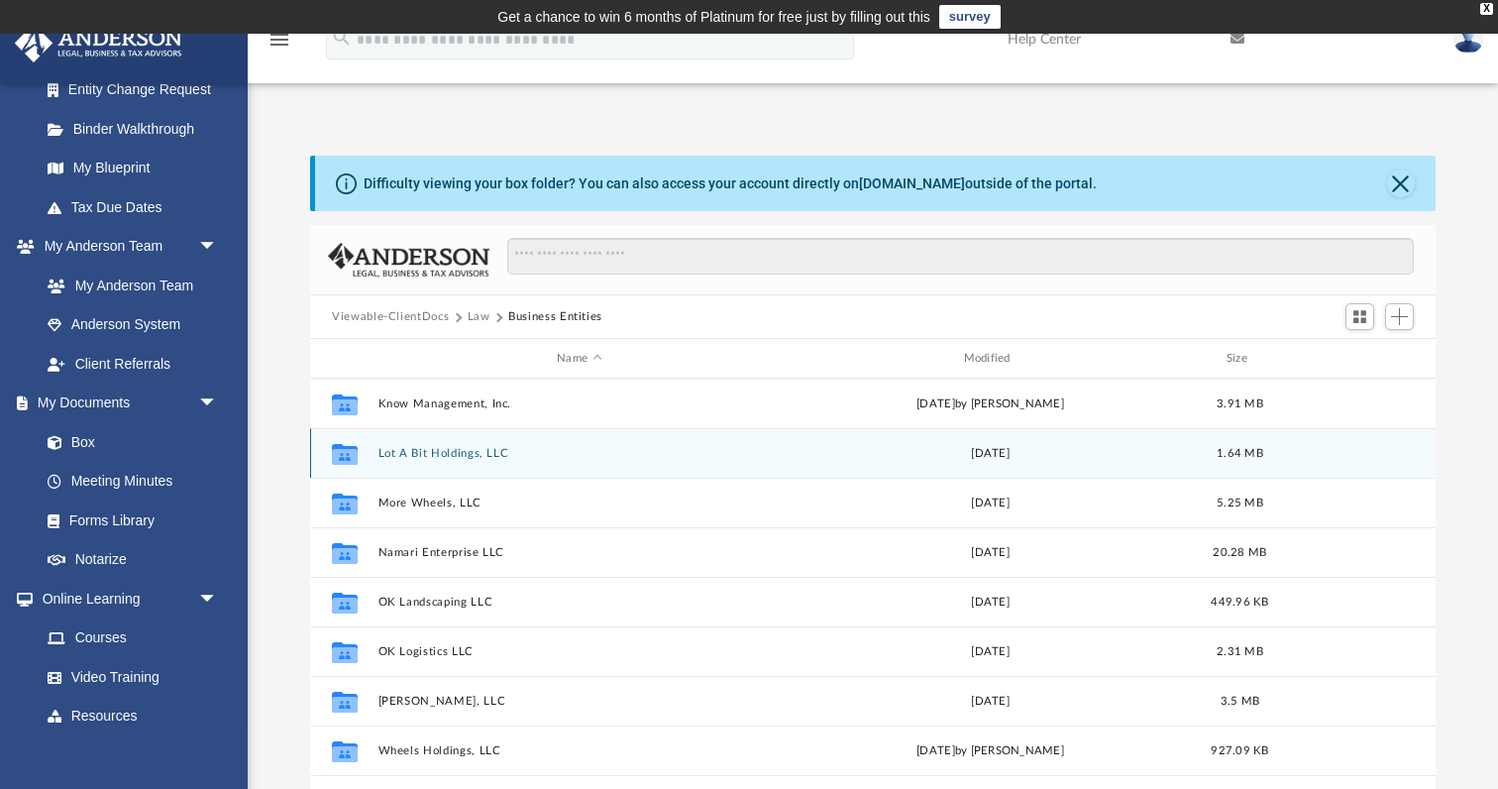
click at [459, 453] on button "Lot A Bit Holdings, LLC" at bounding box center [579, 453] width 402 height 13
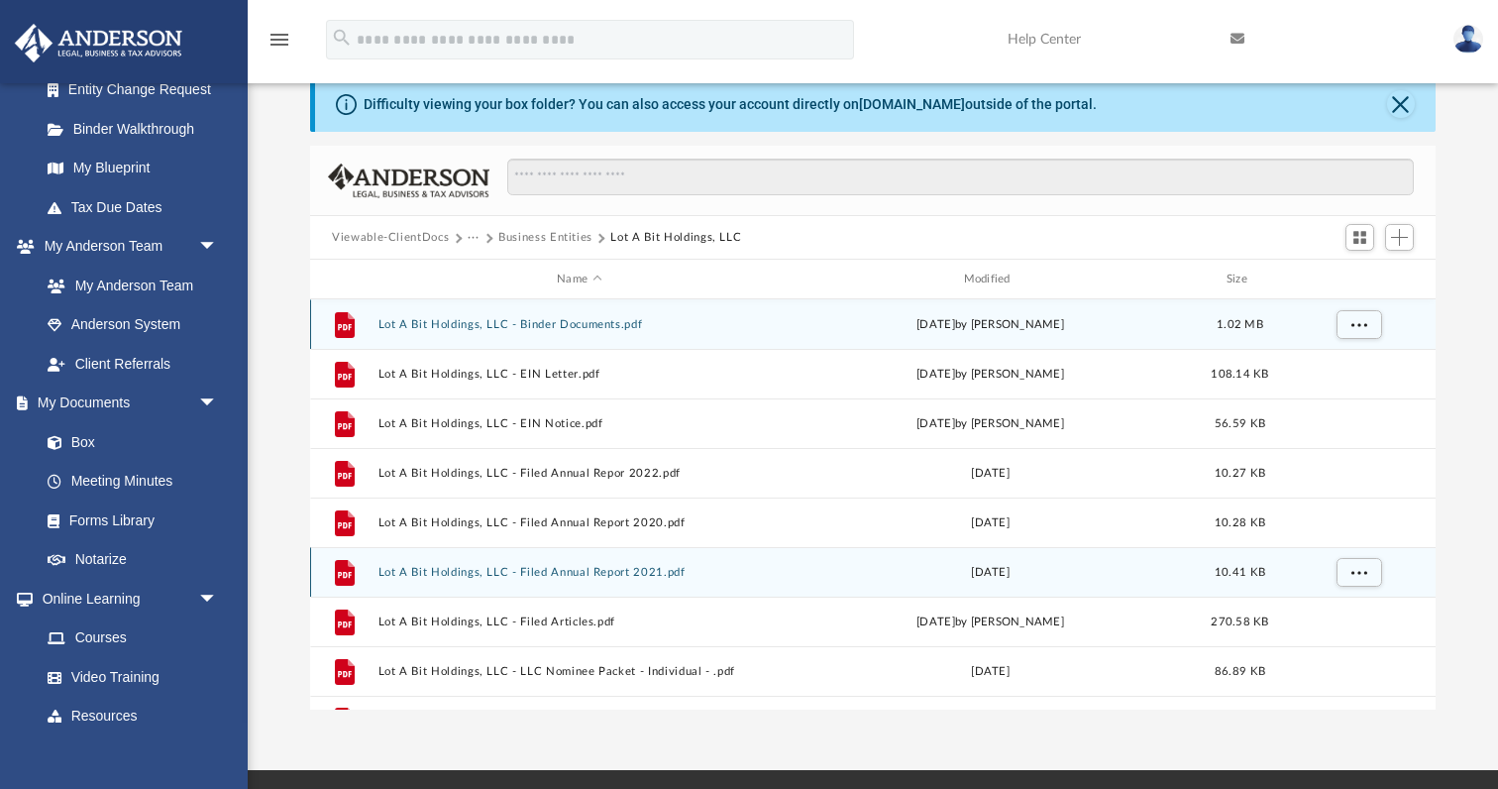
scroll to position [0, 0]
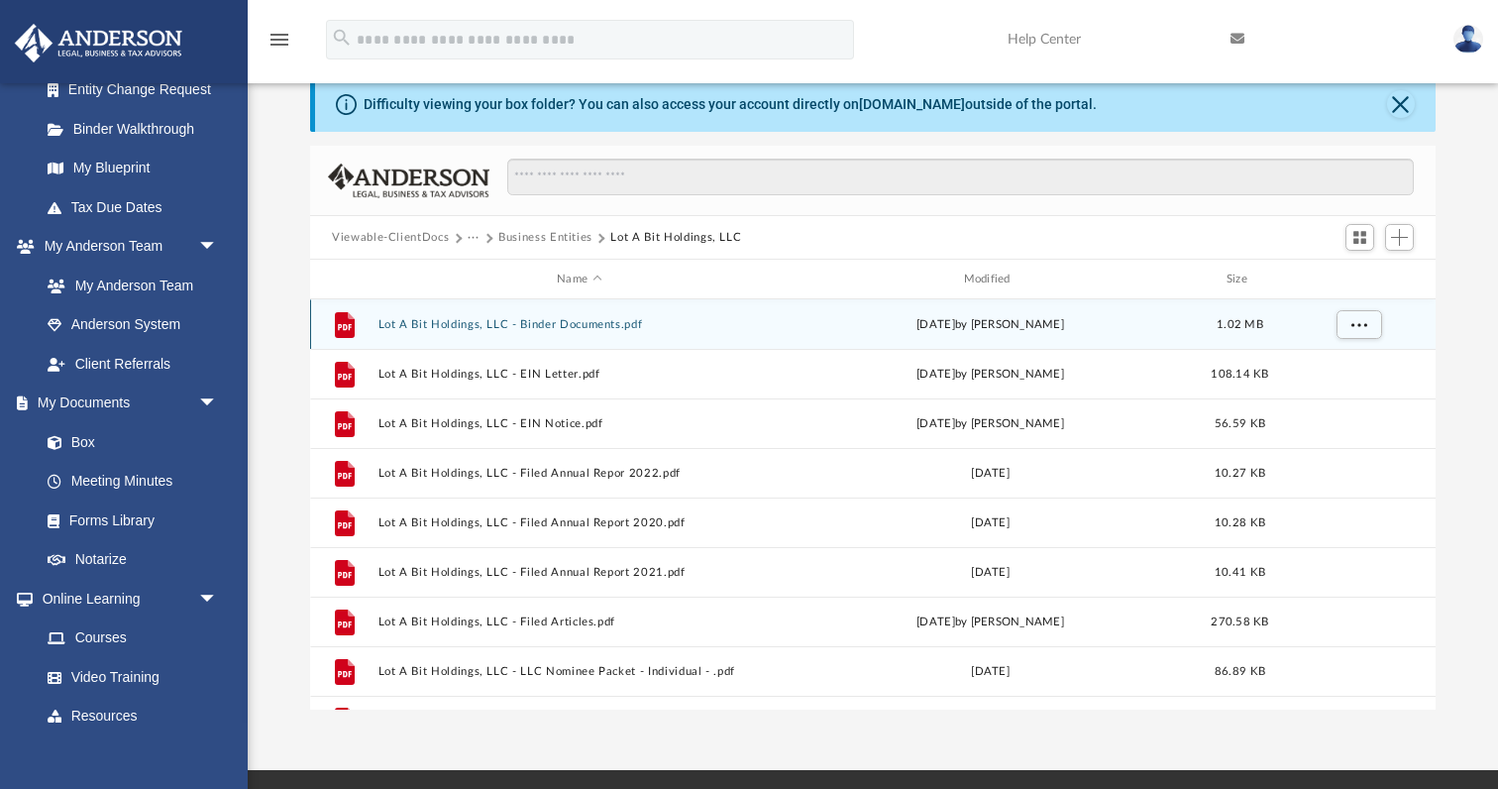
click at [492, 322] on button "Lot A Bit Holdings, LLC - Binder Documents.pdf" at bounding box center [579, 324] width 402 height 13
